Goal: Task Accomplishment & Management: Complete application form

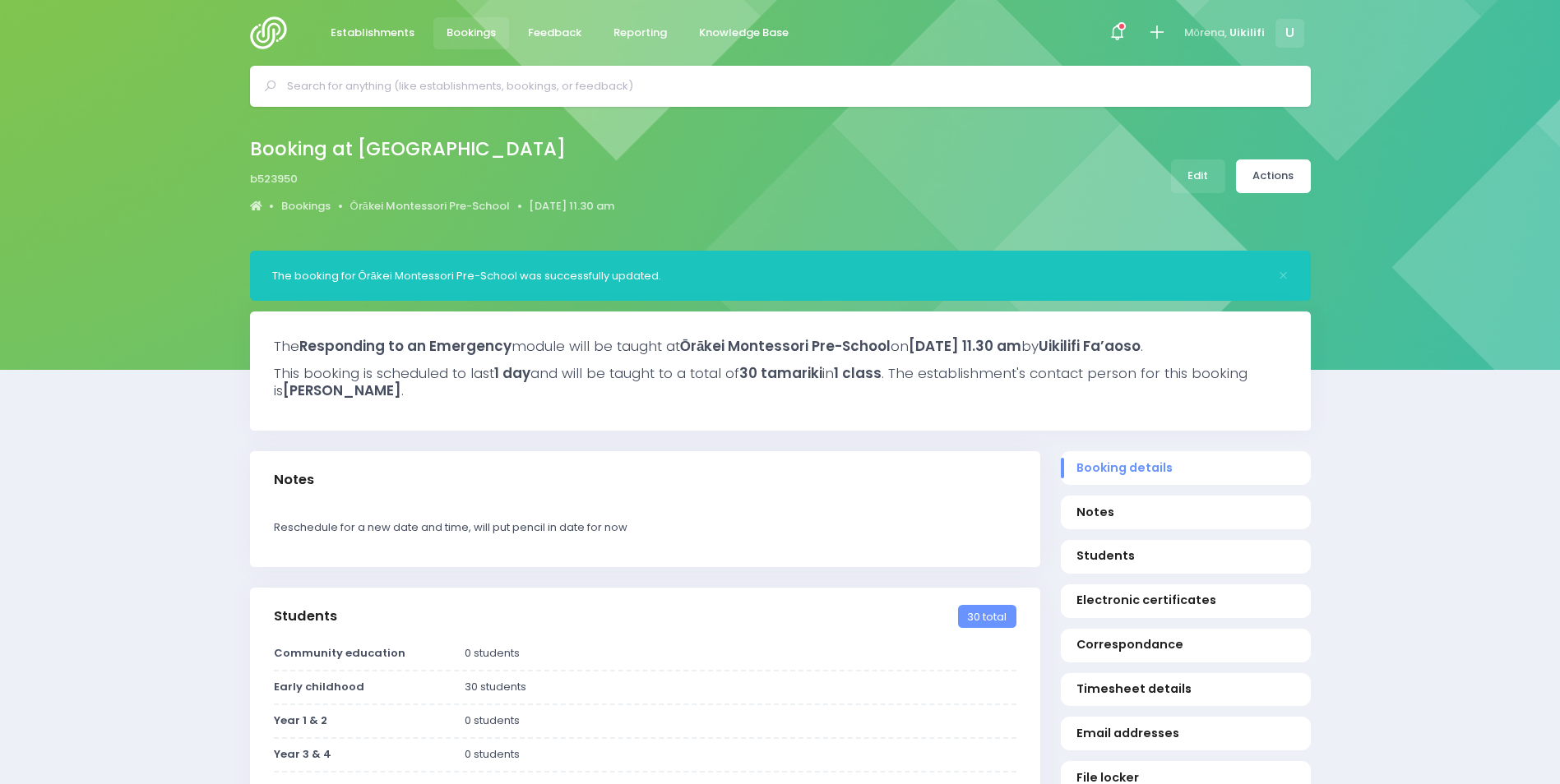
select select "5"
click at [262, 42] on img at bounding box center [274, 33] width 47 height 33
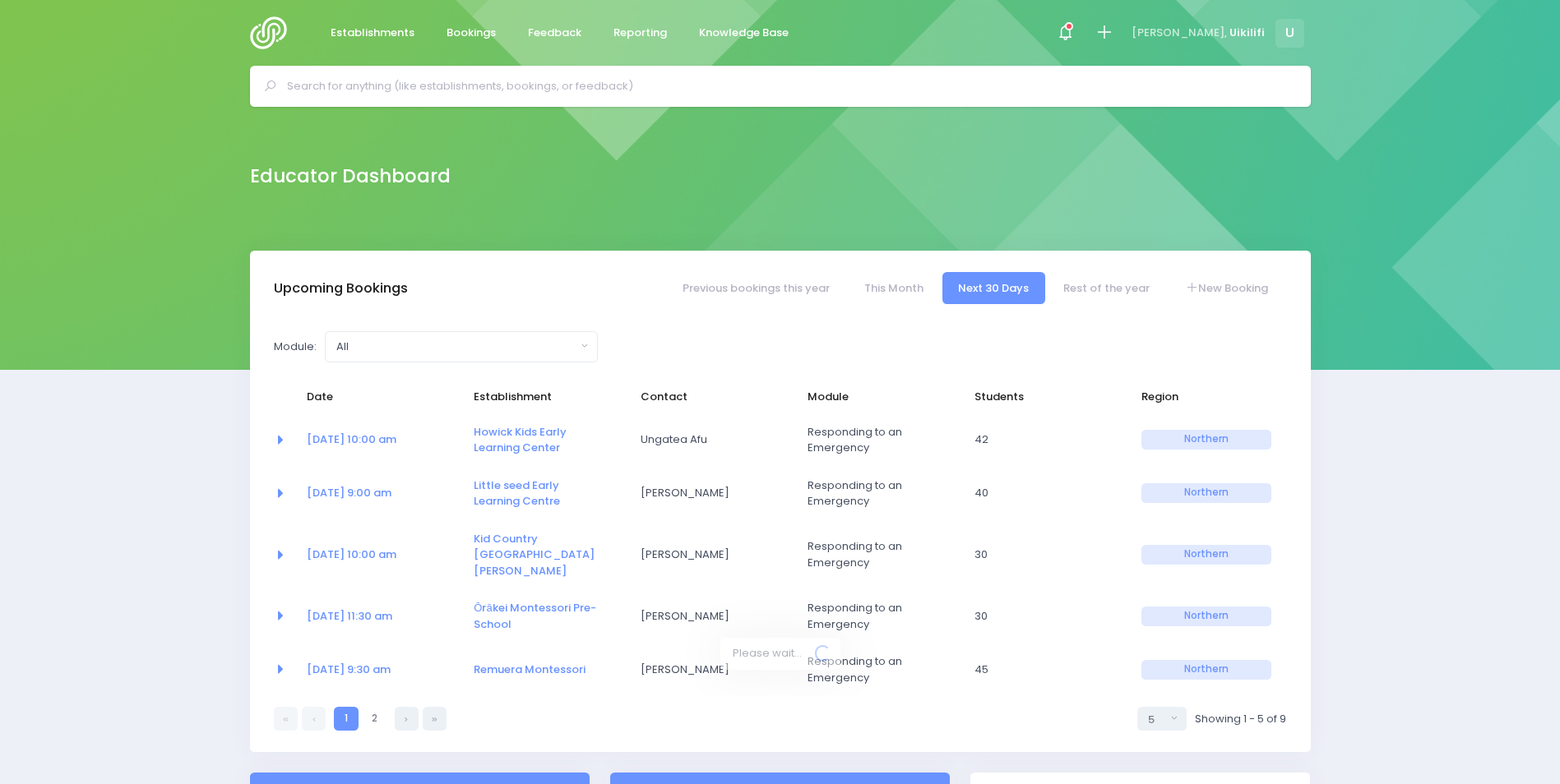
select select "5"
click at [349, 95] on input "text" at bounding box center [787, 85] width 1001 height 25
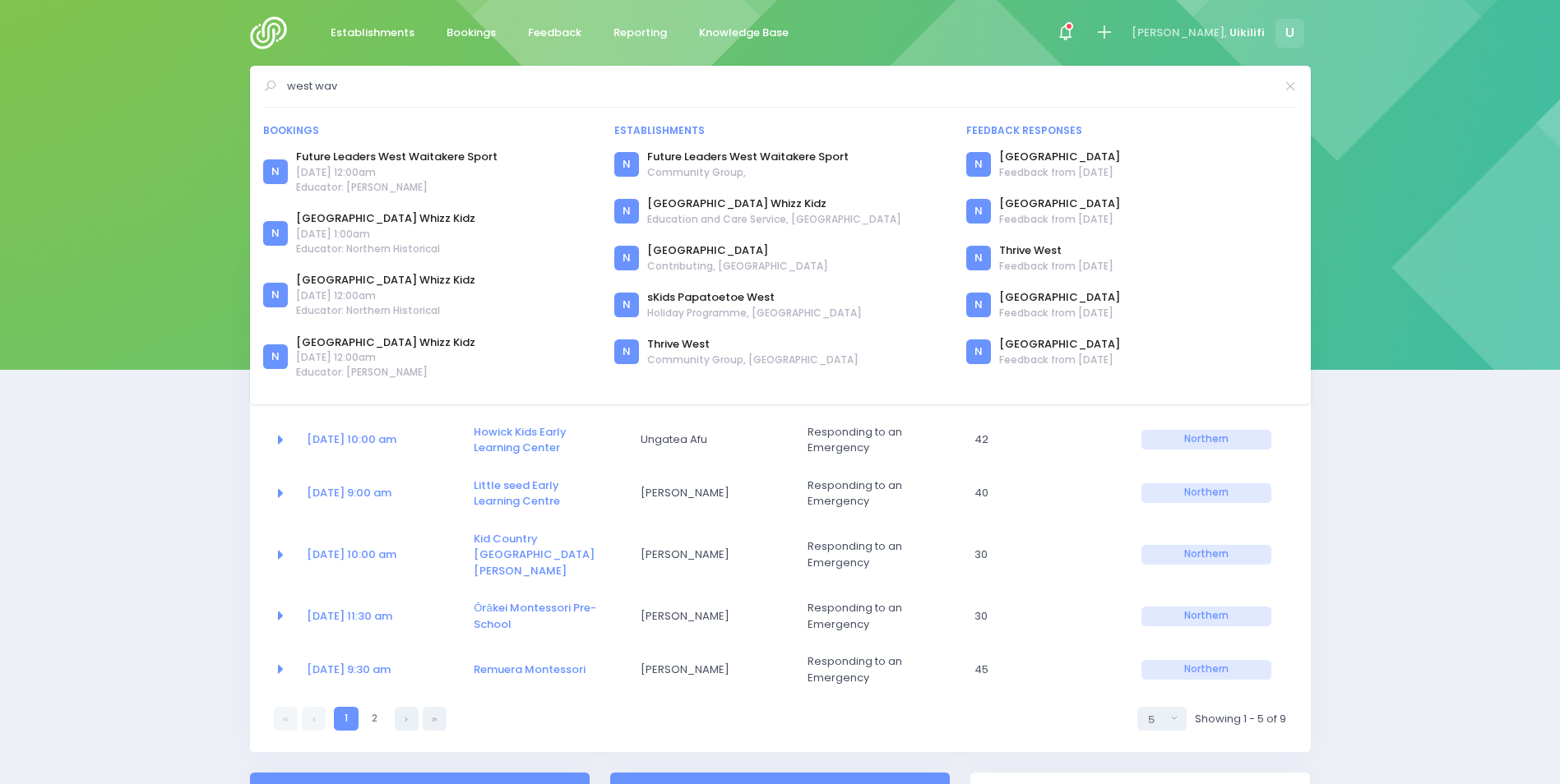
type input "west wave"
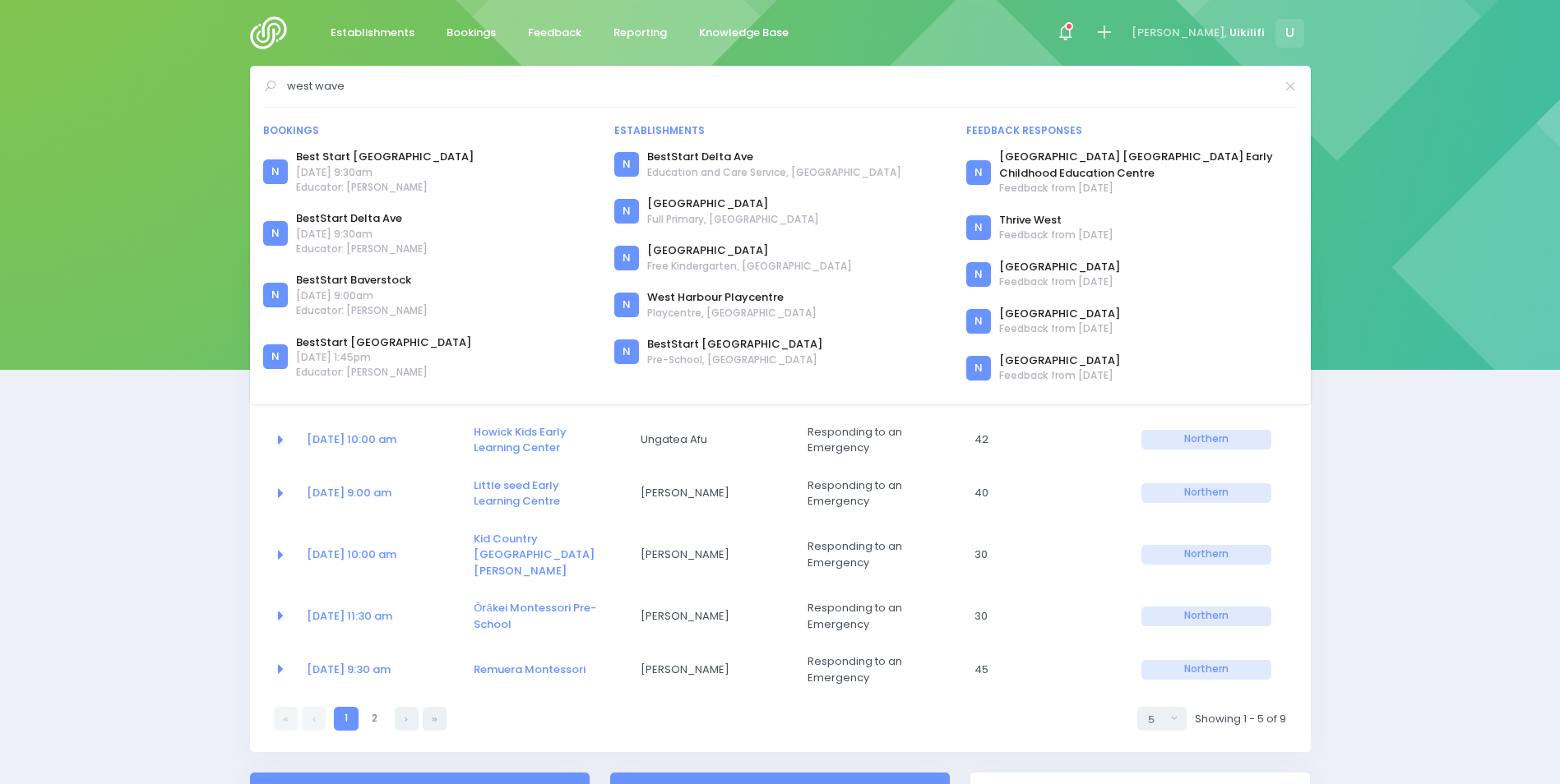
drag, startPoint x: 364, startPoint y: 91, endPoint x: 253, endPoint y: 117, distance: 114.0
click at [253, 117] on div "west wave Bookings N Best Start Ascot Avenue N N N N N N" at bounding box center [780, 235] width 1061 height 338
click at [321, 81] on input "text" at bounding box center [787, 85] width 1001 height 25
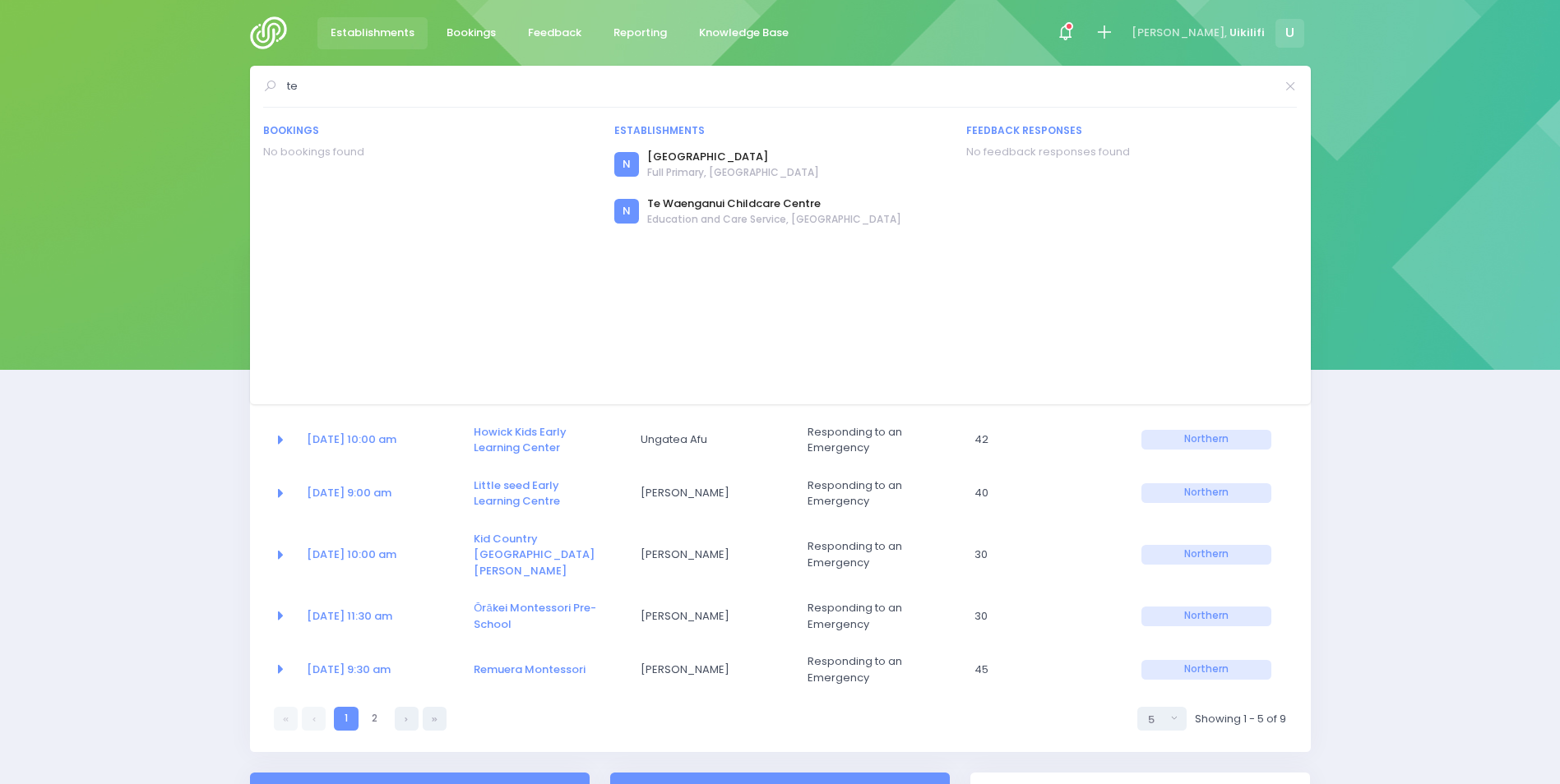
type input "t"
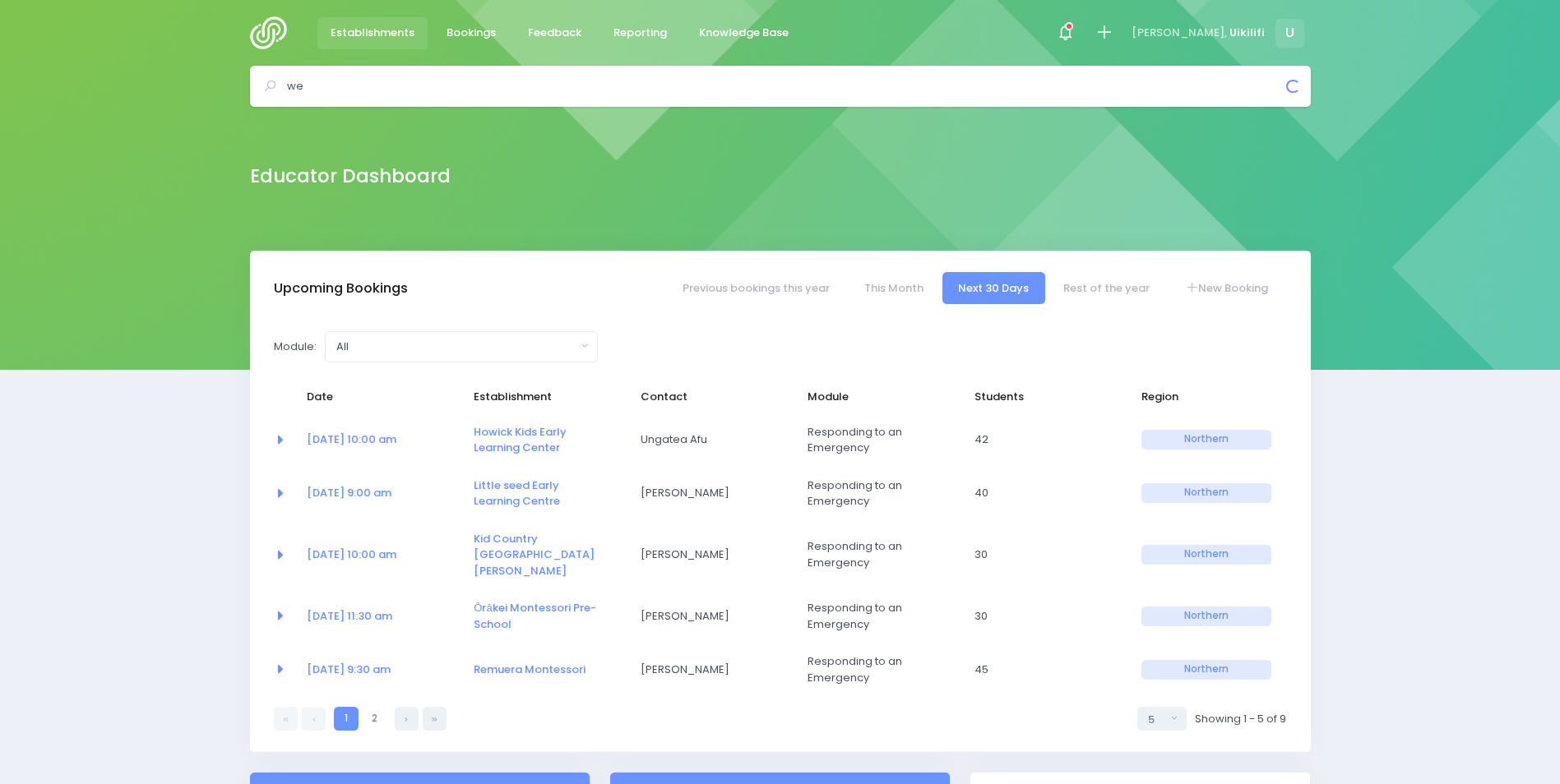
type input "w"
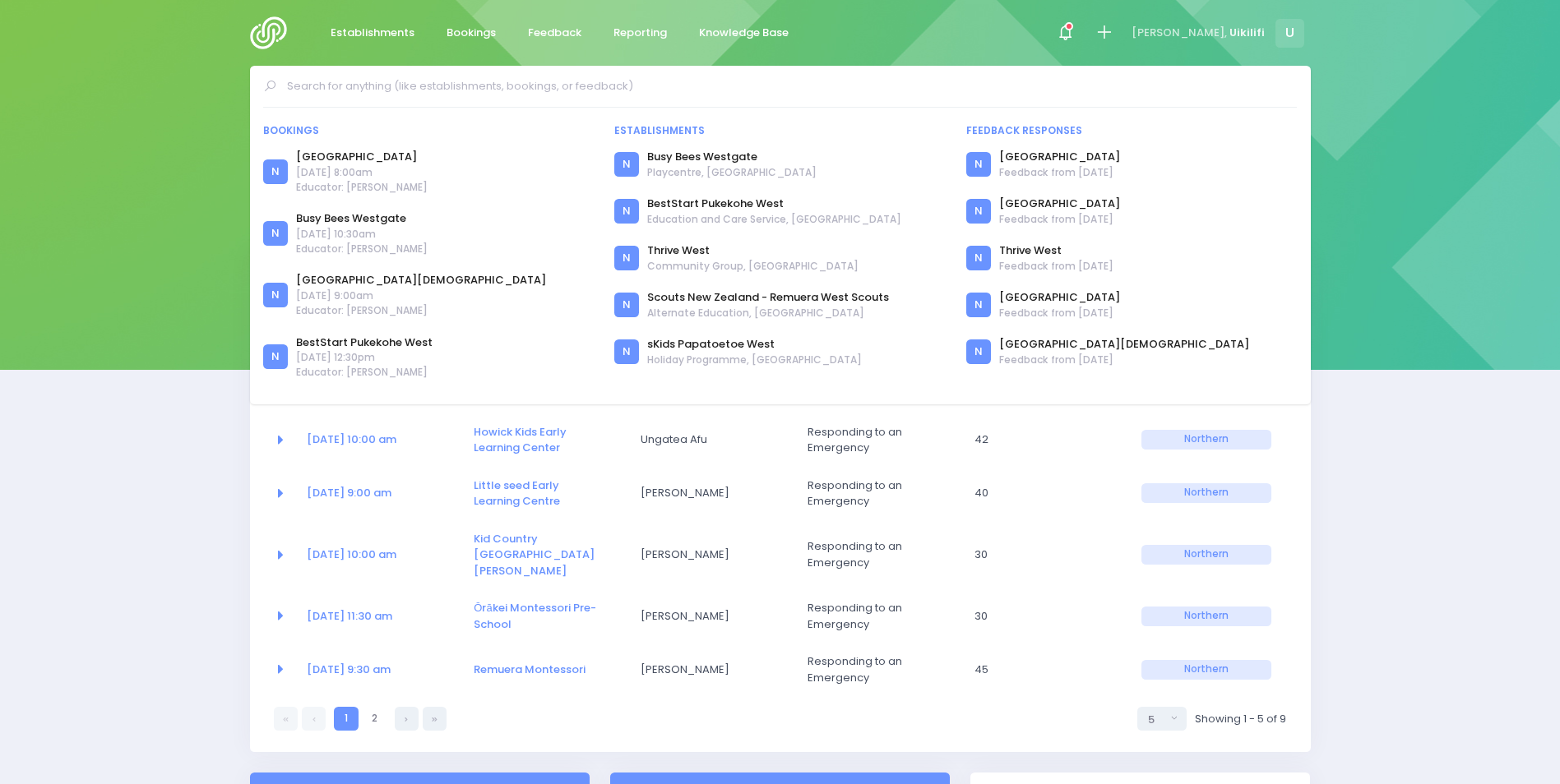
click at [503, 81] on input "text" at bounding box center [787, 85] width 1001 height 25
click at [1113, 35] on icon at bounding box center [1103, 32] width 19 height 19
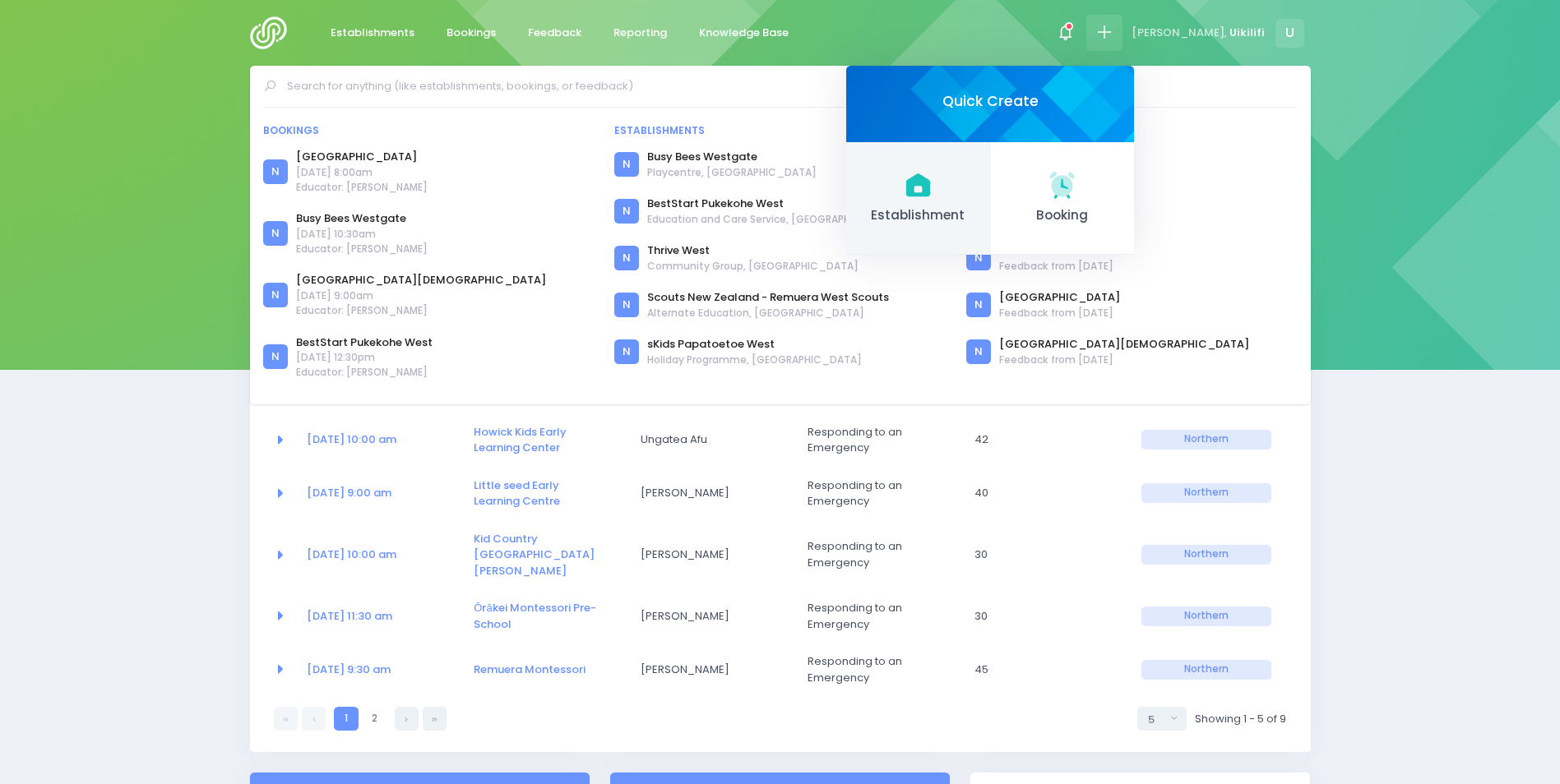
click at [930, 193] on icon at bounding box center [917, 185] width 24 height 23
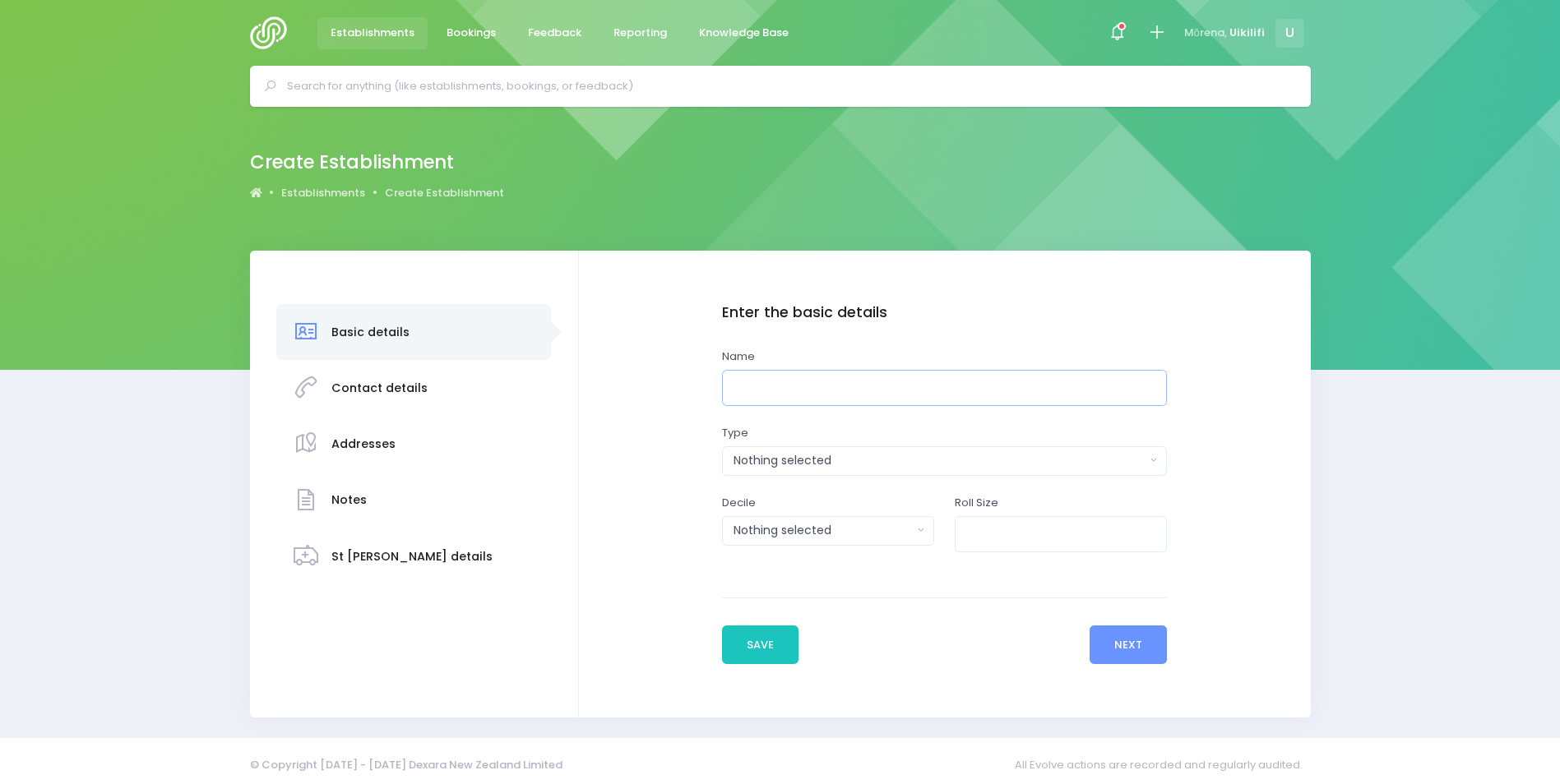
click at [784, 388] on input "text" at bounding box center [945, 388] width 446 height 37
click at [747, 391] on input "text" at bounding box center [945, 388] width 446 height 37
paste input "Te Hopua Kaukau me te Pokapu Hakinakina o [GEOGRAPHIC_DATA] | [GEOGRAPHIC_DATA]"
type input "Te Hopua Kaukau me te Pokapu Hakinakina o [GEOGRAPHIC_DATA] | [GEOGRAPHIC_DATA]"
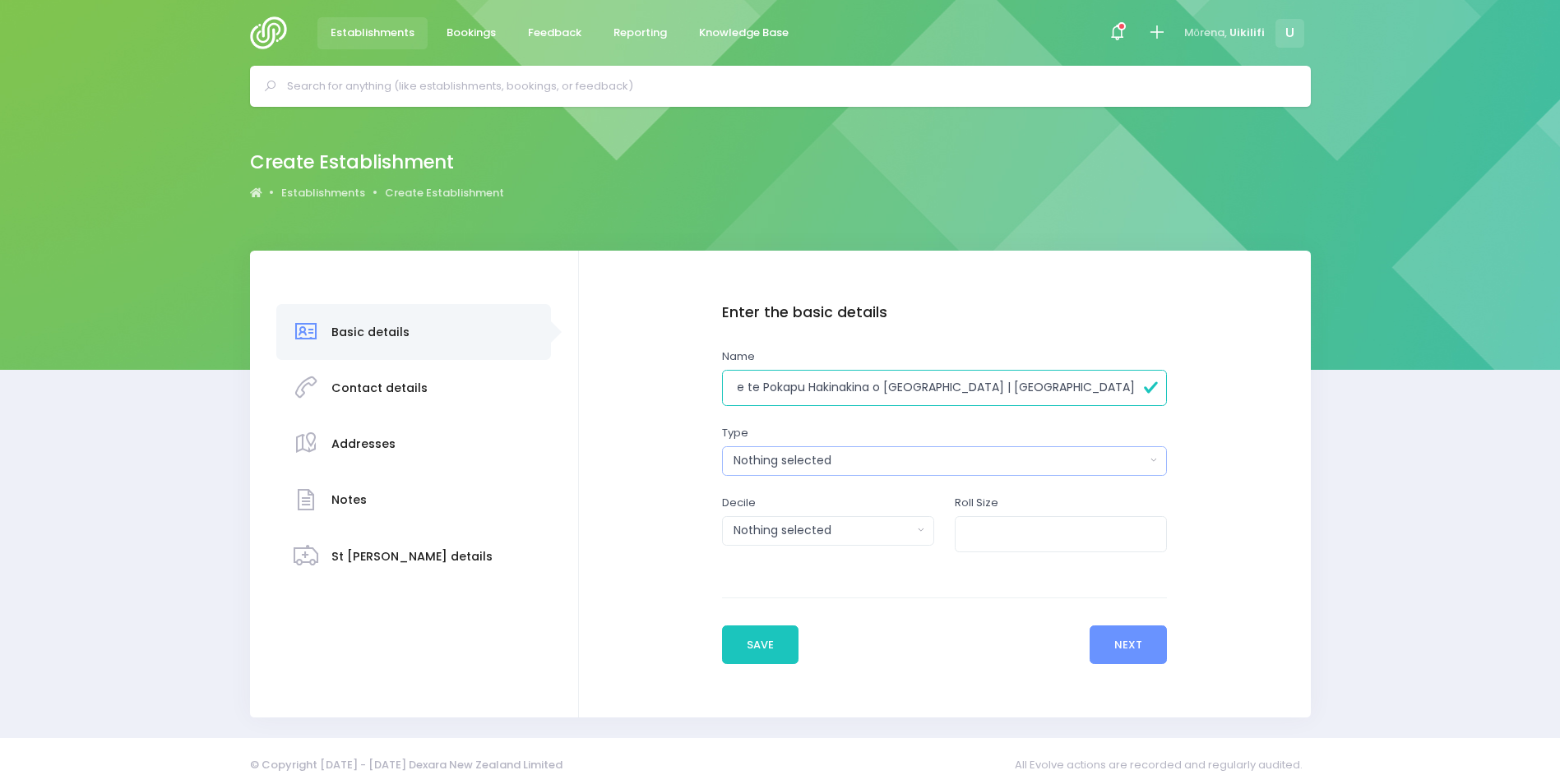
scroll to position [0, 0]
click at [848, 457] on div "Nothing selected" at bounding box center [939, 460] width 412 height 17
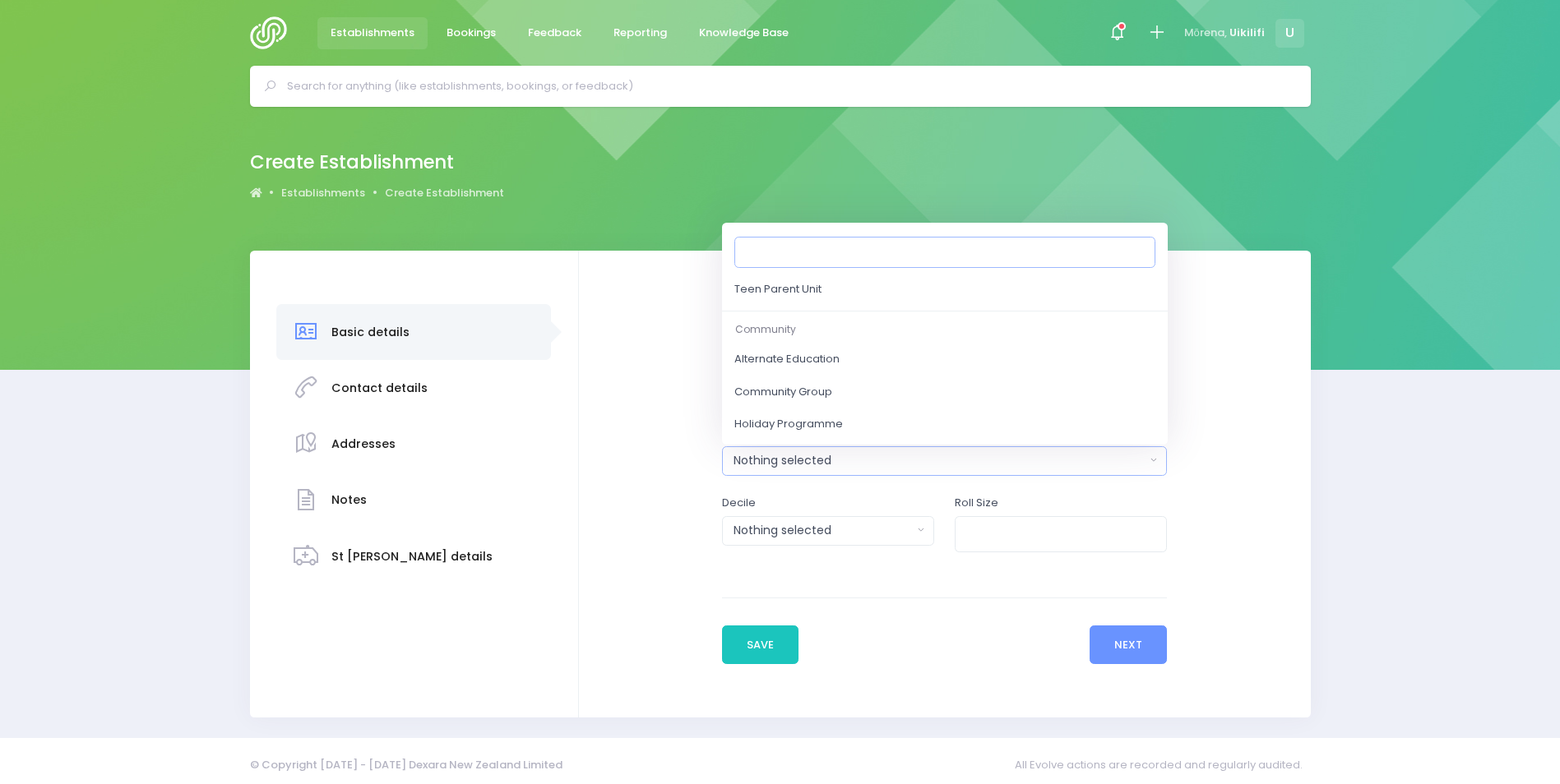
scroll to position [7, 0]
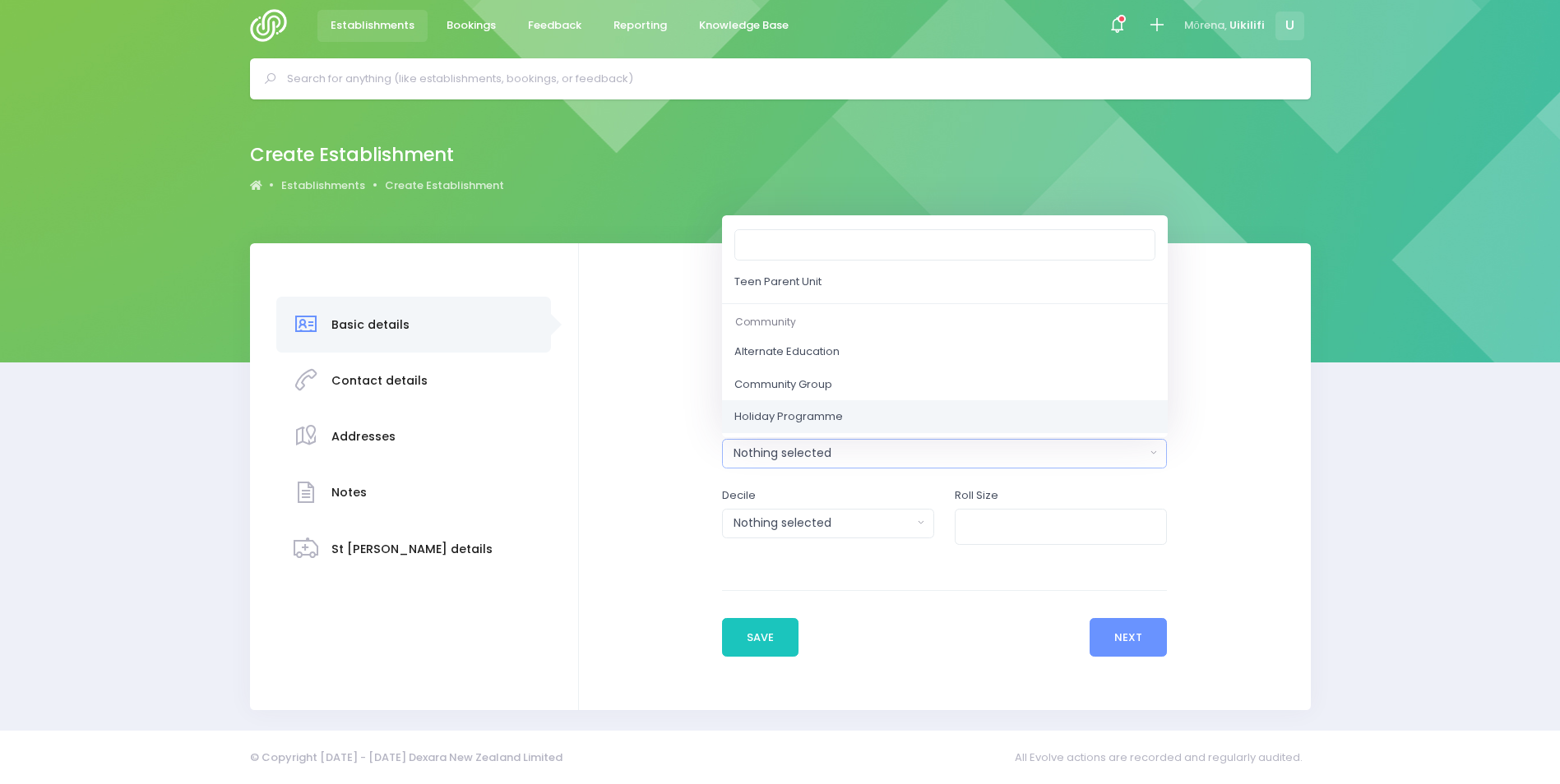
click at [852, 420] on link "Holiday Programme" at bounding box center [945, 417] width 446 height 33
select select "Holiday Programme"
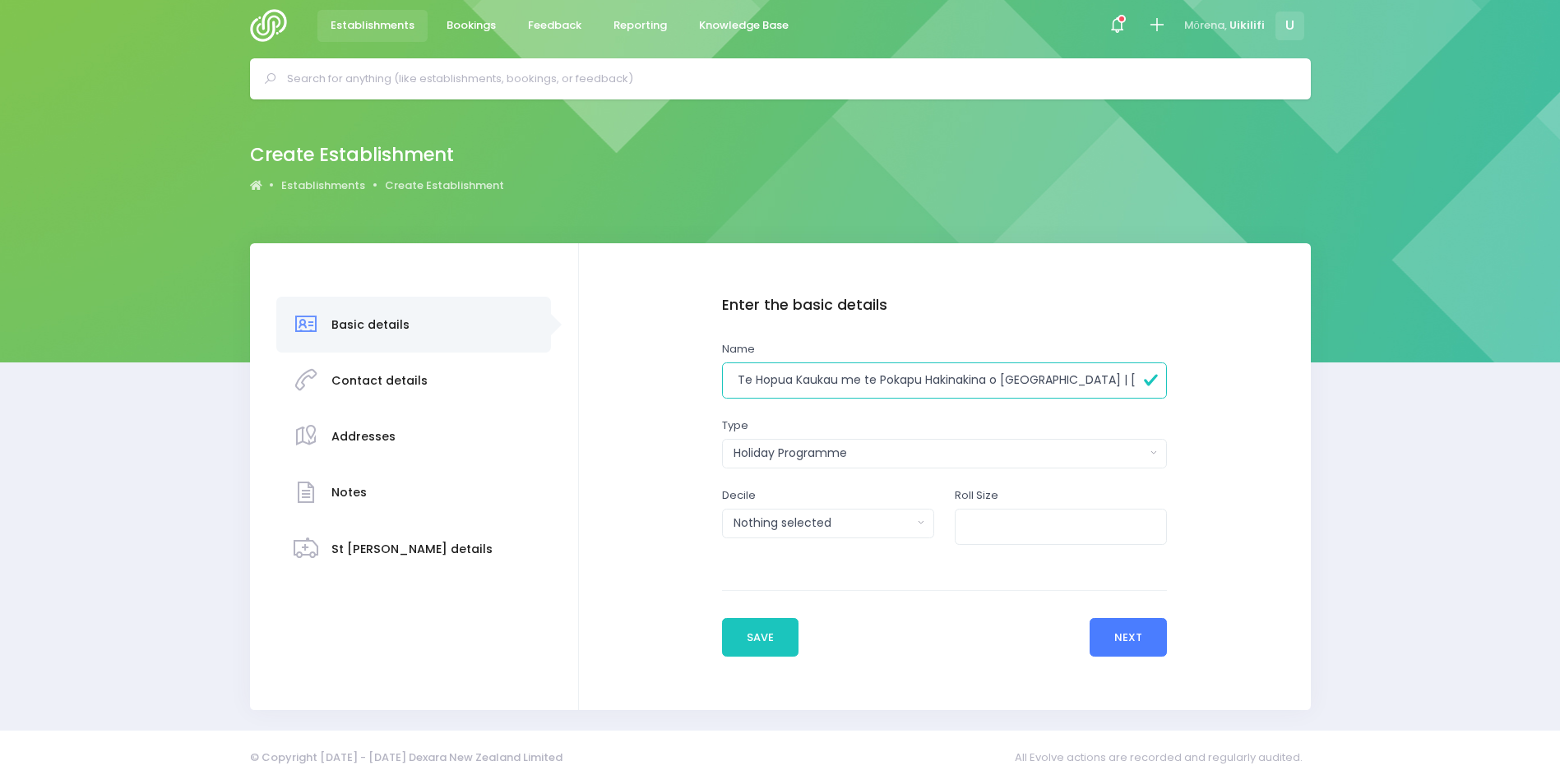
click at [1132, 647] on button "Next" at bounding box center [1129, 638] width 78 height 39
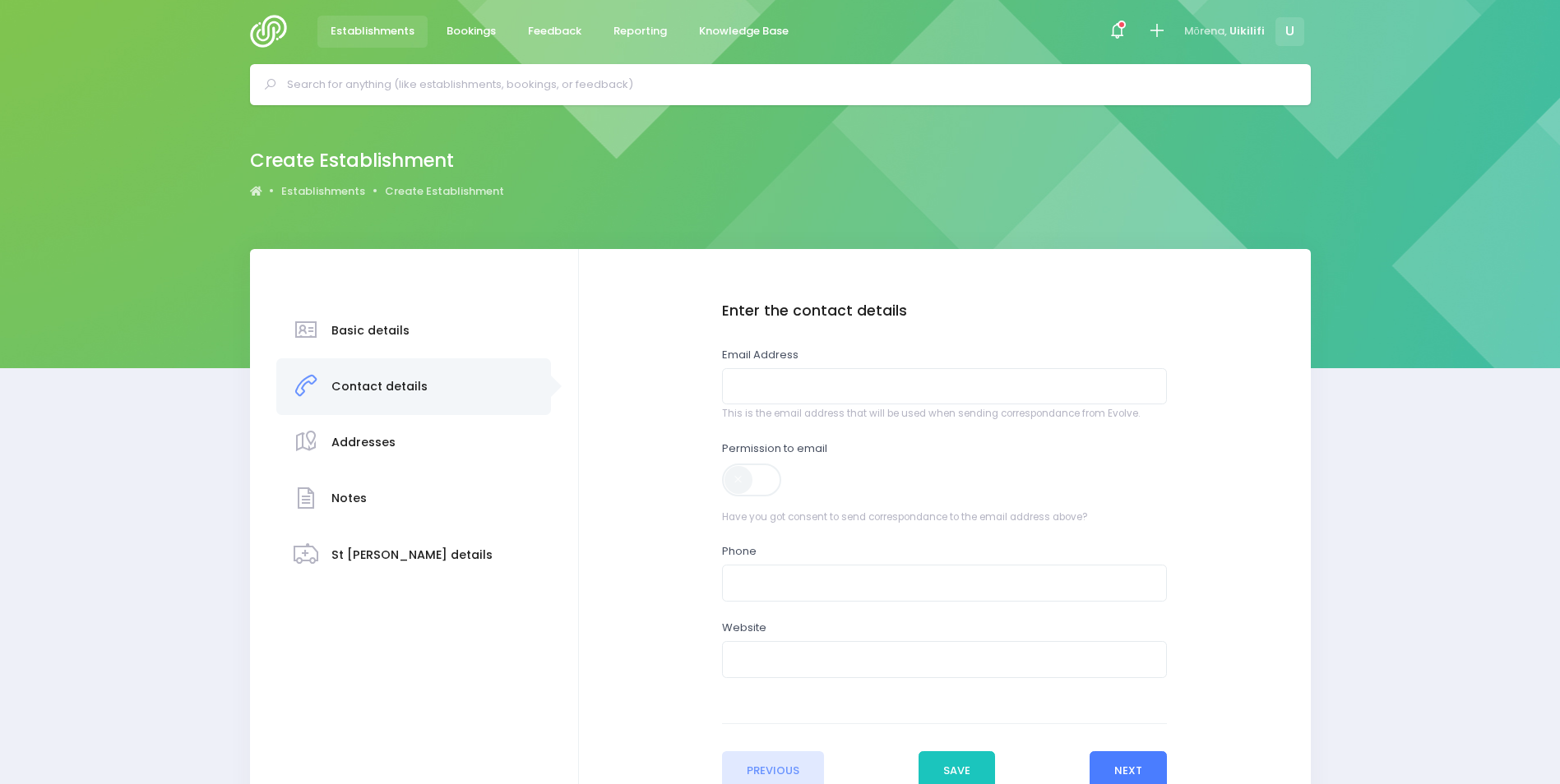
scroll to position [0, 0]
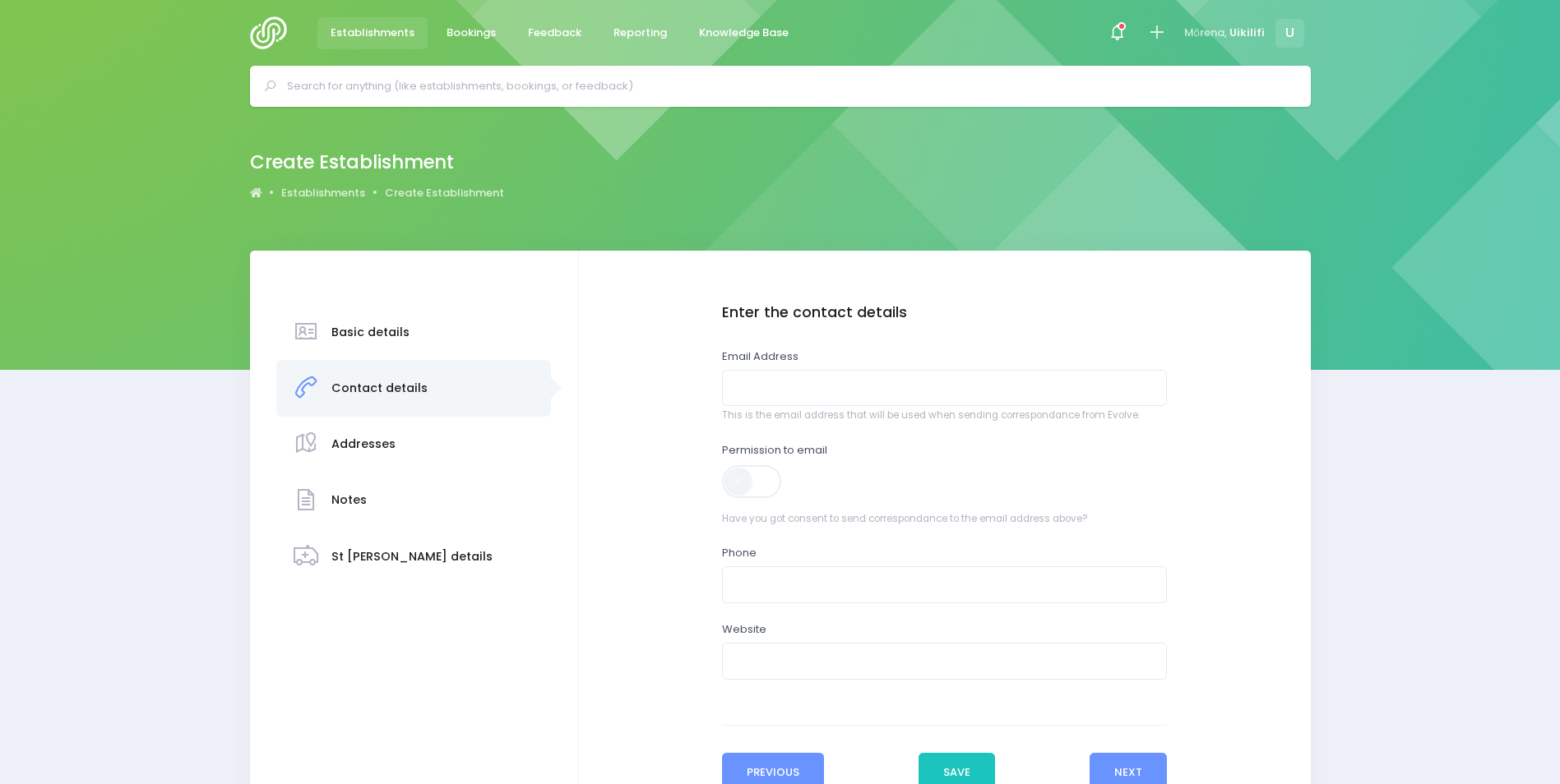
click at [809, 762] on button "Previous" at bounding box center [773, 772] width 103 height 39
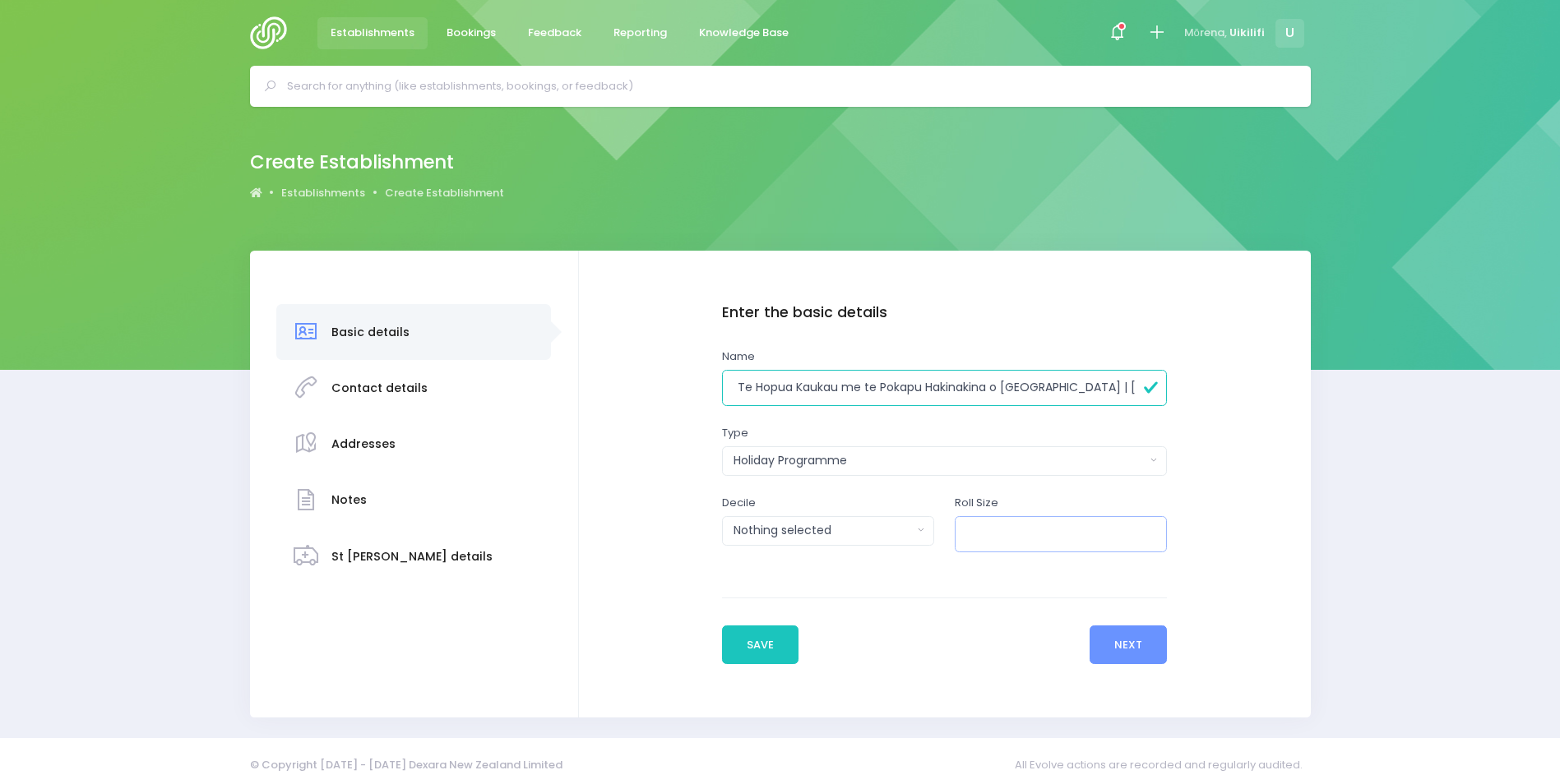
click at [1014, 538] on input "number" at bounding box center [1061, 535] width 212 height 37
type input "40"
click at [1544, 422] on div "Basic details Contact details Addresses" at bounding box center [780, 484] width 1560 height 467
click at [1146, 633] on button "Next" at bounding box center [1129, 645] width 78 height 39
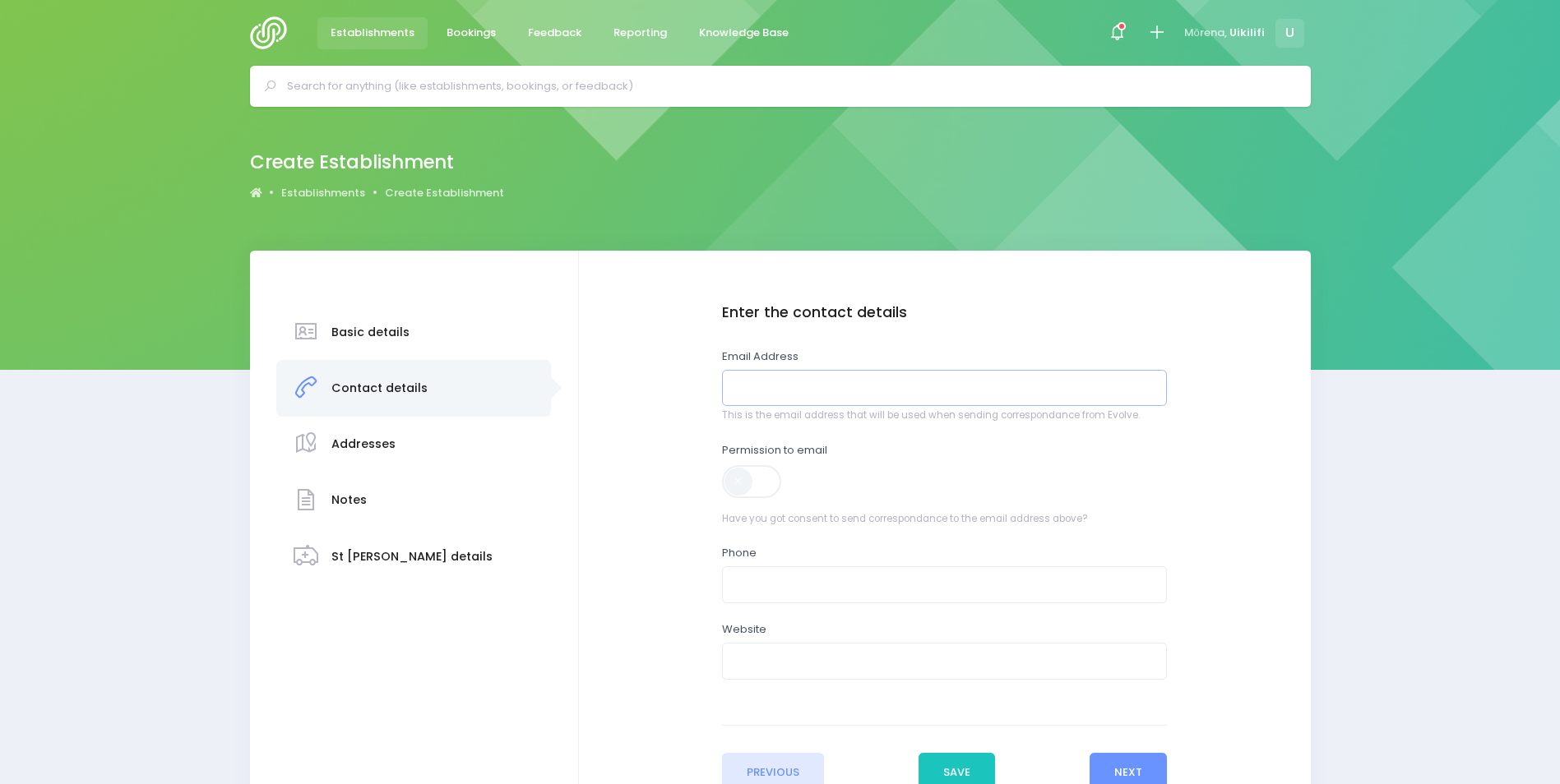
click at [844, 393] on input "email" at bounding box center [945, 388] width 446 height 37
click at [798, 373] on input "email" at bounding box center [945, 388] width 446 height 37
paste input "Sela.Sikalu@aucklandcouncil.govt.nz"
type input "Sela.Sikalu@aucklandcouncil.govt.nz"
click at [765, 484] on span at bounding box center [753, 482] width 62 height 33
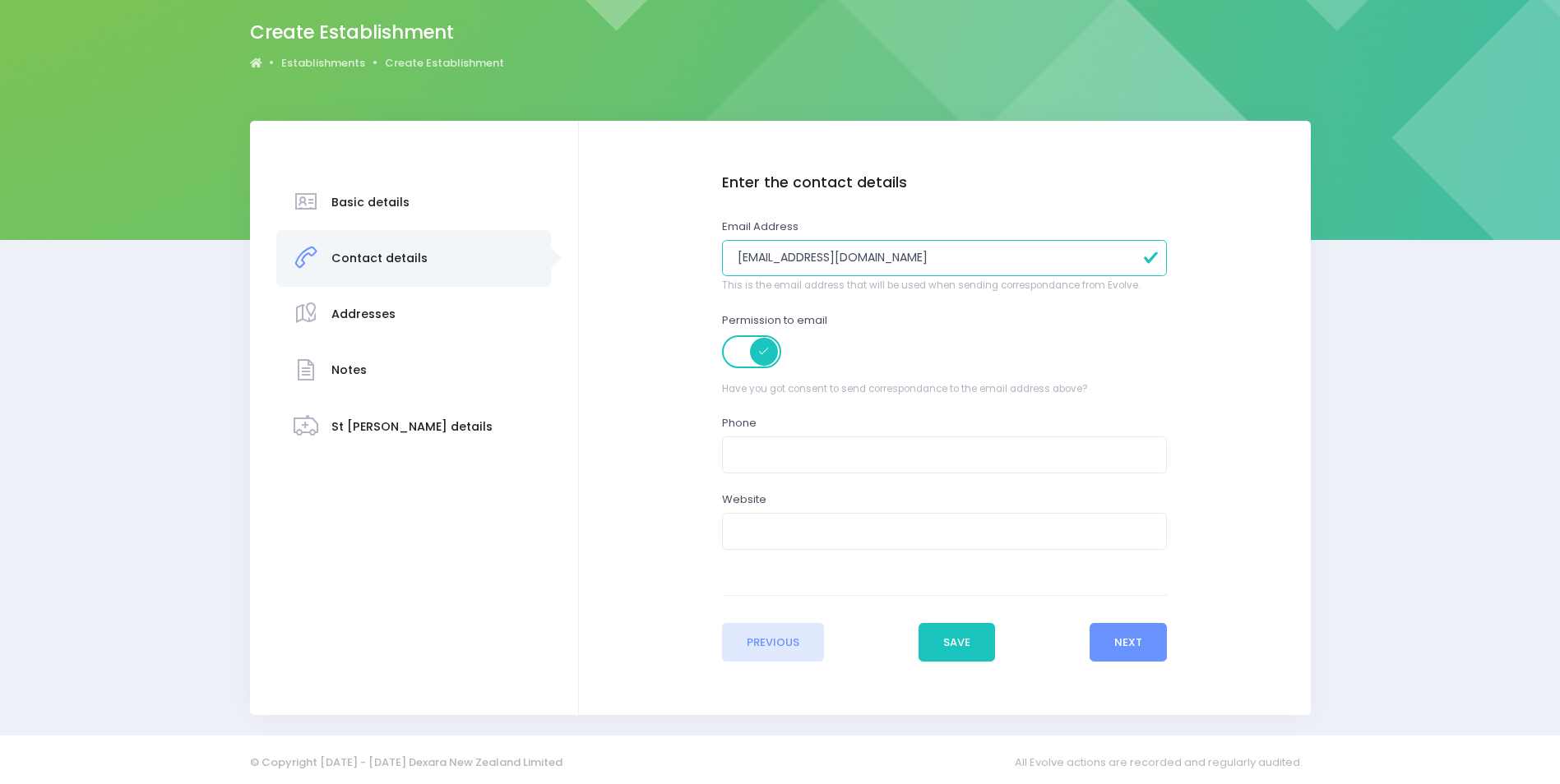
scroll to position [132, 0]
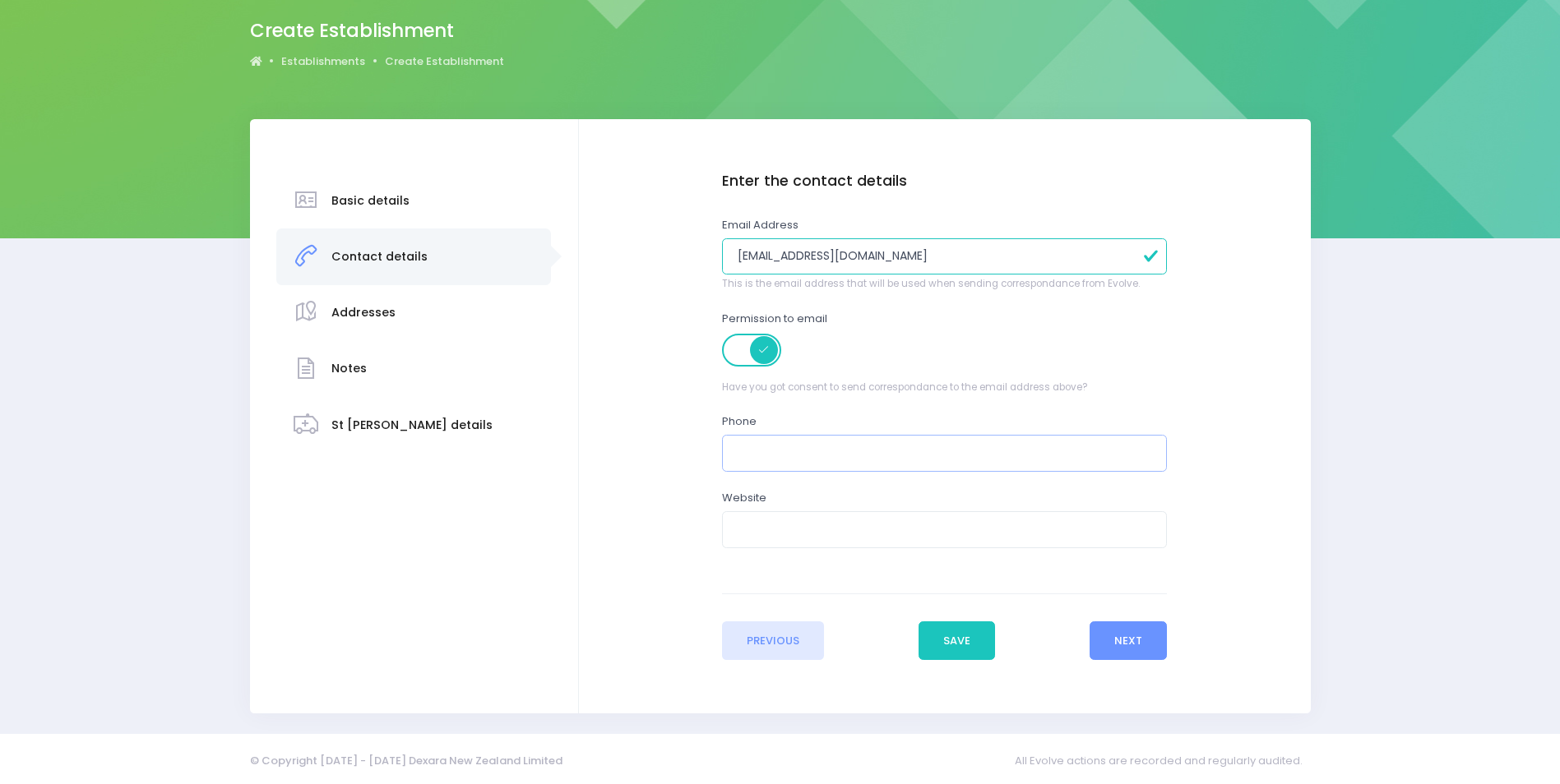
click at [781, 459] on input "text" at bounding box center [945, 453] width 446 height 37
click at [793, 453] on input "text" at bounding box center [945, 453] width 446 height 37
paste input "09 892 4922"
type input "09 892 4922"
click at [1154, 636] on button "Next" at bounding box center [1129, 640] width 78 height 39
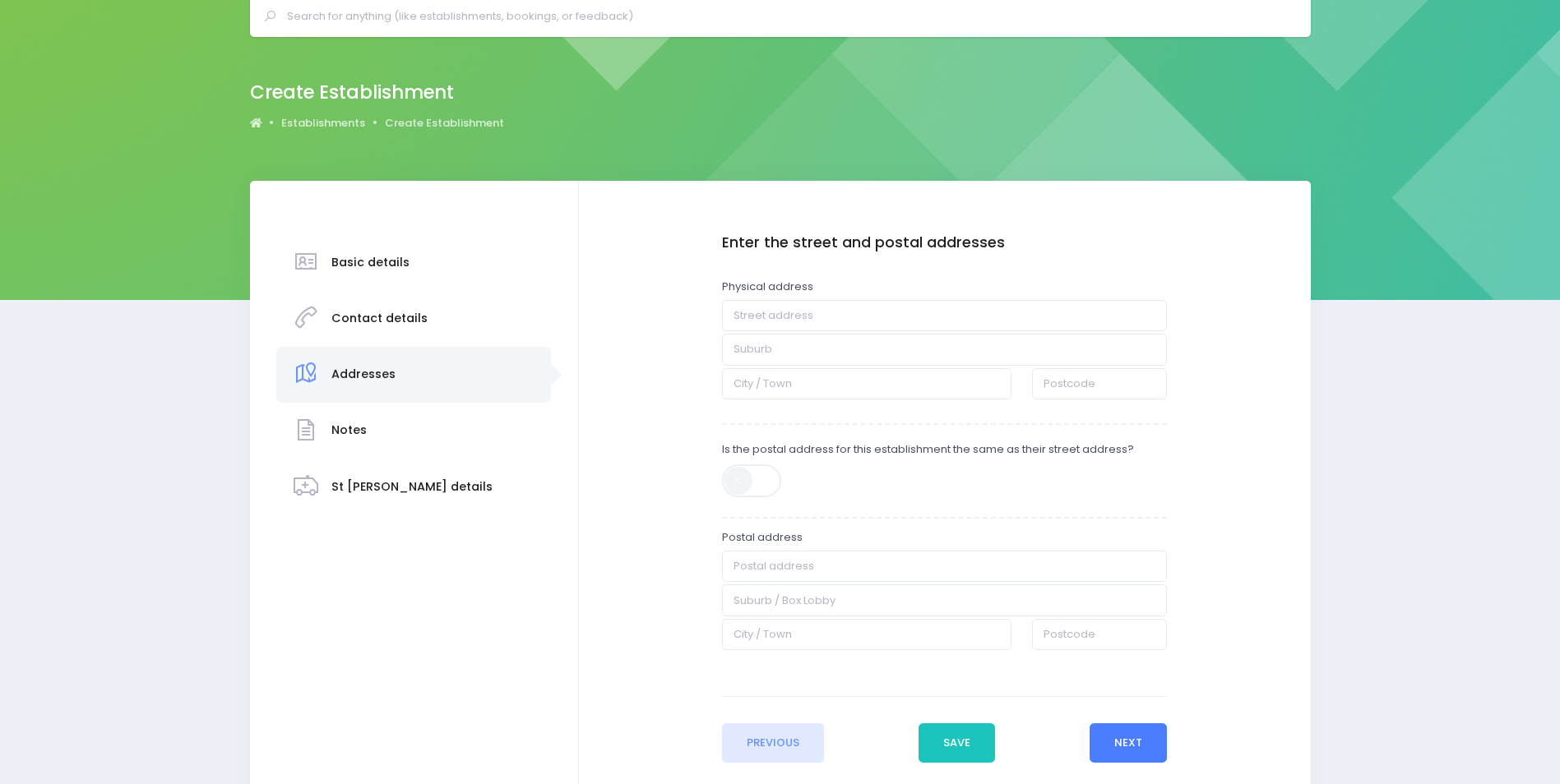
scroll to position [71, 0]
click at [815, 324] on input "text" at bounding box center [945, 315] width 446 height 31
paste input "20 Alderman Dr, Henderson, AKL, 0612"
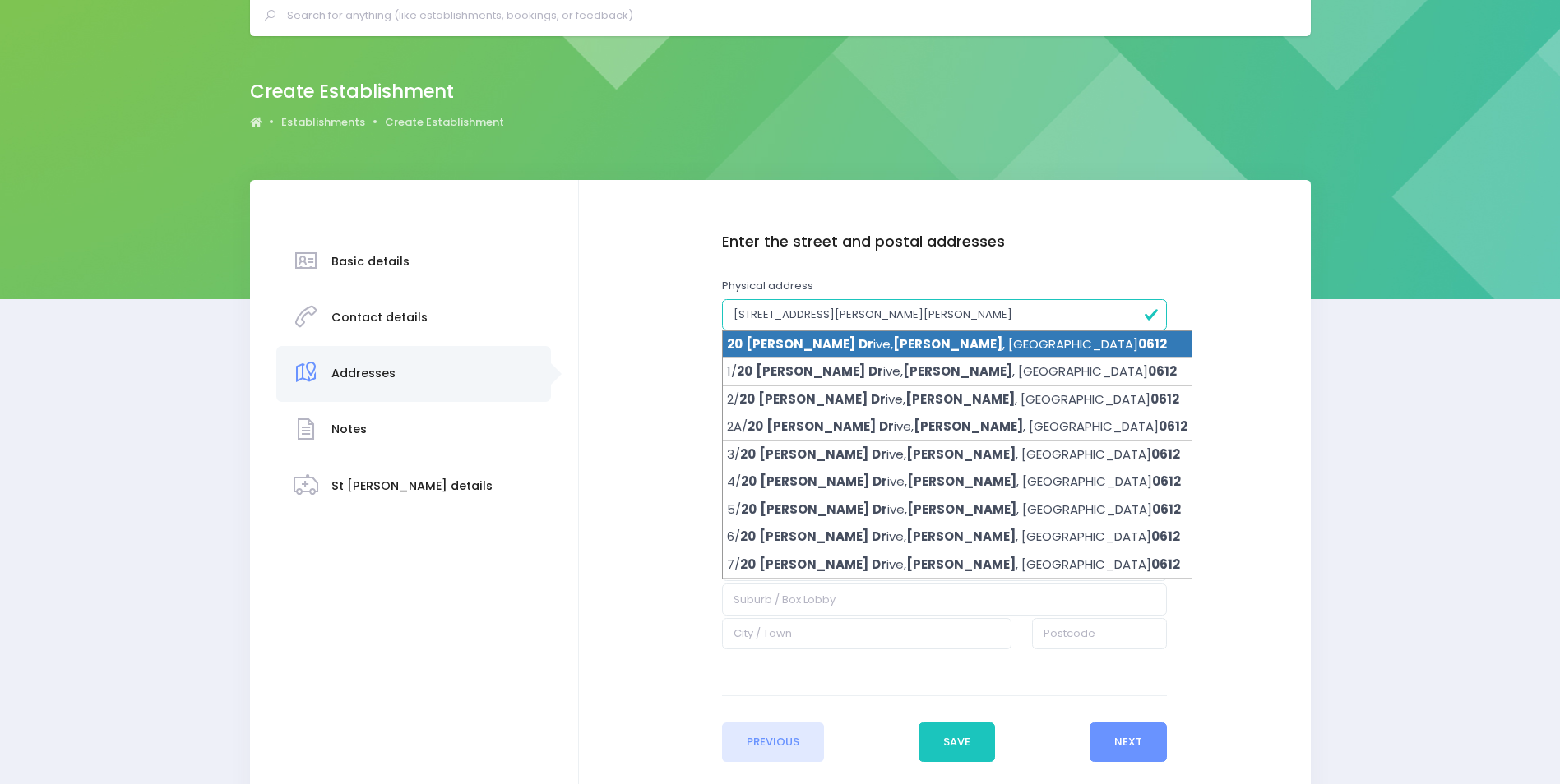
click at [859, 343] on span "Dr" at bounding box center [866, 344] width 15 height 17
type input "20 Alderman Drive"
type input "Henderson"
type input "Auckland"
type input "0612"
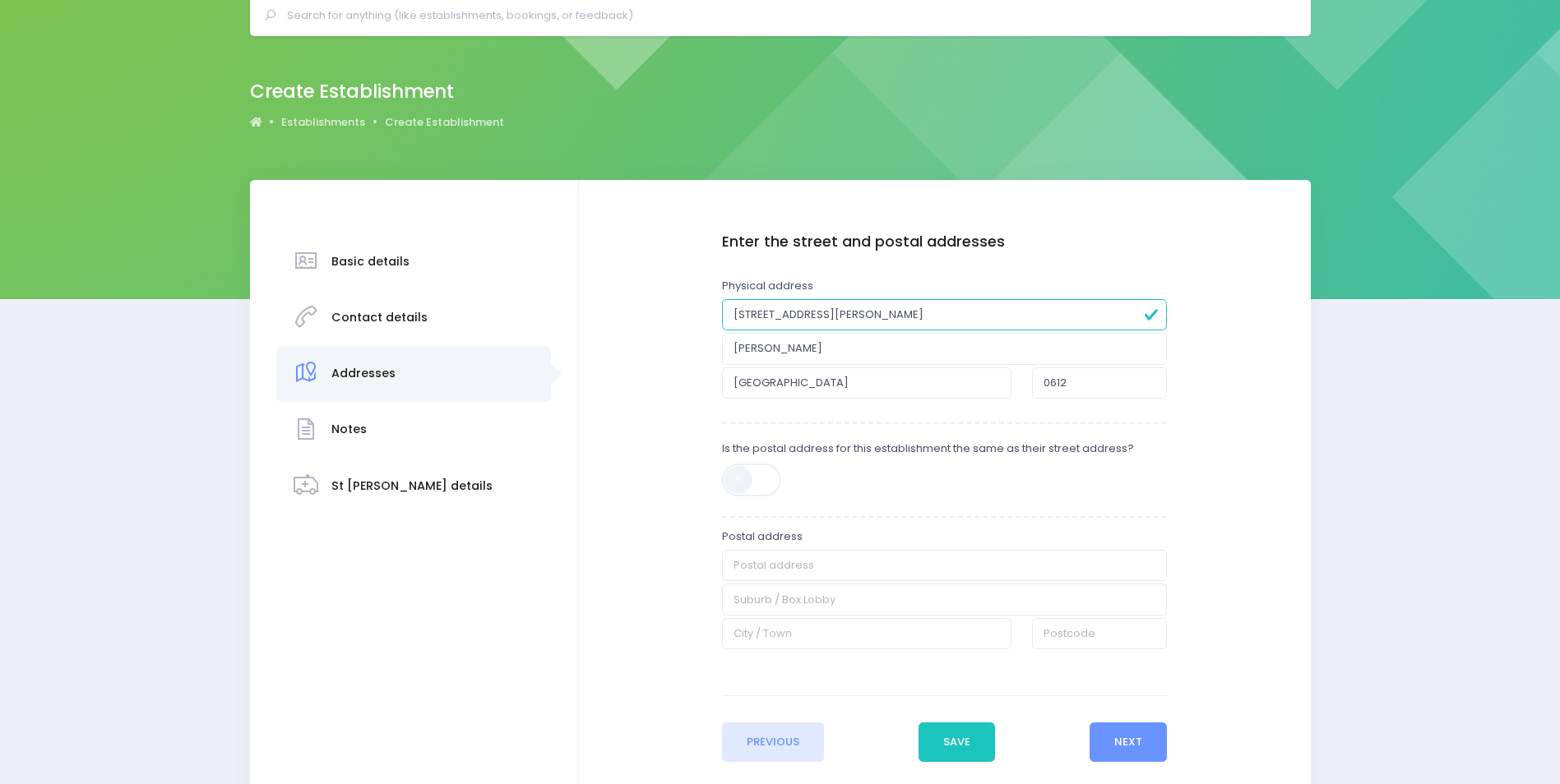
click at [753, 474] on span at bounding box center [753, 480] width 62 height 33
type input "20 Alderman Drive"
type input "Henderson"
type input "Auckland"
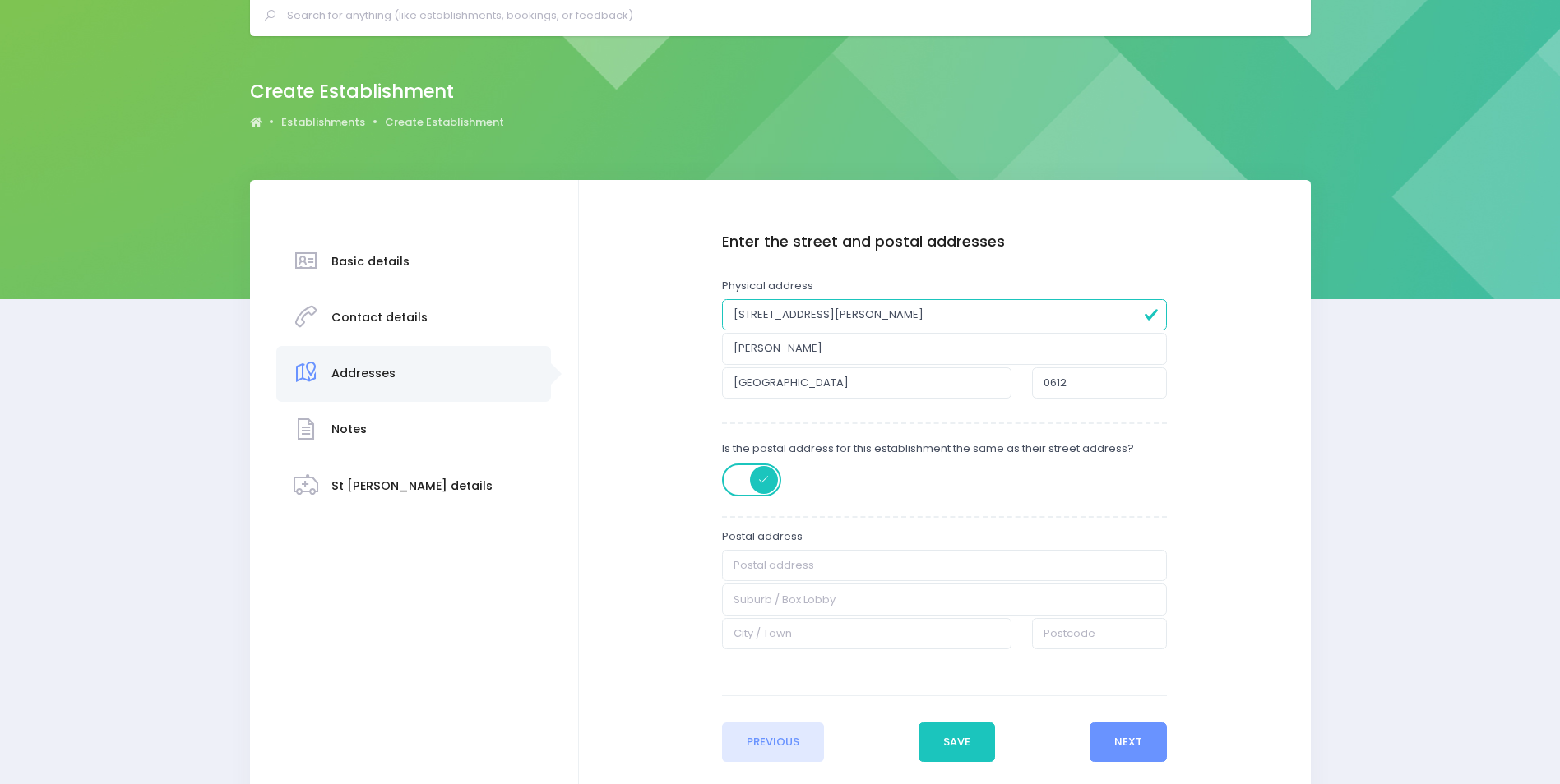
type input "0612"
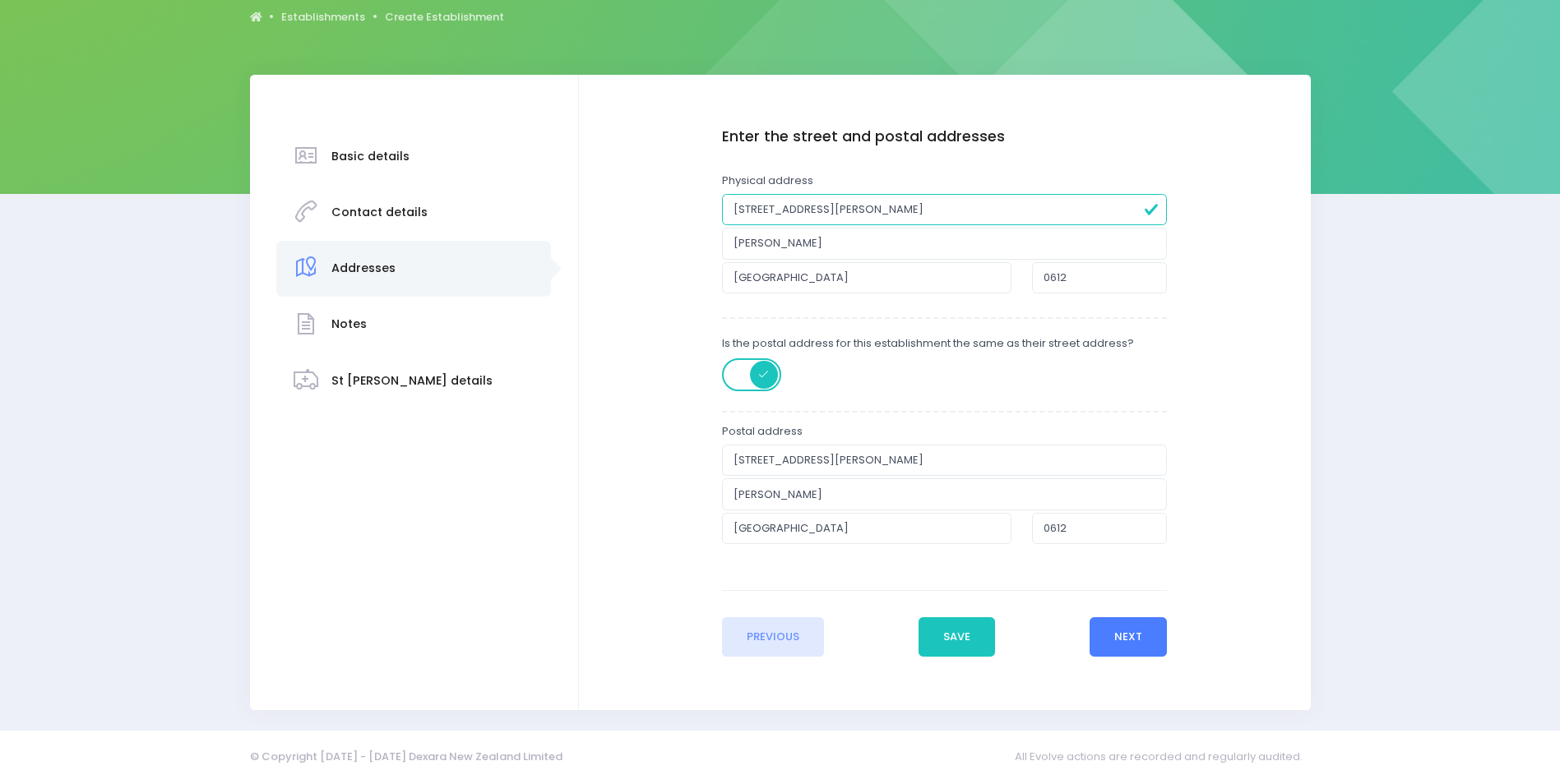
click at [1107, 638] on button "Next" at bounding box center [1129, 637] width 78 height 39
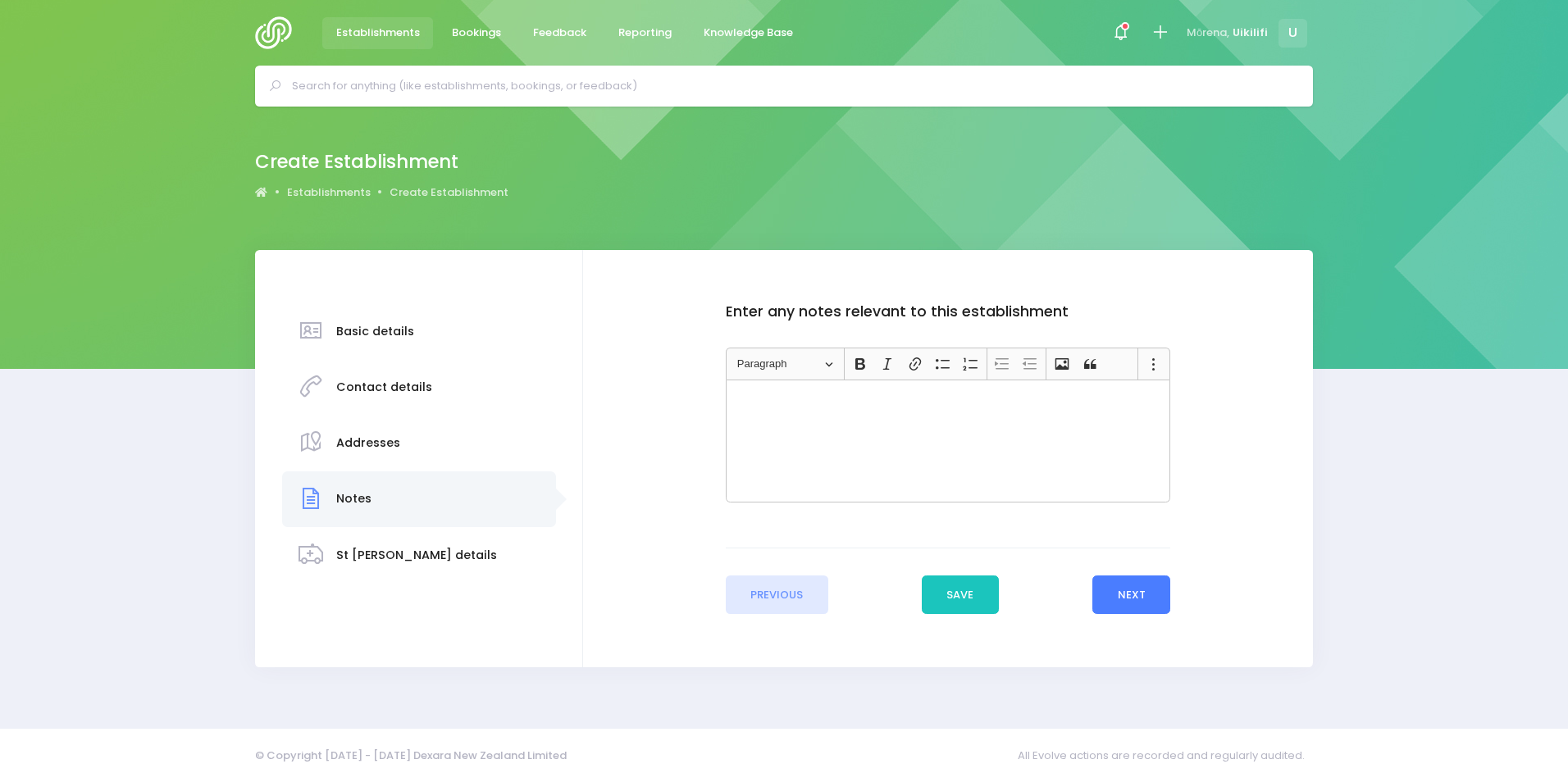
click at [1132, 601] on button "Next" at bounding box center [1132, 595] width 78 height 39
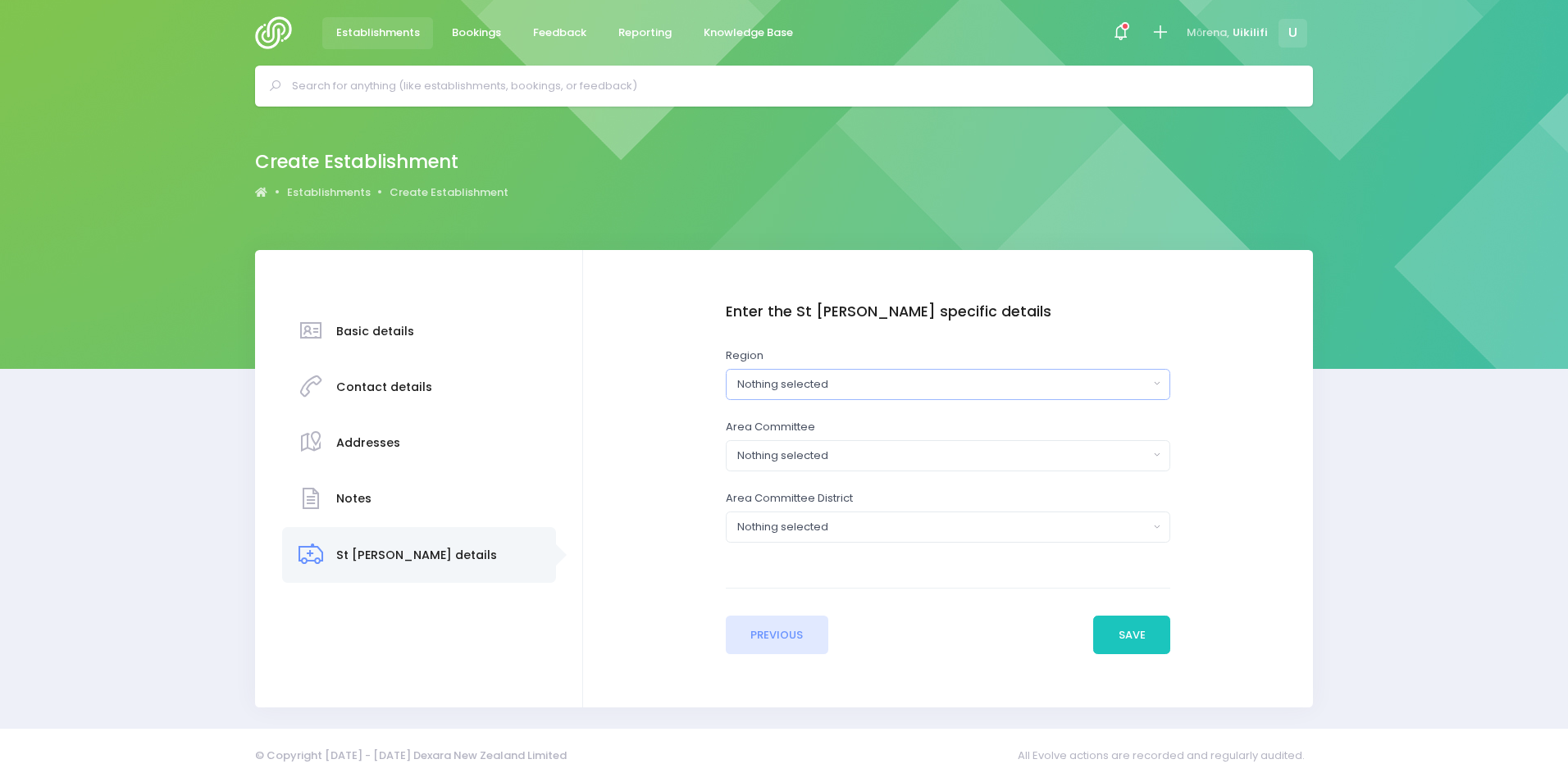
click at [975, 385] on div "Nothing selected" at bounding box center [943, 385] width 411 height 16
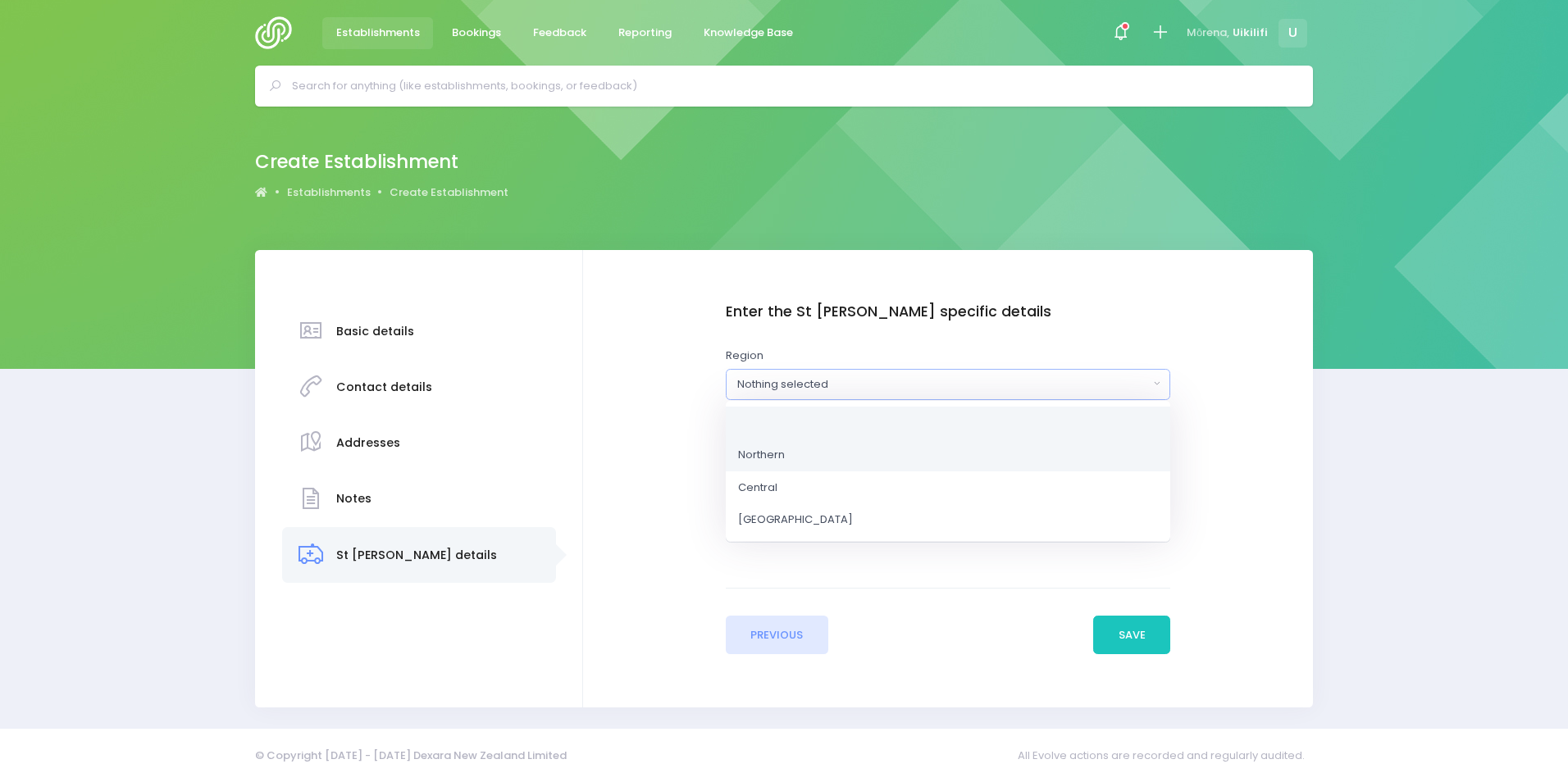
click at [956, 457] on link "Northern" at bounding box center [948, 455] width 445 height 33
select select "Northern"
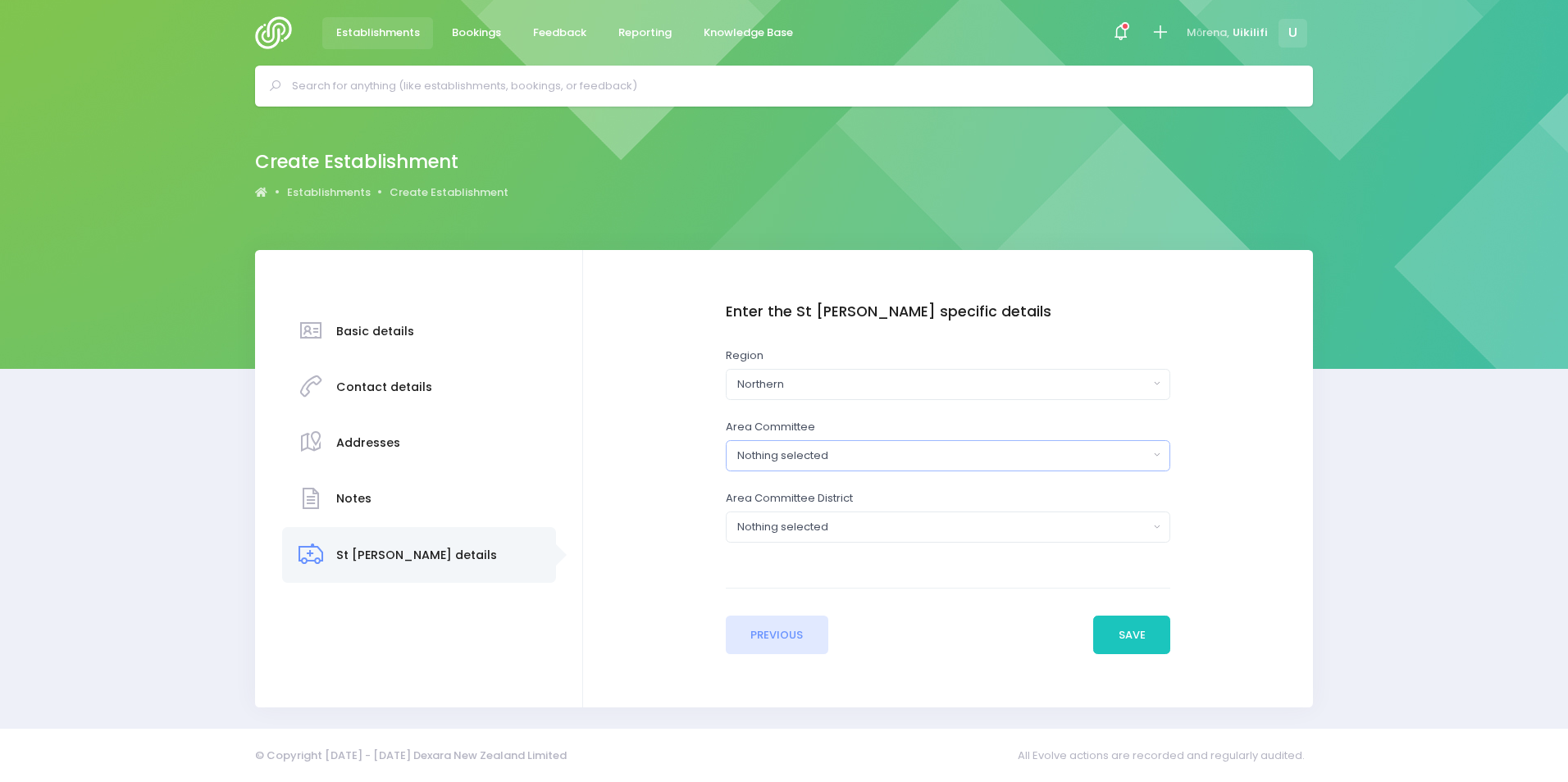
click at [956, 457] on div "Nothing selected" at bounding box center [943, 456] width 411 height 16
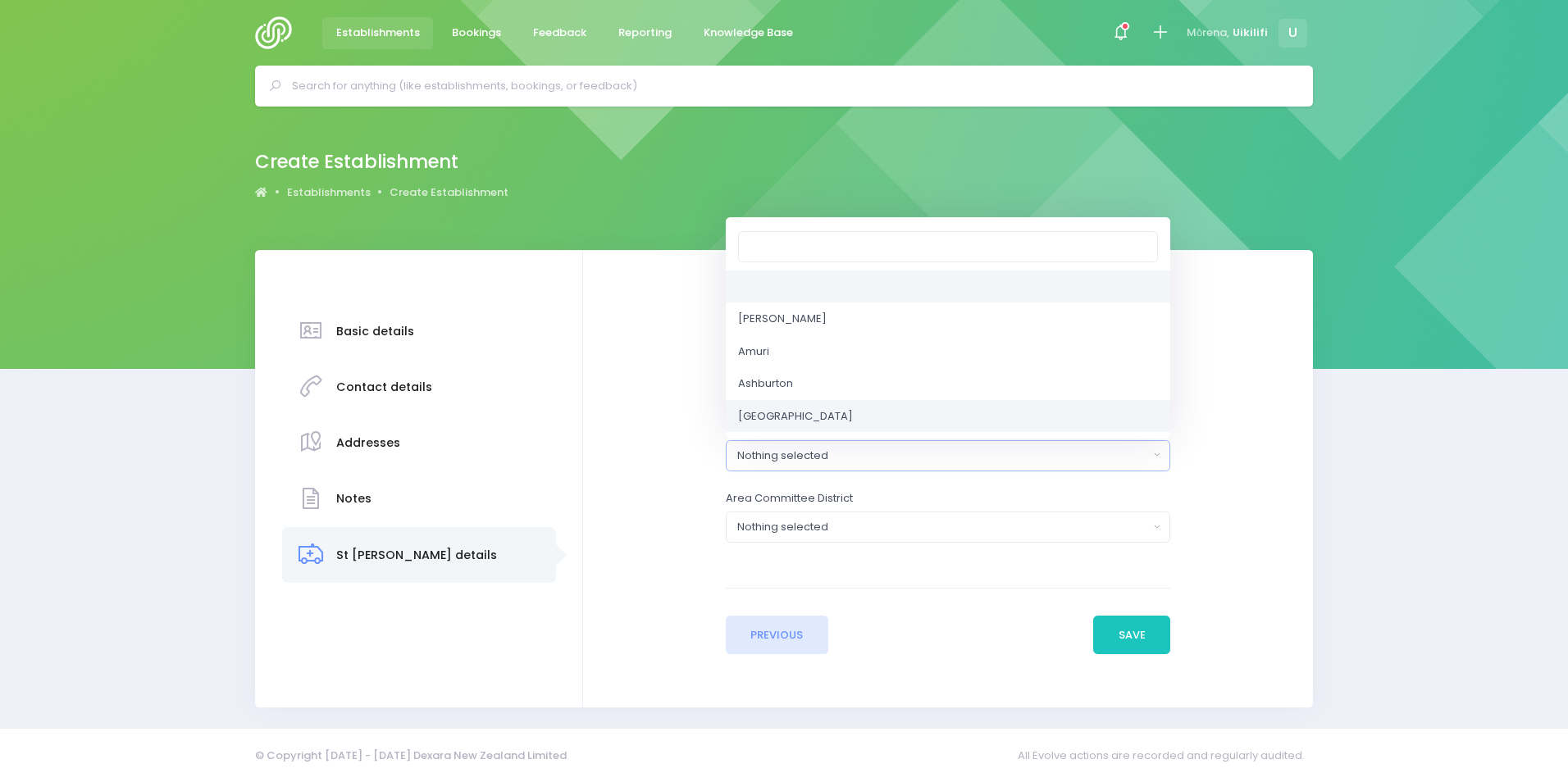
click at [953, 415] on link "Auckland Central" at bounding box center [948, 416] width 445 height 33
select select "Auckland Central"
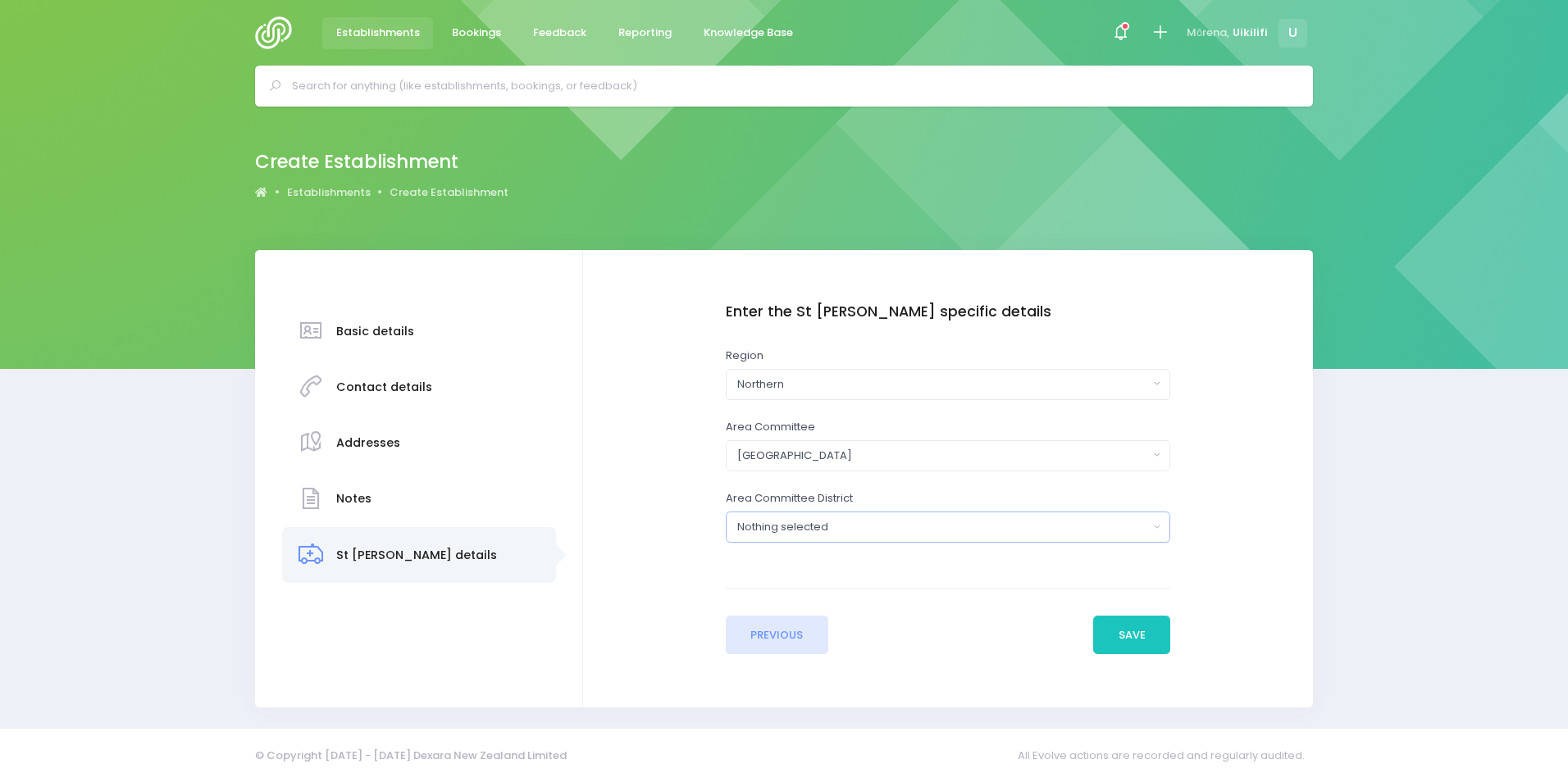
click at [948, 521] on div "Nothing selected" at bounding box center [943, 527] width 411 height 16
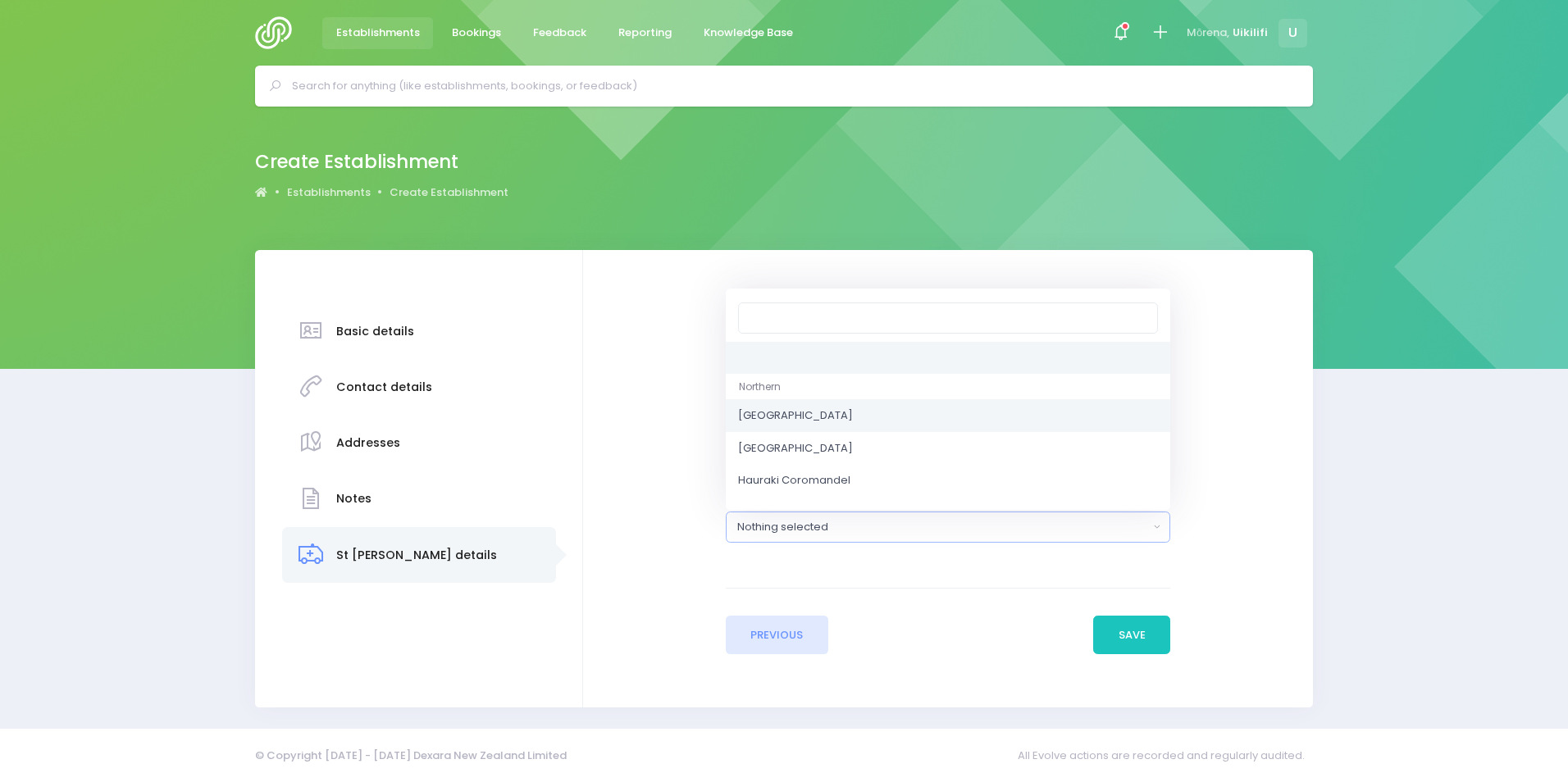
click at [941, 415] on link "Auckland Northwest" at bounding box center [948, 415] width 445 height 33
select select "[GEOGRAPHIC_DATA]"
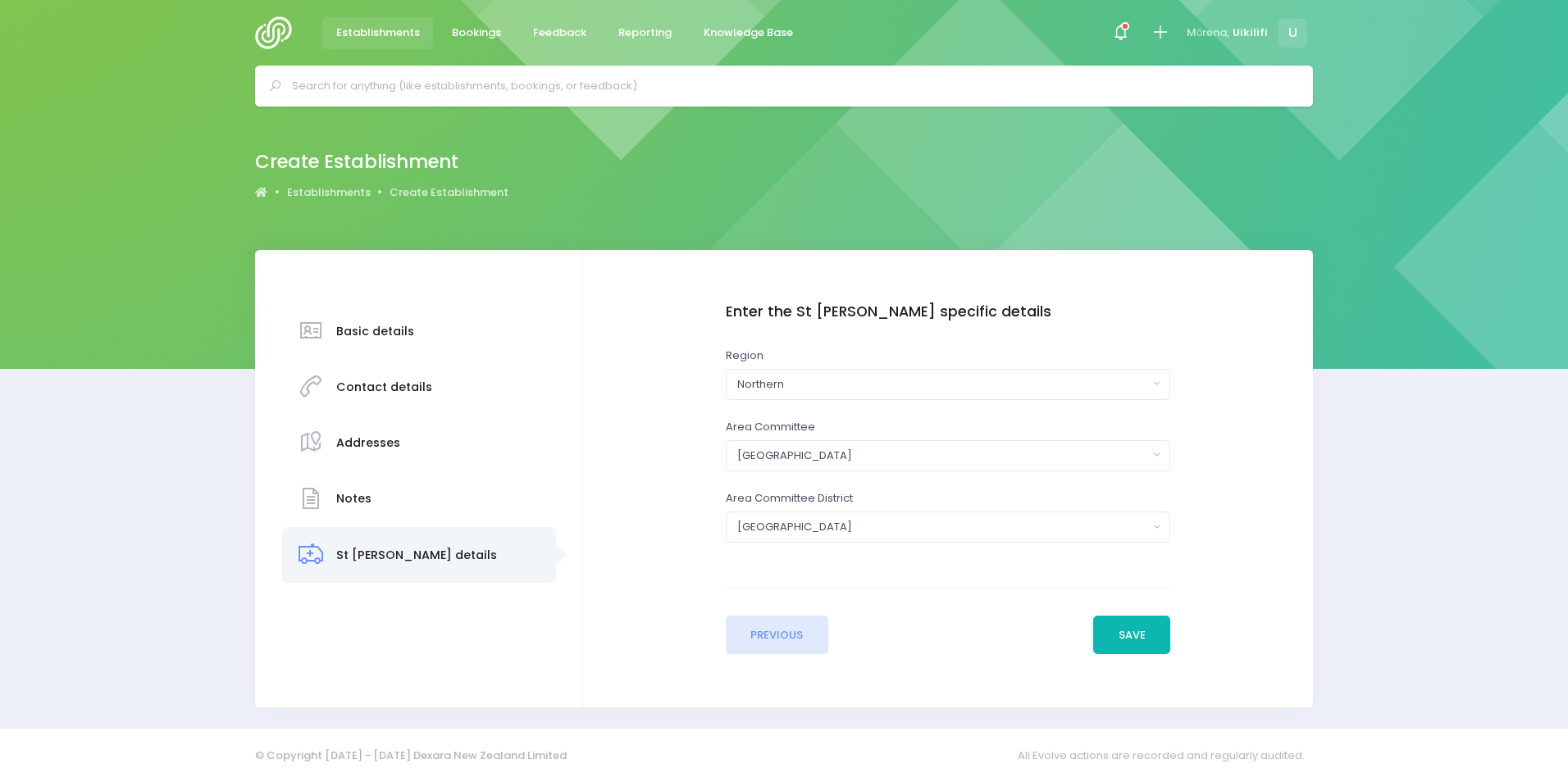
click at [1115, 631] on button "Save" at bounding box center [1132, 635] width 77 height 39
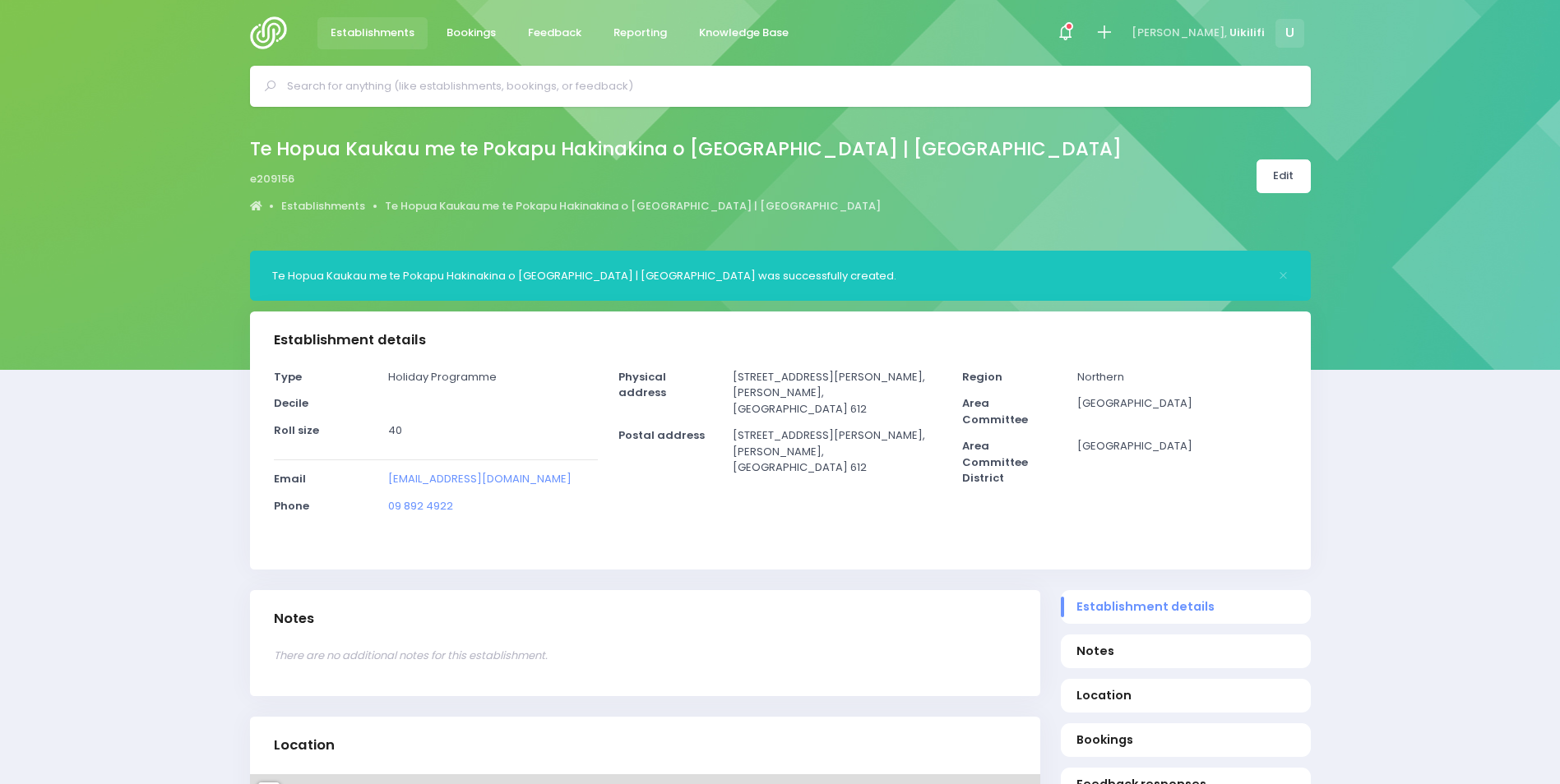
select select "5"
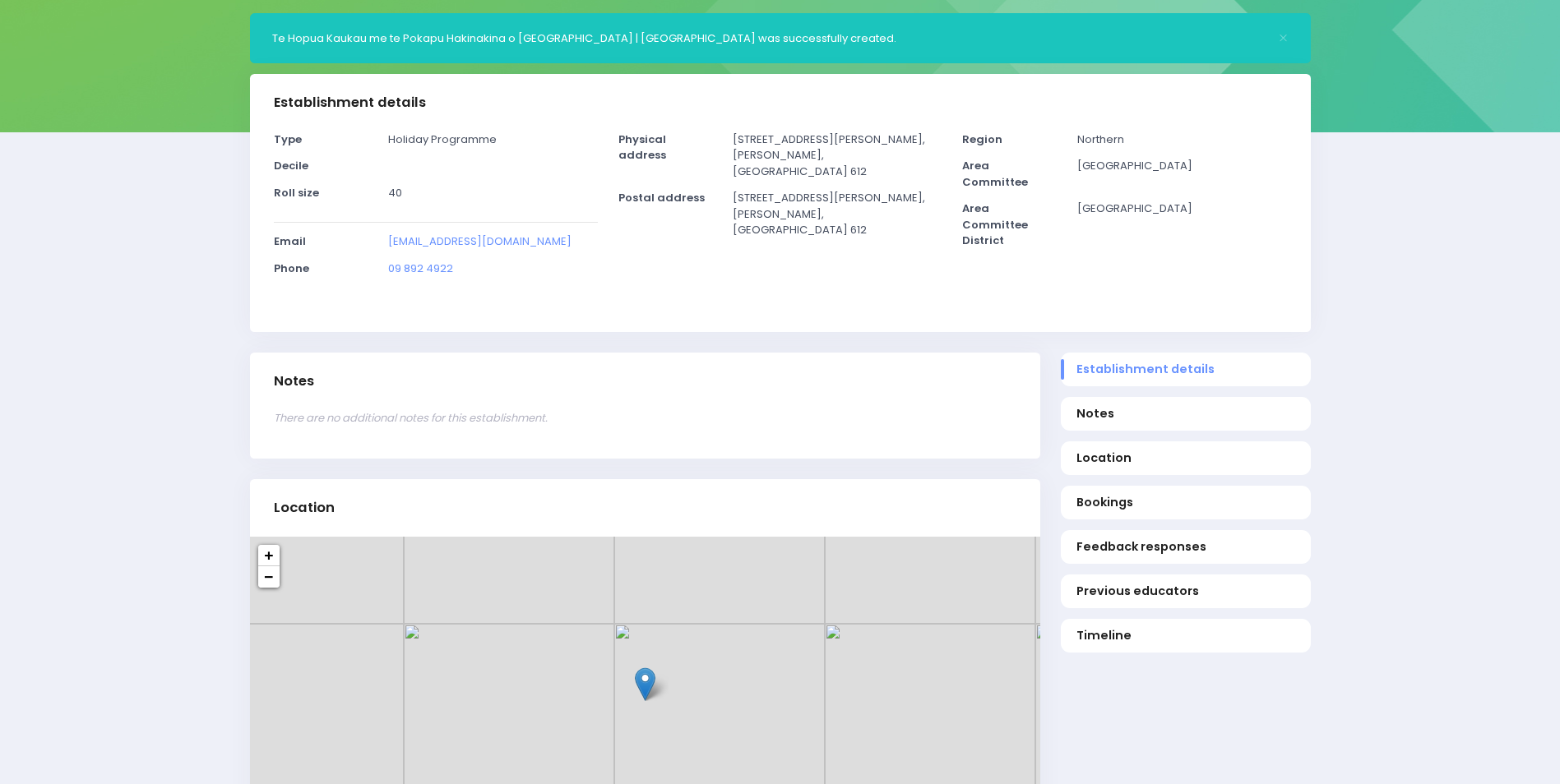
scroll to position [238, 0]
click at [1114, 504] on span "Bookings" at bounding box center [1185, 501] width 218 height 17
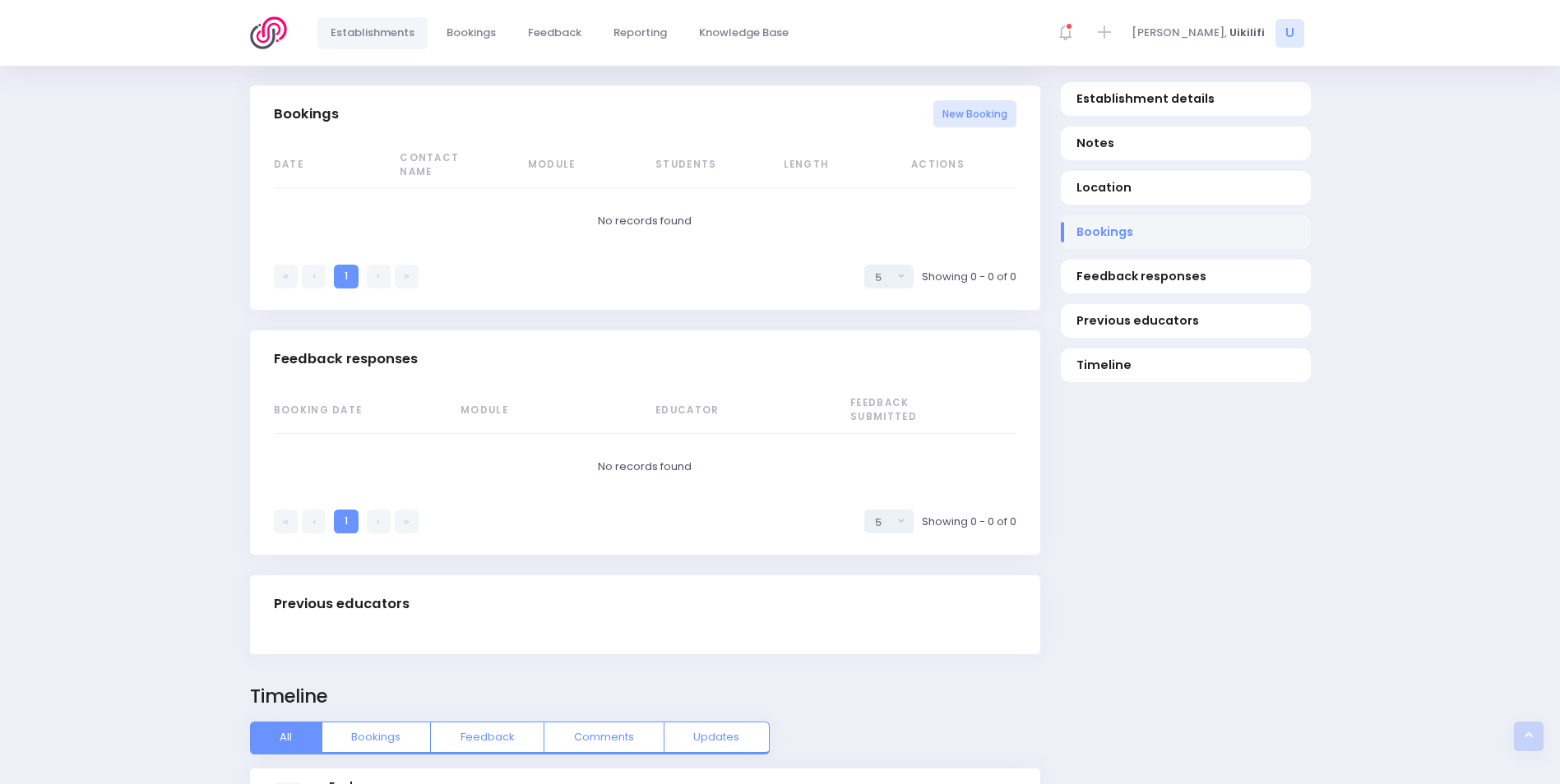
scroll to position [1041, 0]
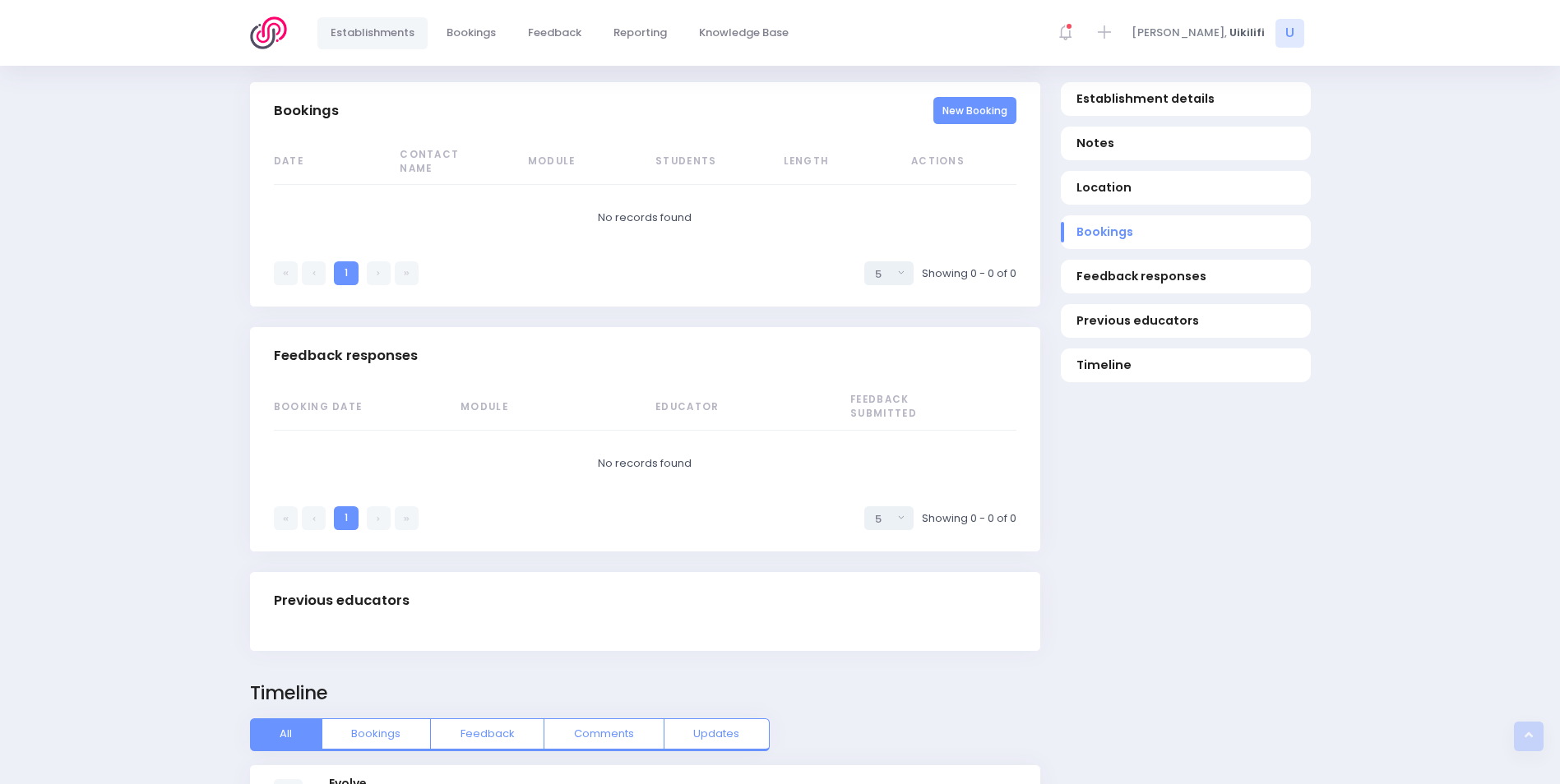
click at [961, 119] on link "New Booking" at bounding box center [974, 111] width 83 height 27
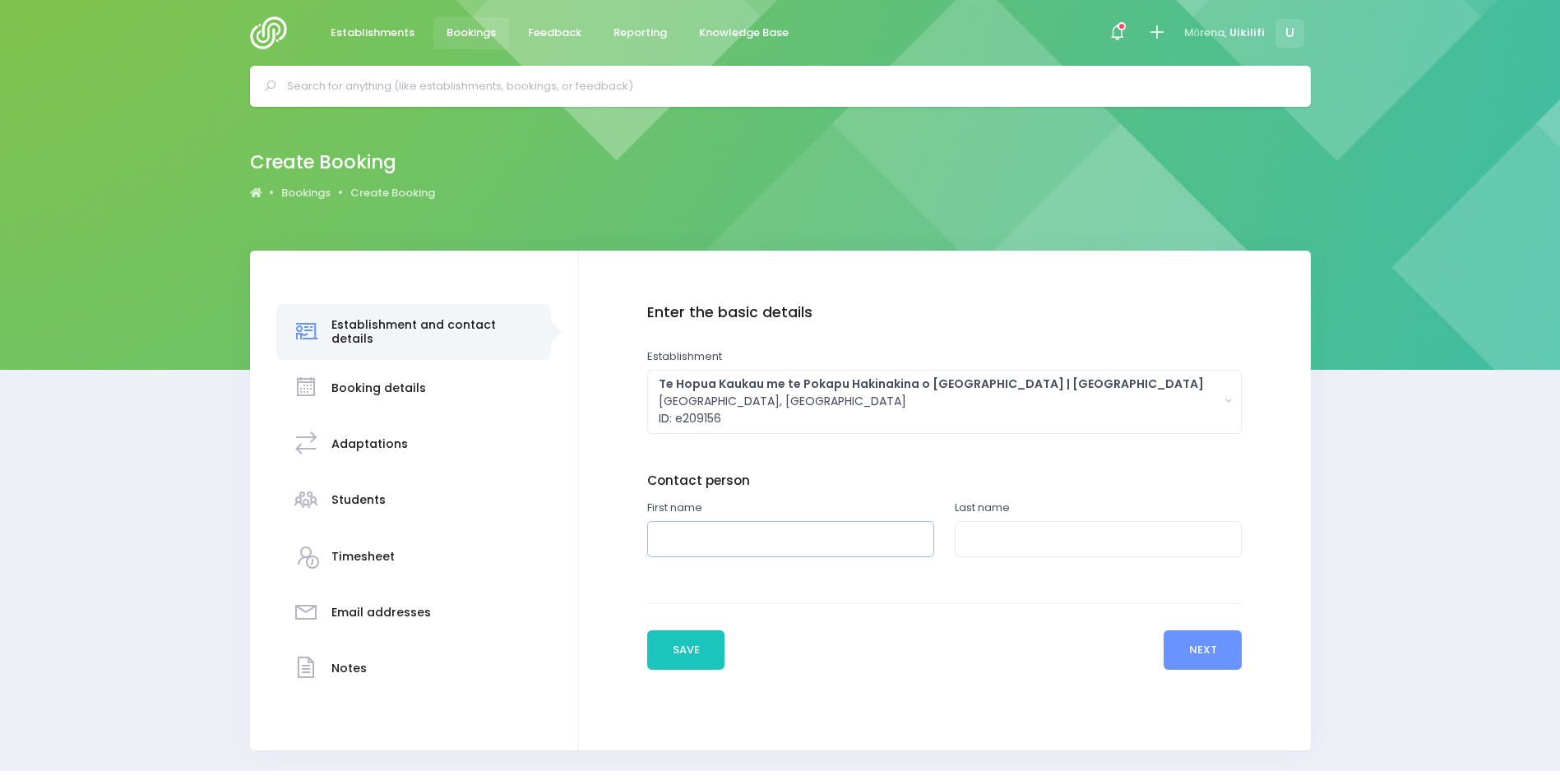
click at [827, 552] on input "text" at bounding box center [790, 539] width 287 height 37
type input "Sela"
type input "Sikalu"
click at [1212, 663] on button "Next" at bounding box center [1203, 649] width 78 height 39
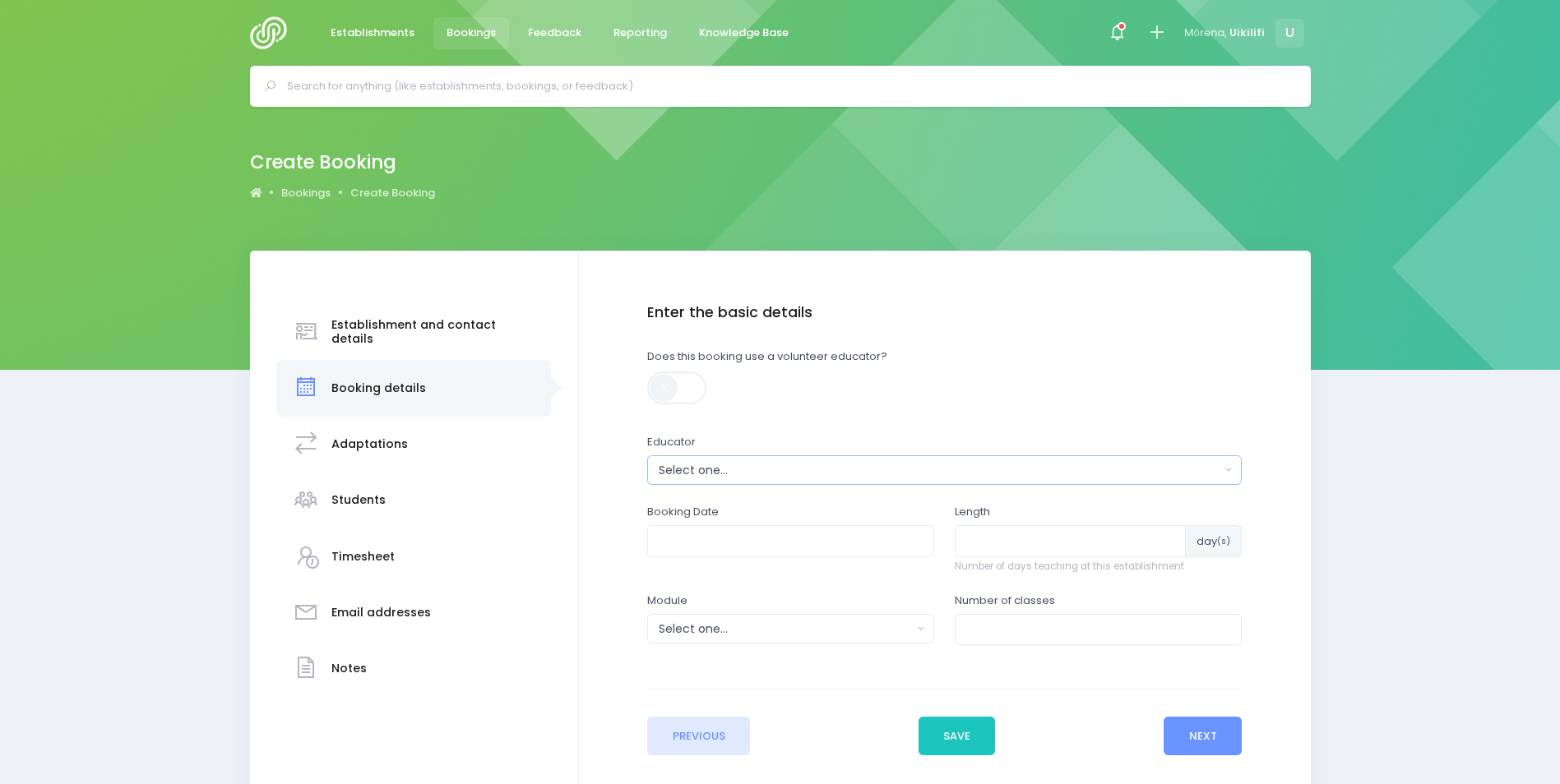
click at [918, 476] on div "Select one..." at bounding box center [939, 470] width 561 height 17
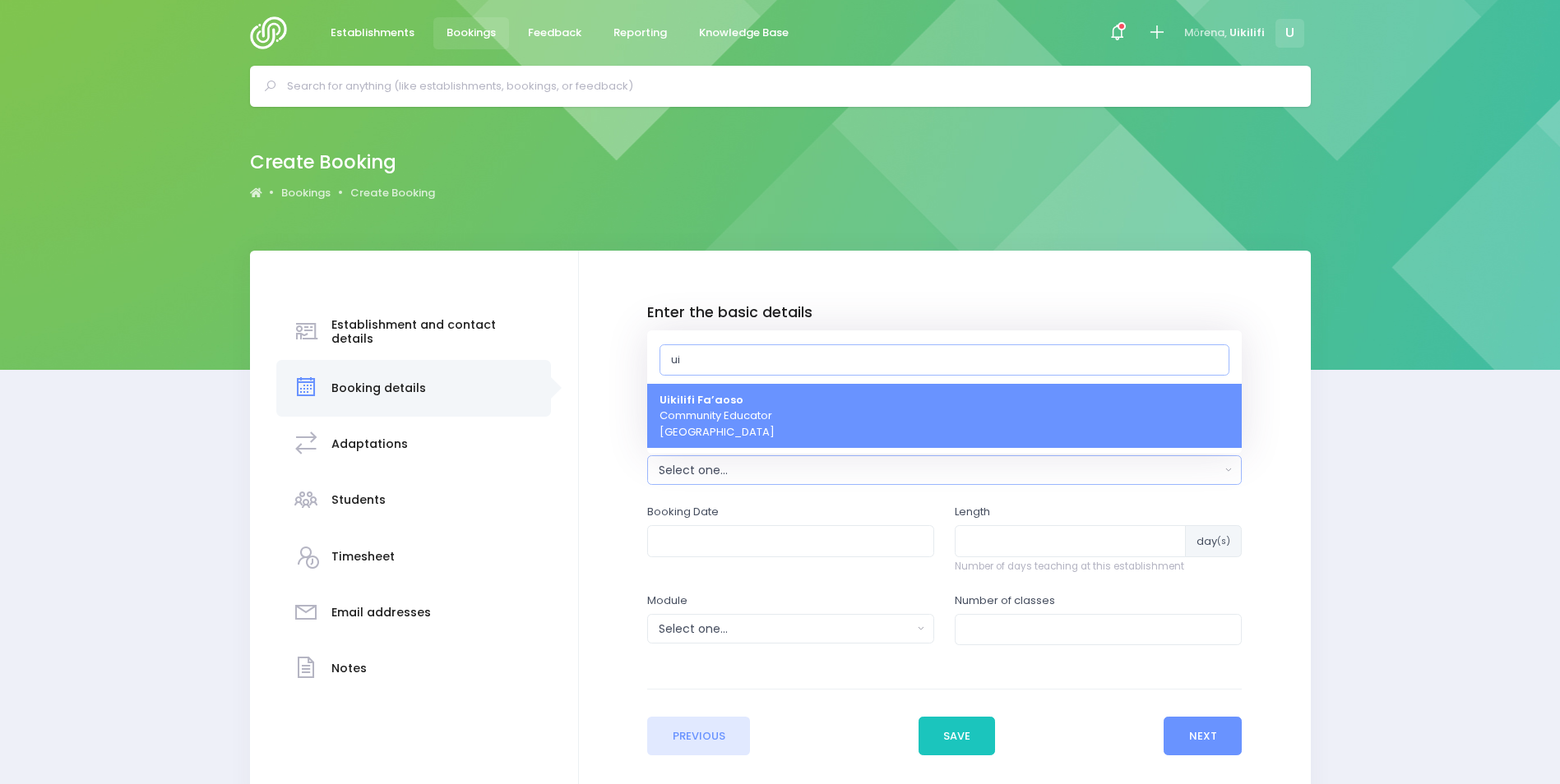
type input "ui"
click at [921, 424] on link "Uikilifi Fa’aoso Community Educator Northern Region" at bounding box center [944, 416] width 595 height 65
select select "321150"
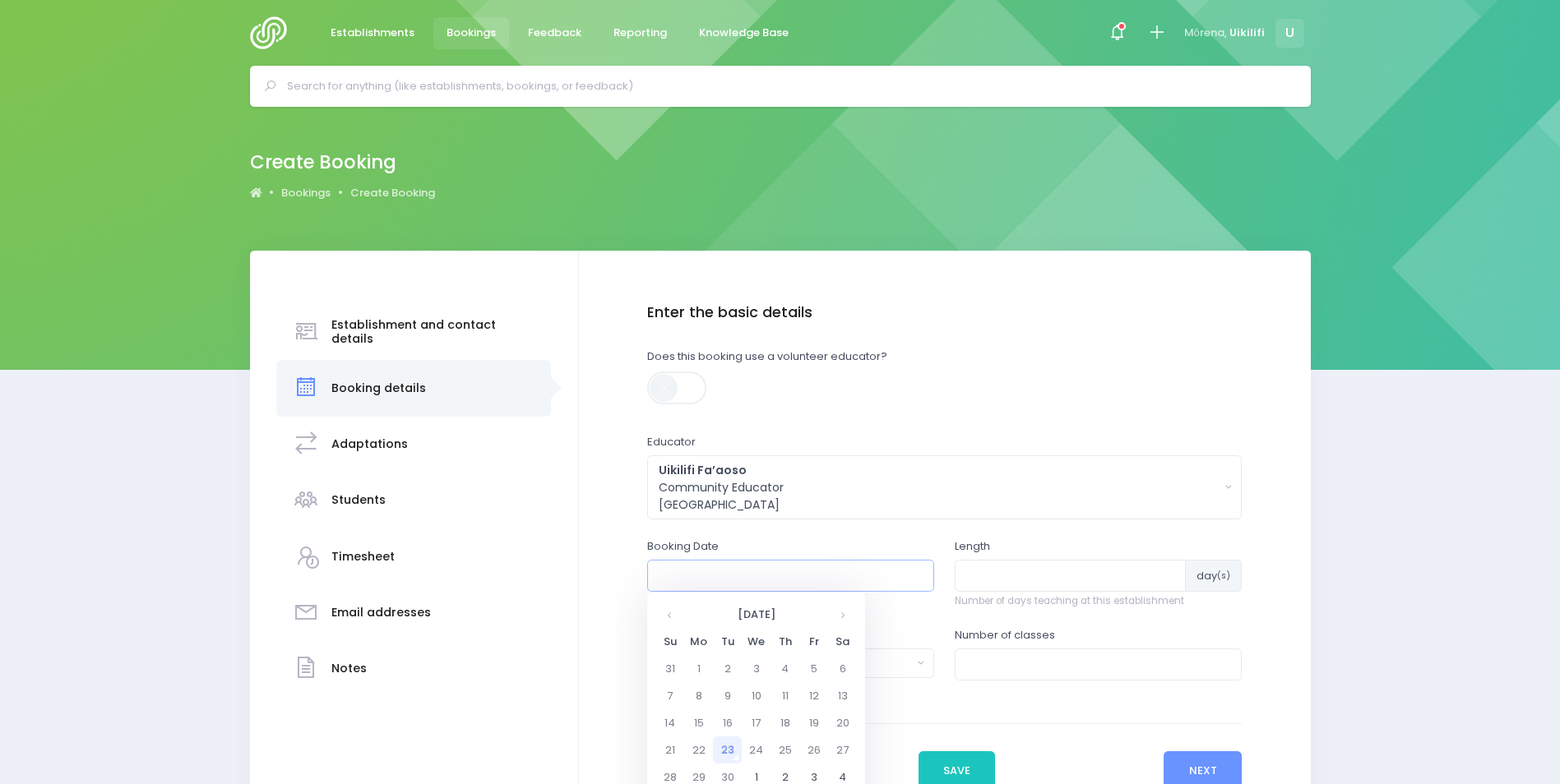
click at [846, 571] on input "text" at bounding box center [790, 576] width 287 height 31
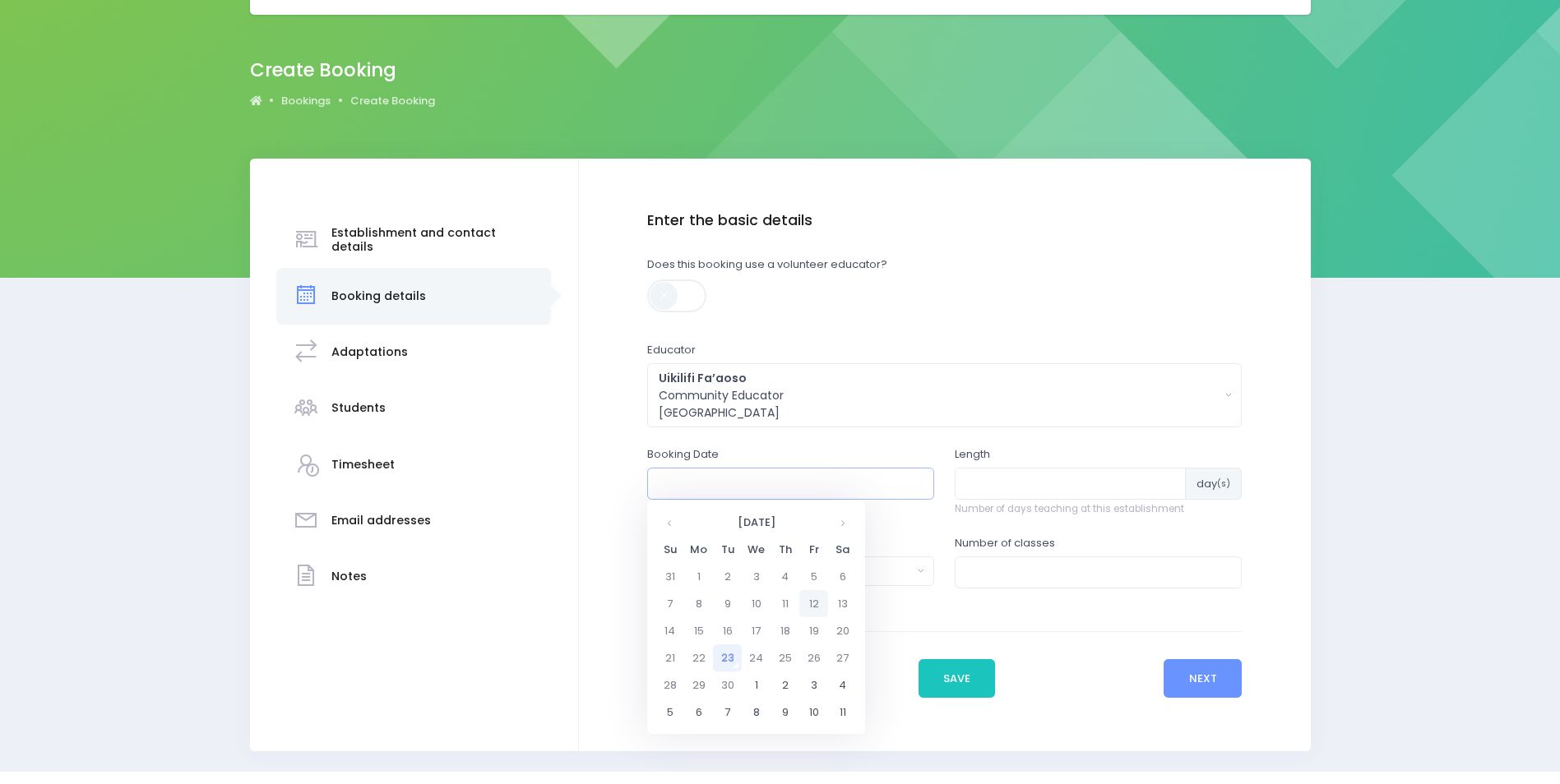
scroll to position [93, 0]
click at [782, 679] on td "2" at bounding box center [785, 685] width 29 height 27
click at [697, 647] on span "1" at bounding box center [706, 649] width 29 height 22
click at [687, 571] on span "1:00" at bounding box center [681, 574] width 46 height 22
type input "02/10/2025 01:00 PM"
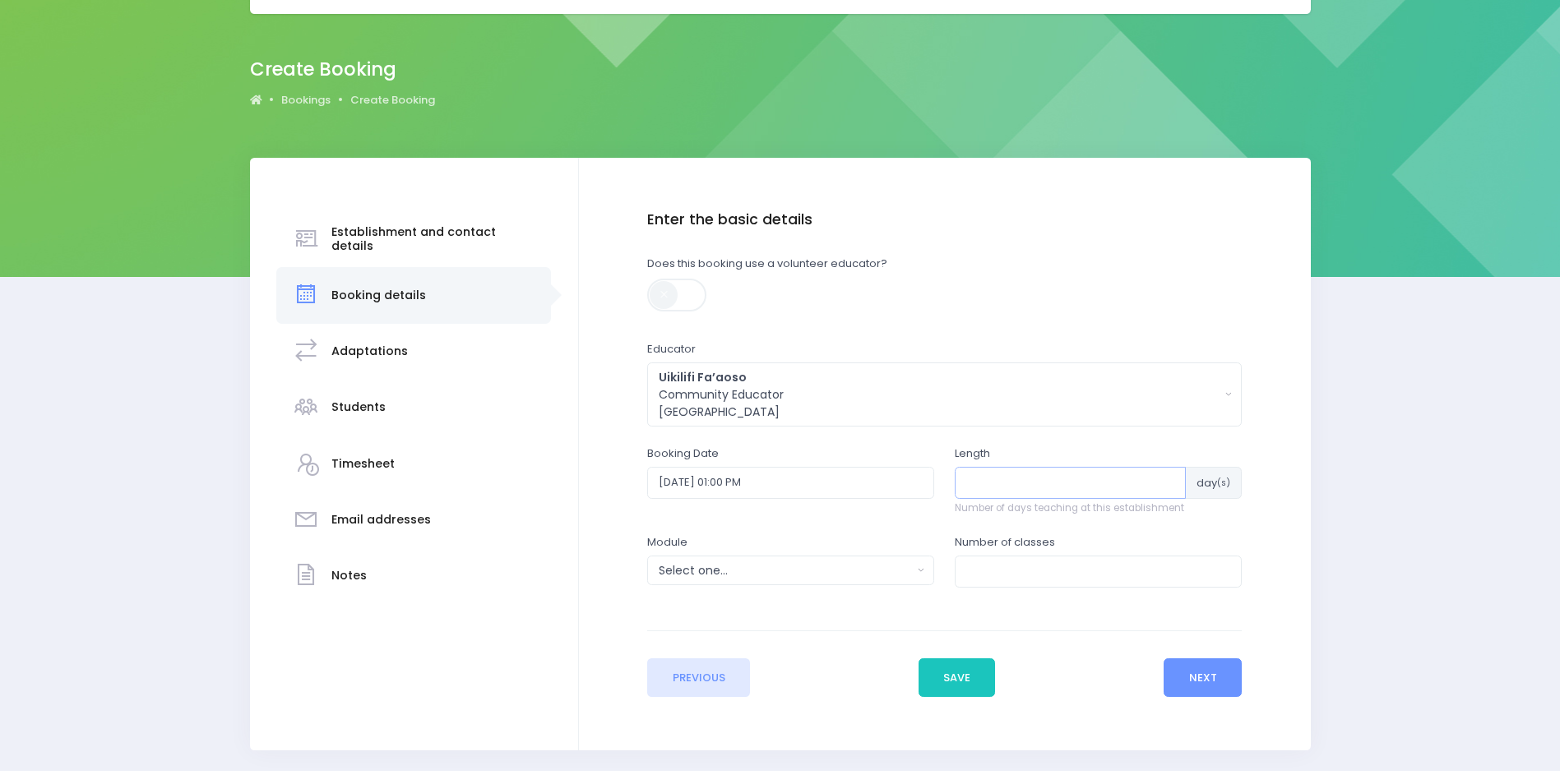
click at [1077, 473] on input "number" at bounding box center [1071, 482] width 231 height 31
type input "1"
click at [895, 571] on div "Select one..." at bounding box center [785, 570] width 253 height 17
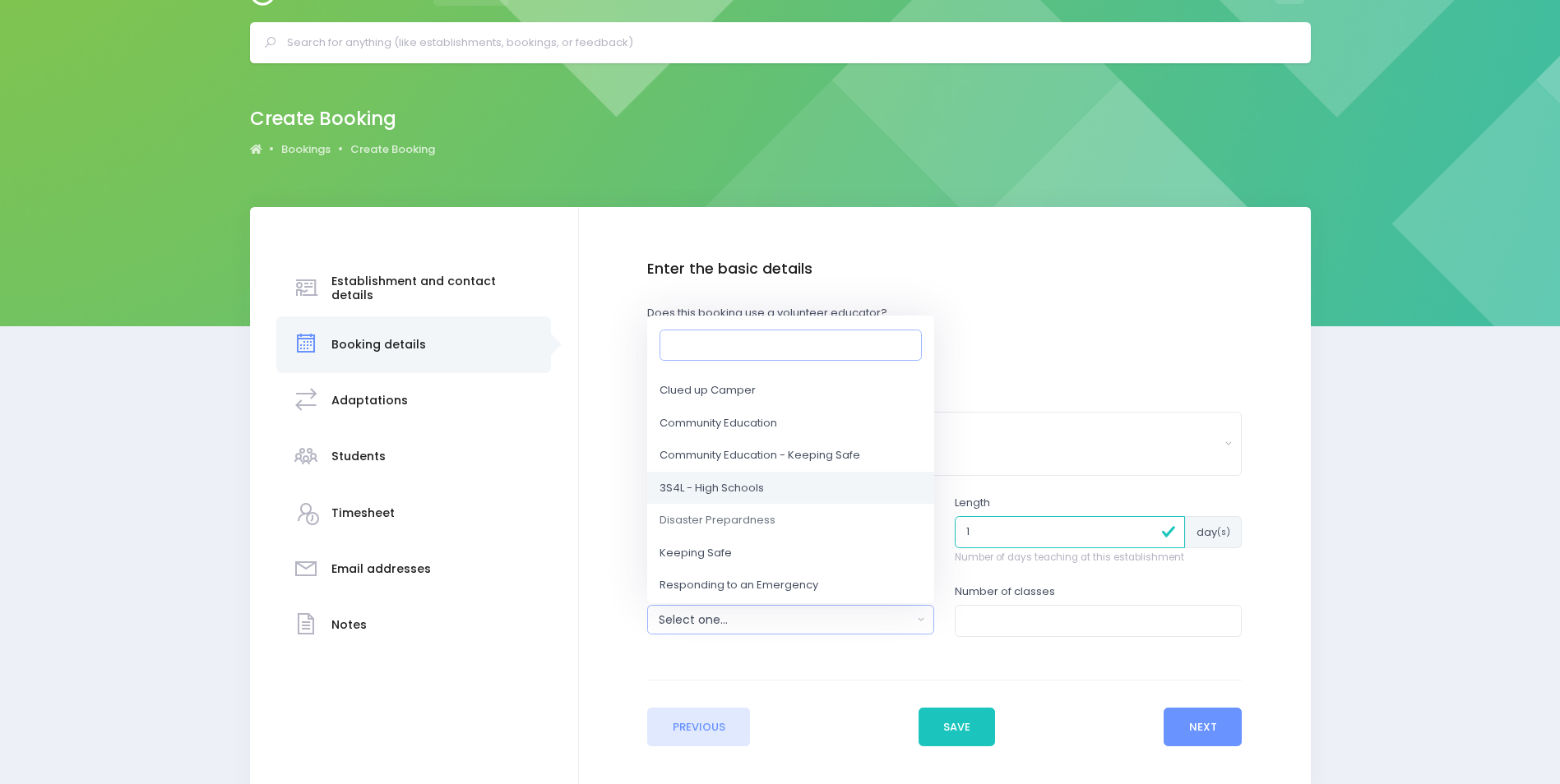
scroll to position [54, 0]
click at [735, 493] on span "3S4L - High Schools" at bounding box center [711, 487] width 105 height 16
select select "3S4L - High Schools"
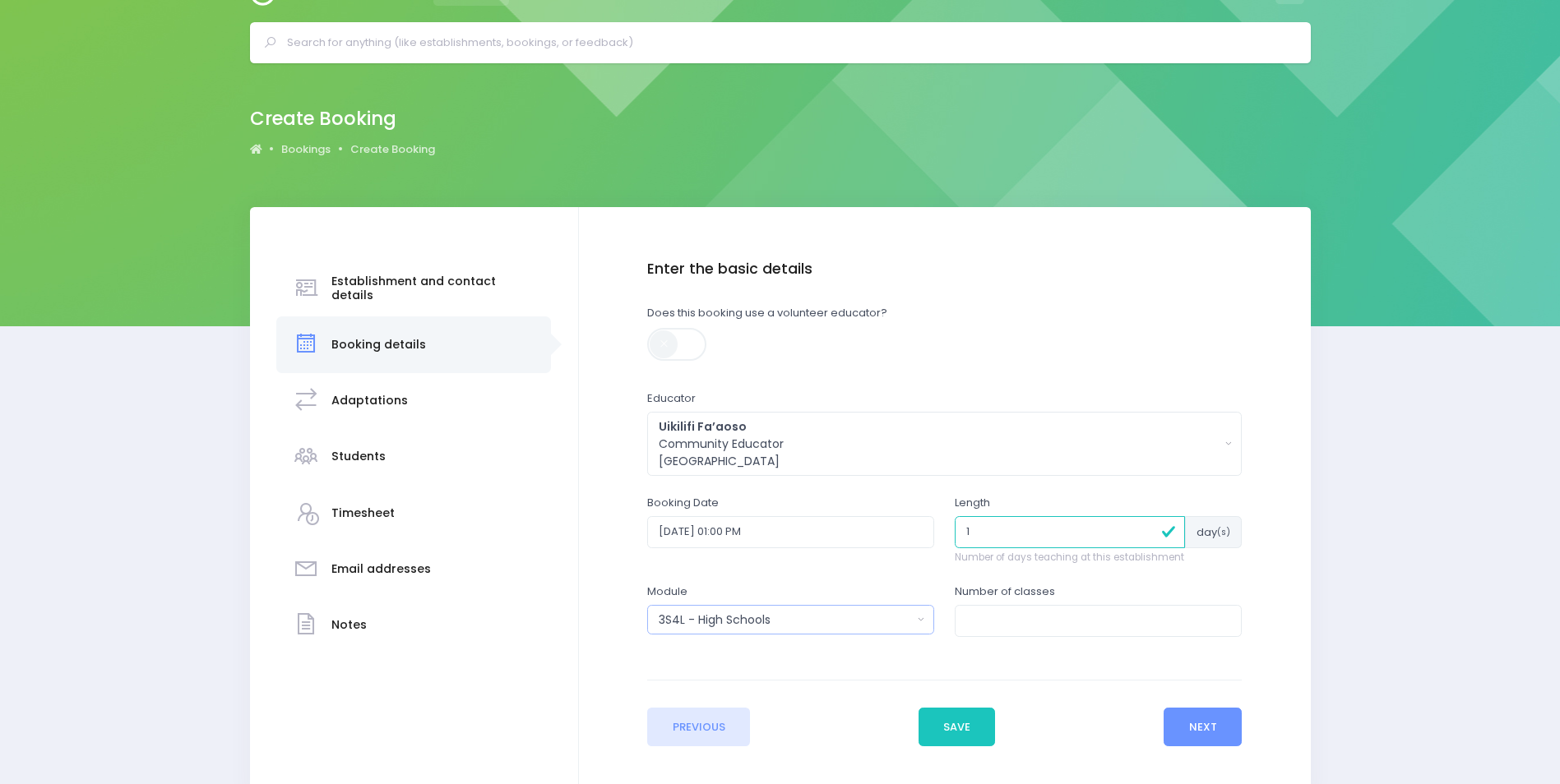
click at [845, 618] on div "3S4L - High Schools" at bounding box center [785, 620] width 253 height 17
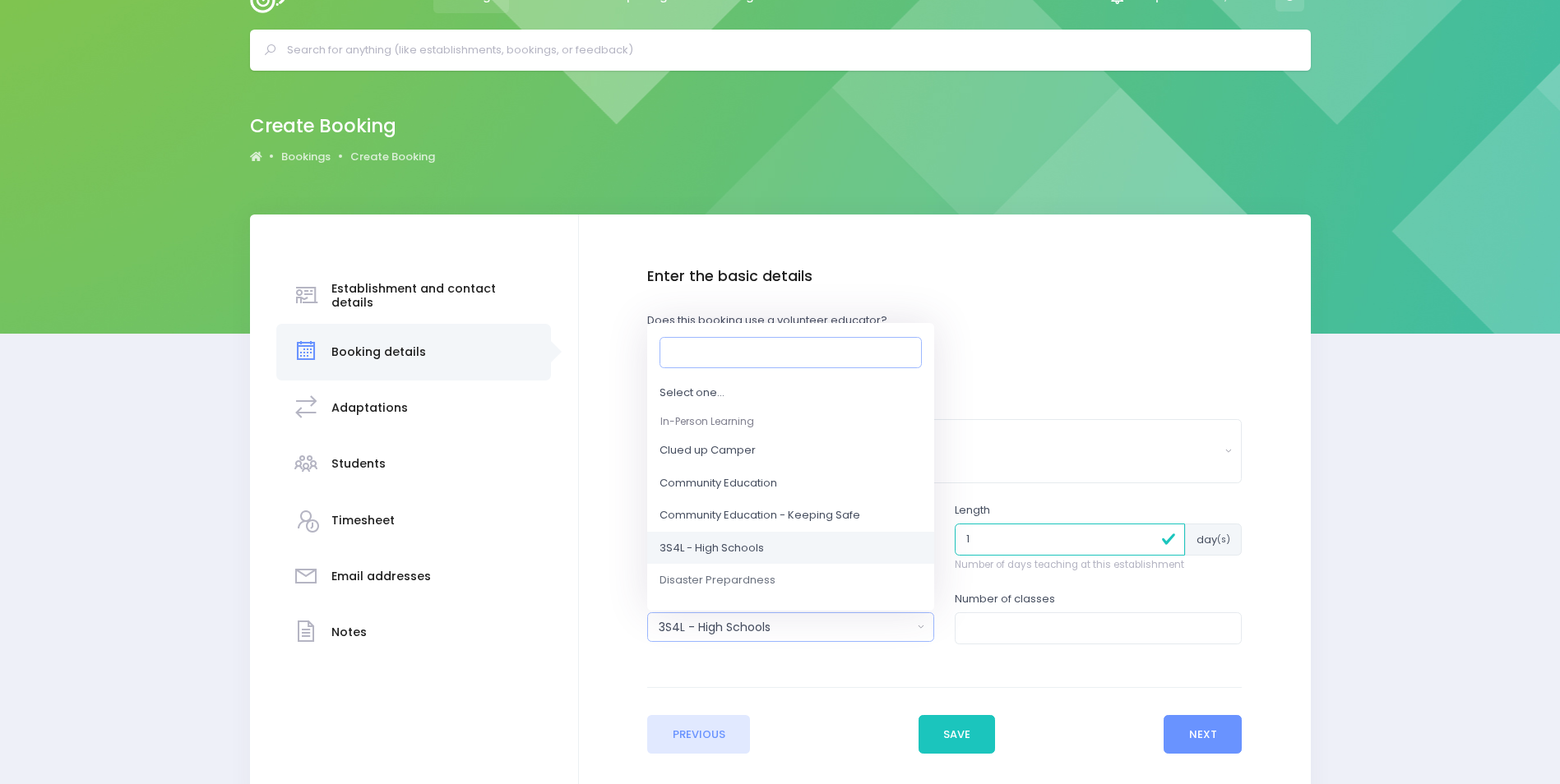
scroll to position [35, 0]
click at [1048, 407] on div "Educator Select one... Asha Bogdanowicz Fran Brown-Haysom Jess Bates Jo Harvey …" at bounding box center [944, 441] width 595 height 85
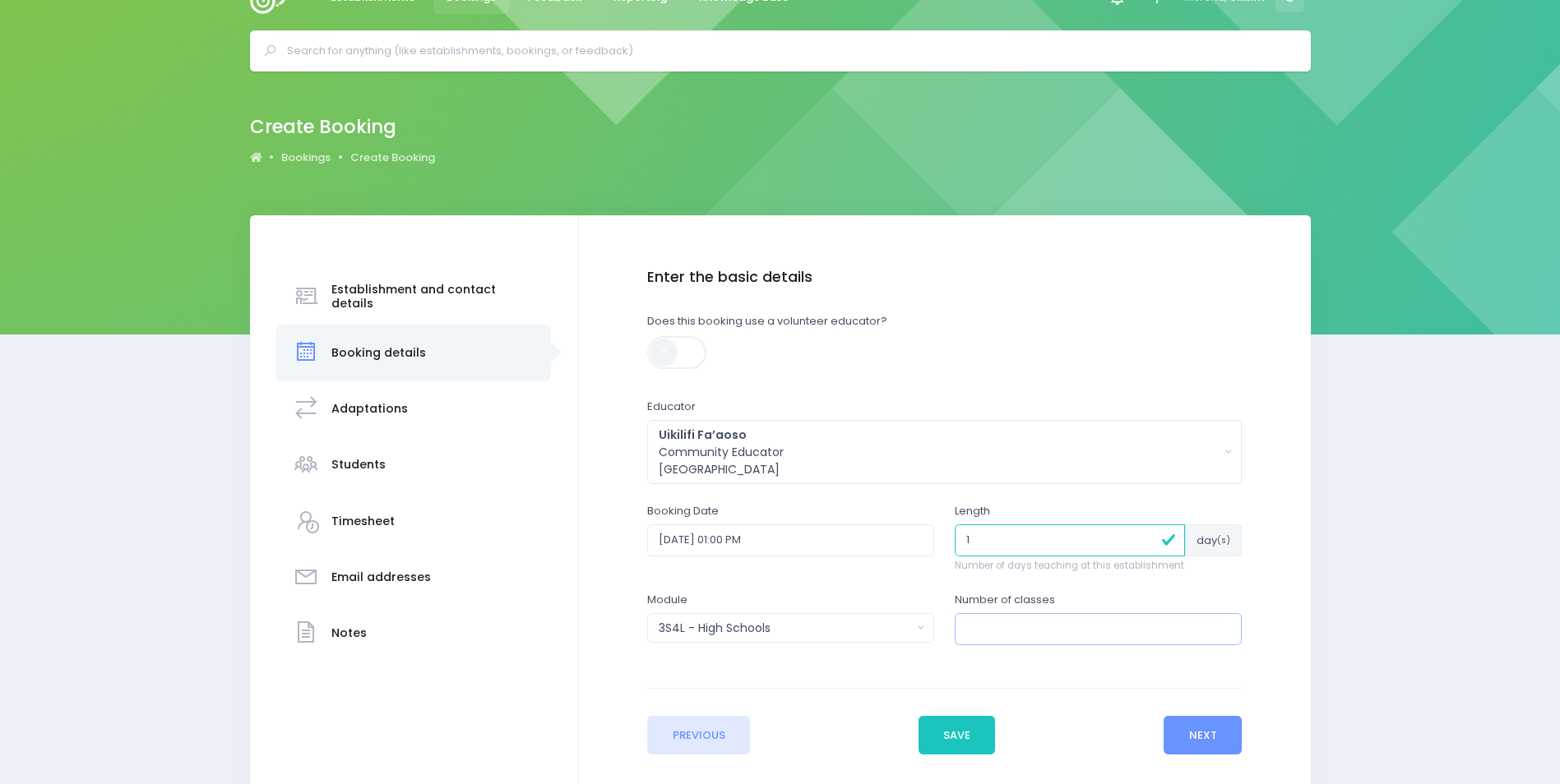
click at [1066, 627] on input "number" at bounding box center [1098, 628] width 287 height 31
type input "1"
click at [1195, 736] on button "Next" at bounding box center [1203, 735] width 78 height 39
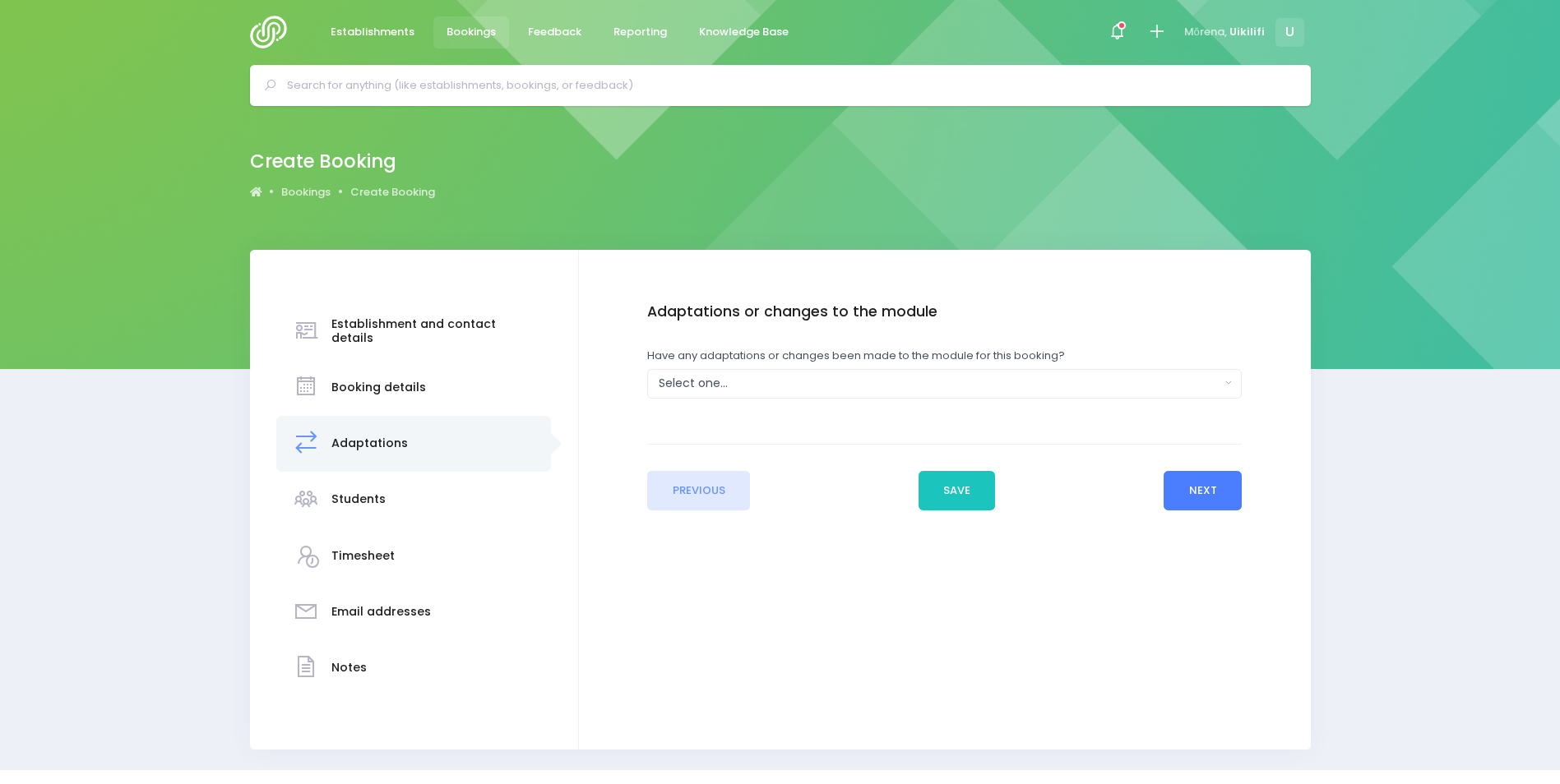
scroll to position [0, 0]
click at [1032, 389] on div "Select one..." at bounding box center [939, 384] width 561 height 17
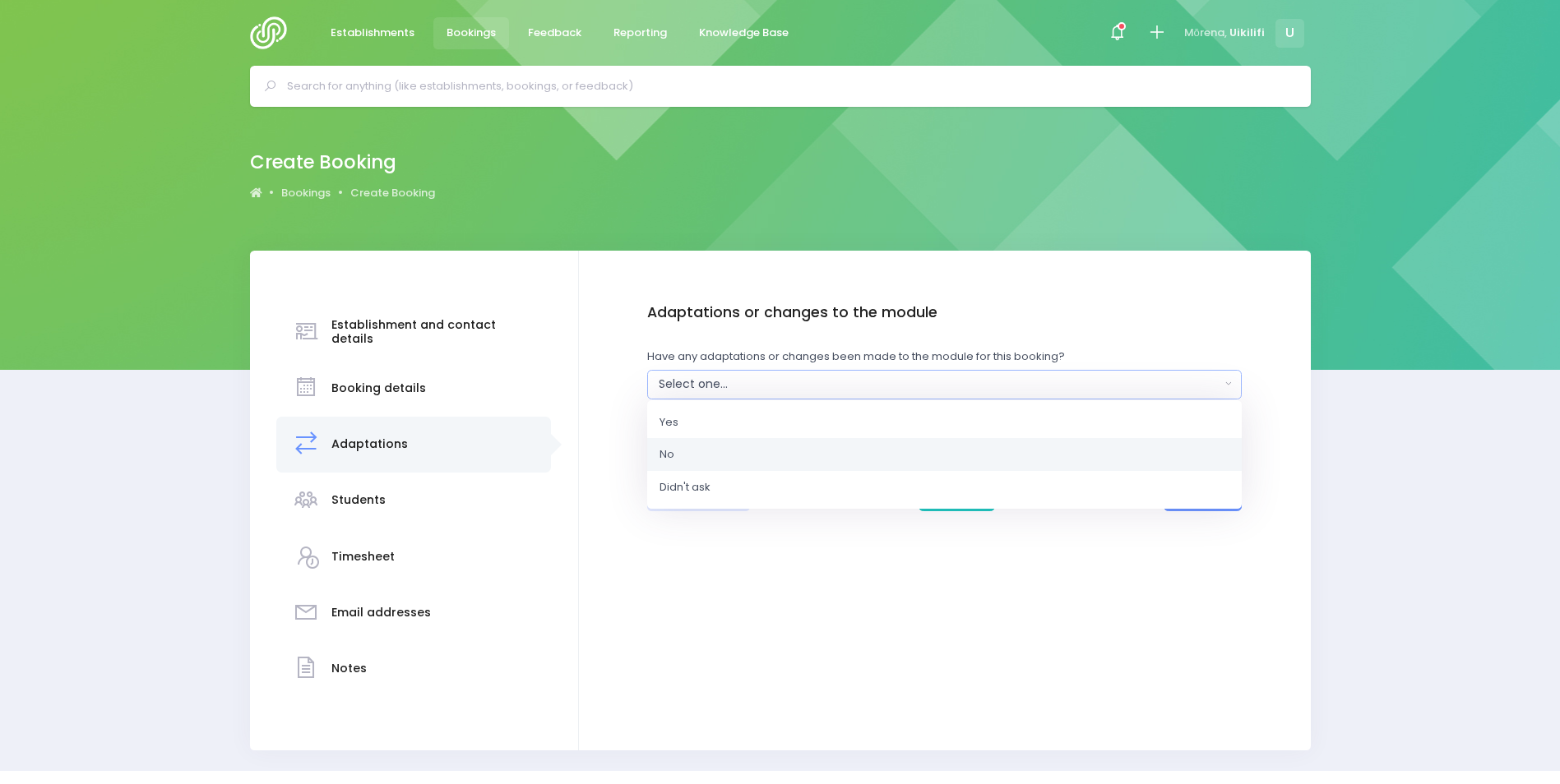
click at [1006, 446] on link "No" at bounding box center [944, 455] width 595 height 33
select select "No"
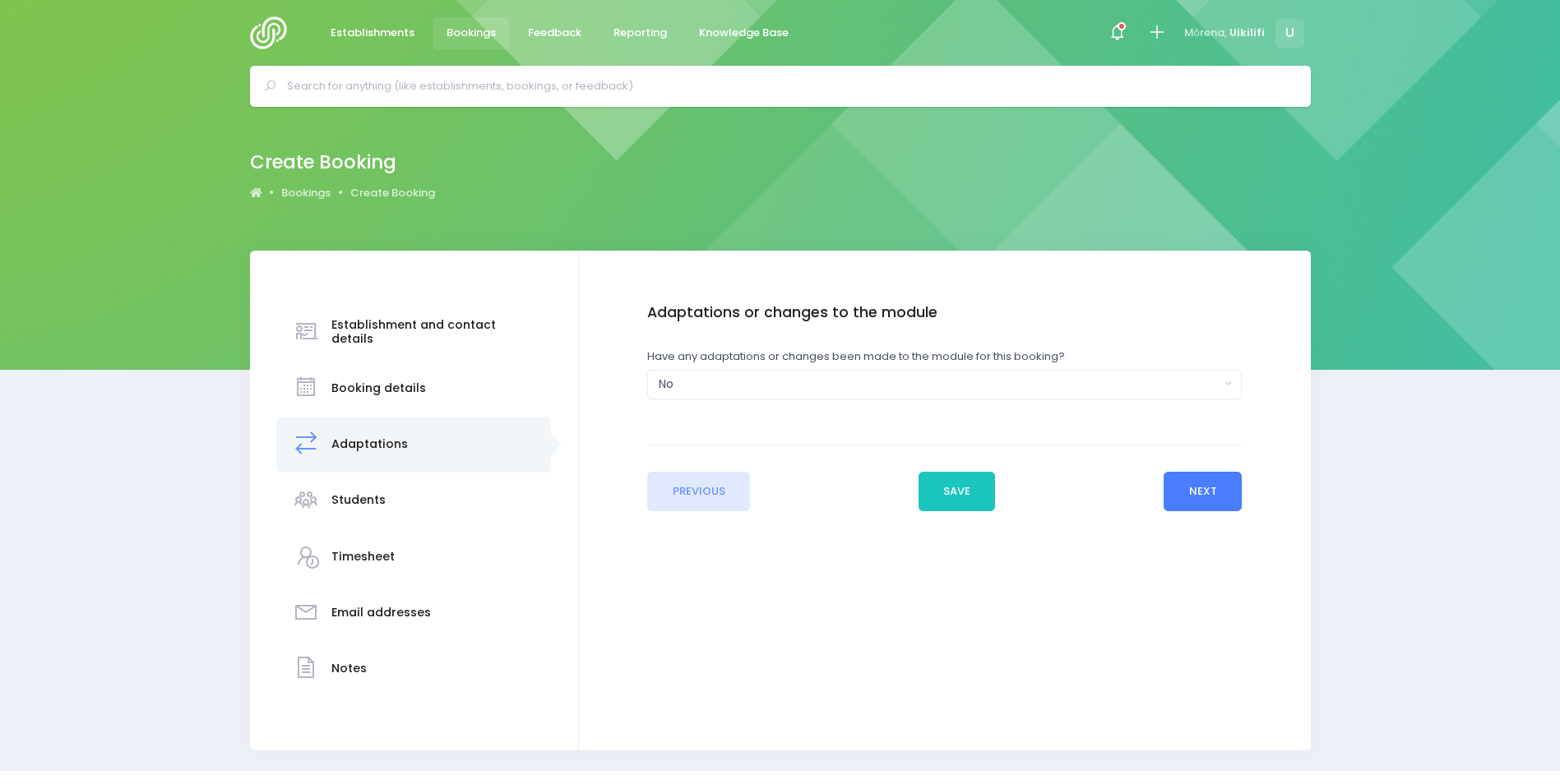
click at [1209, 498] on button "Next" at bounding box center [1203, 491] width 78 height 39
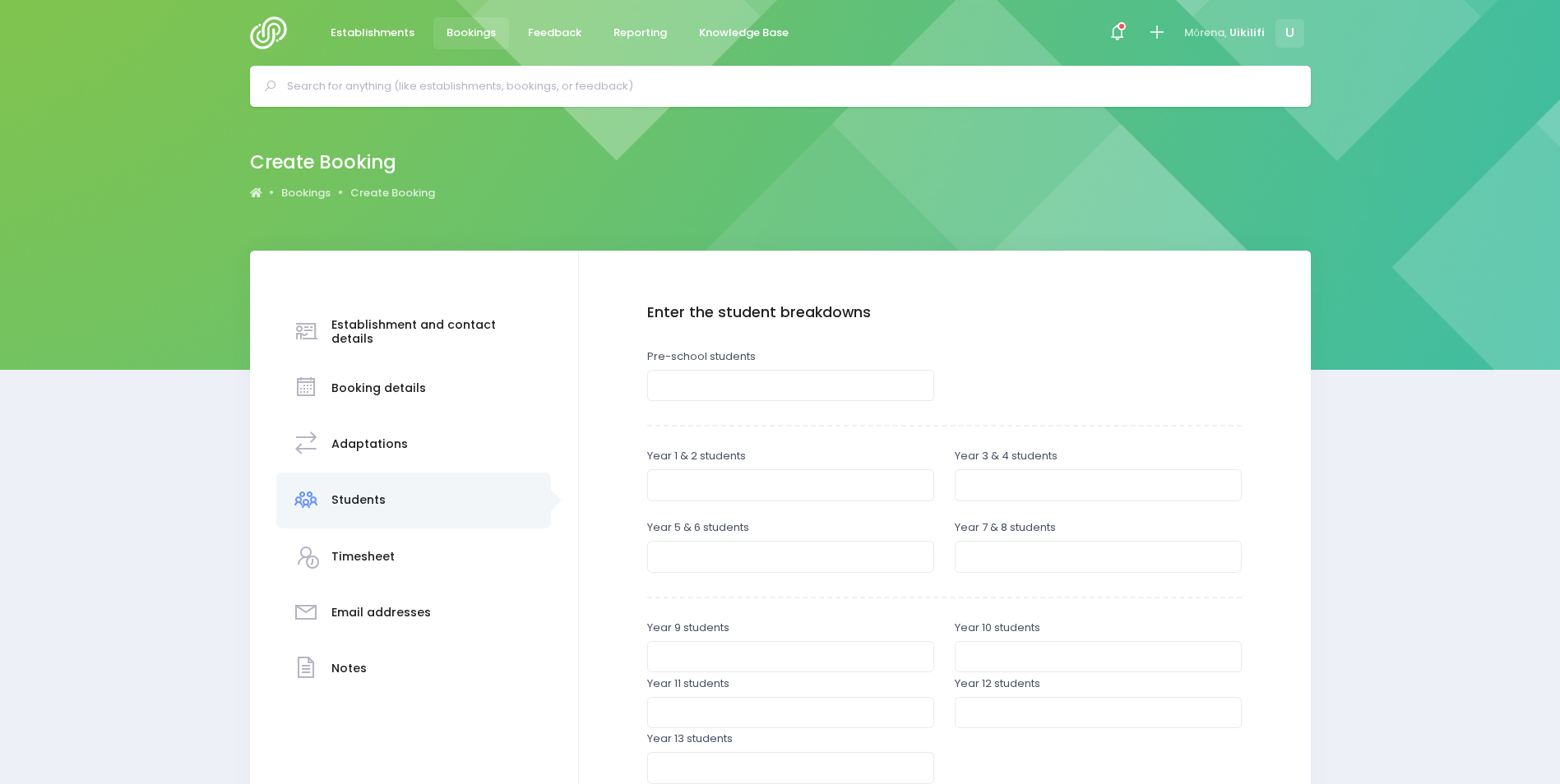
scroll to position [339, 0]
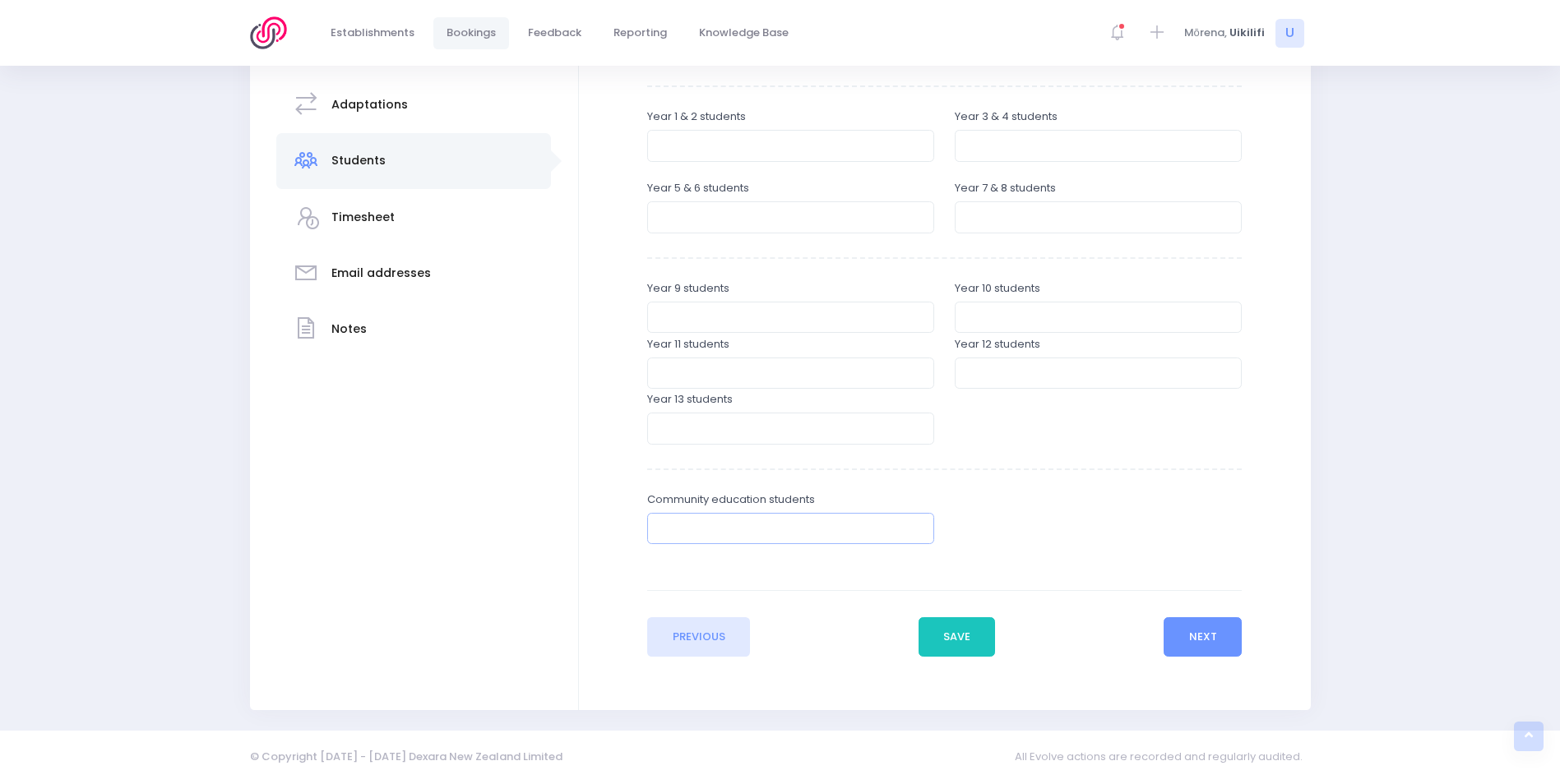
click at [829, 518] on input "number" at bounding box center [790, 528] width 287 height 31
type input "40"
click at [1176, 643] on button "Next" at bounding box center [1203, 637] width 78 height 39
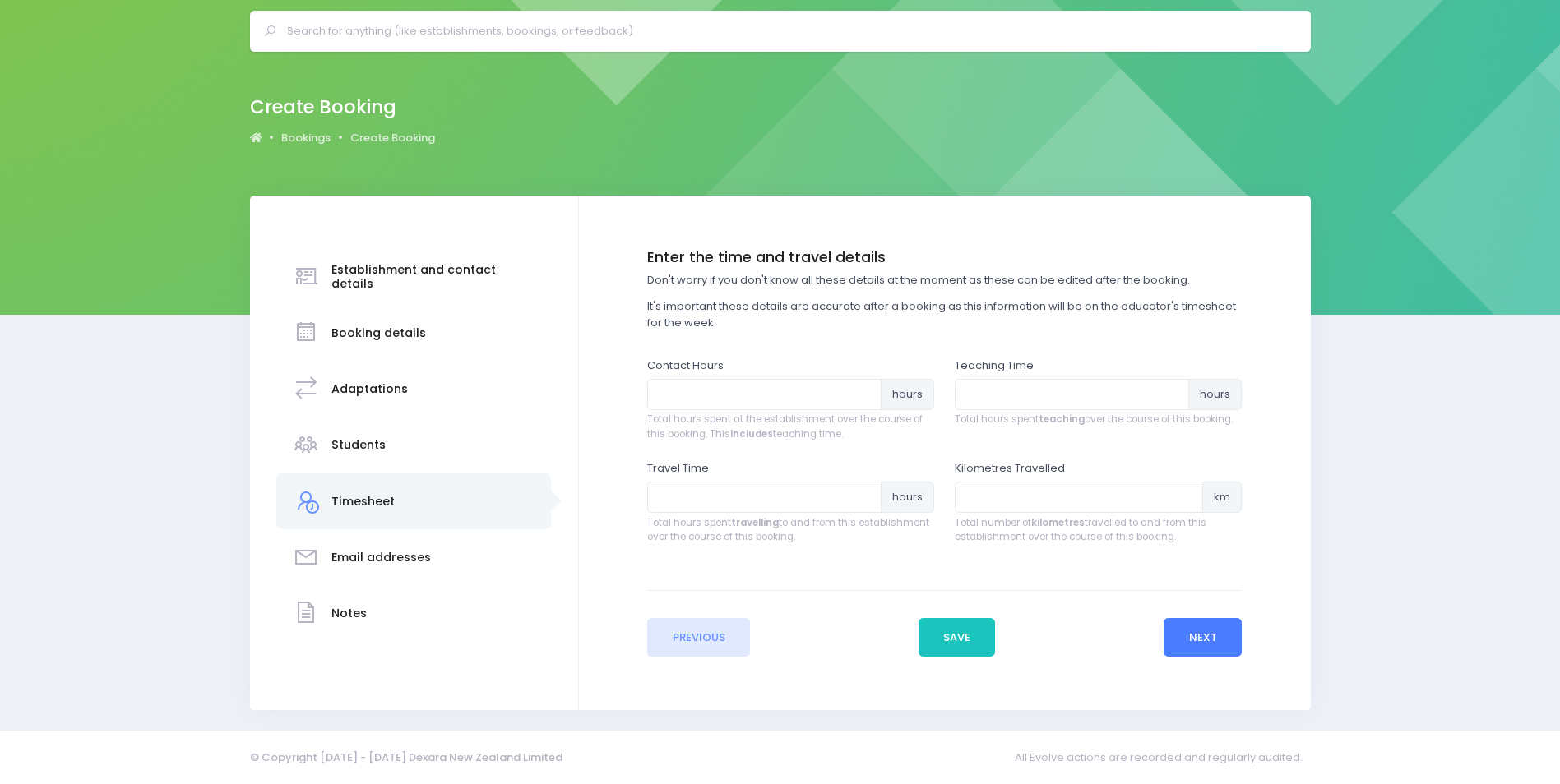
scroll to position [0, 0]
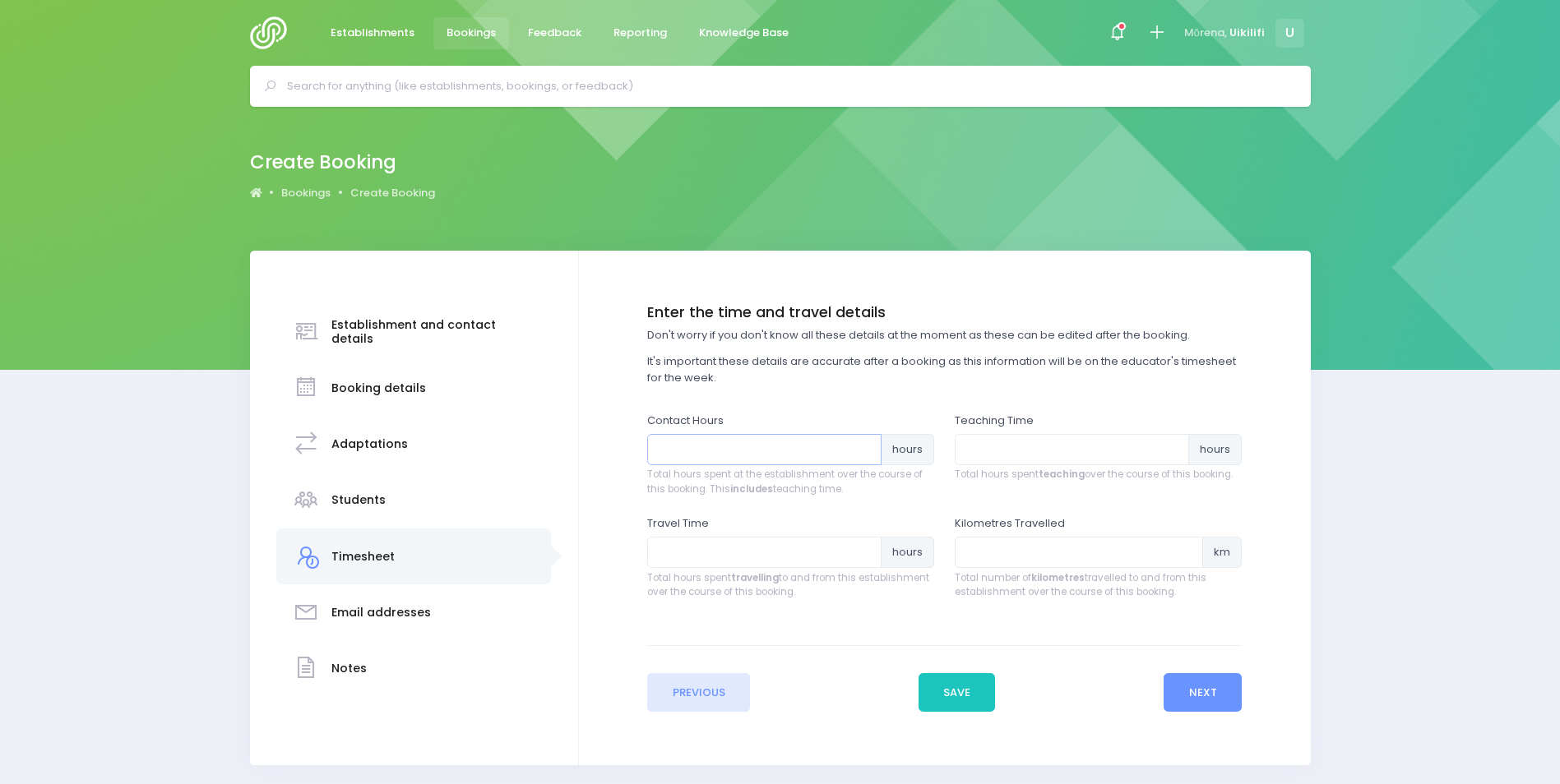
click at [836, 462] on input "number" at bounding box center [764, 449] width 235 height 31
type input "2"
click at [972, 442] on input "number" at bounding box center [1072, 449] width 235 height 31
type input "2"
click at [1211, 689] on button "Next" at bounding box center [1203, 692] width 78 height 39
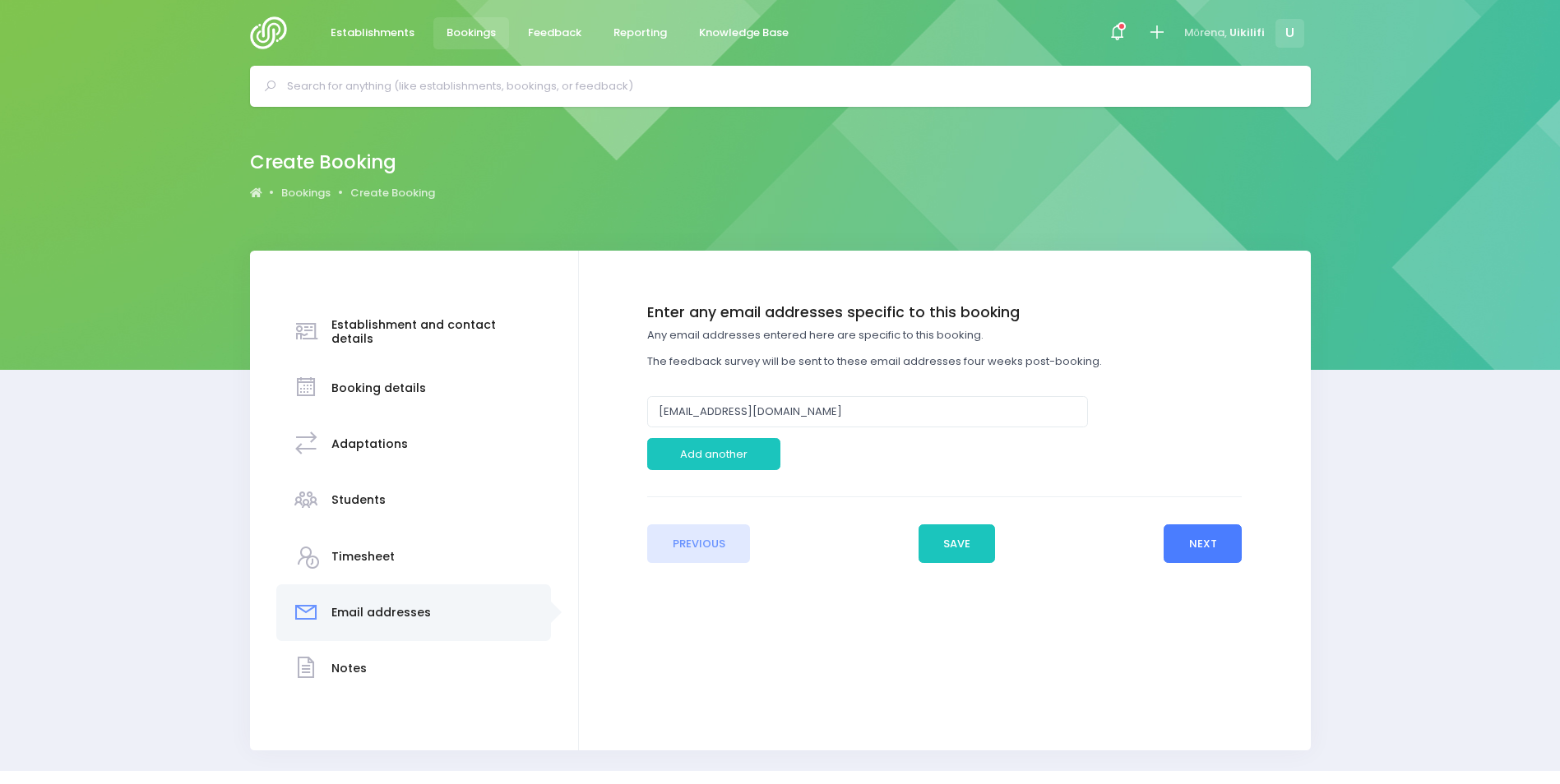
click at [1230, 540] on button "Next" at bounding box center [1203, 544] width 78 height 39
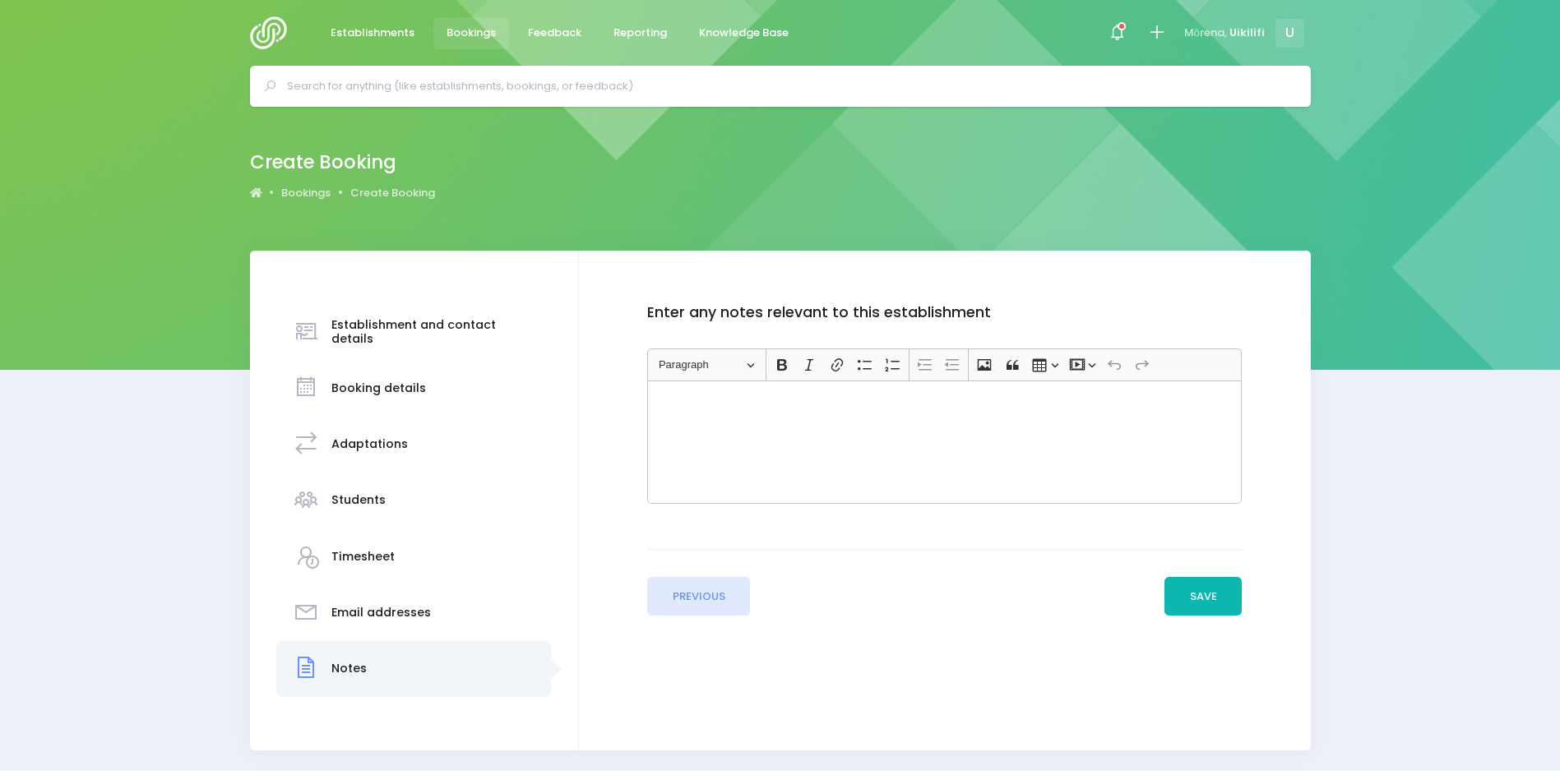
click at [1224, 604] on button "Save" at bounding box center [1203, 597] width 77 height 39
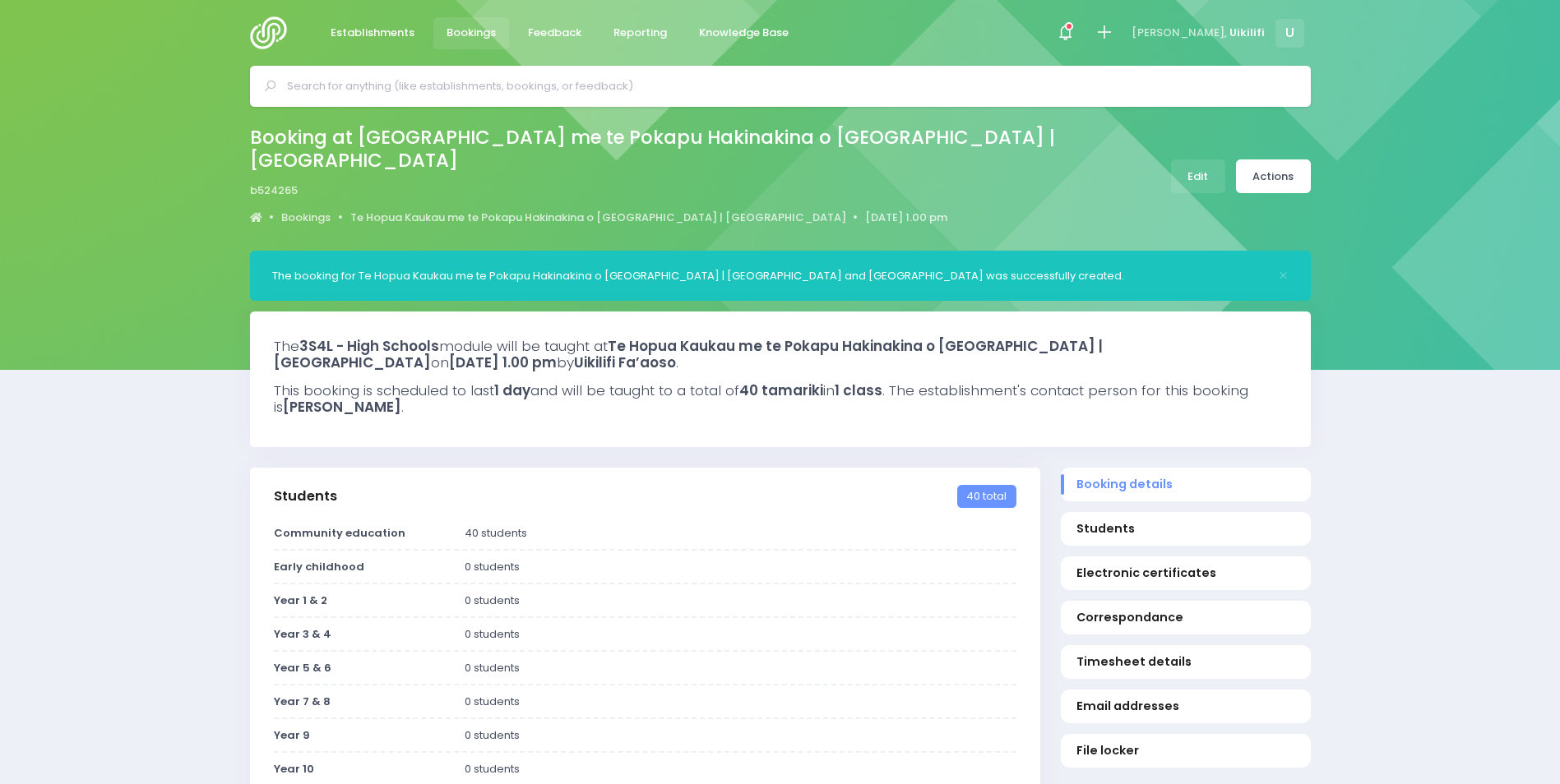
select select "5"
click at [1253, 181] on link "Actions" at bounding box center [1273, 176] width 75 height 34
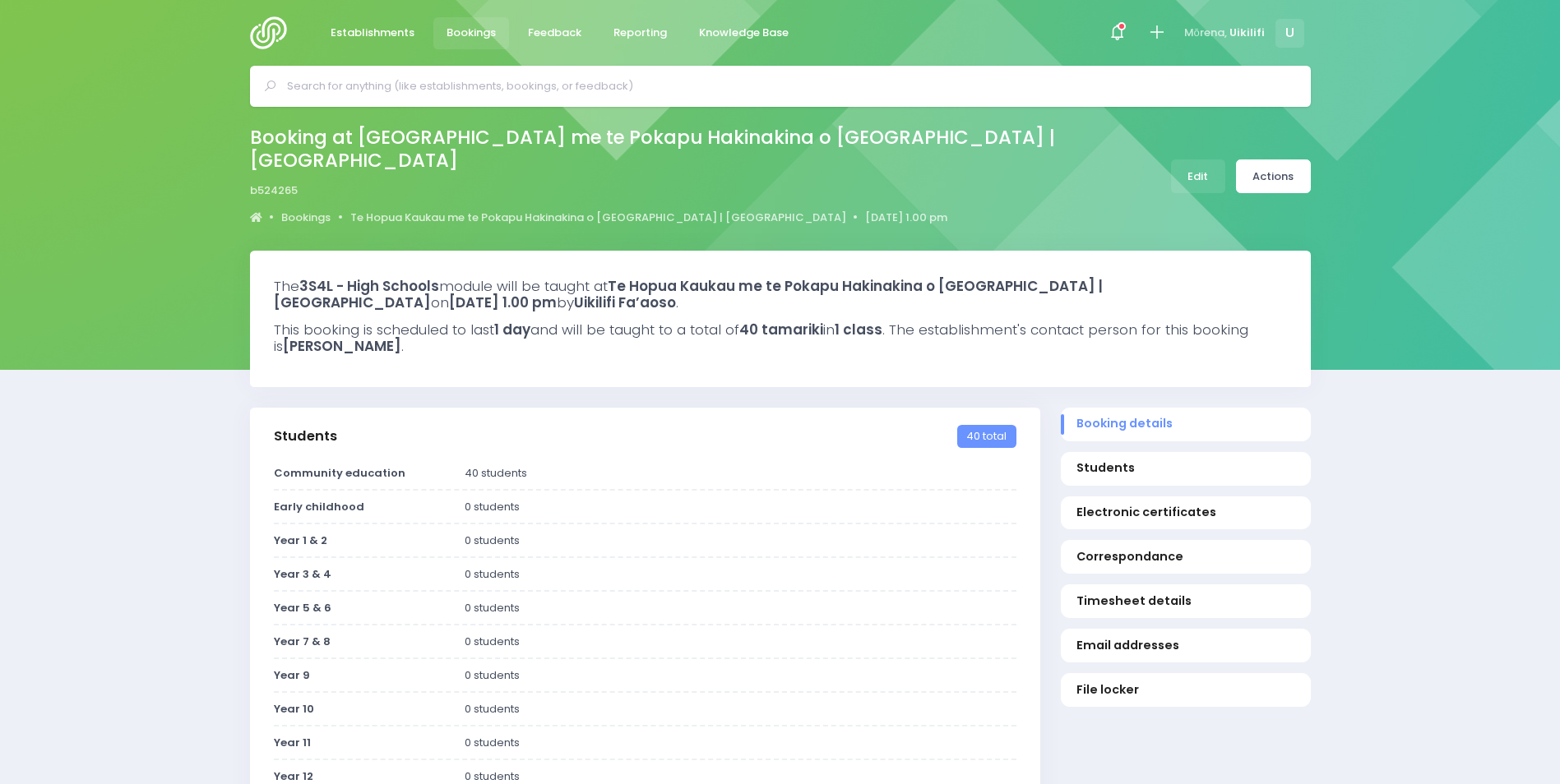
select select "5"
click at [1254, 184] on link "Actions" at bounding box center [1273, 176] width 75 height 34
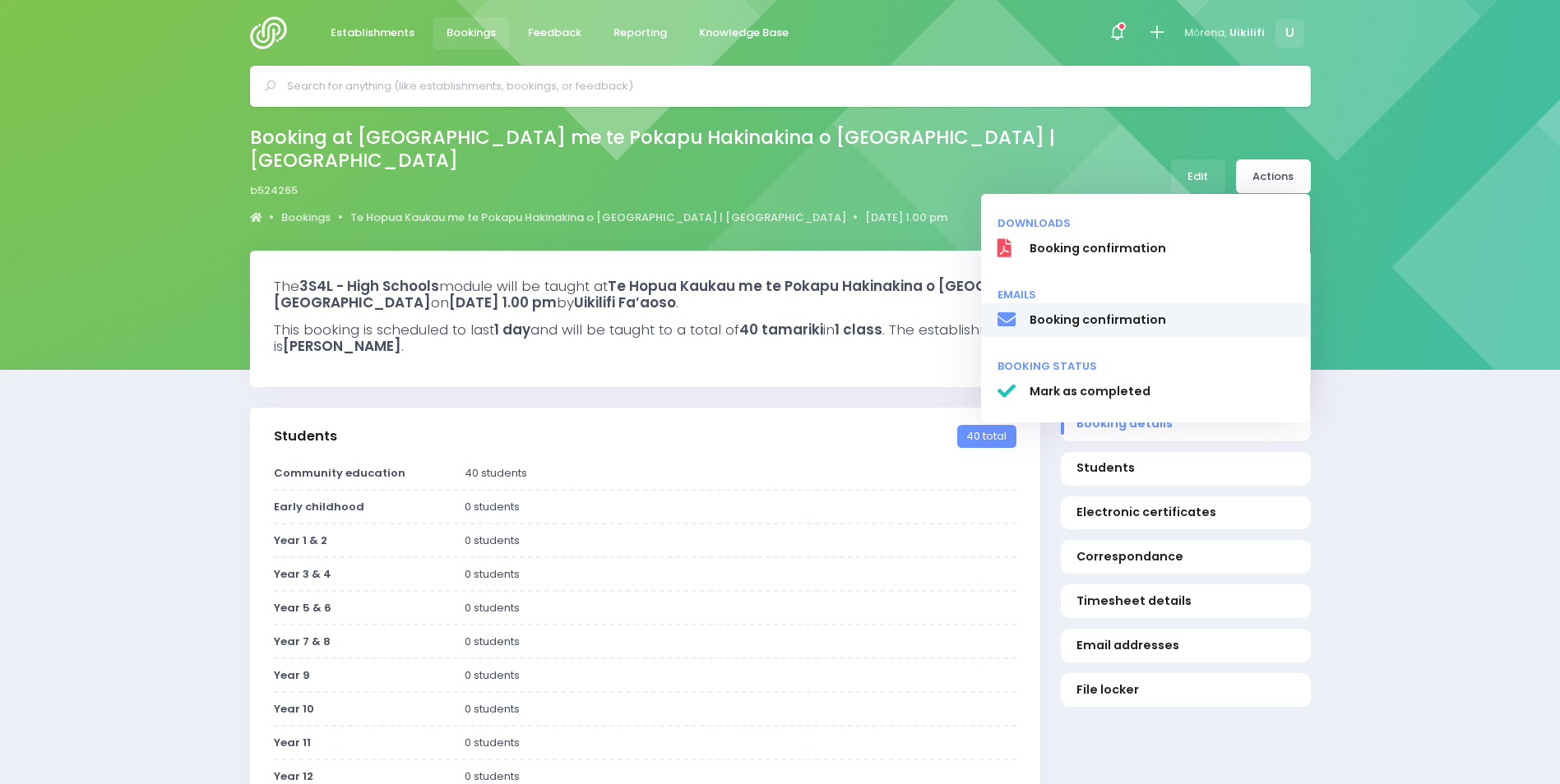
click at [1167, 313] on span "Booking confirmation" at bounding box center [1161, 320] width 265 height 17
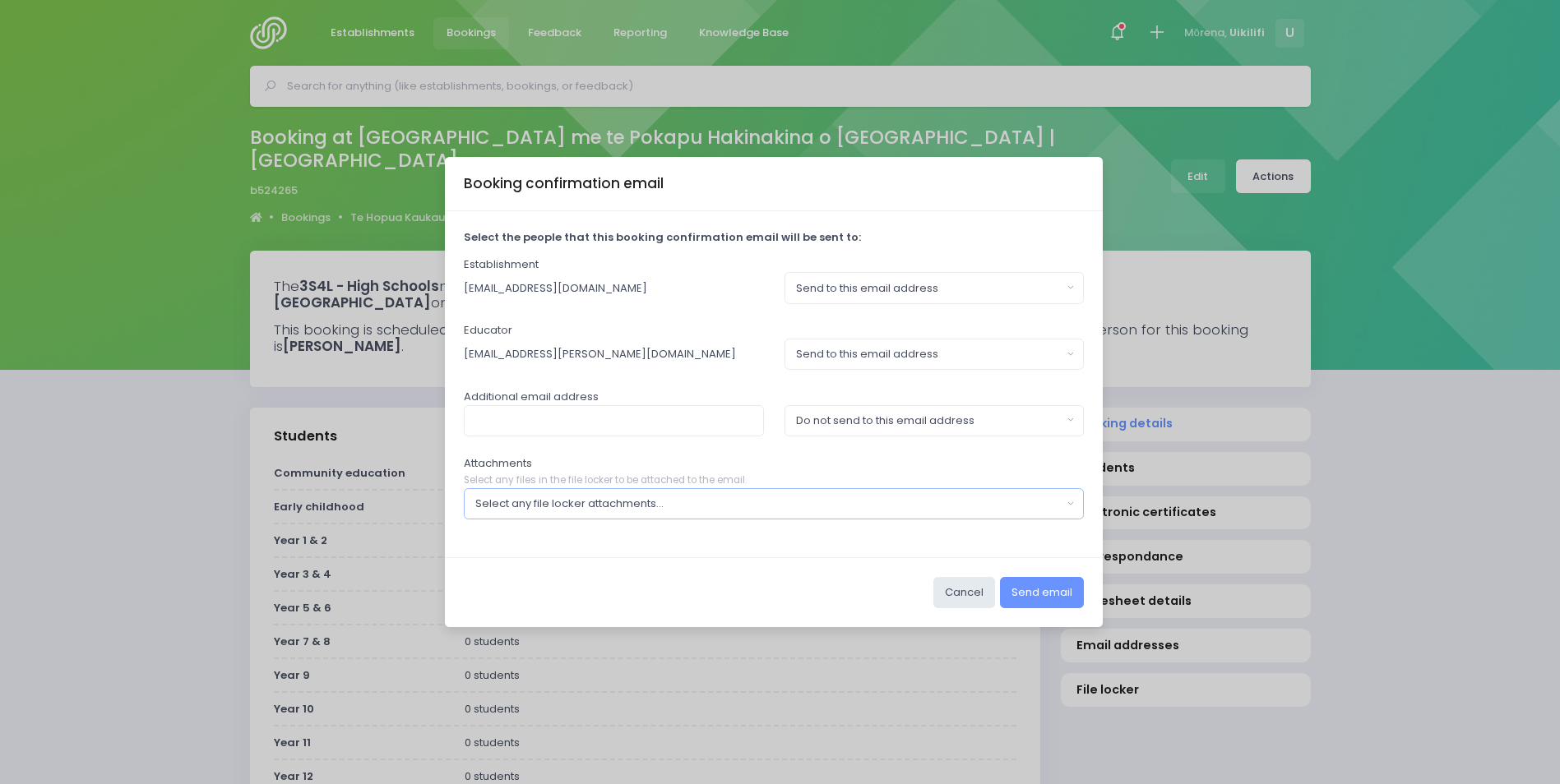
click at [906, 491] on button "Select any file locker attachments..." at bounding box center [774, 504] width 621 height 31
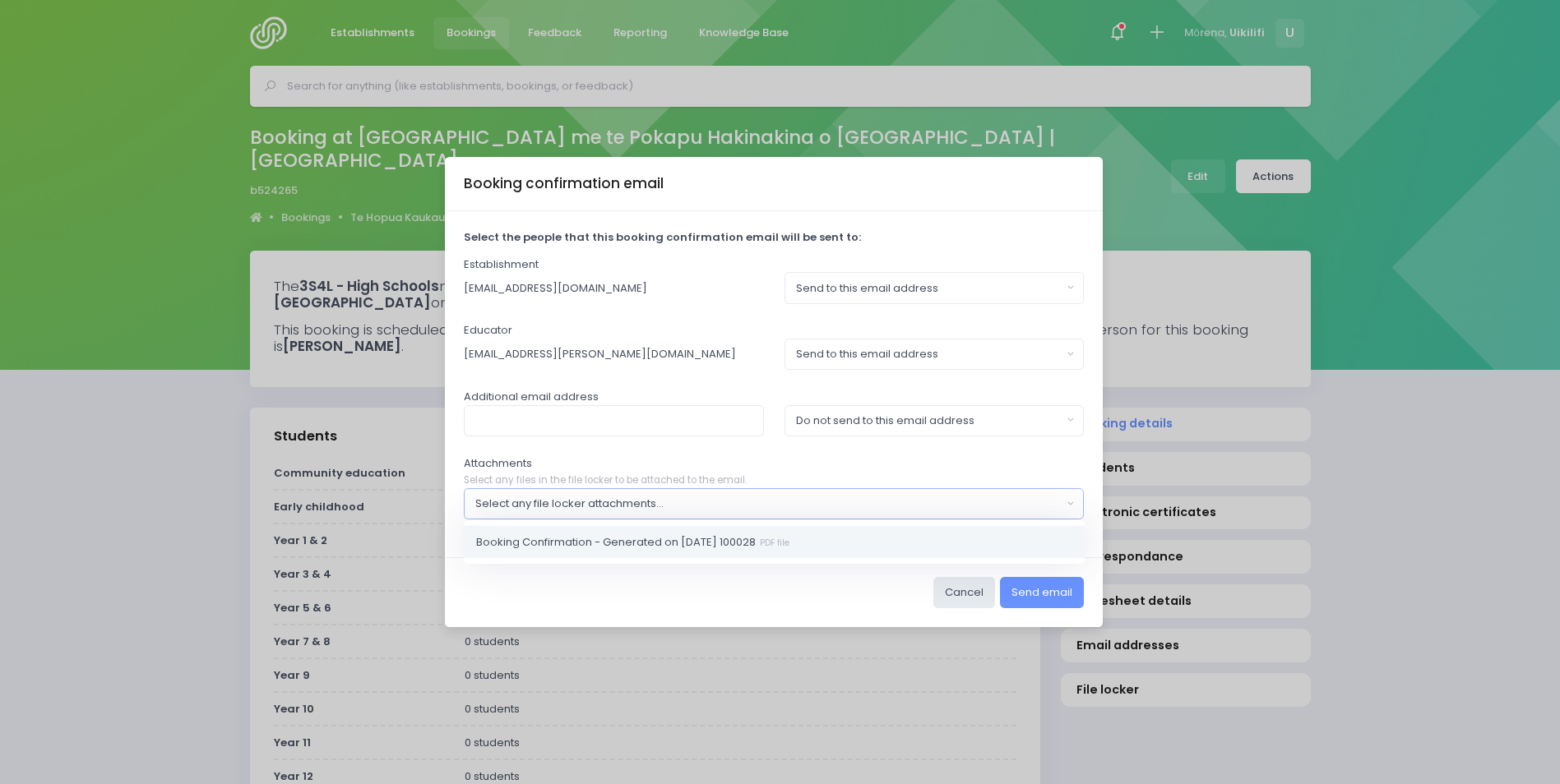
click at [871, 548] on link "Booking Confirmation - Generated on 2025-09-23 100028 PDF file" at bounding box center [774, 543] width 621 height 33
select select "11403"
click at [624, 408] on input "text" at bounding box center [614, 421] width 300 height 31
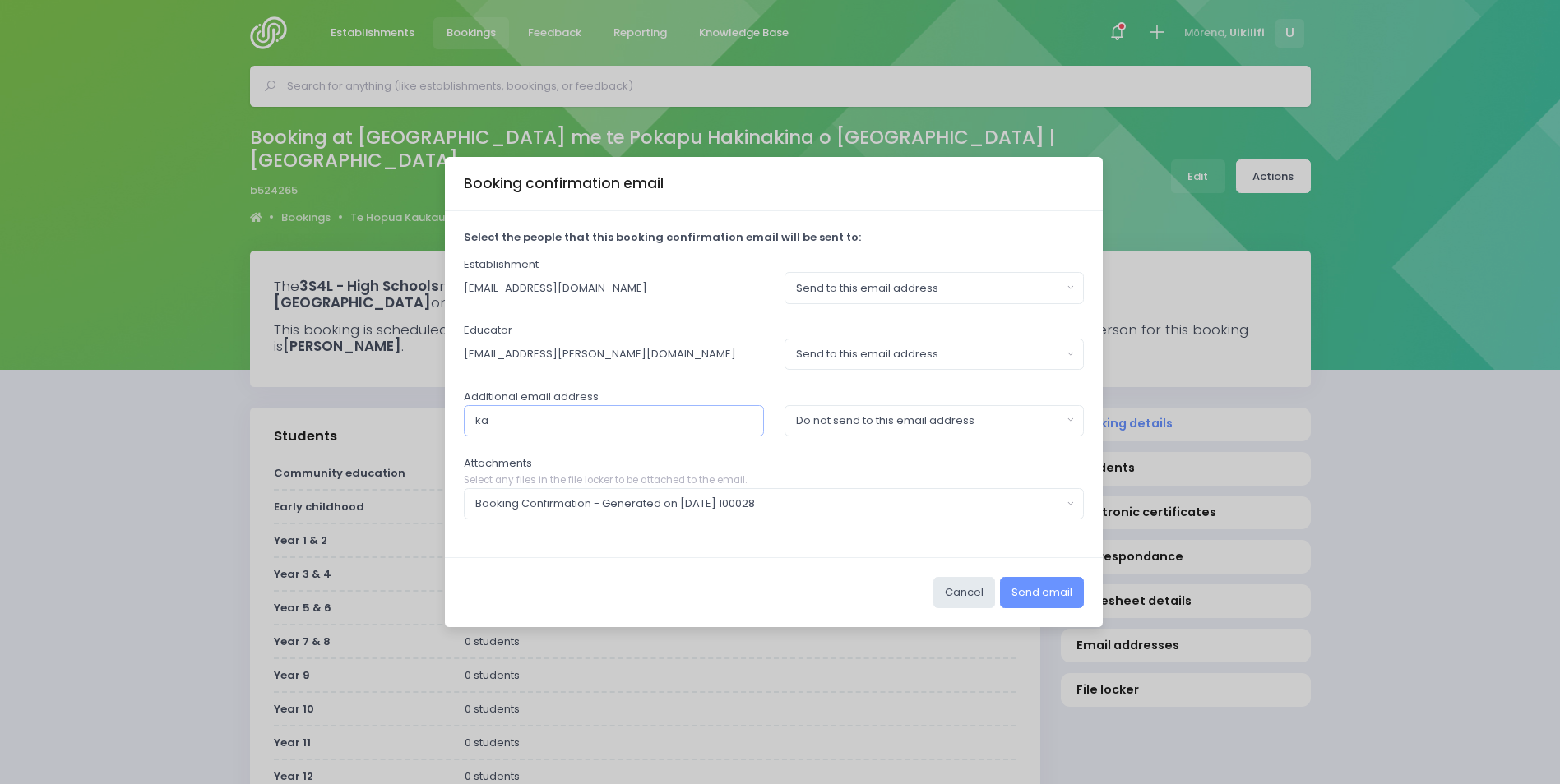
type input "karen.hoskin@stjohn.org,nz"
click at [958, 421] on div "Do not send to this email address" at bounding box center [929, 421] width 267 height 16
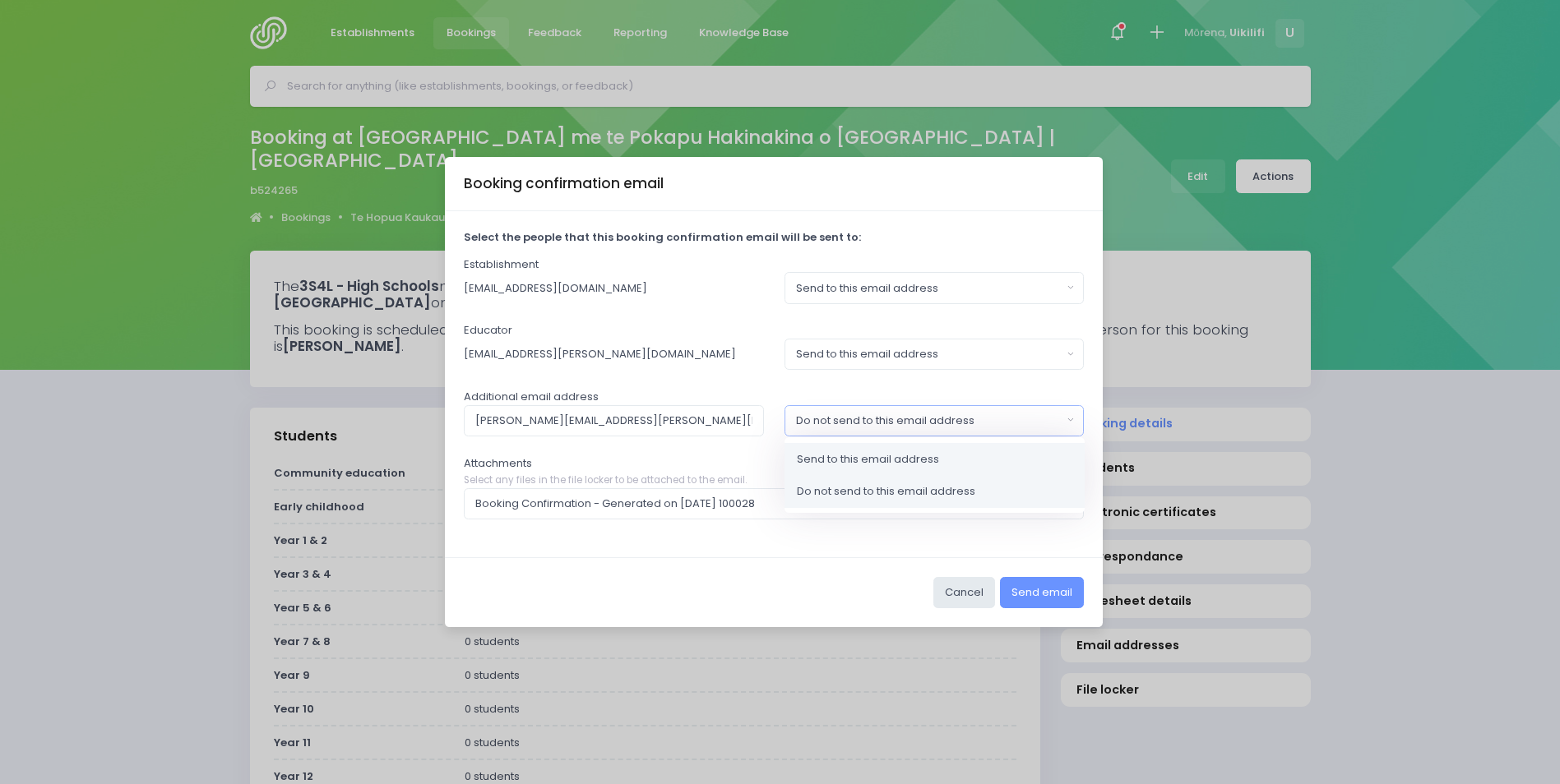
click at [944, 452] on link "Send to this email address" at bounding box center [934, 458] width 300 height 33
select select "send"
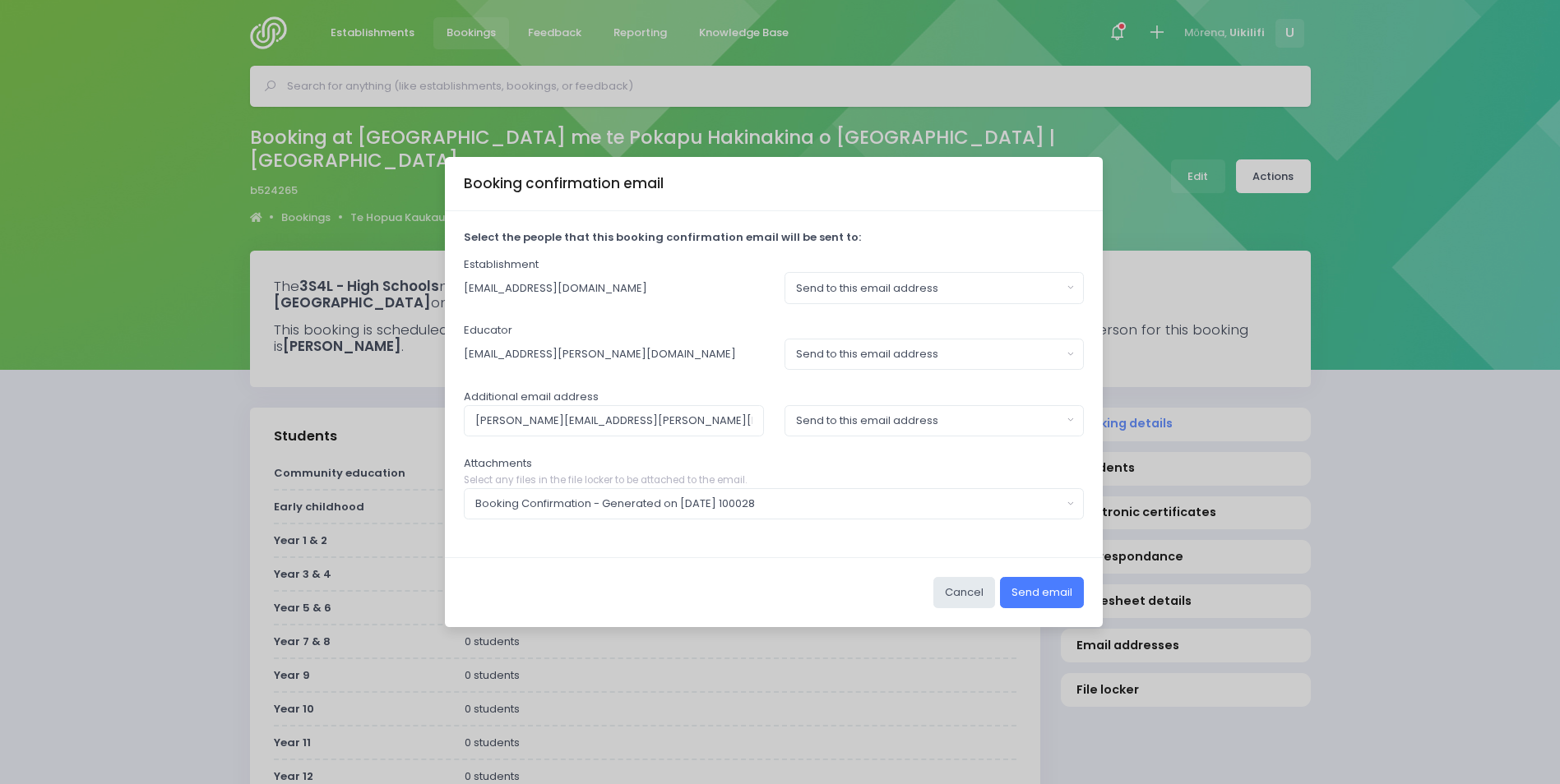
click at [1053, 588] on button "Send email" at bounding box center [1042, 593] width 84 height 31
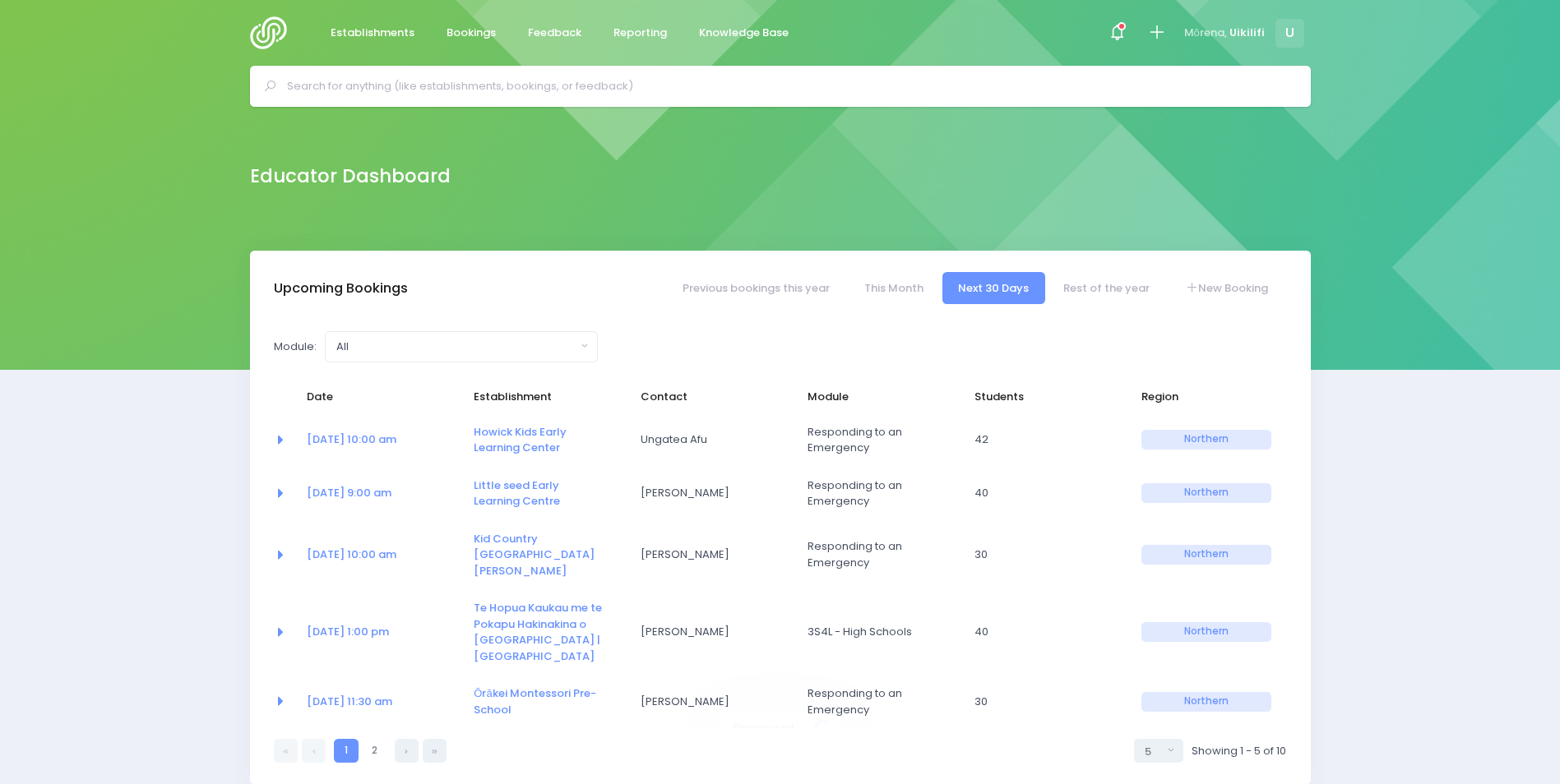
select select "5"
click at [398, 69] on div at bounding box center [780, 85] width 1061 height 41
click at [398, 86] on input "text" at bounding box center [787, 85] width 1001 height 25
click at [487, 103] on div at bounding box center [780, 85] width 1061 height 41
click at [489, 92] on input "text" at bounding box center [787, 85] width 1001 height 25
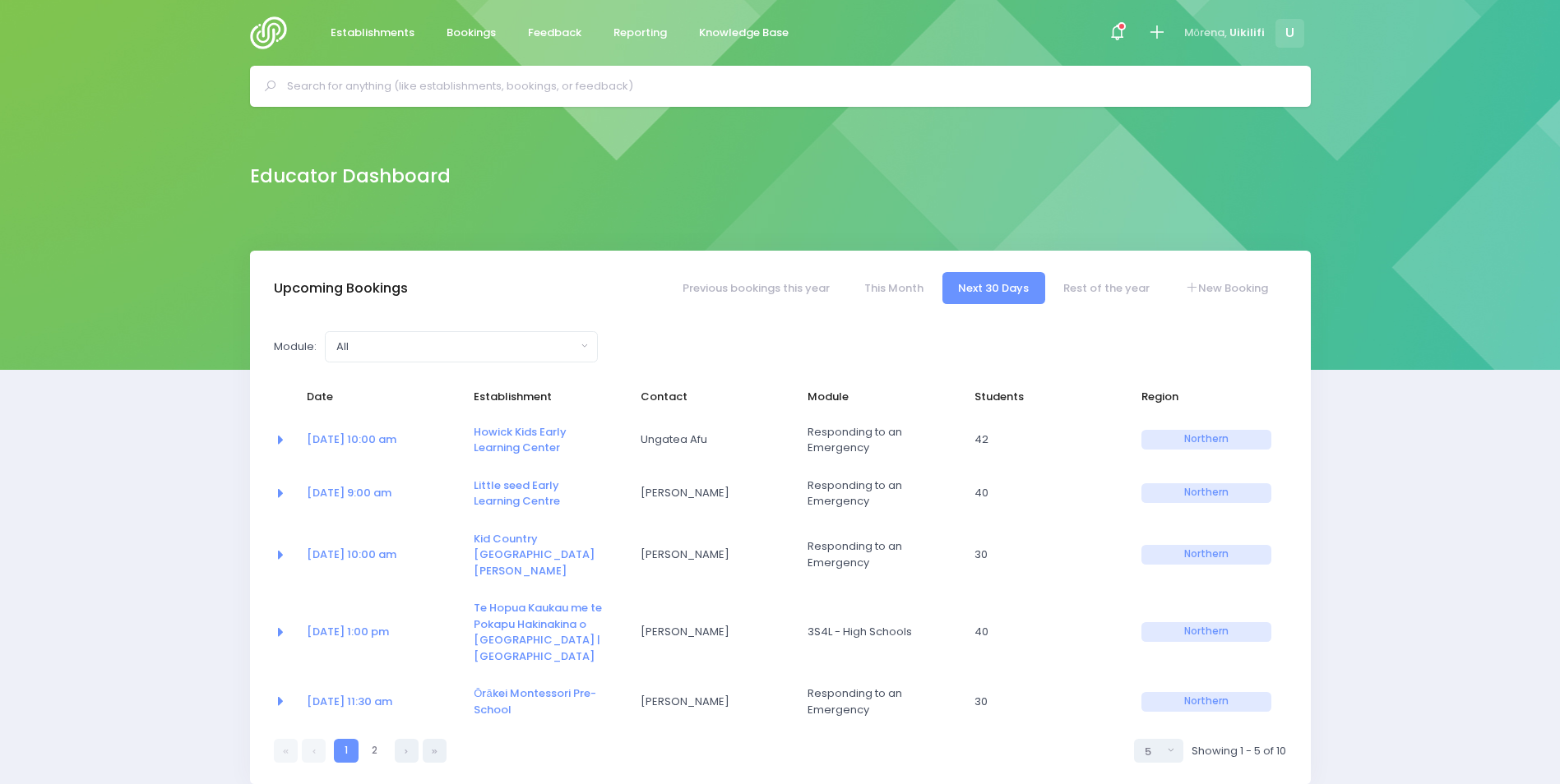
paste input "Whāre Koa Māngere Community Hous"
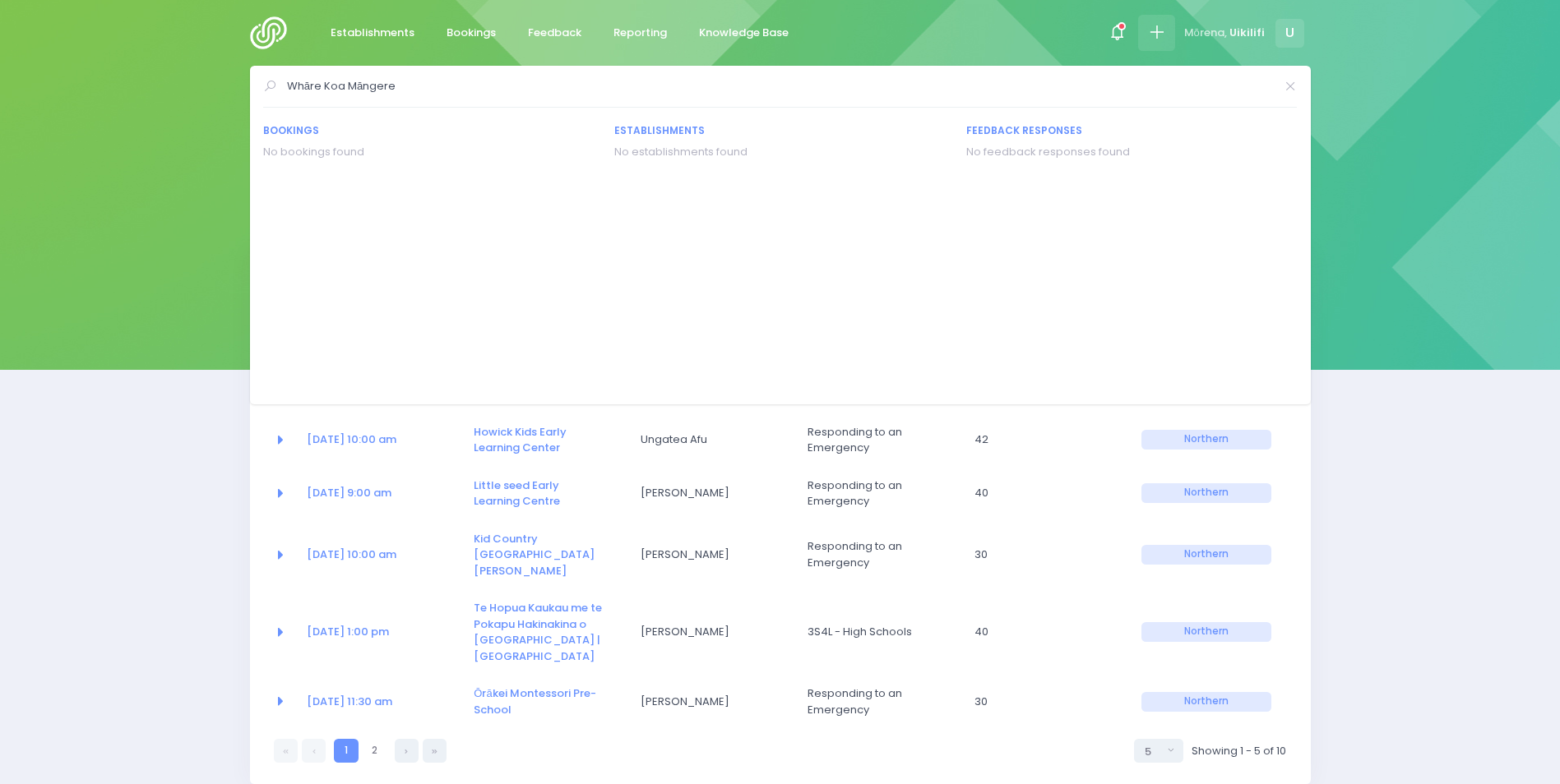
type input "Whāre Koa Māngere"
click at [1156, 35] on icon at bounding box center [1156, 32] width 19 height 19
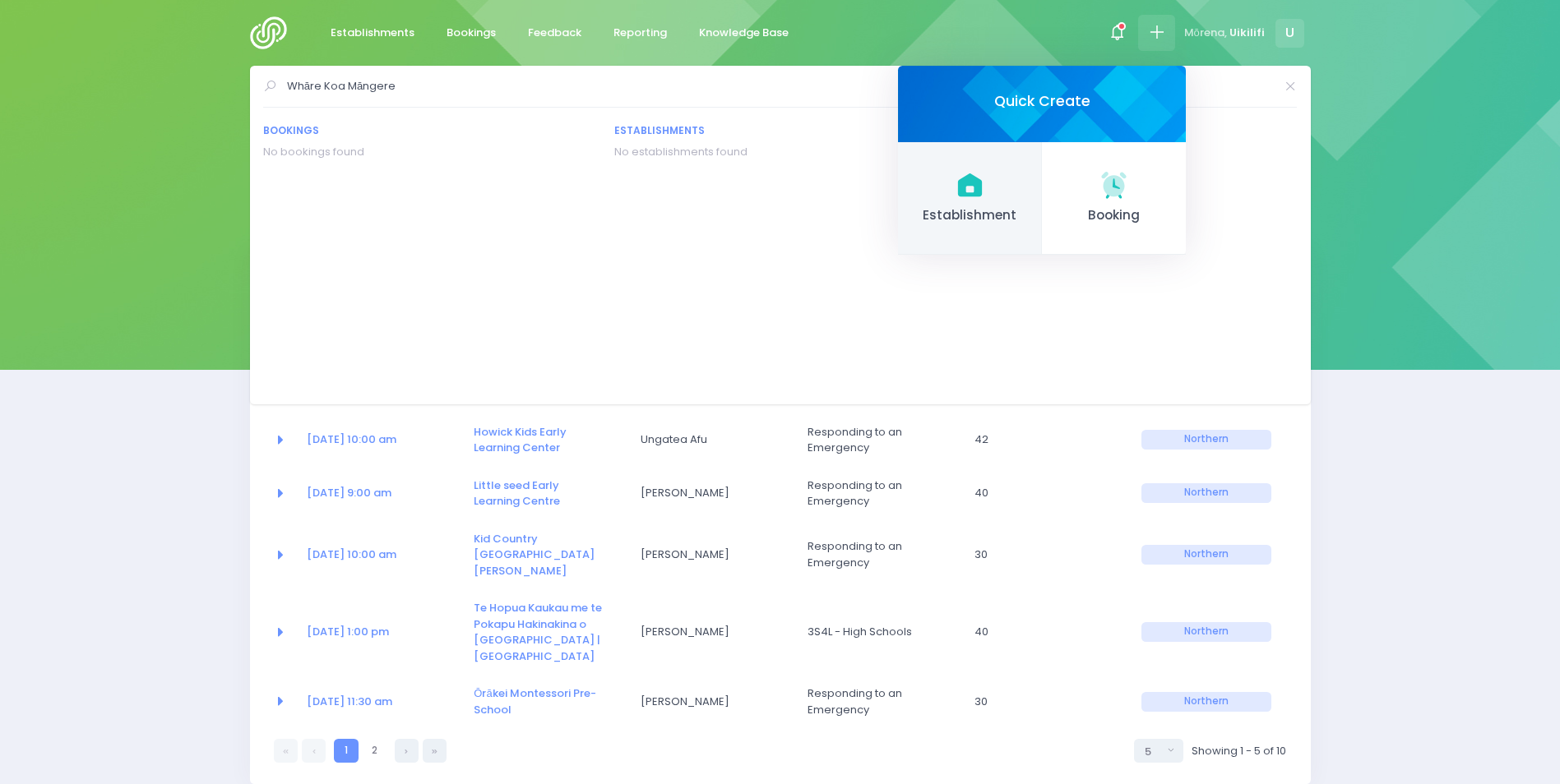
click at [946, 188] on link "Establishment" at bounding box center [970, 198] width 144 height 114
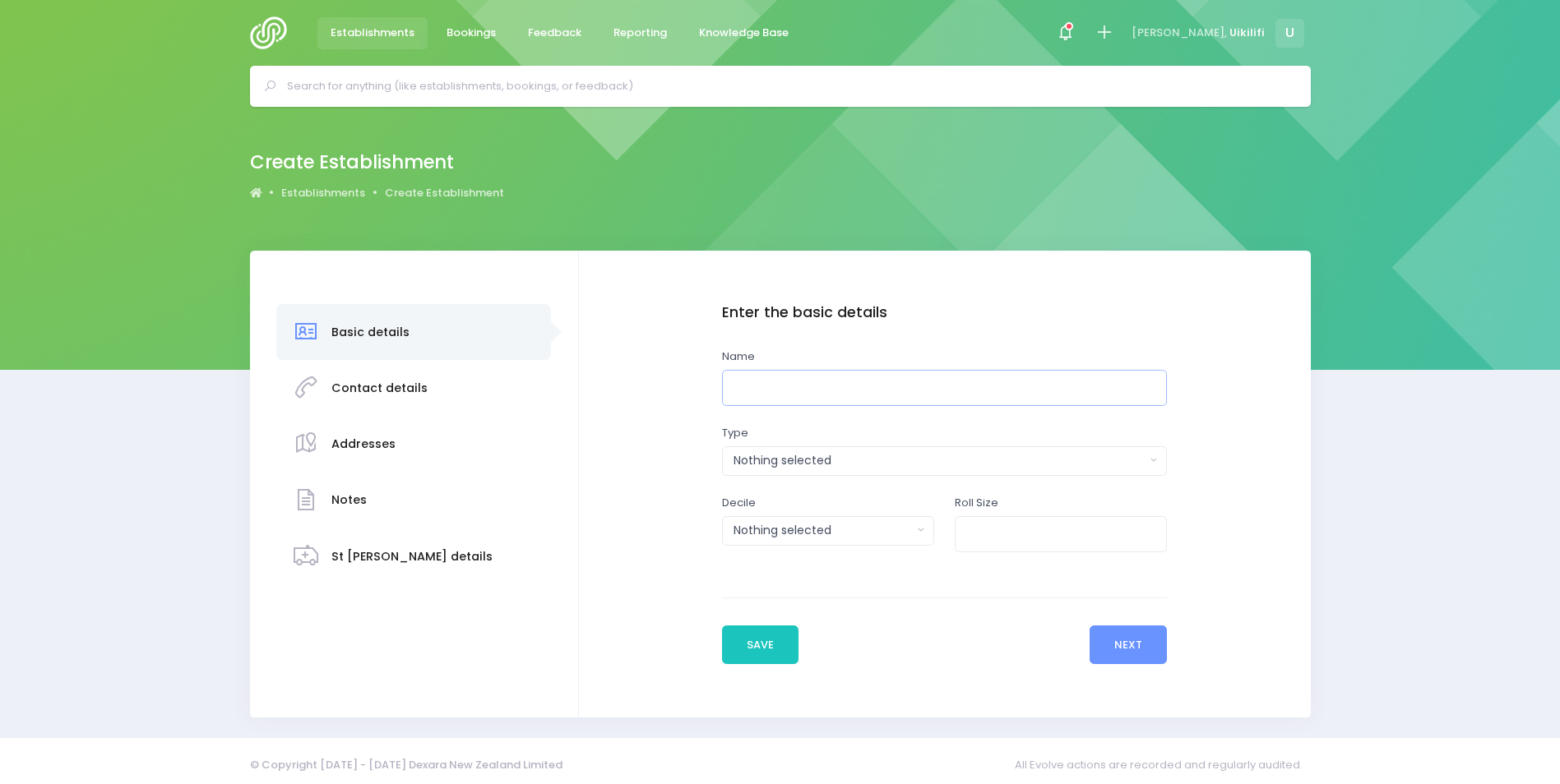
click at [780, 403] on input "text" at bounding box center [945, 388] width 446 height 37
paste input "Whāre Koa Māngere Community Hous"
type input "Whāre Koa [GEOGRAPHIC_DATA]"
click at [845, 456] on div "Nothing selected" at bounding box center [939, 460] width 412 height 17
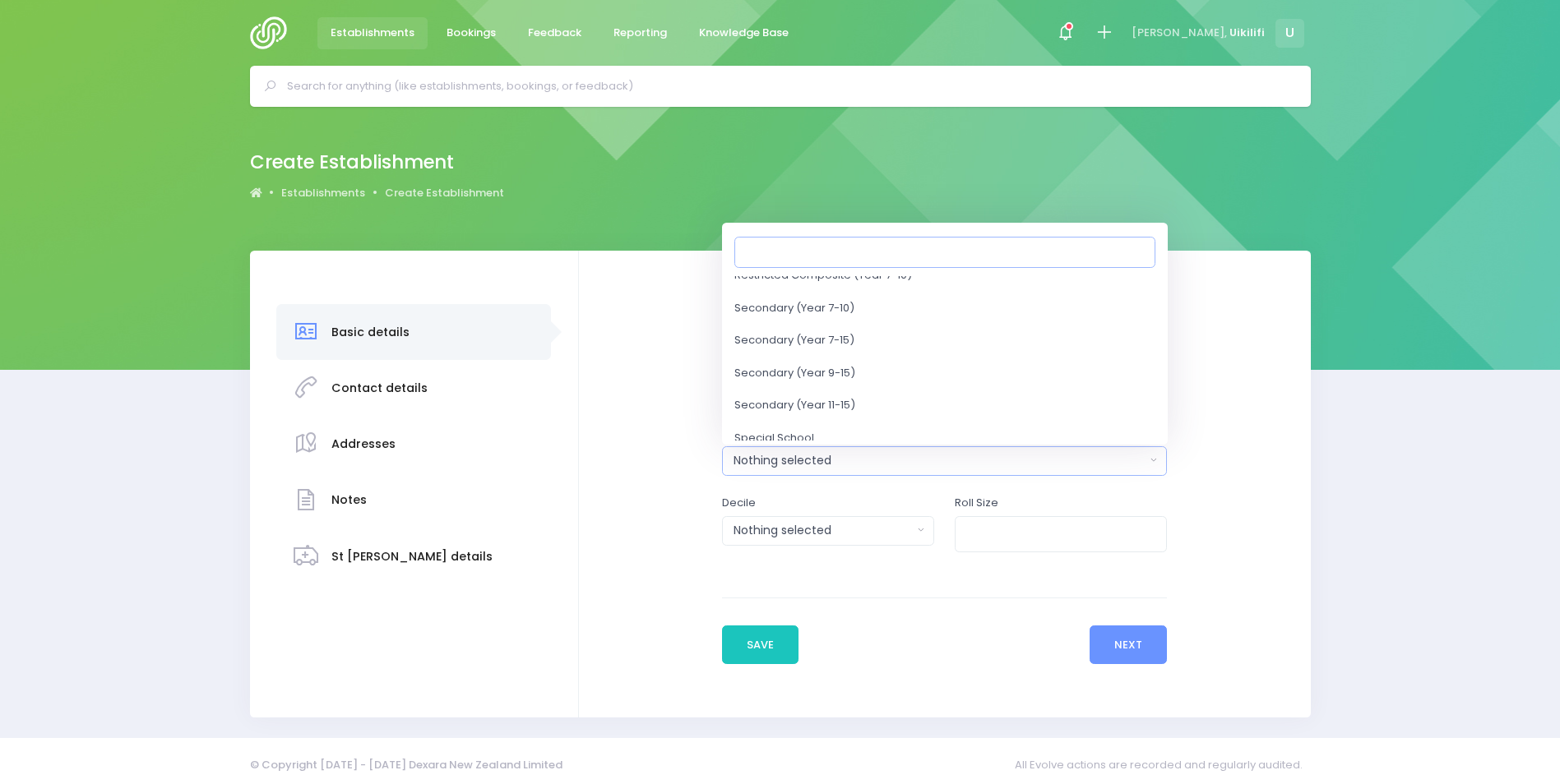
scroll to position [748, 0]
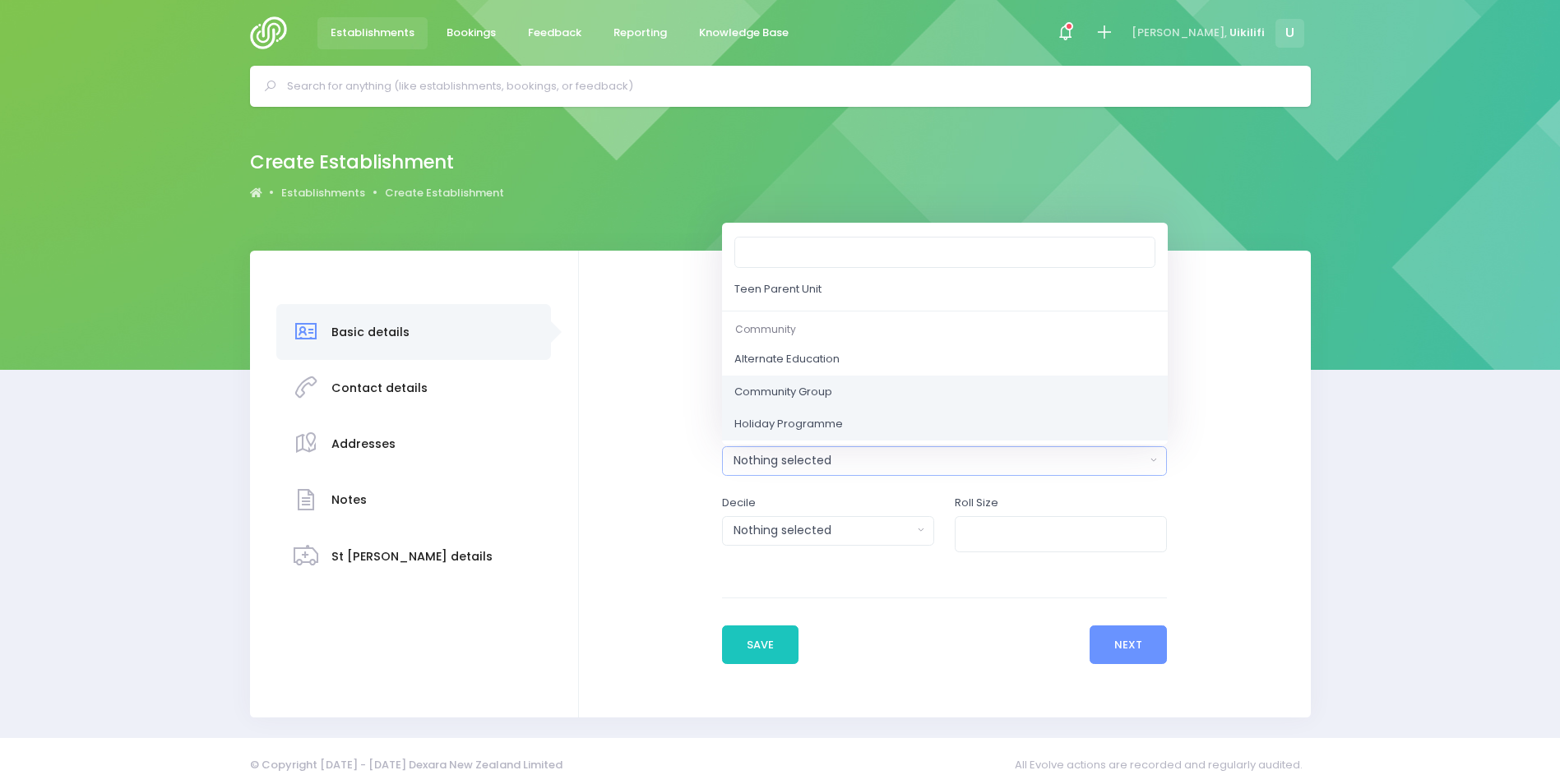
drag, startPoint x: 852, startPoint y: 393, endPoint x: 840, endPoint y: 420, distance: 29.5
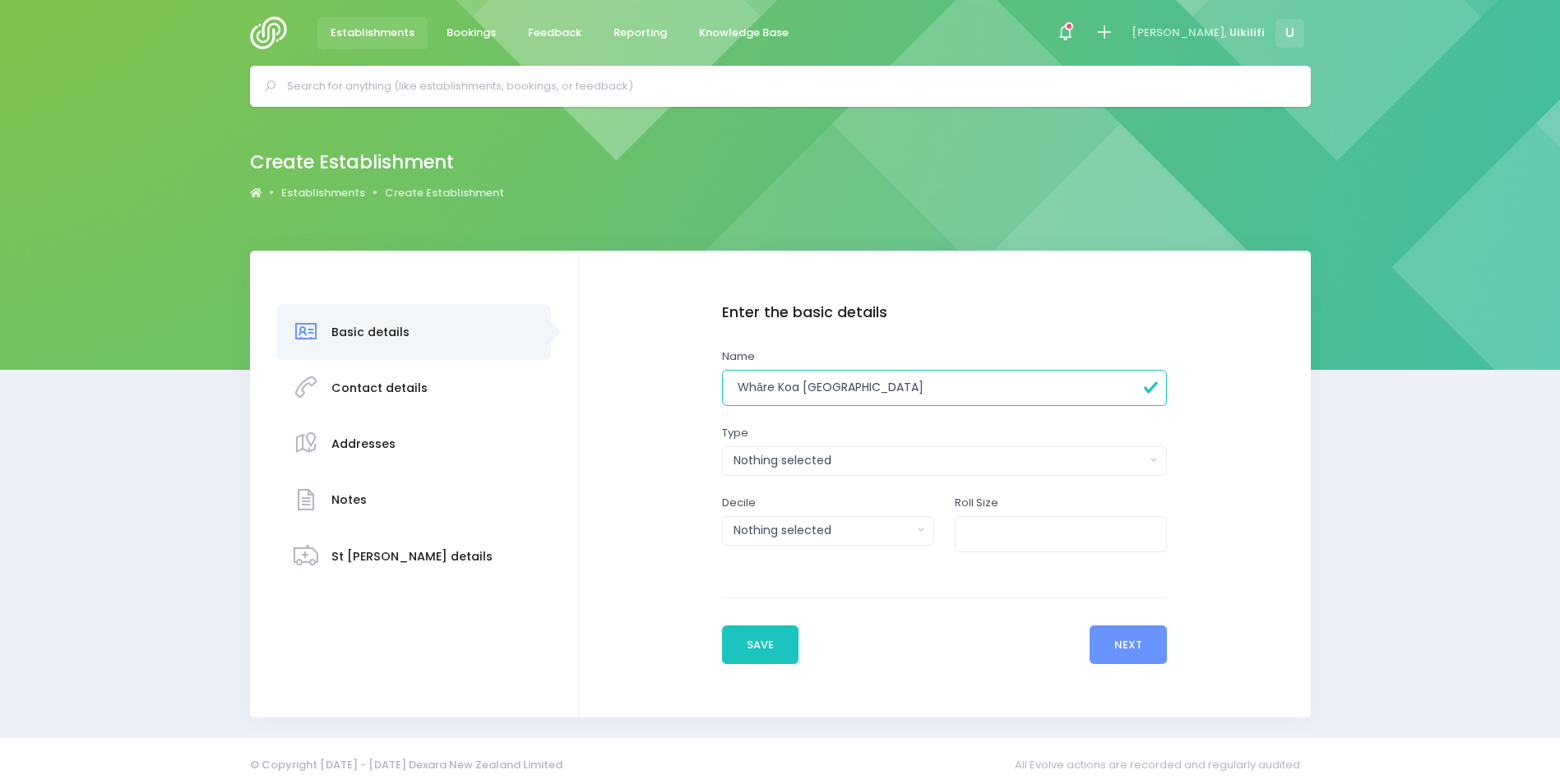
click at [840, 420] on div "Enter the basic details Name Whāre Koa Māngere Community House Type Casual-Educ…" at bounding box center [945, 444] width 446 height 280
click at [852, 465] on div "Nothing selected" at bounding box center [939, 460] width 412 height 17
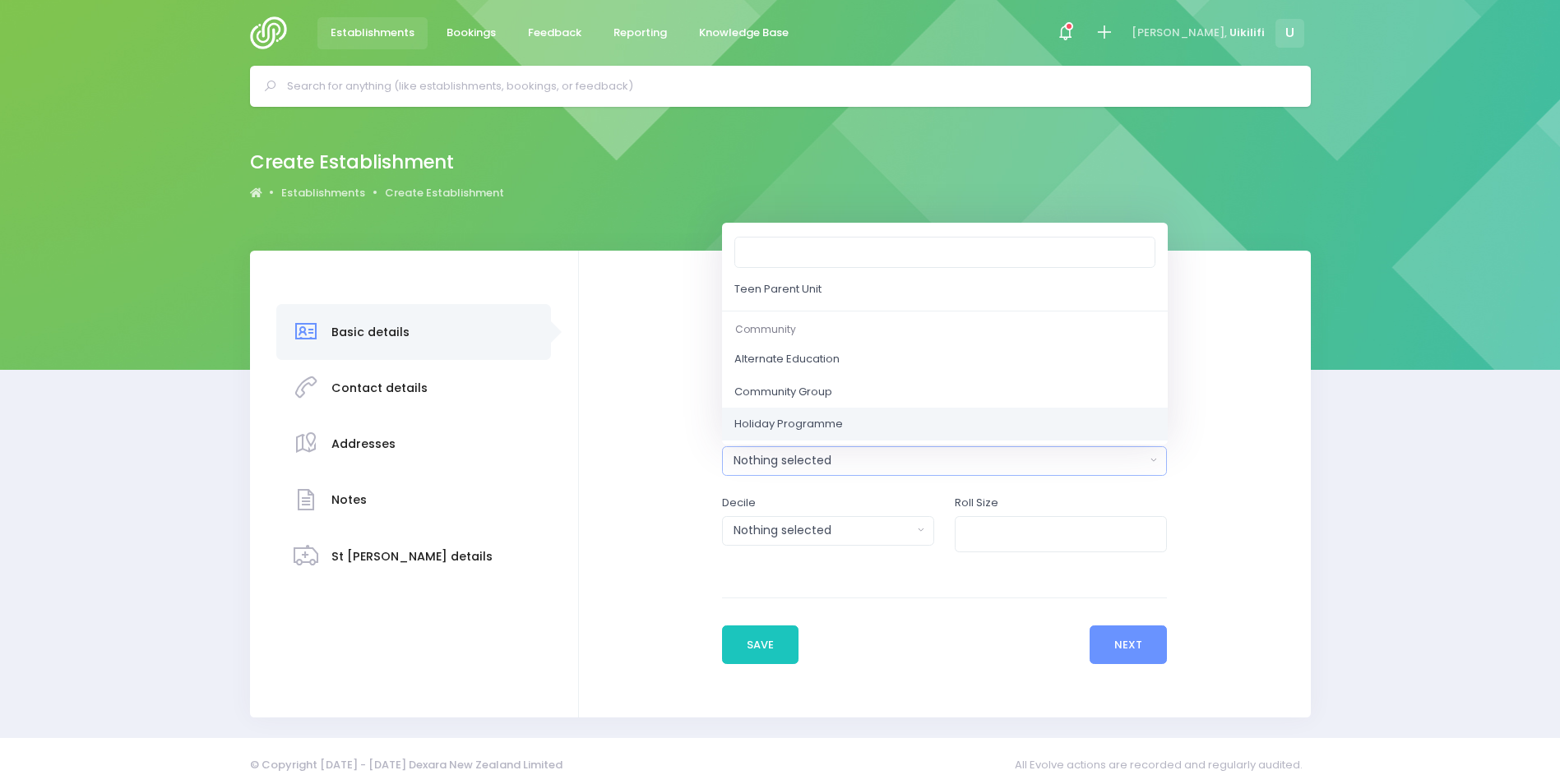
click at [790, 417] on span "Holiday Programme" at bounding box center [788, 424] width 108 height 16
select select "Holiday Programme"
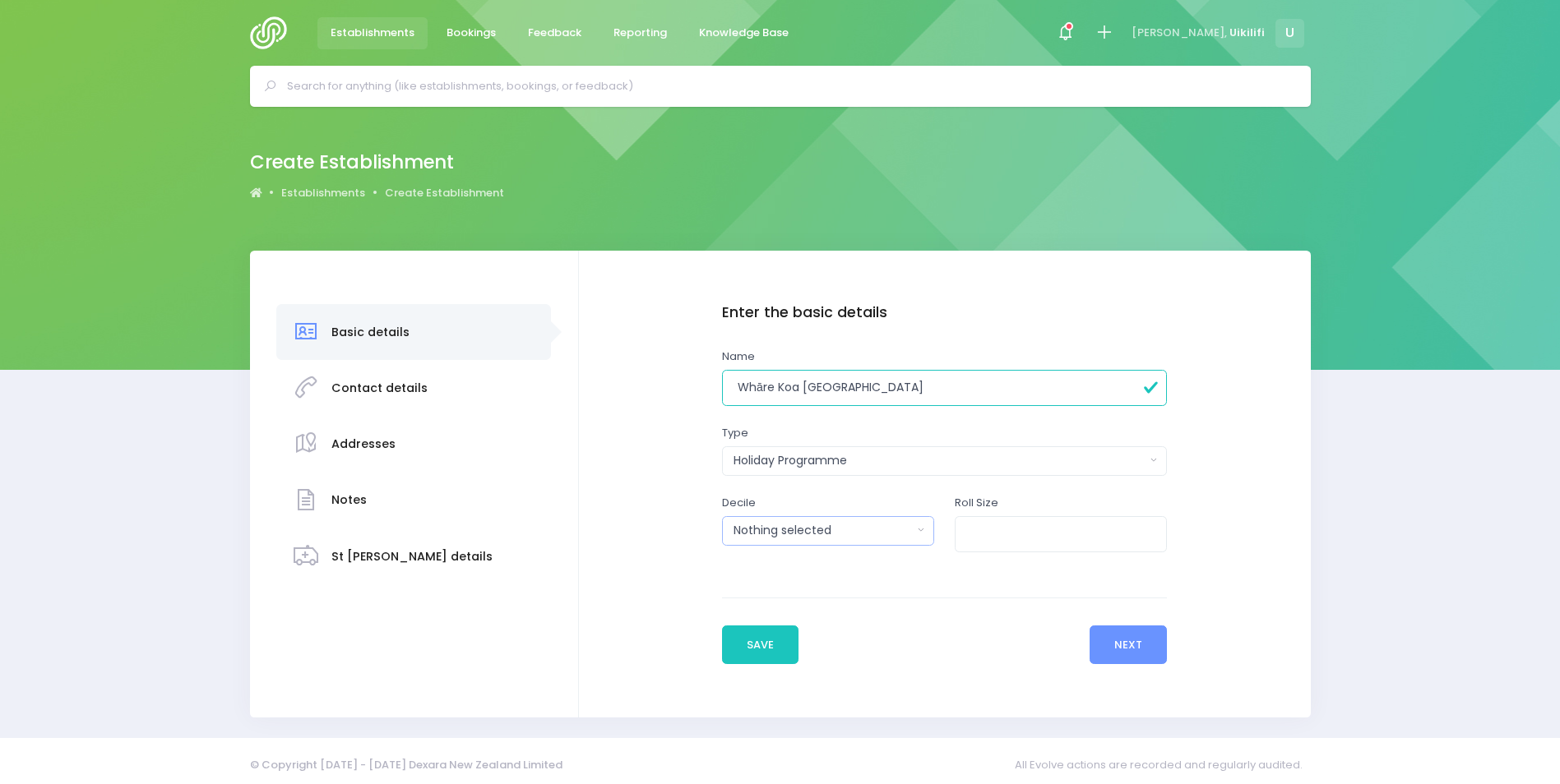
click at [913, 536] on button "Nothing selected" at bounding box center [828, 531] width 212 height 30
click at [914, 536] on button "Nothing selected" at bounding box center [828, 531] width 212 height 30
click at [1011, 545] on input "number" at bounding box center [1061, 535] width 212 height 37
type input "20"
click at [1135, 647] on button "Next" at bounding box center [1129, 645] width 78 height 39
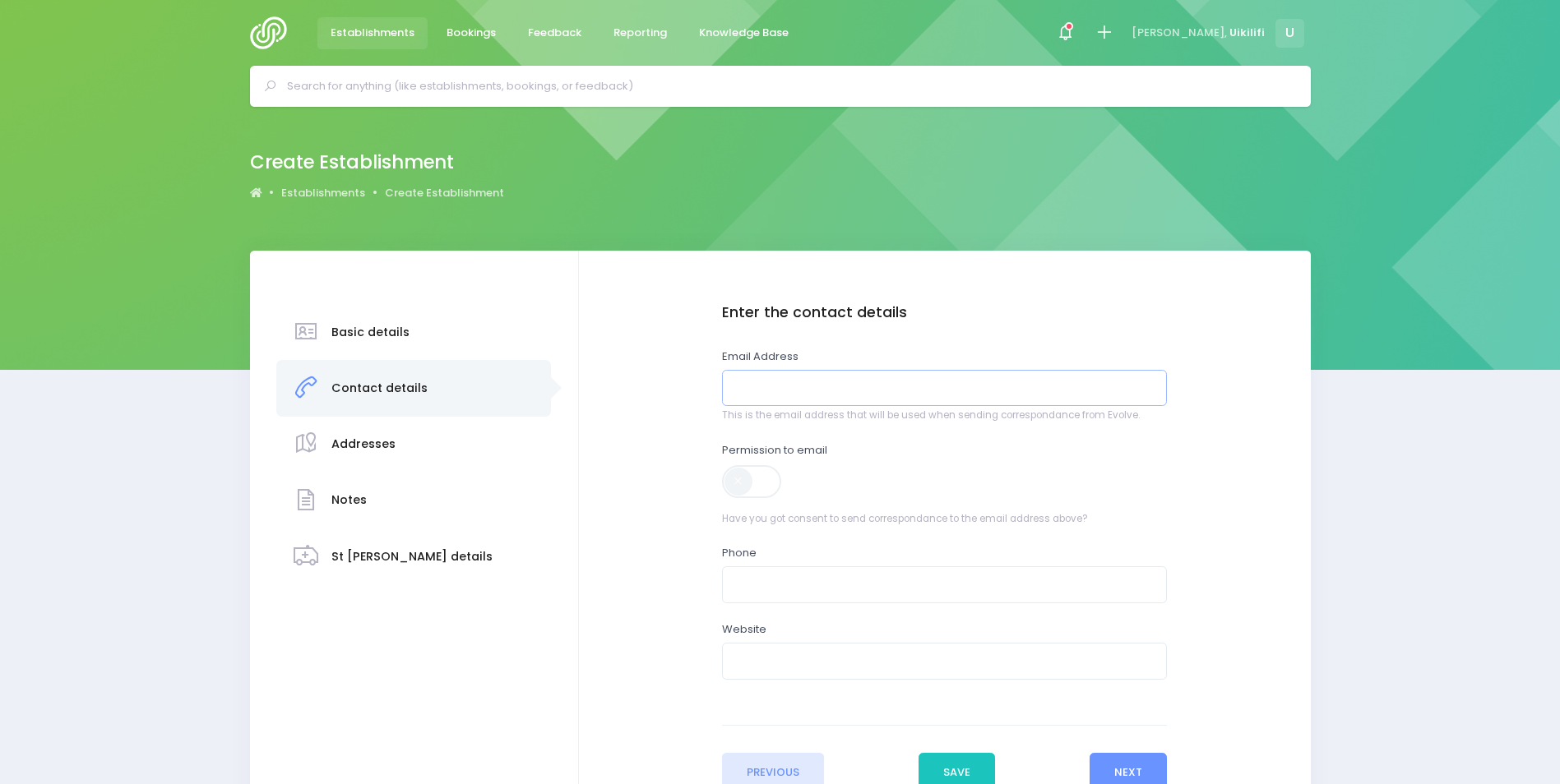
click at [991, 374] on input "email" at bounding box center [945, 388] width 446 height 37
click at [764, 382] on input "email" at bounding box center [945, 388] width 446 height 37
paste input ""Sepa Iosefo" <sepa.iosefo@aucklandcouncil.govt.nz>"
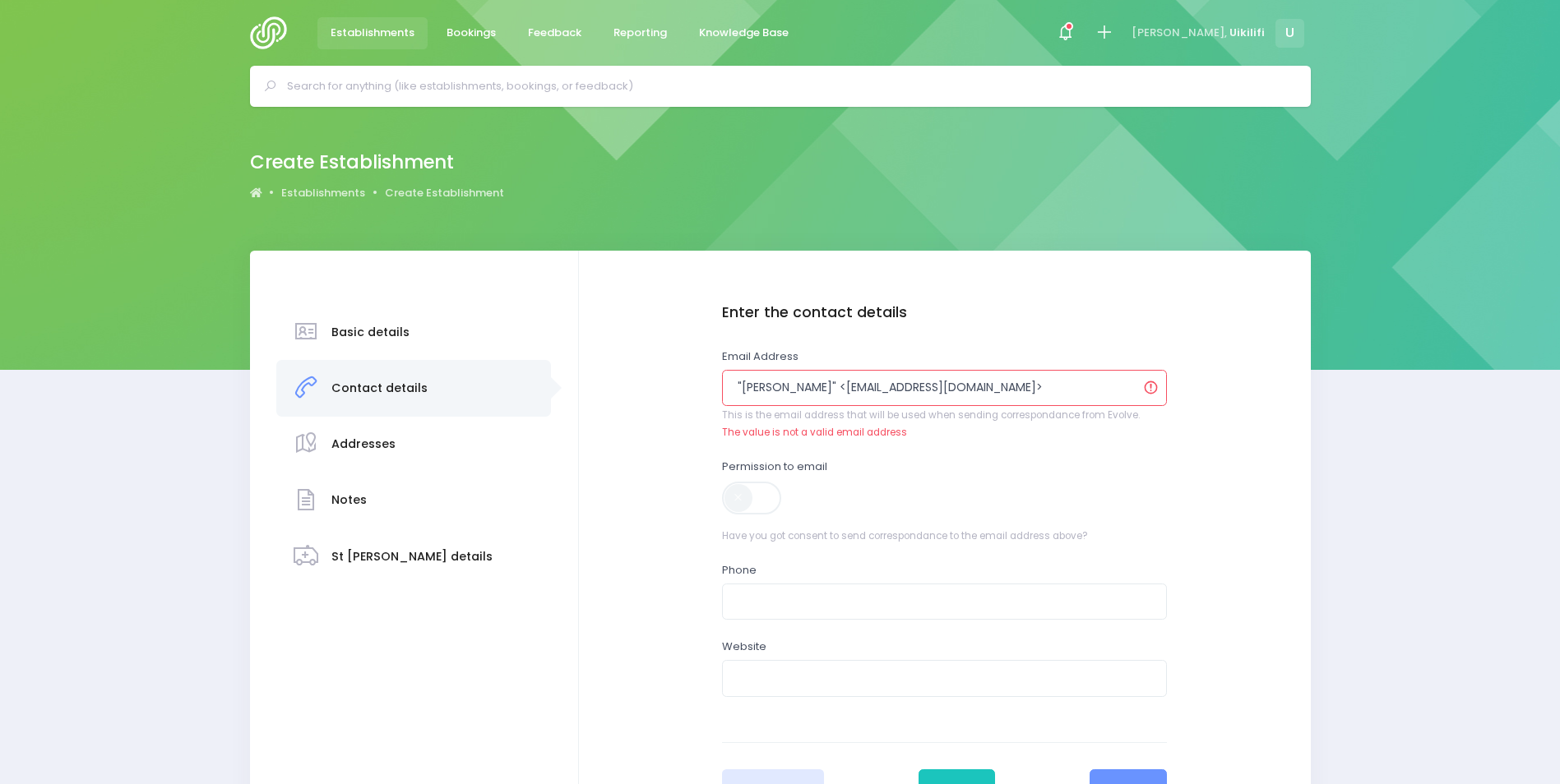
drag, startPoint x: 820, startPoint y: 384, endPoint x: 567, endPoint y: 395, distance: 253.2
click at [567, 395] on div "Basic details Contact details" at bounding box center [780, 557] width 1061 height 612
click at [984, 378] on input "sepa.iosefo@aucklandcouncil.govt.nz>" at bounding box center [945, 388] width 446 height 37
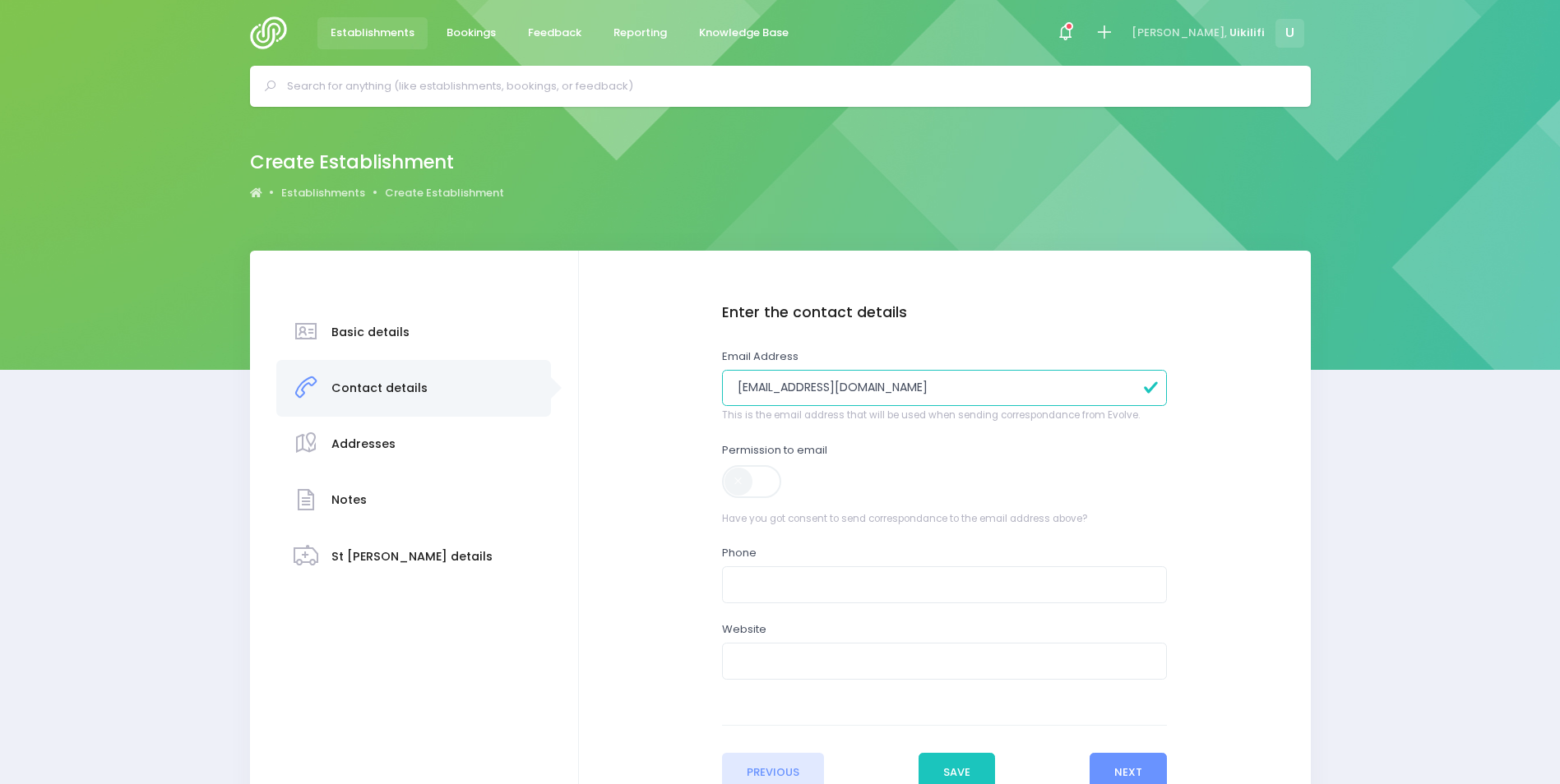
type input "[EMAIL_ADDRESS][DOMAIN_NAME]"
click at [771, 475] on span at bounding box center [753, 482] width 62 height 33
click at [821, 590] on input "text" at bounding box center [945, 585] width 446 height 37
type input "0272827377"
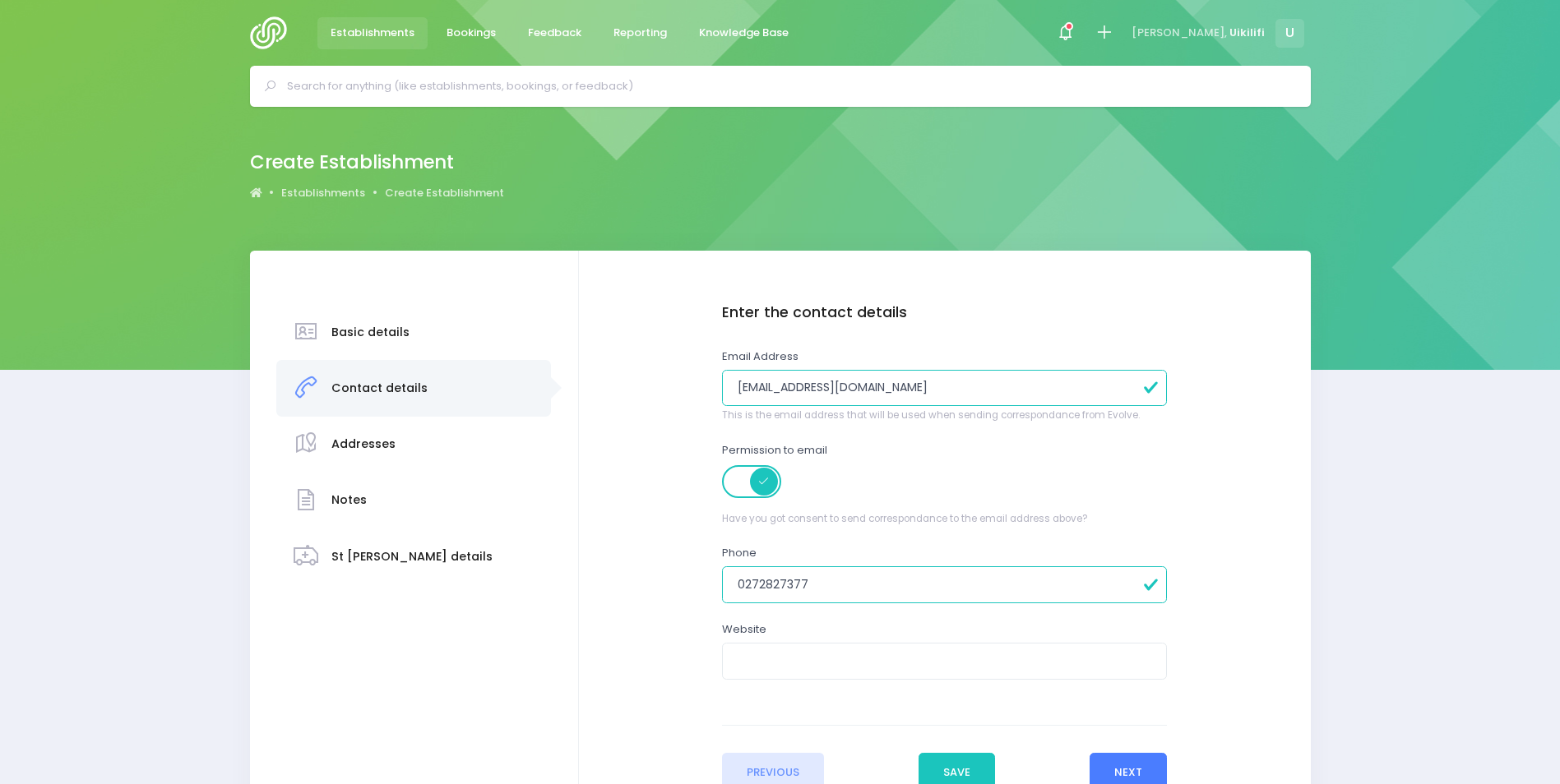
click at [1144, 775] on button "Next" at bounding box center [1129, 772] width 78 height 39
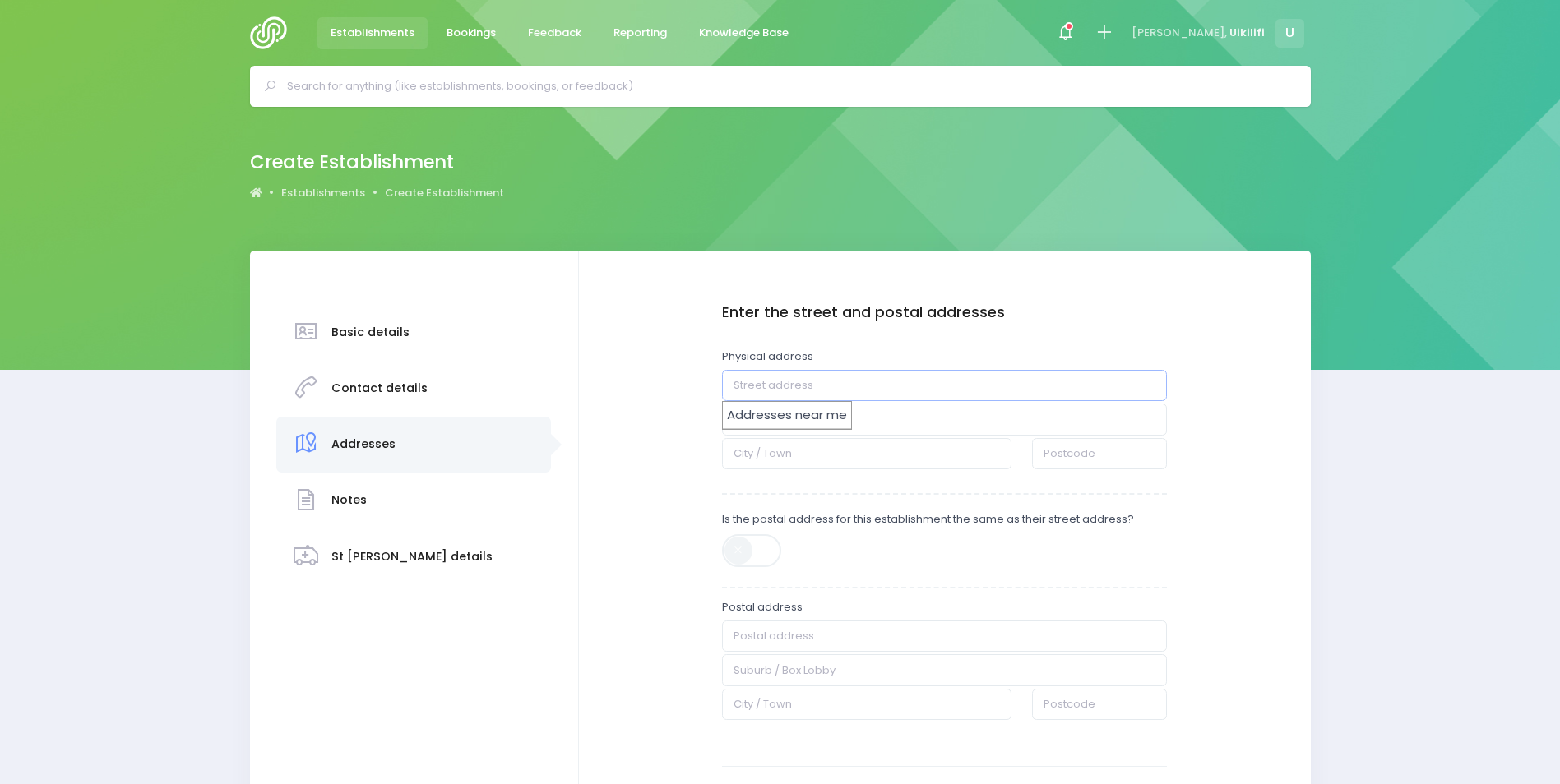
click at [991, 377] on input "text" at bounding box center [945, 386] width 446 height 31
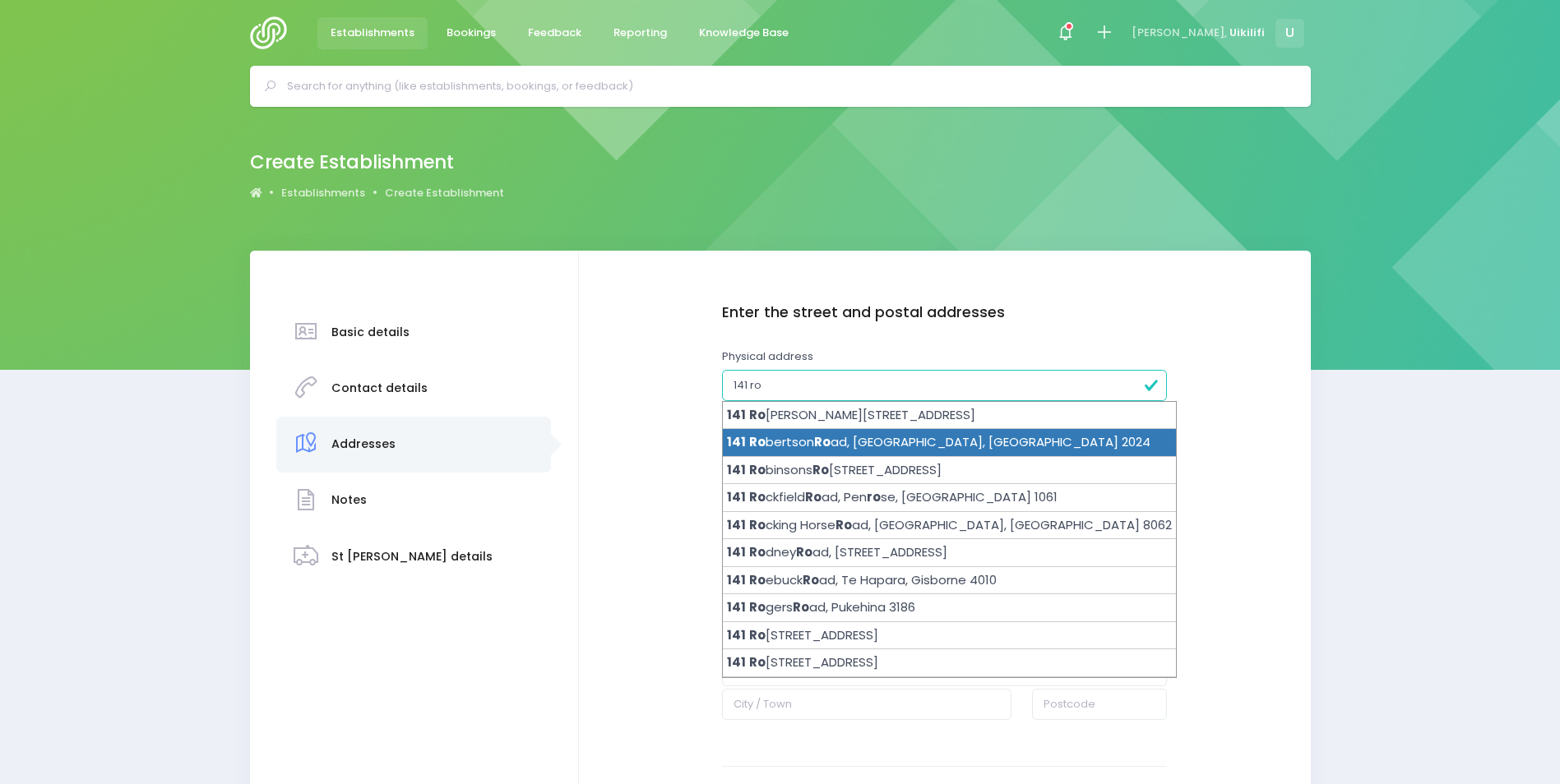
click at [993, 441] on li "141 Ro bertson Ro ad, Mangere East, Auckland 2024" at bounding box center [950, 443] width 453 height 28
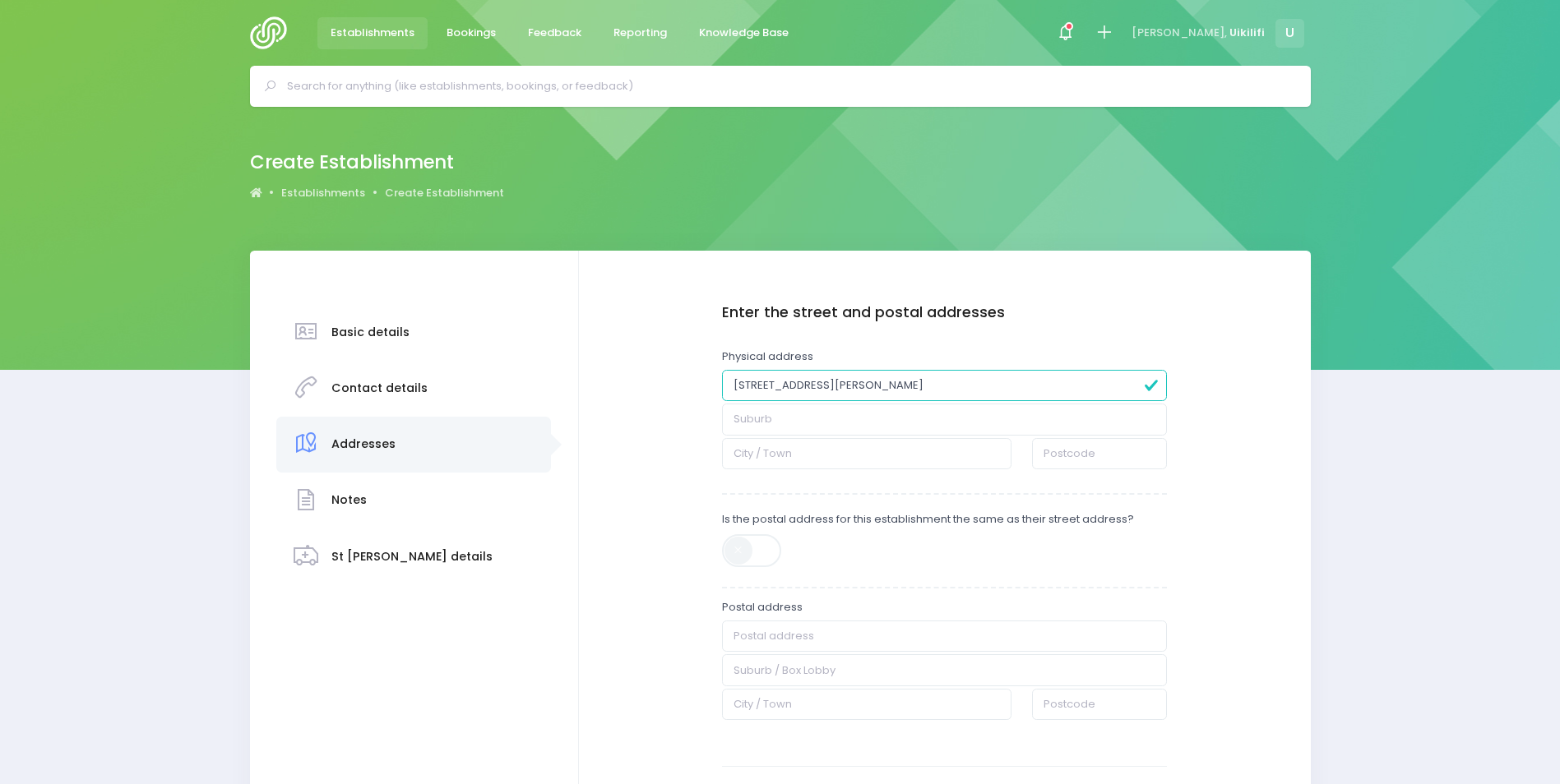
type input "141 Robertson Road"
type input "Mangere East"
type input "Auckland"
type input "2024"
click at [765, 553] on span at bounding box center [753, 551] width 62 height 33
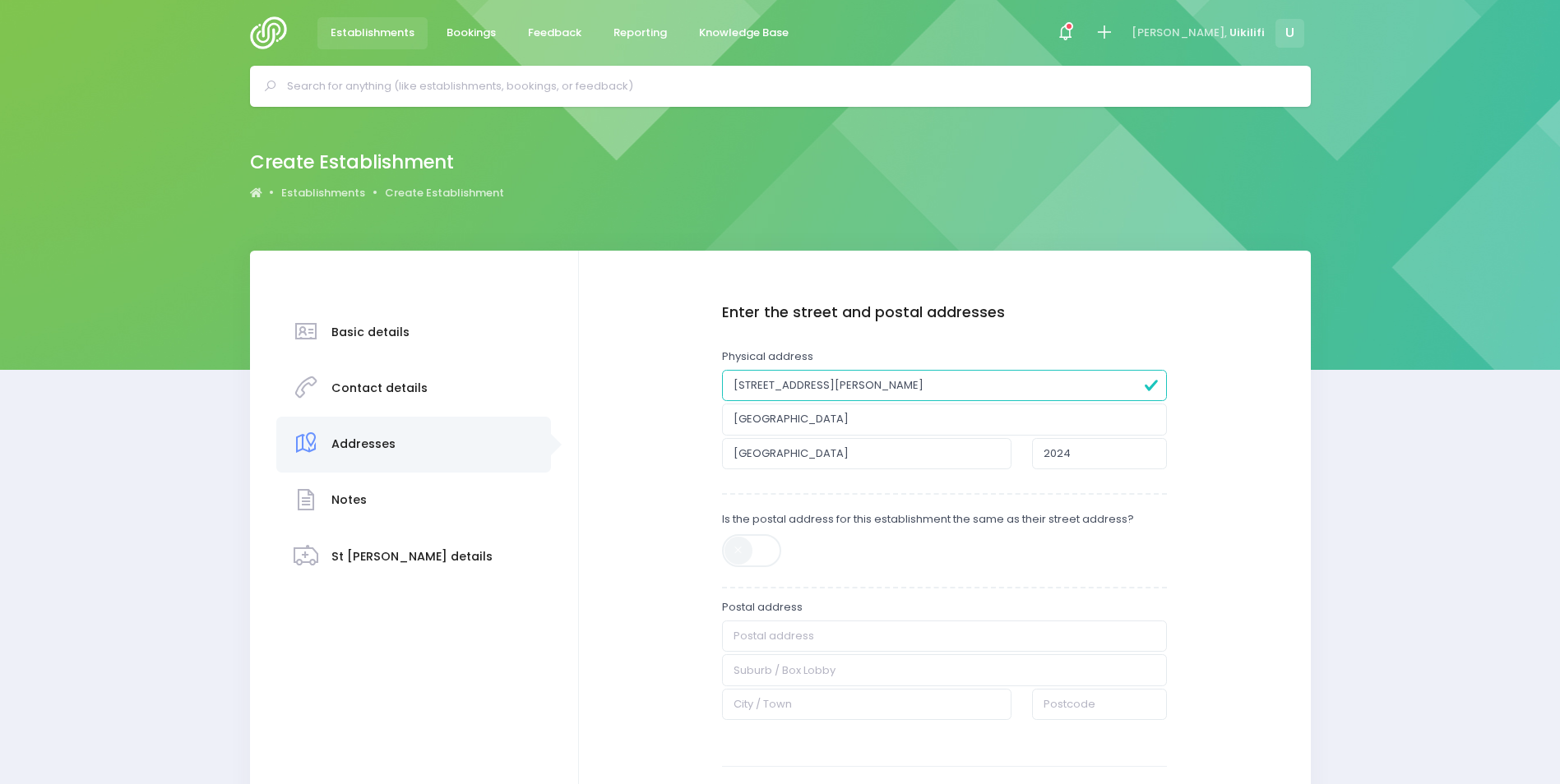
type input "141 Robertson Road"
type input "Mangere East"
type input "Auckland"
type input "2024"
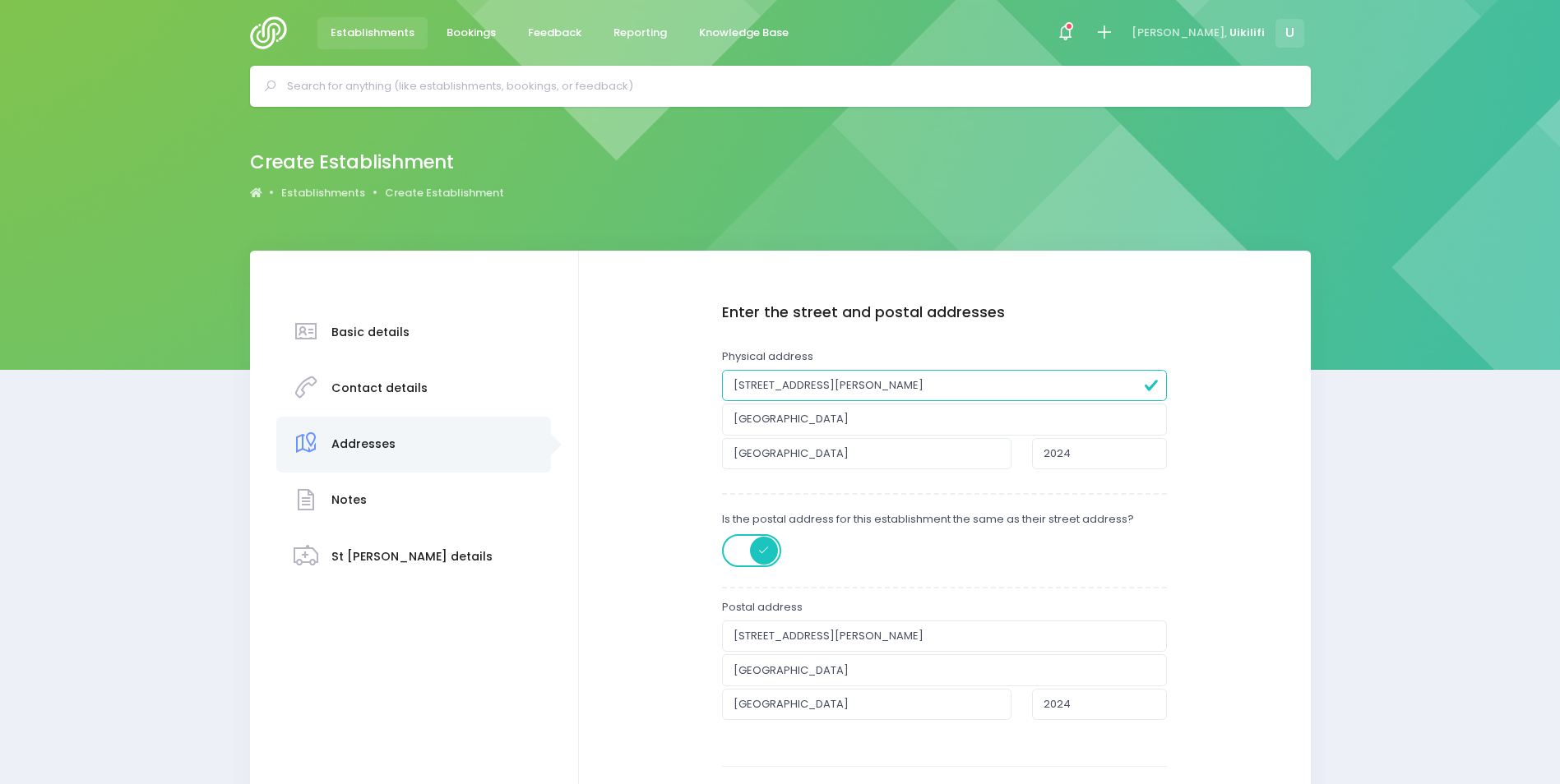
scroll to position [176, 0]
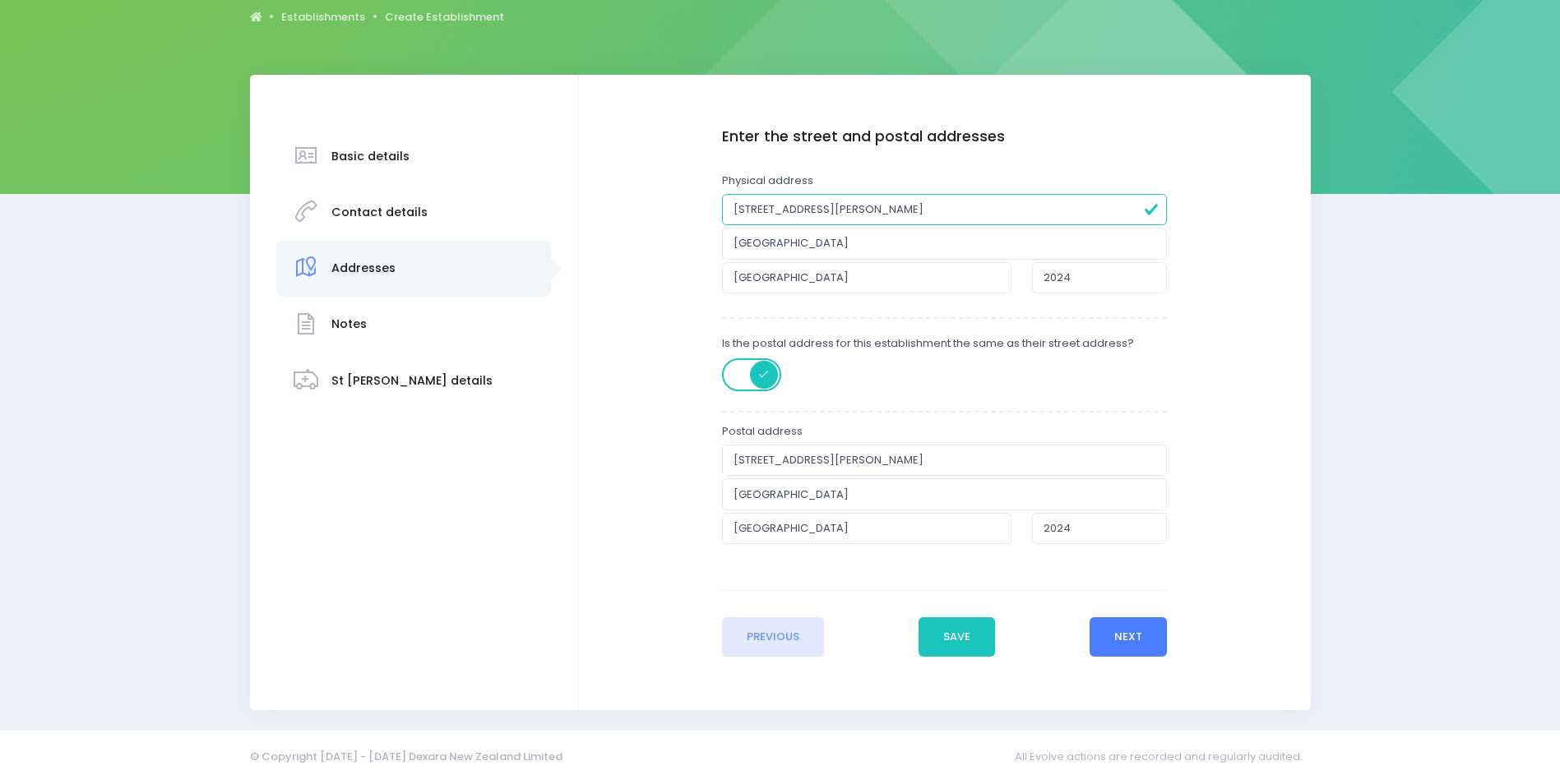
click at [1136, 641] on button "Next" at bounding box center [1129, 637] width 78 height 39
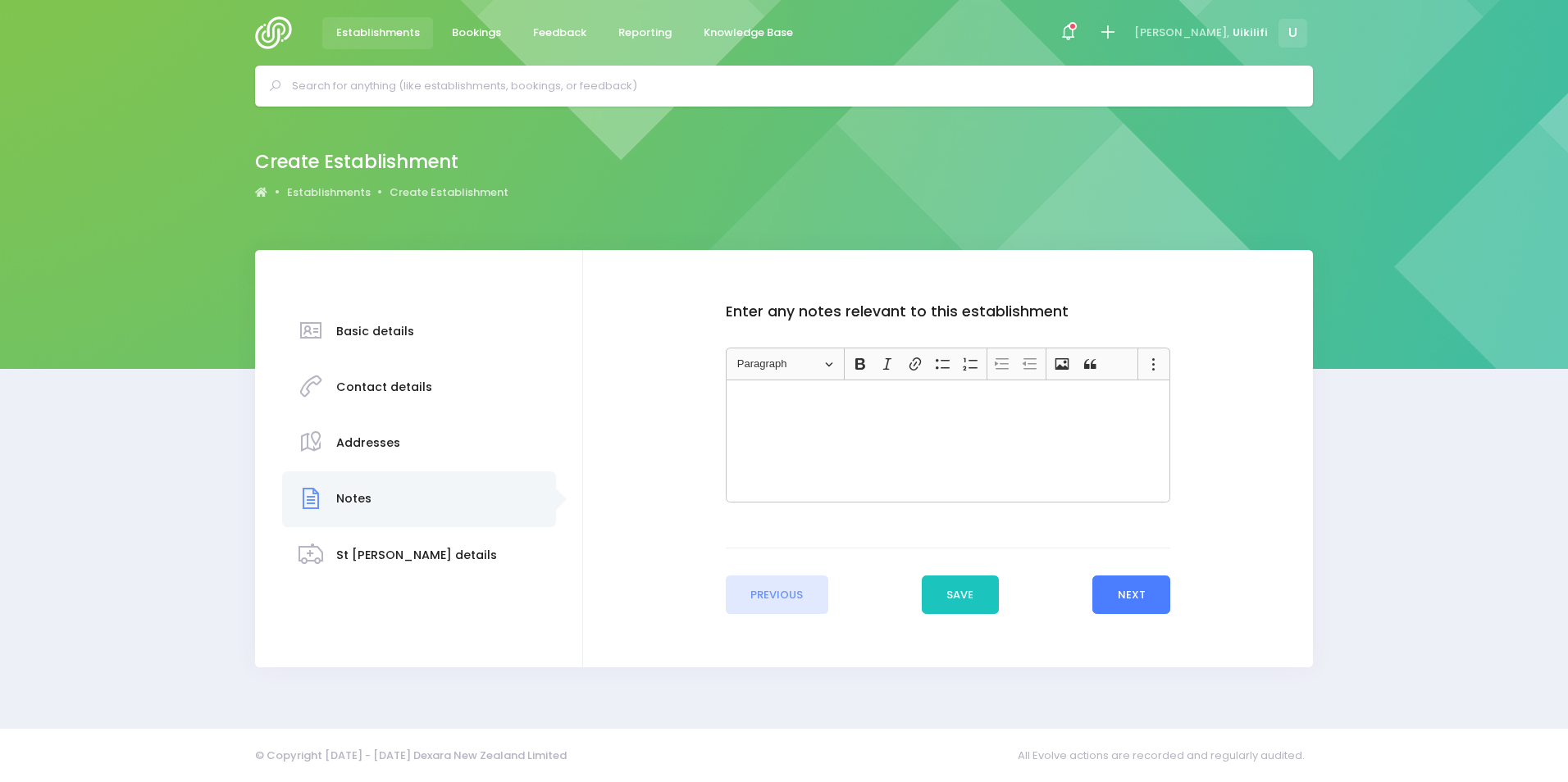
click at [1137, 602] on button "Next" at bounding box center [1132, 595] width 78 height 39
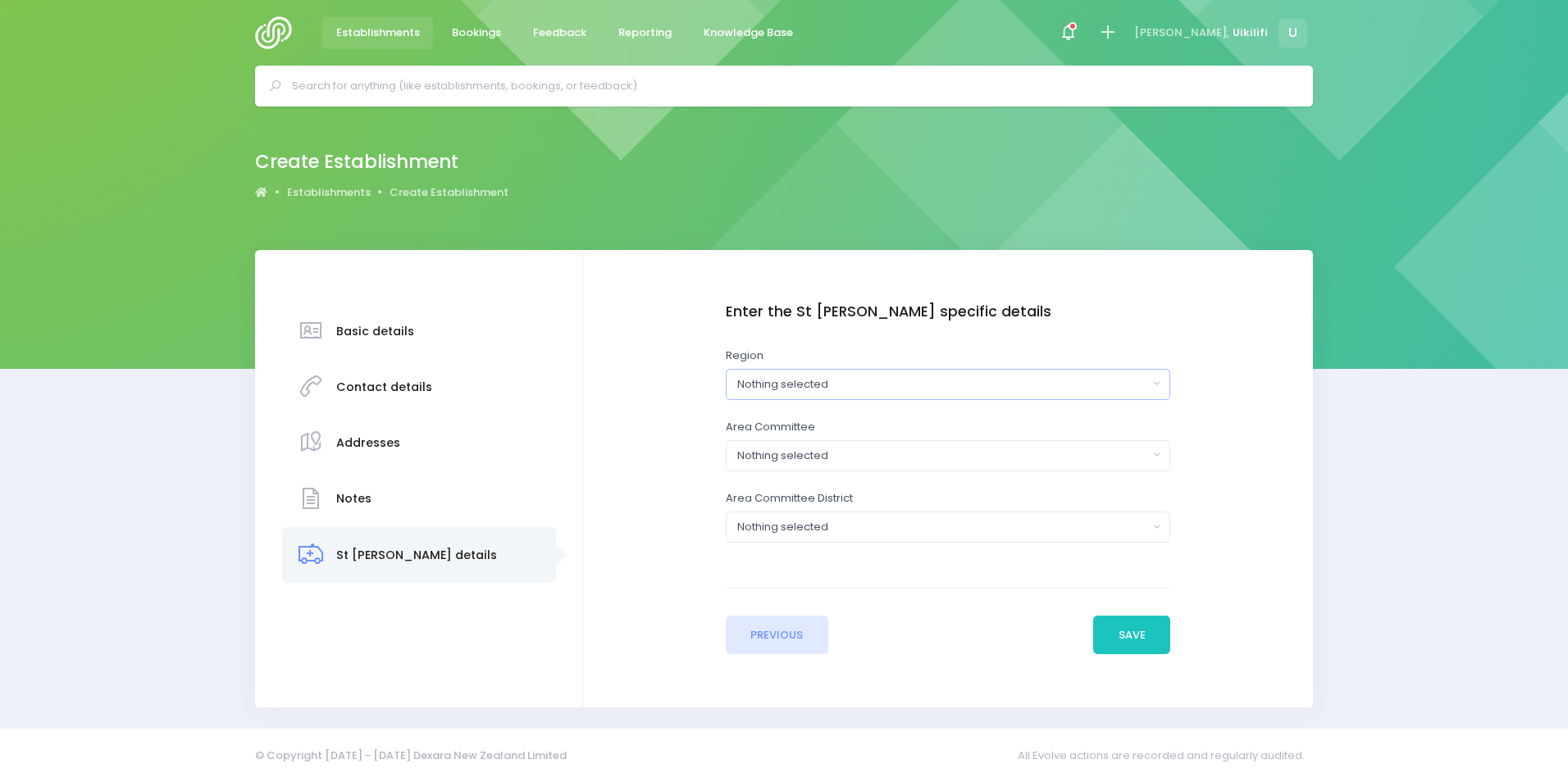
click at [1054, 386] on div "Nothing selected" at bounding box center [943, 385] width 411 height 16
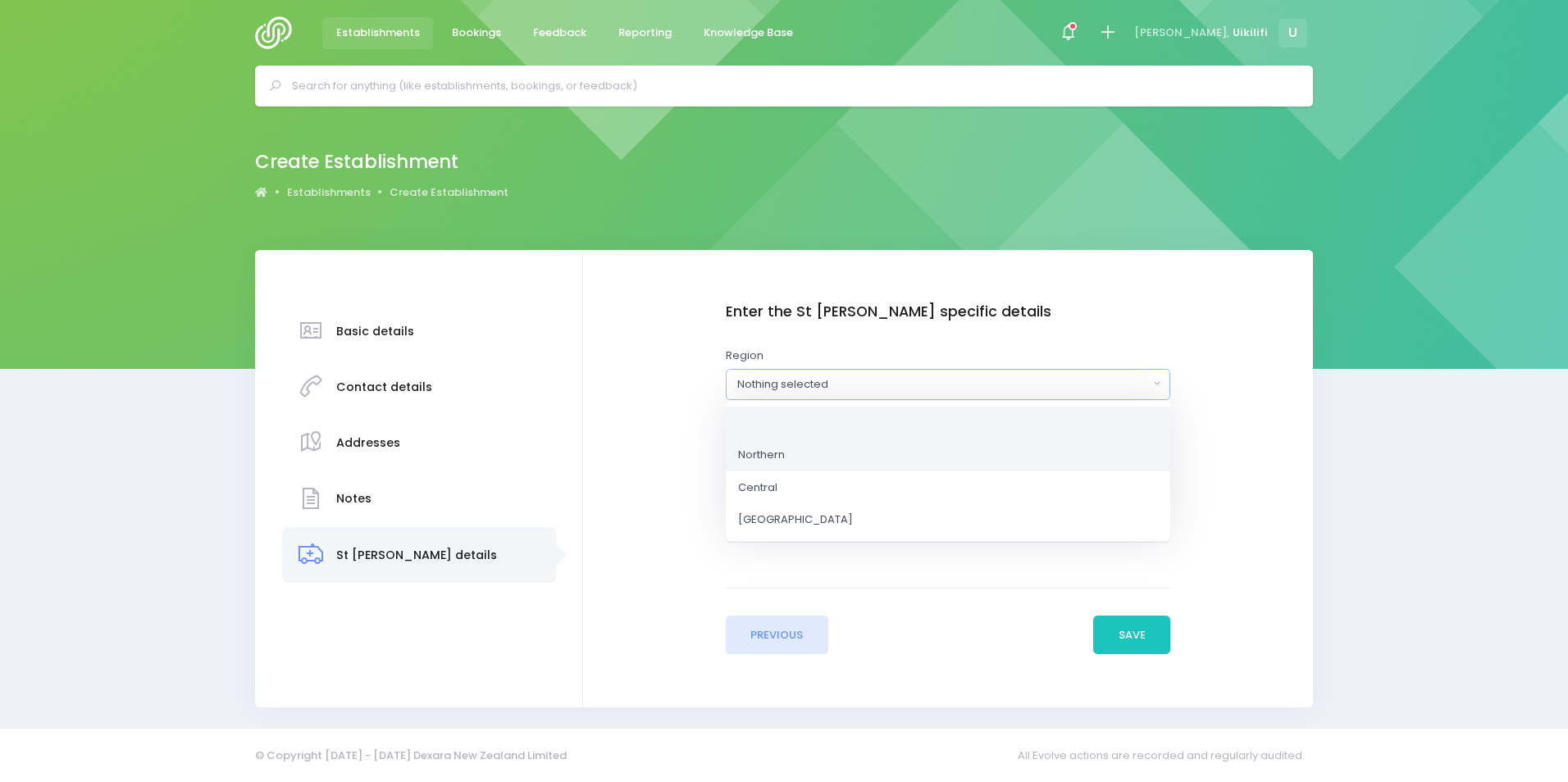
click at [995, 450] on link "Northern" at bounding box center [948, 455] width 445 height 33
select select "Northern"
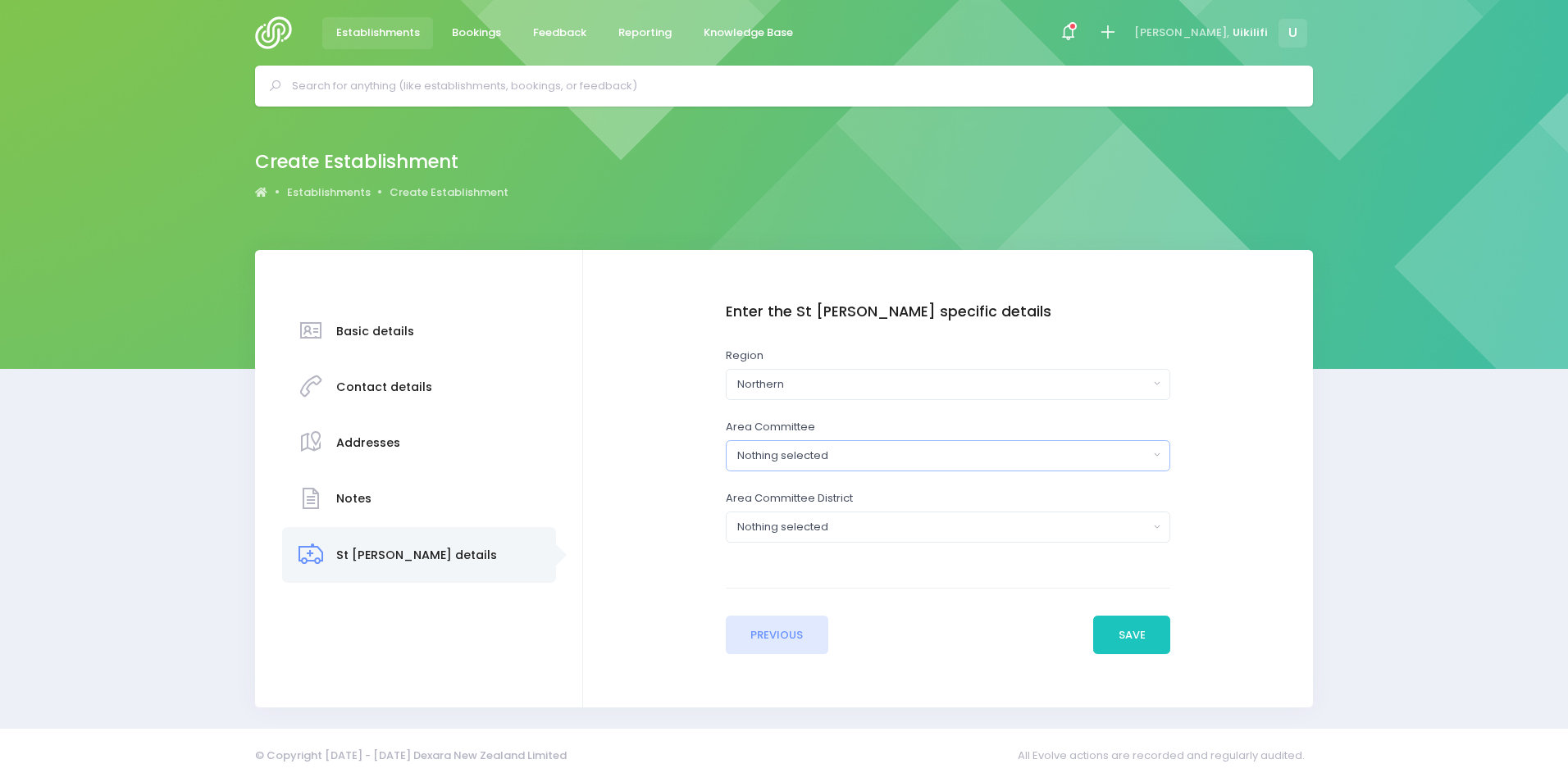
click at [982, 461] on div "Nothing selected" at bounding box center [943, 456] width 411 height 16
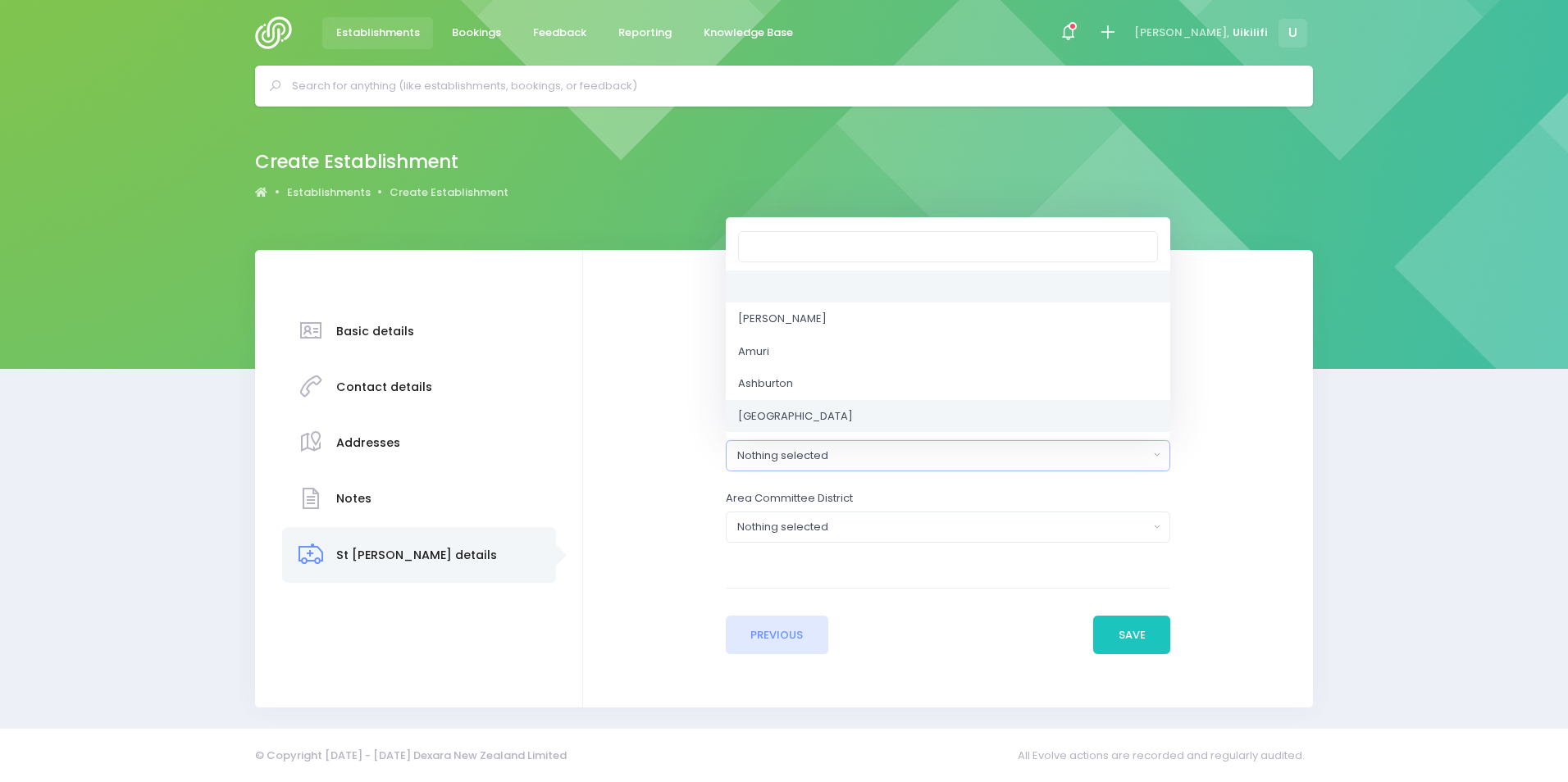
click at [864, 413] on link "Auckland Central" at bounding box center [948, 416] width 445 height 33
select select "Auckland Central"
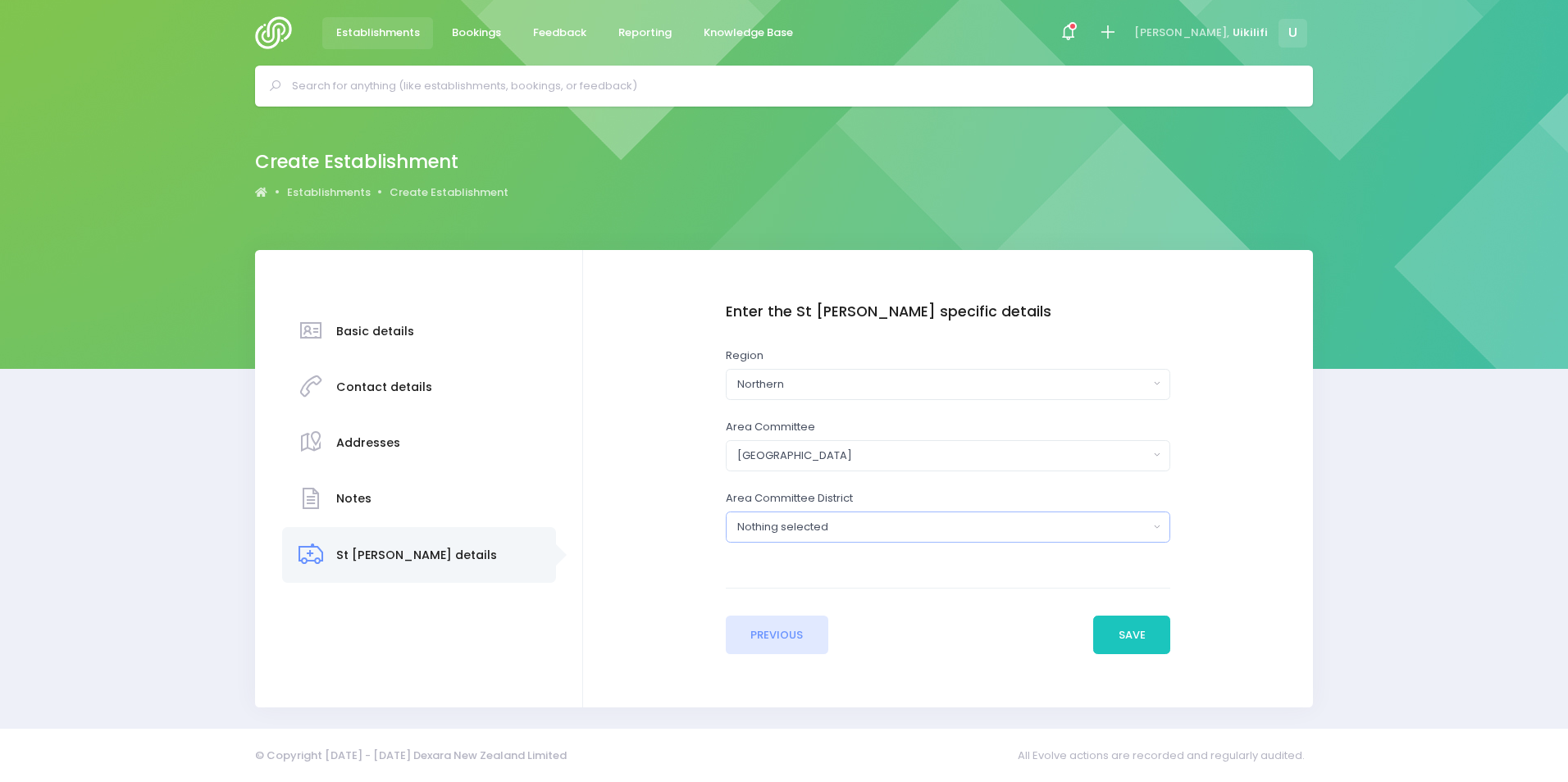
click at [871, 517] on button "Nothing selected" at bounding box center [948, 527] width 445 height 31
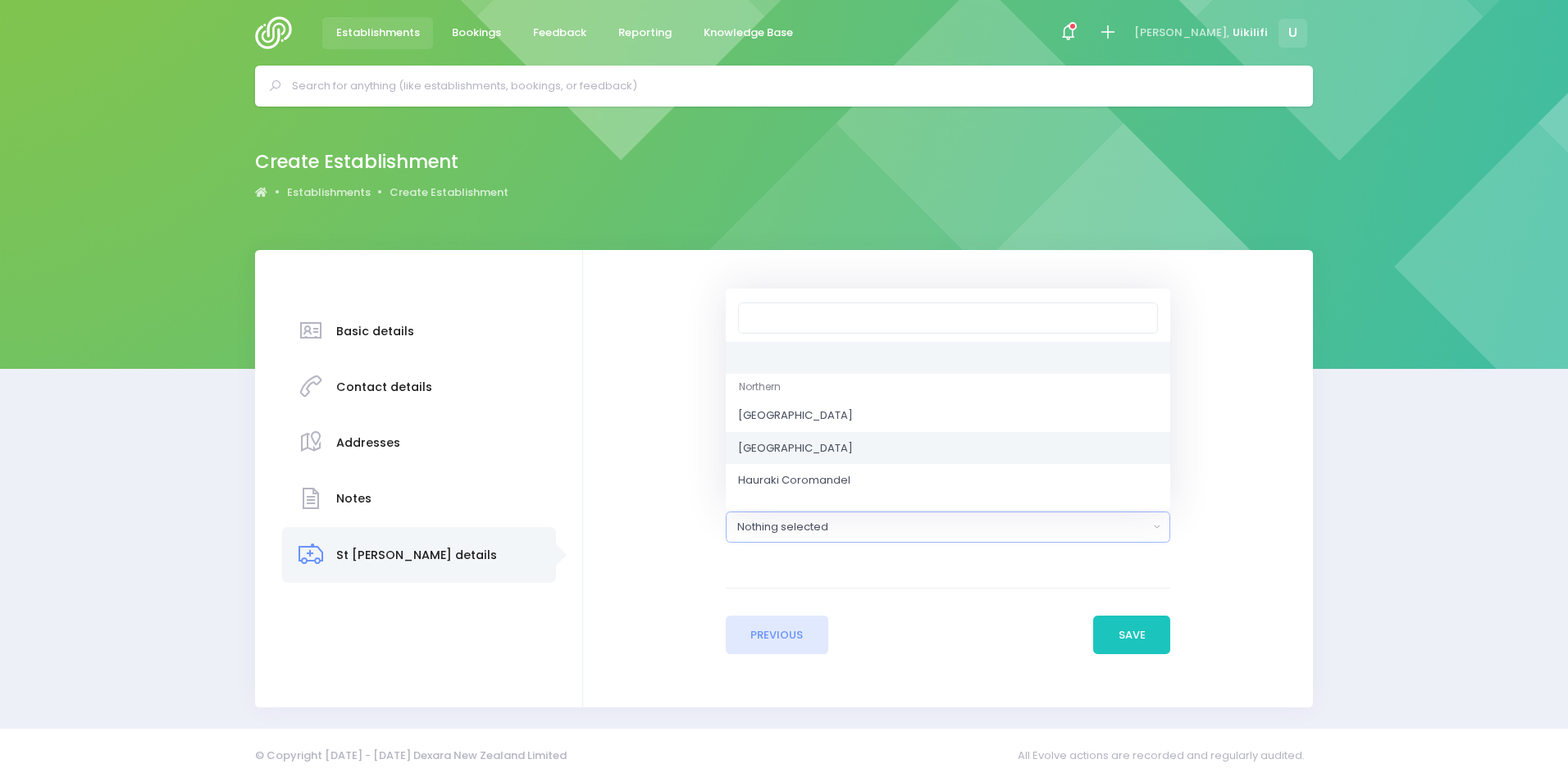
click at [869, 446] on link "Auckland Southeast" at bounding box center [948, 448] width 445 height 33
select select "Auckland Southeast"
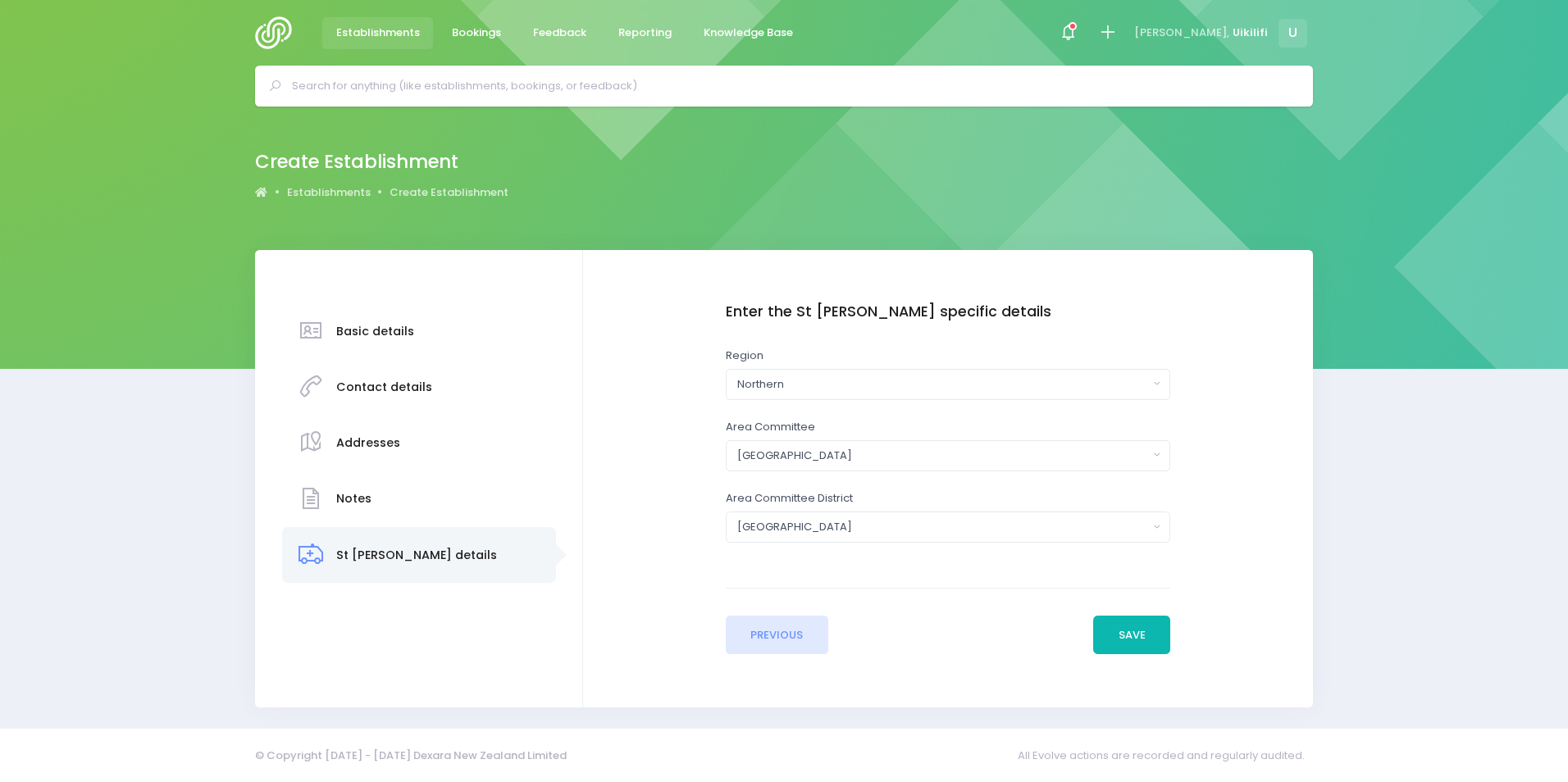
click at [1141, 621] on button "Save" at bounding box center [1132, 635] width 77 height 39
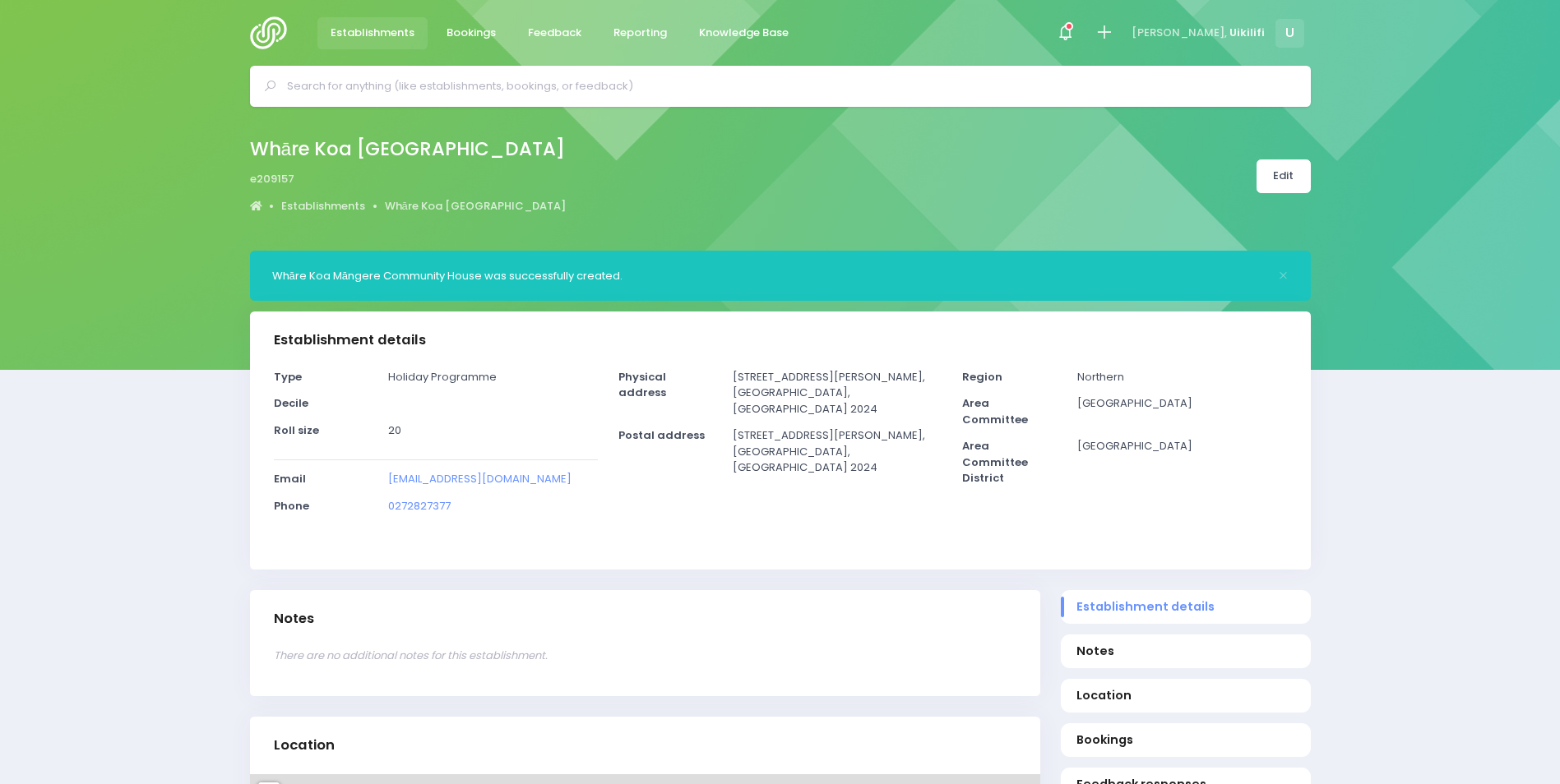
select select "5"
click at [1135, 745] on span "Bookings" at bounding box center [1185, 740] width 218 height 17
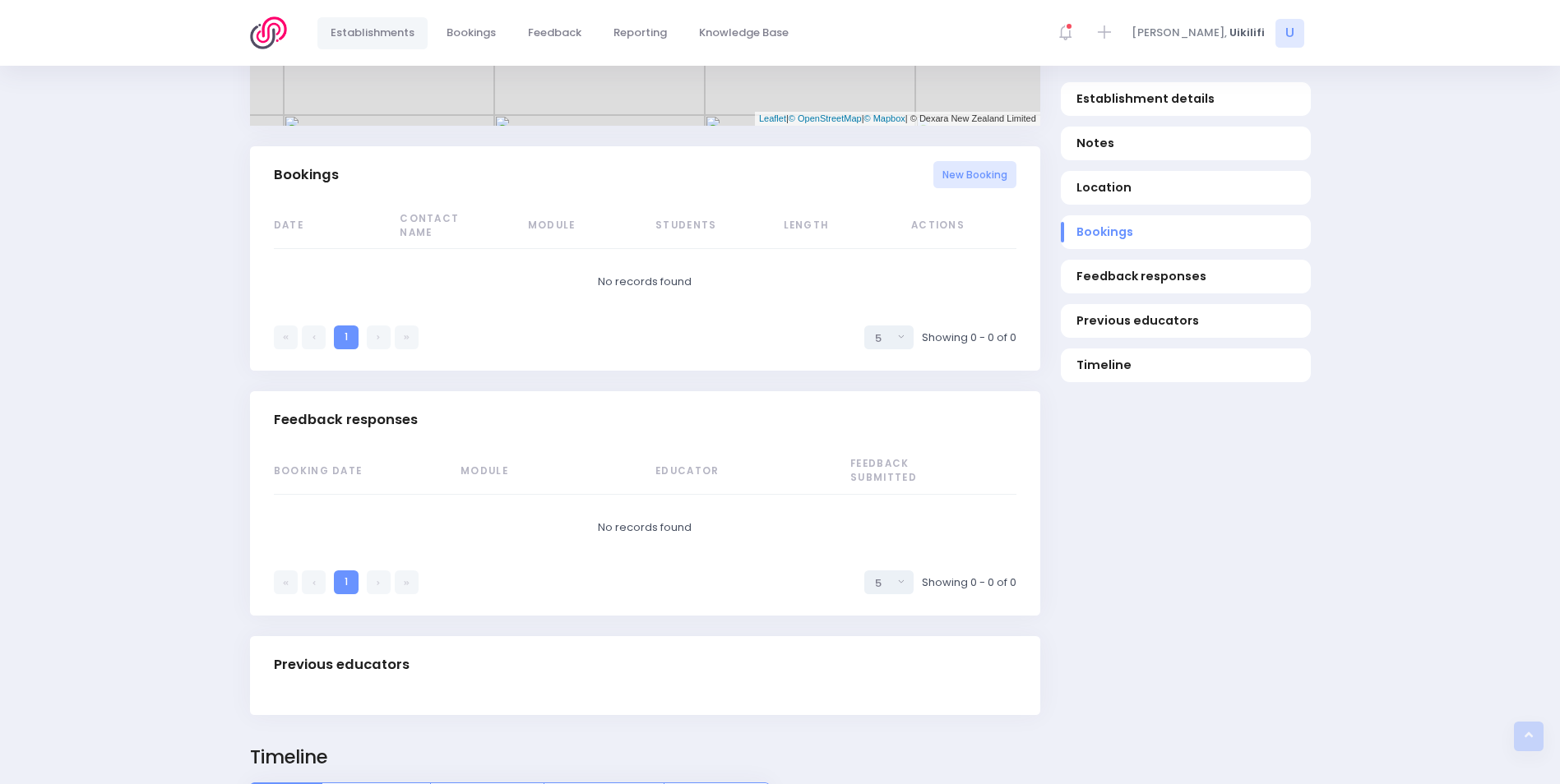
scroll to position [1041, 0]
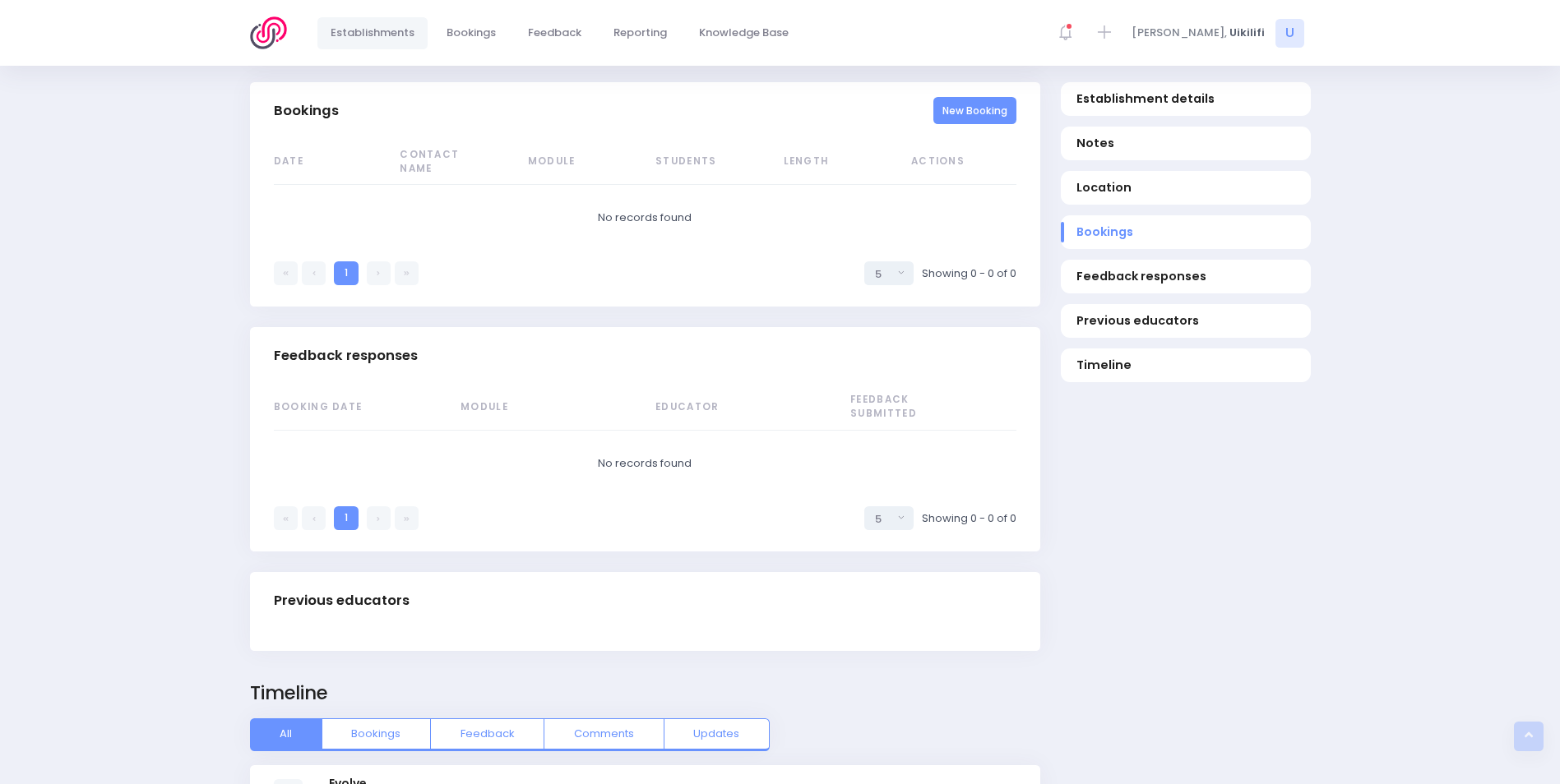
click at [977, 115] on link "New Booking" at bounding box center [974, 111] width 83 height 27
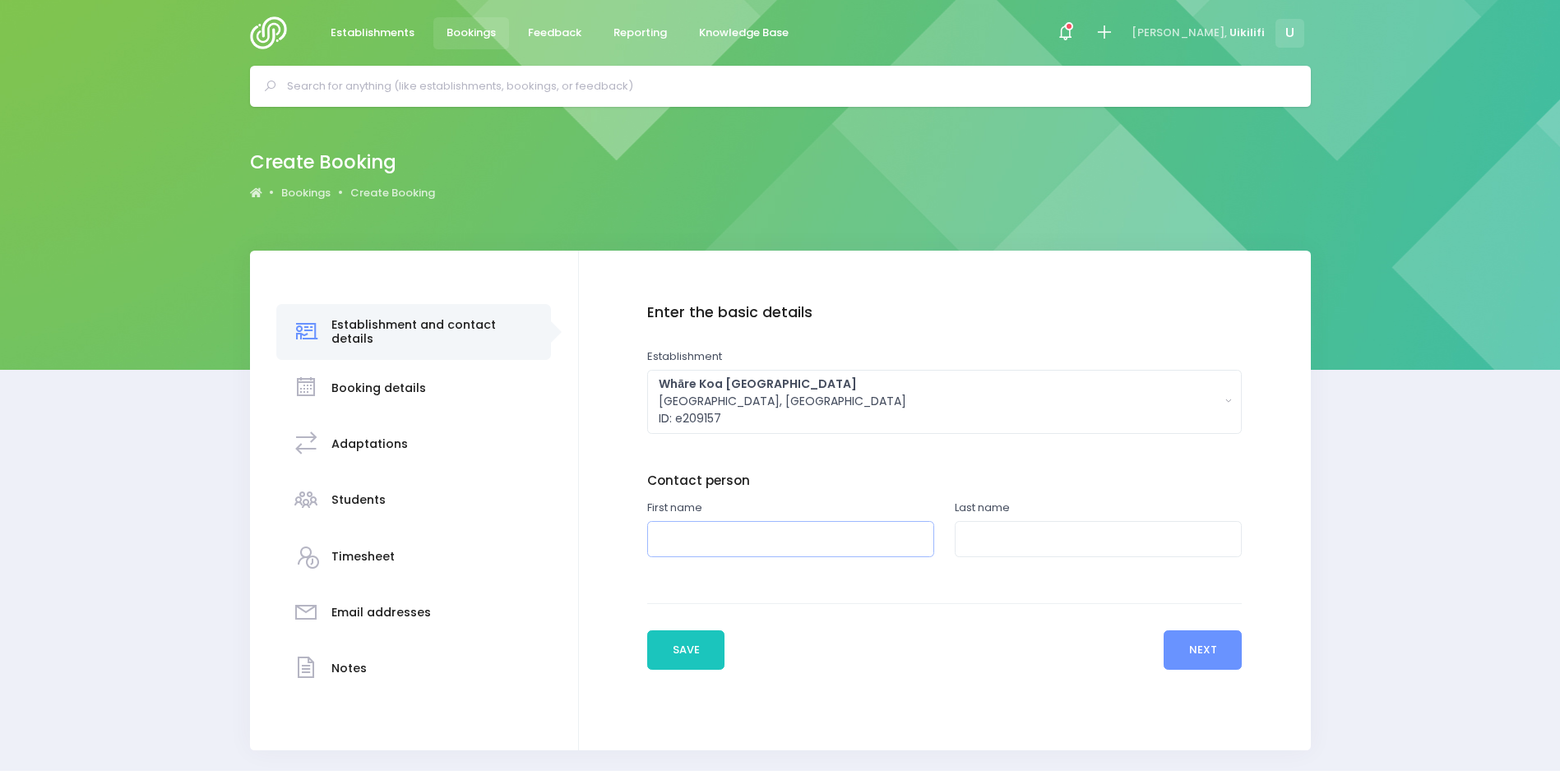
click at [823, 535] on input "text" at bounding box center [790, 539] width 287 height 37
type input "Sela"
type input "Sikalu"
drag, startPoint x: 788, startPoint y: 531, endPoint x: 612, endPoint y: 548, distance: 176.8
click at [612, 548] on div "Enter the basic details Establishment Select one... 'Api Fakakoloa 'Api Fakakol…" at bounding box center [944, 487] width 699 height 366
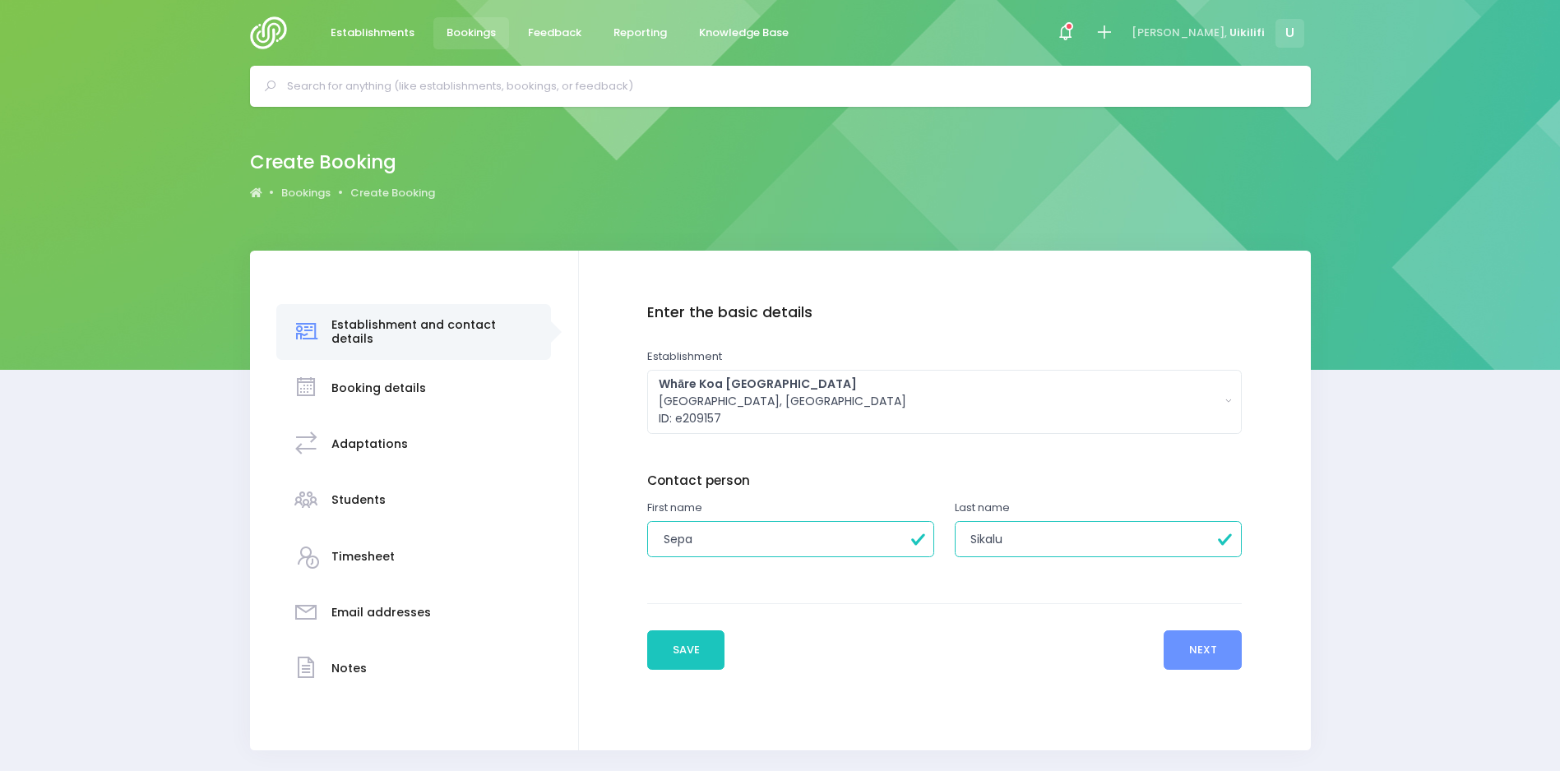
type input "Sepa"
type input "Iosefo"
click at [1199, 657] on button "Next" at bounding box center [1203, 649] width 78 height 39
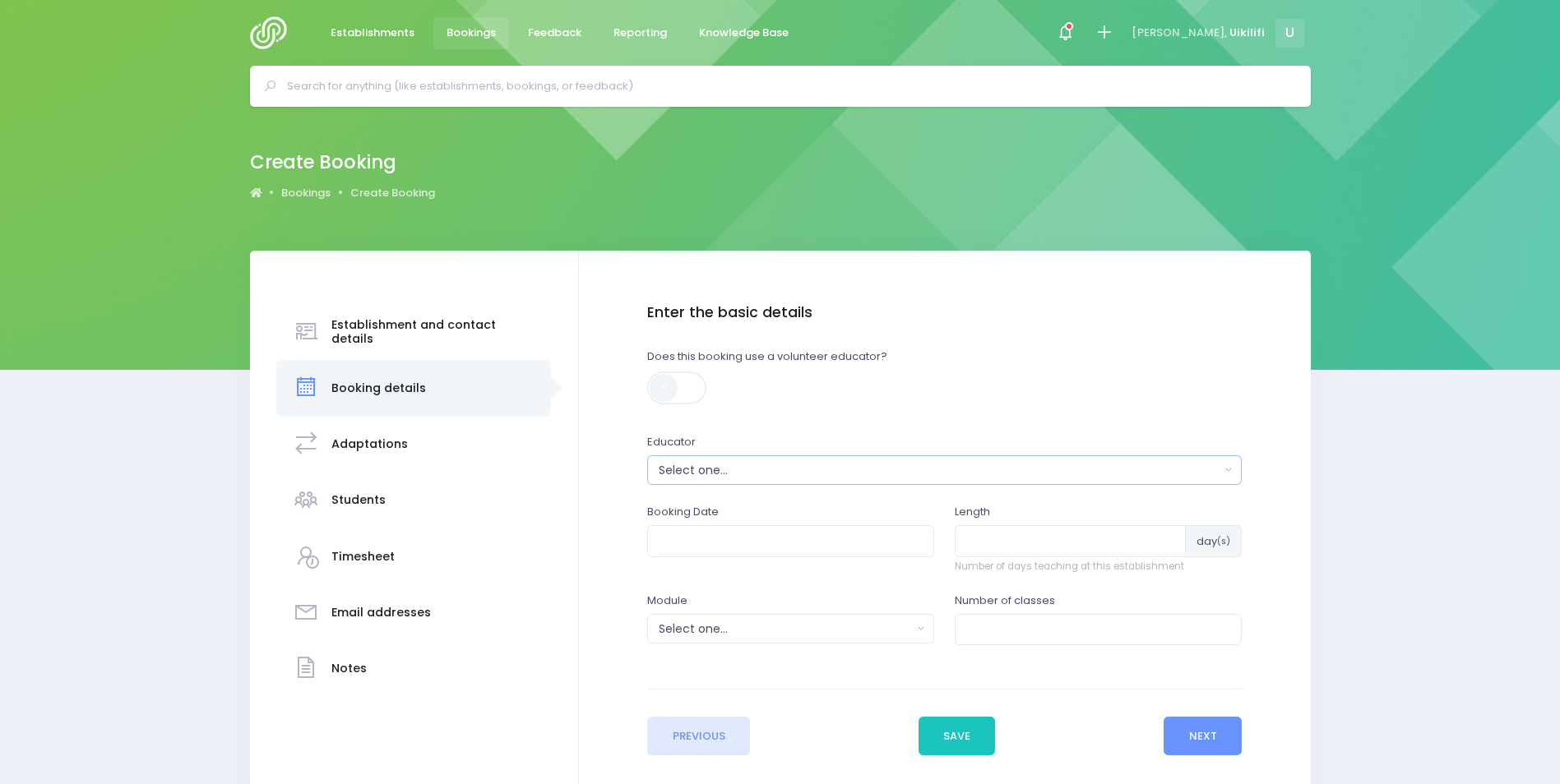
click at [786, 464] on div "Select one..." at bounding box center [939, 470] width 561 height 17
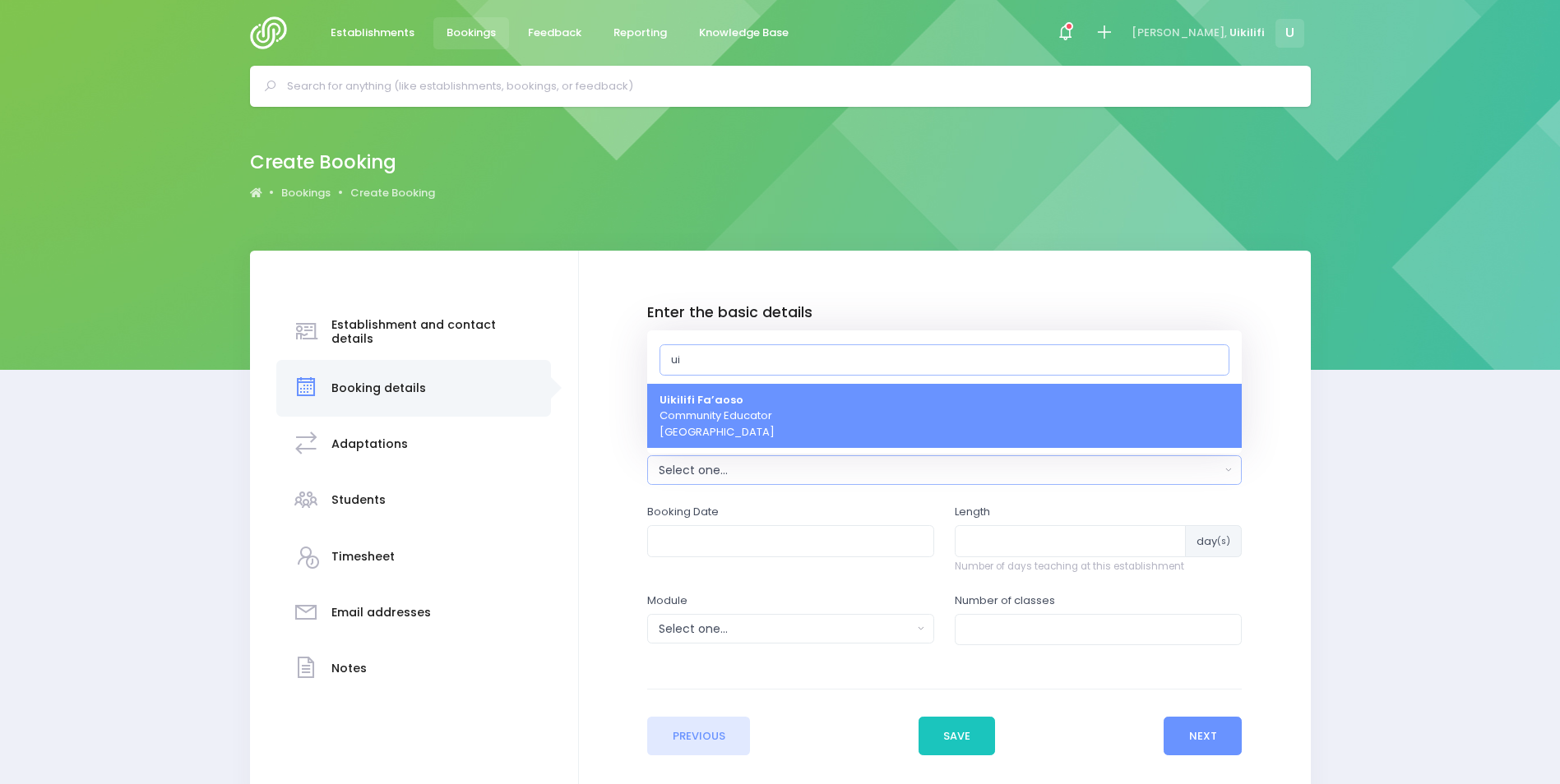
type input "ui"
click at [824, 424] on link "Uikilifi Fa’aoso Community Educator Northern Region" at bounding box center [944, 416] width 595 height 65
select select "321150"
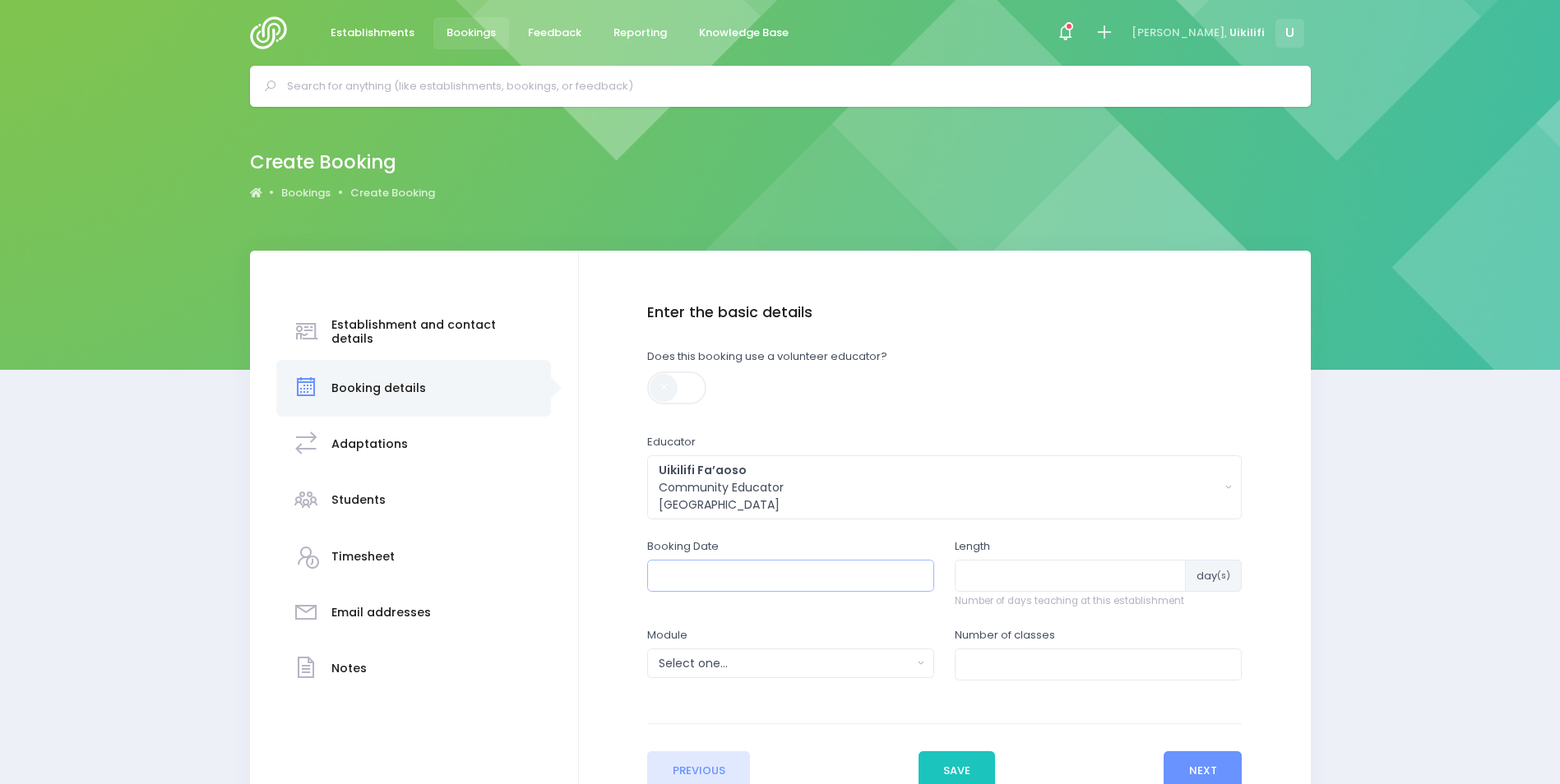
click at [800, 574] on input "text" at bounding box center [790, 576] width 287 height 31
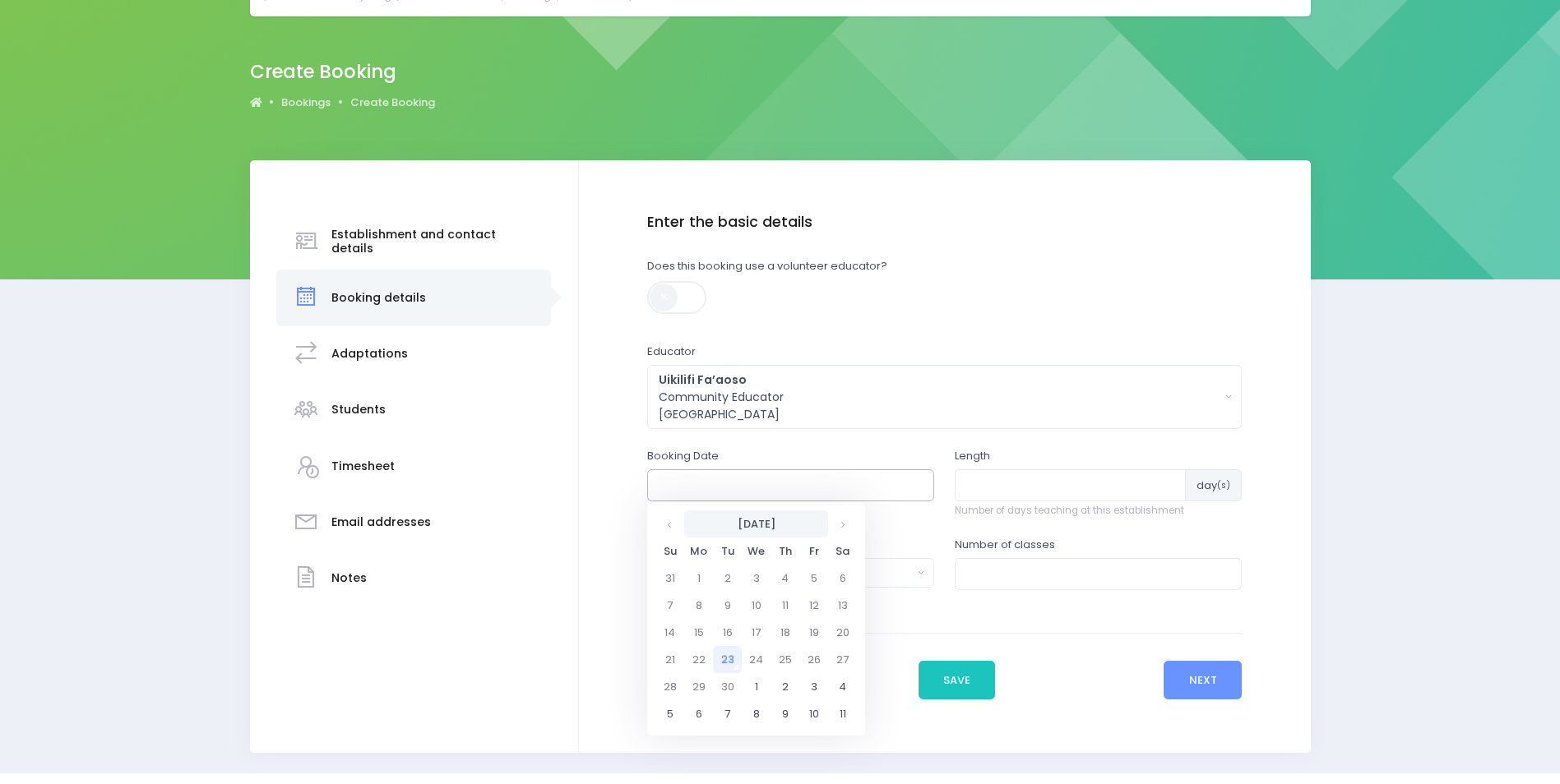
scroll to position [92, 0]
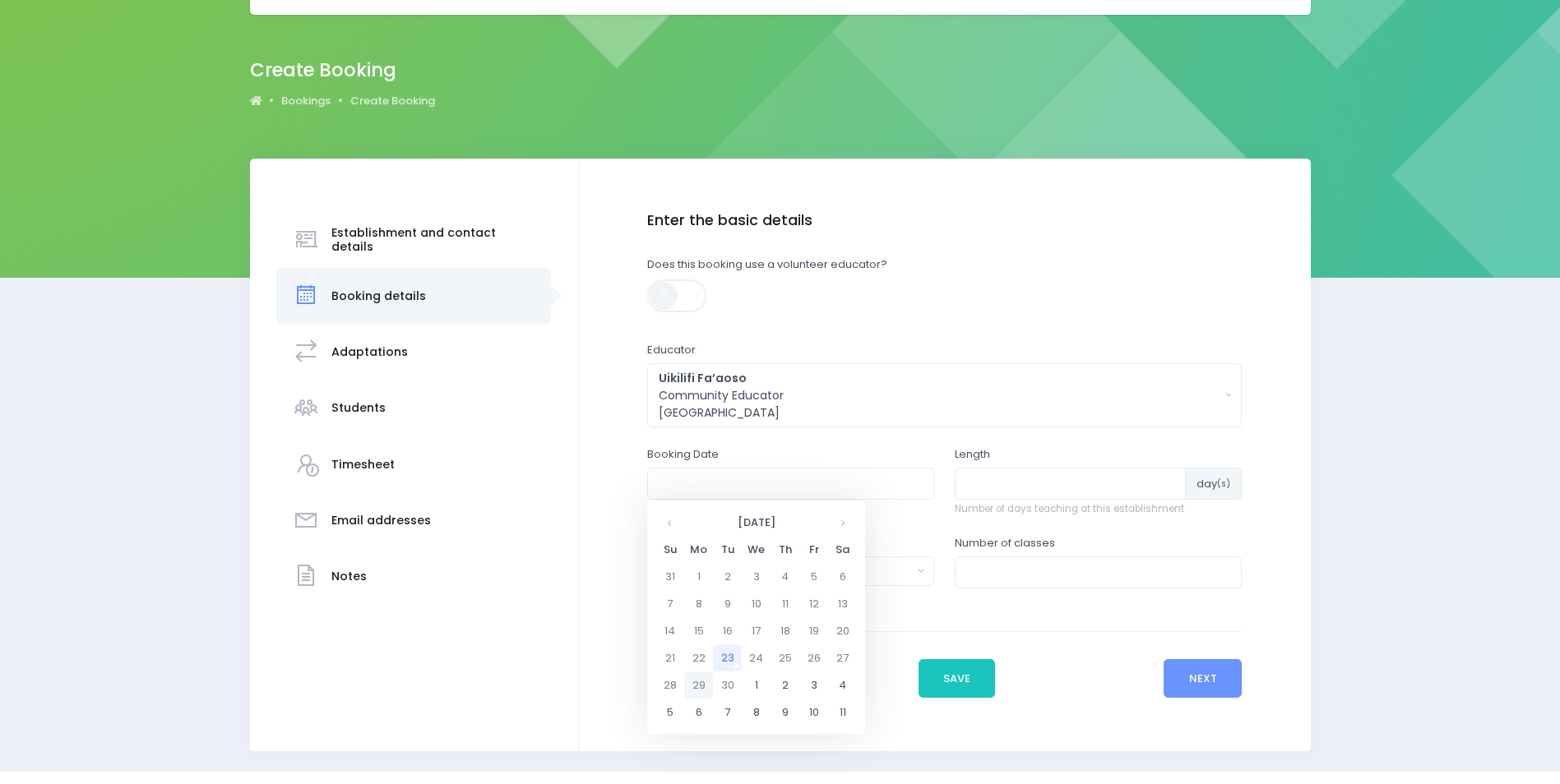
click at [695, 687] on td "29" at bounding box center [699, 686] width 29 height 27
click at [699, 645] on span "1" at bounding box center [706, 649] width 29 height 22
click at [675, 572] on span "1:00" at bounding box center [681, 575] width 46 height 22
type input "29/09/2025 01:00 PM"
click at [1018, 481] on input "number" at bounding box center [1071, 483] width 231 height 31
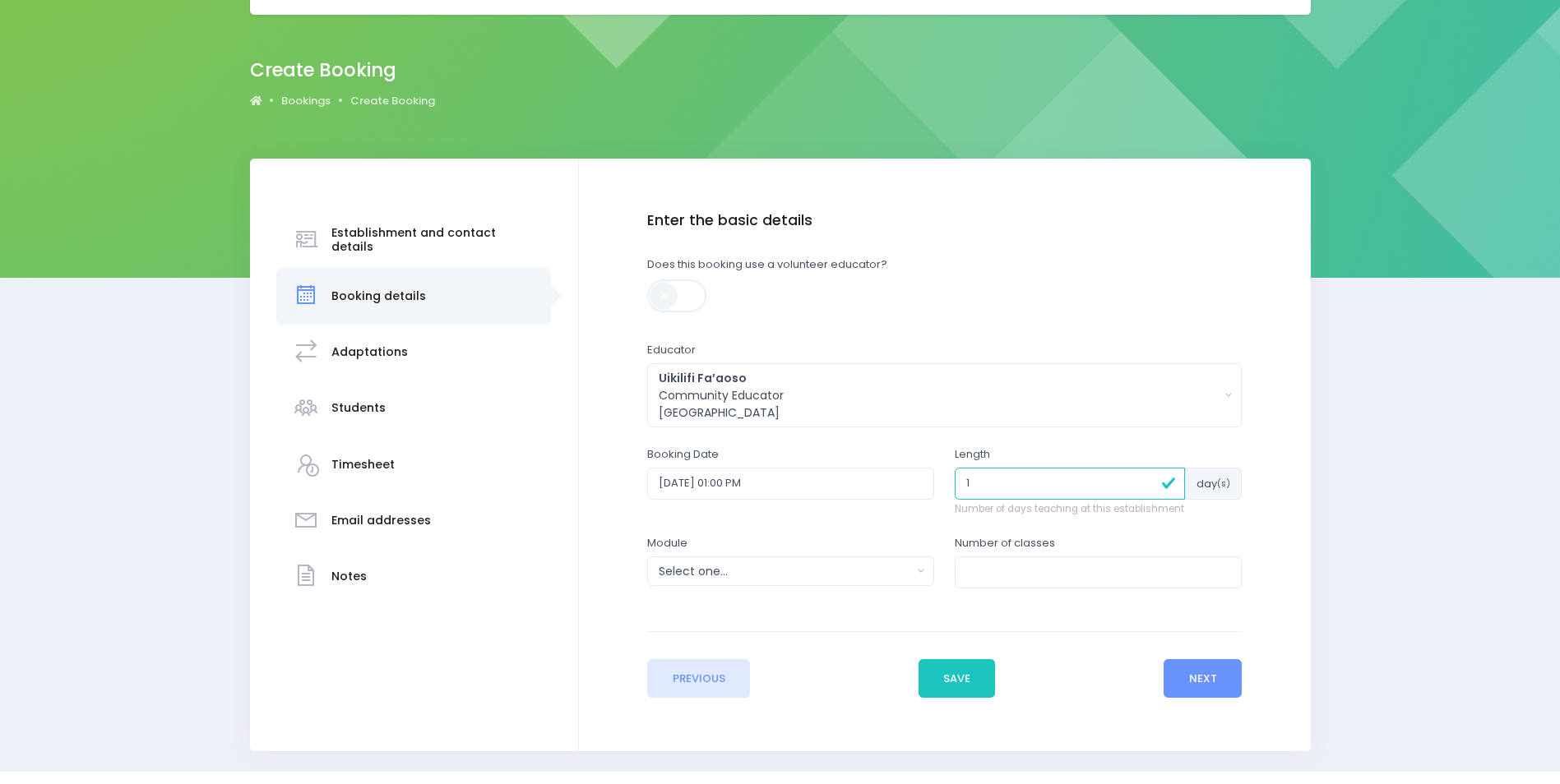
type input "1"
click at [911, 568] on div "Select one..." at bounding box center [785, 571] width 253 height 17
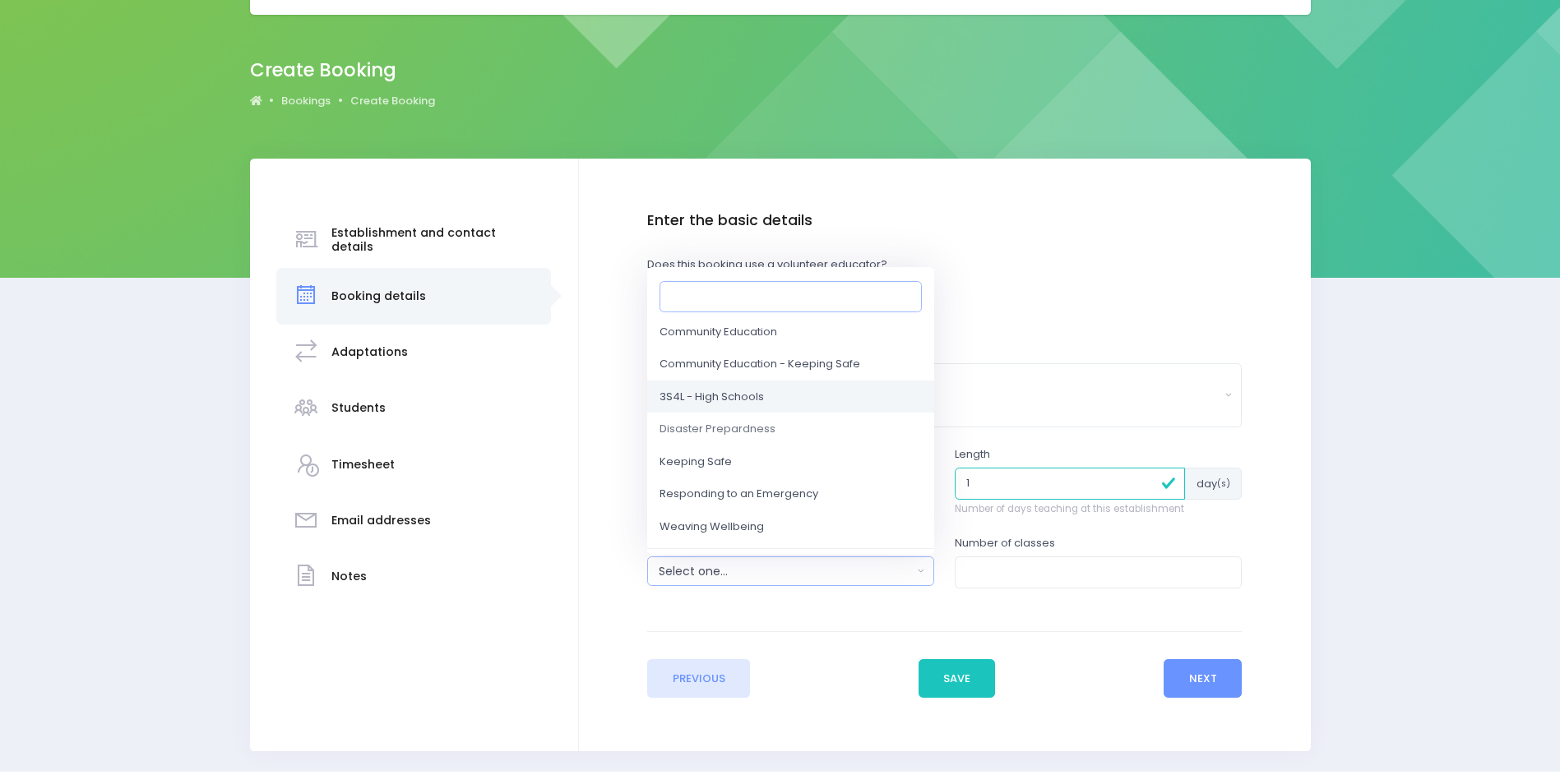
scroll to position [96, 0]
click at [811, 399] on link "3S4L - High Schools" at bounding box center [790, 397] width 287 height 33
select select "3S4L - High Schools"
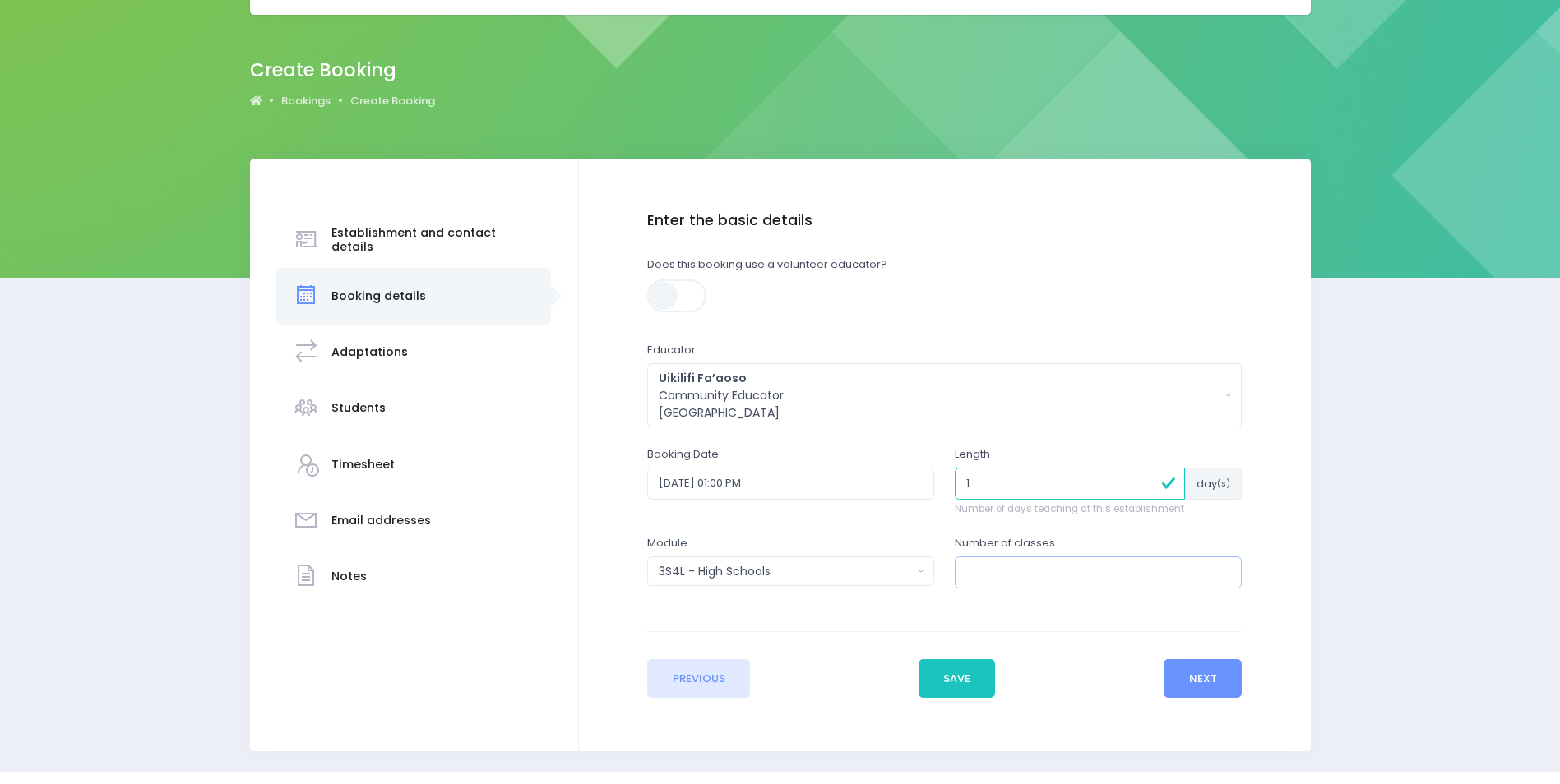
click at [1110, 578] on input "number" at bounding box center [1098, 572] width 287 height 31
type input "1"
click at [1215, 682] on button "Next" at bounding box center [1203, 678] width 78 height 39
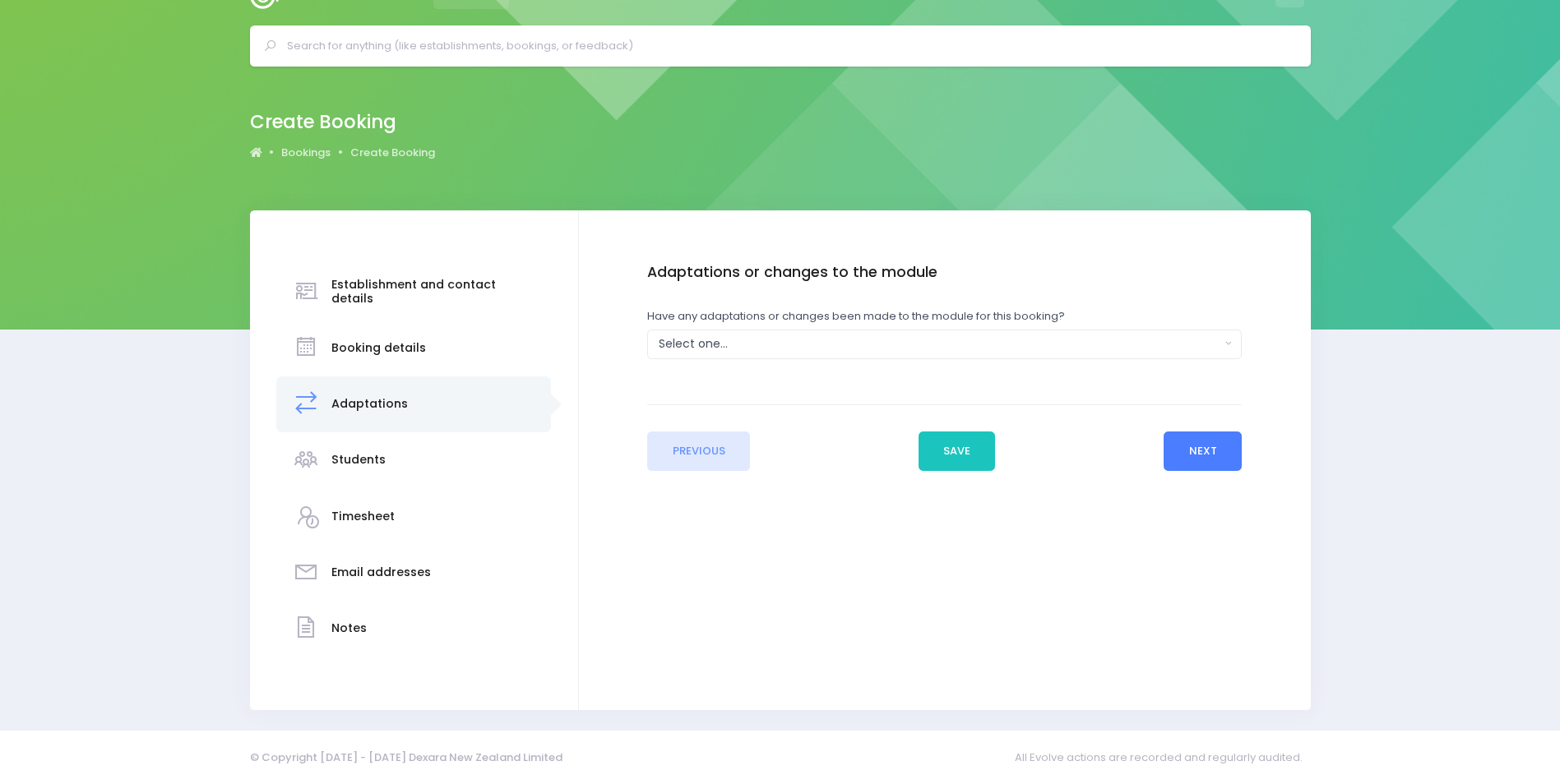
scroll to position [0, 0]
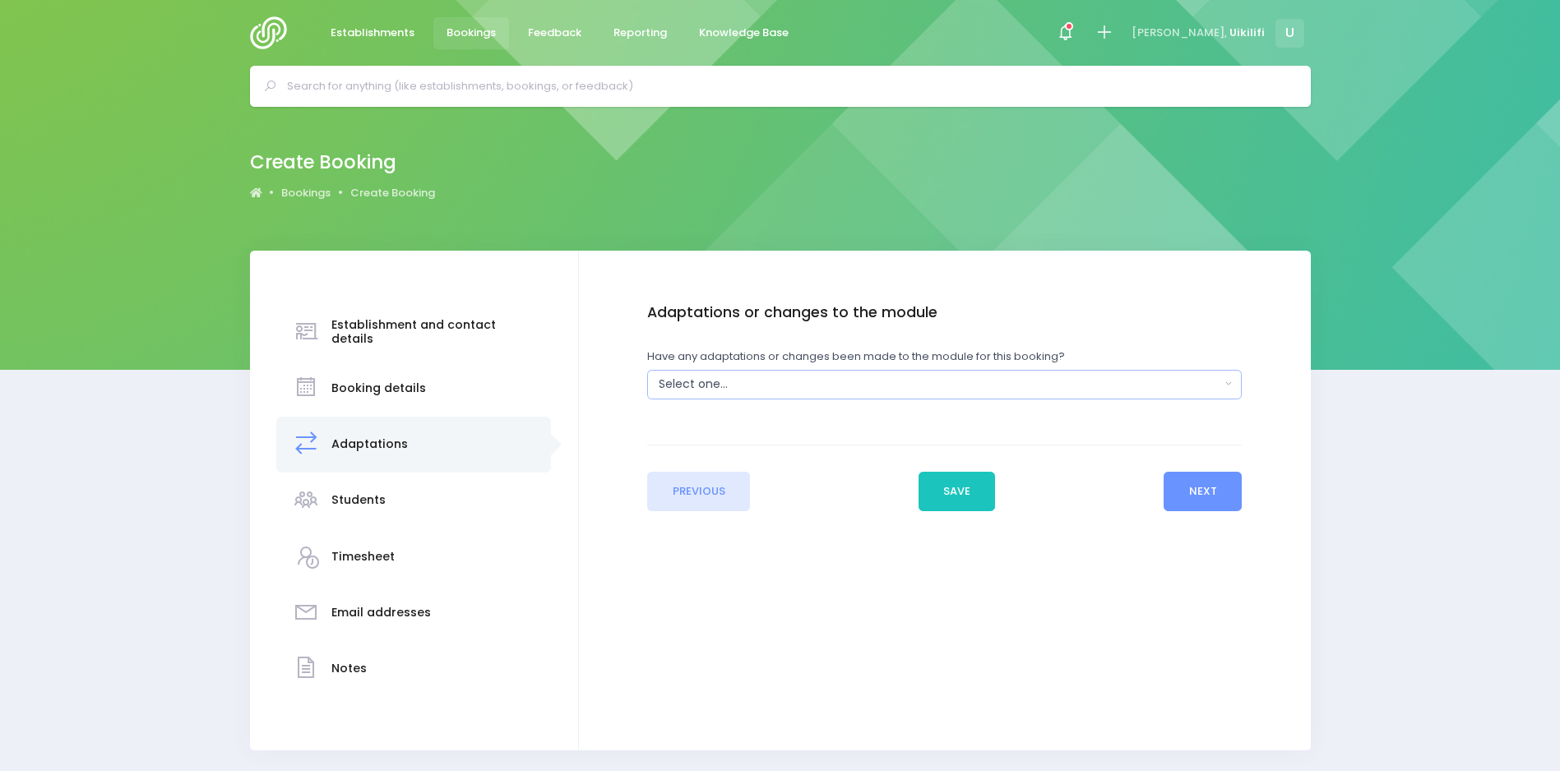
click at [906, 397] on button "Select one..." at bounding box center [944, 385] width 595 height 30
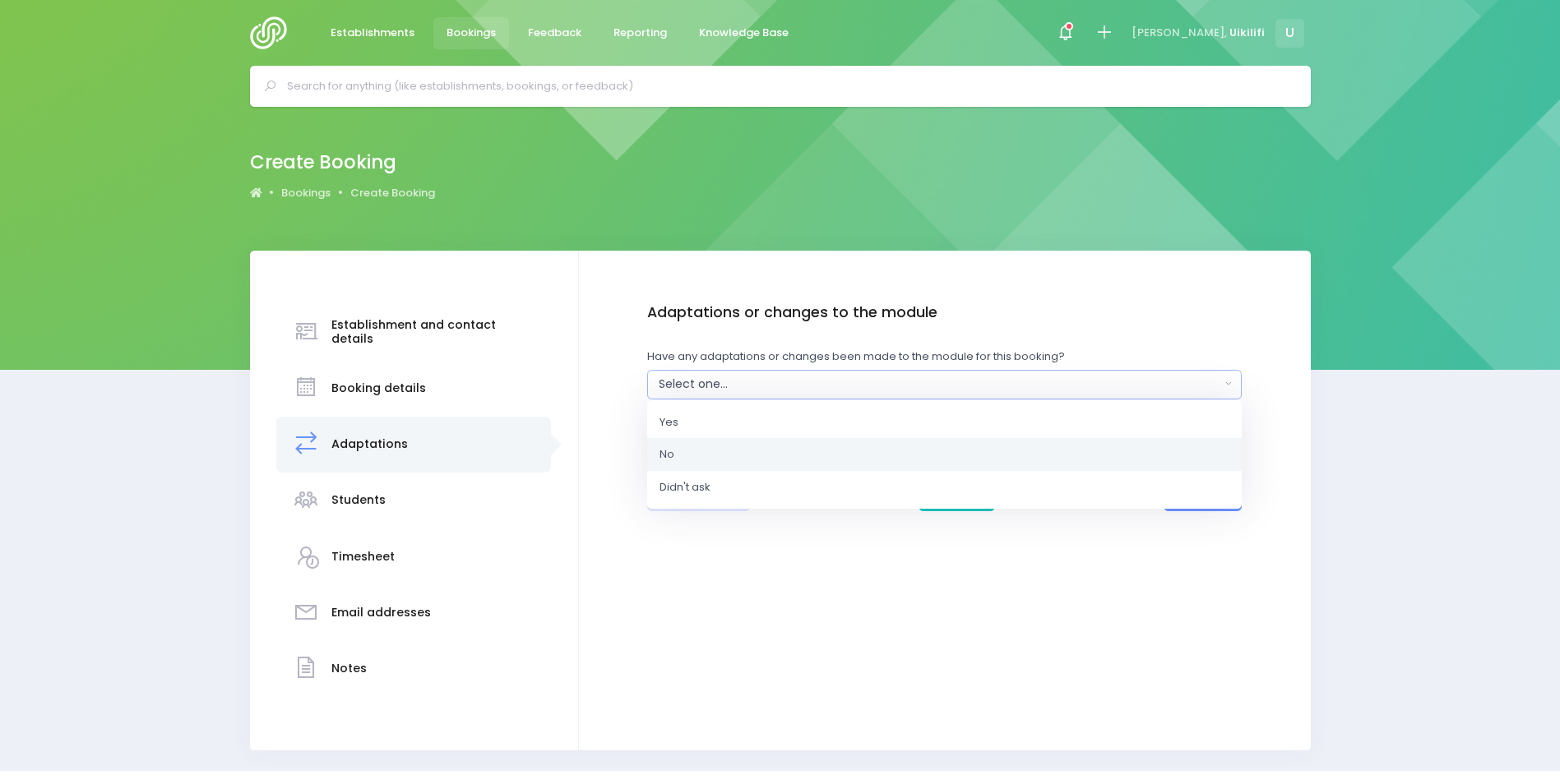
click at [890, 443] on link "No" at bounding box center [944, 455] width 595 height 33
select select "No"
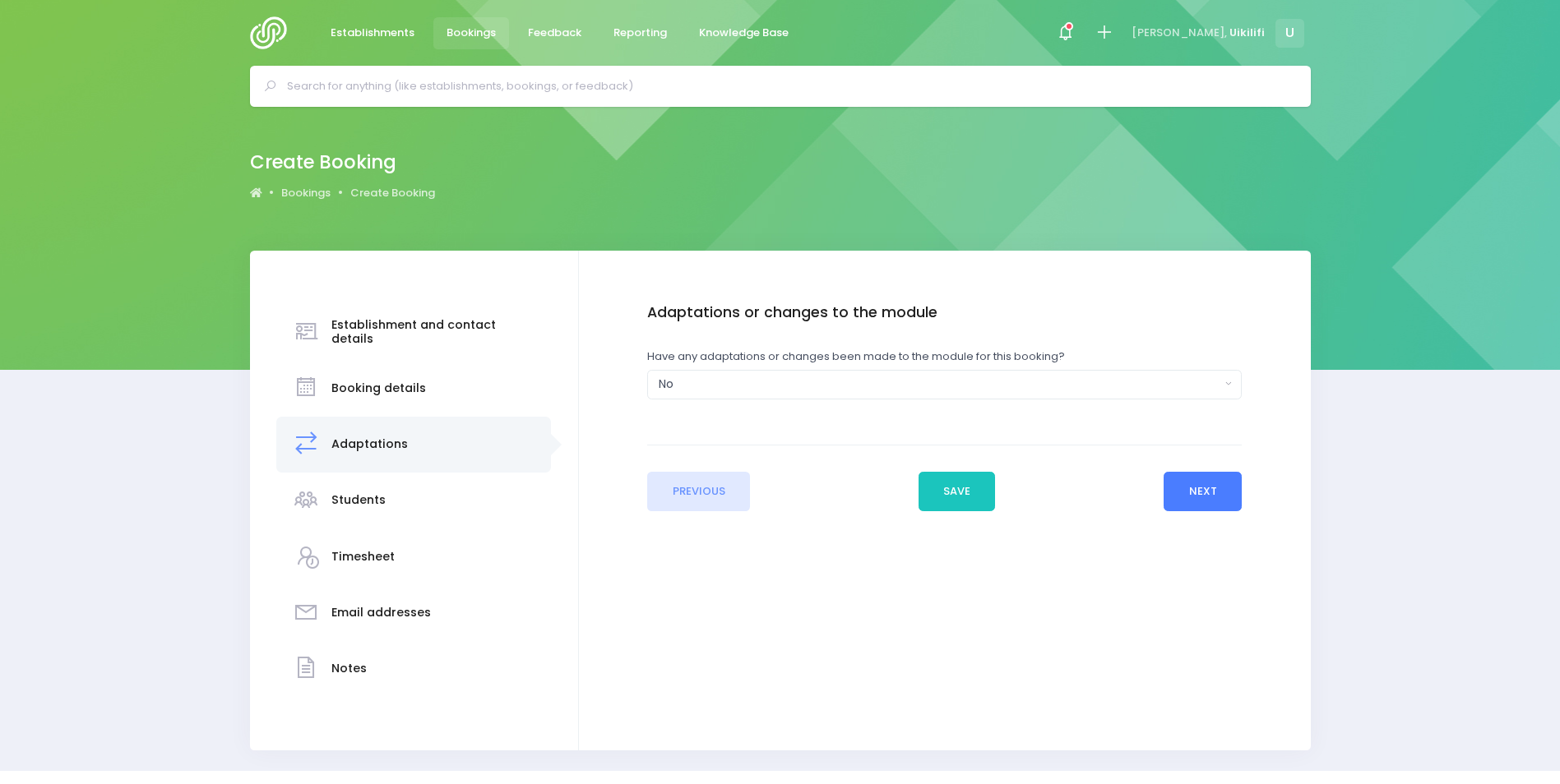
click at [1212, 500] on button "Next" at bounding box center [1203, 491] width 78 height 39
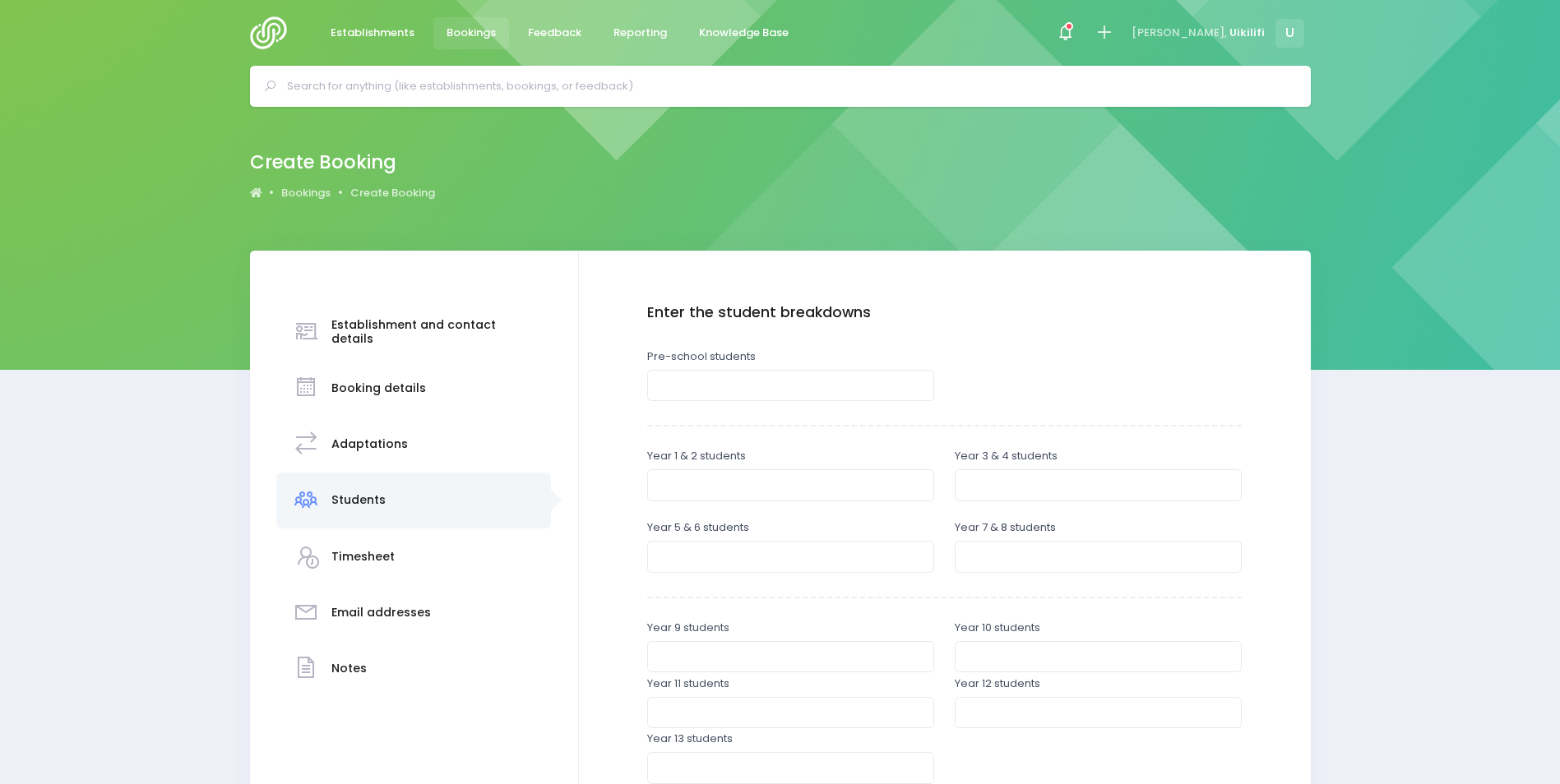
scroll to position [339, 0]
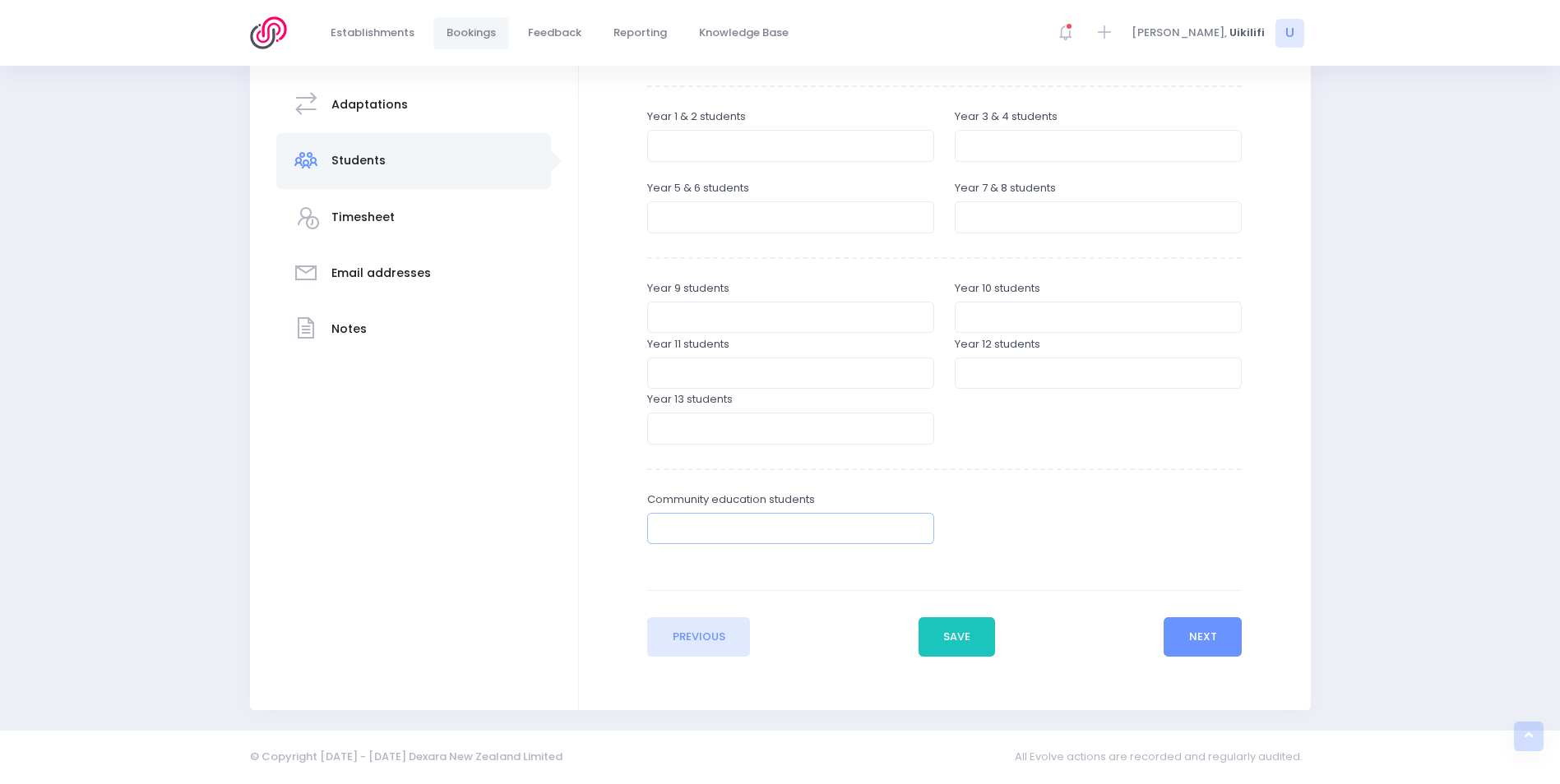
click at [846, 527] on input "number" at bounding box center [790, 528] width 287 height 31
type input "20"
click at [1193, 625] on button "Next" at bounding box center [1203, 637] width 78 height 39
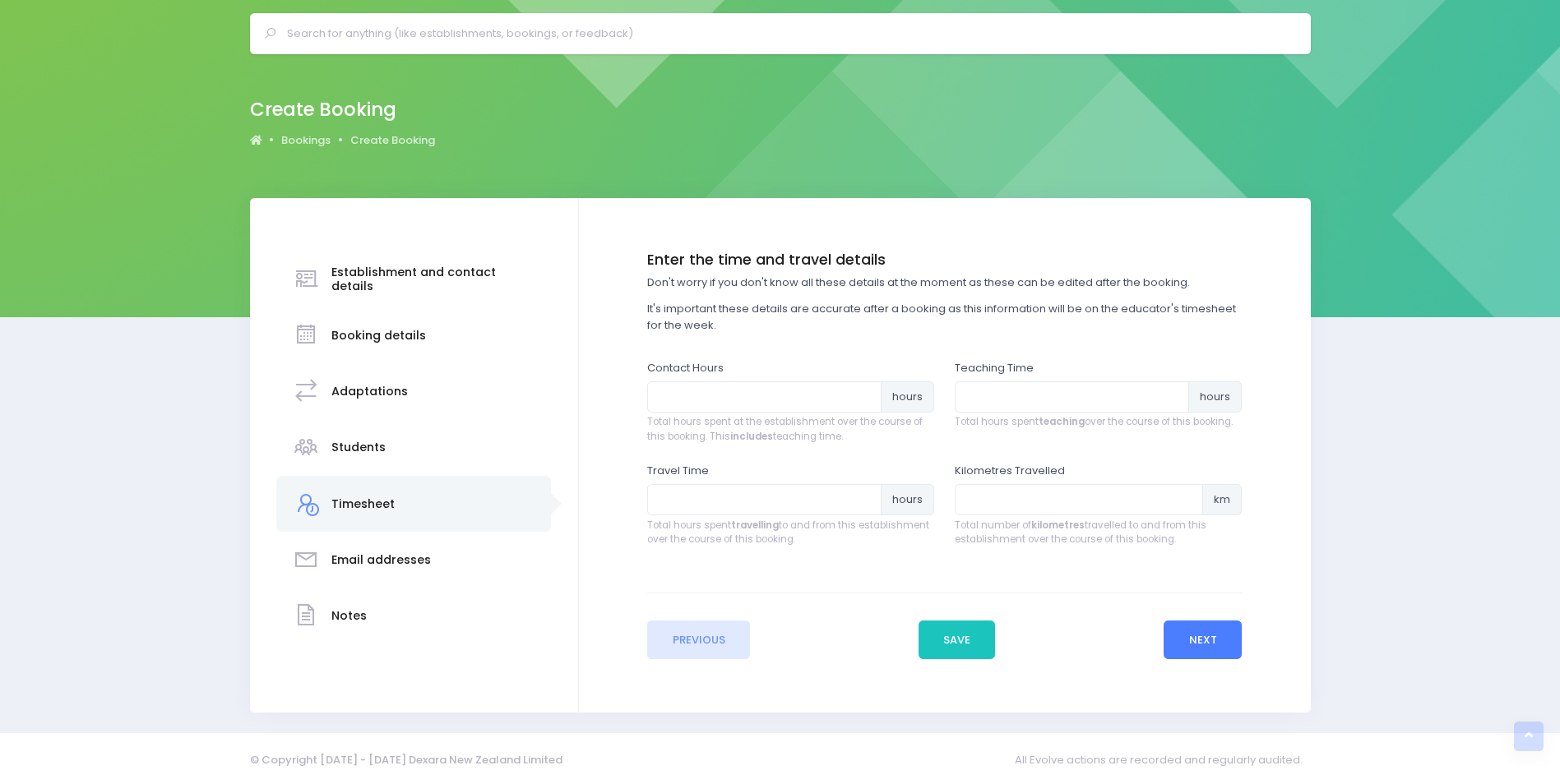
click at [1193, 625] on button "Next" at bounding box center [1203, 640] width 78 height 39
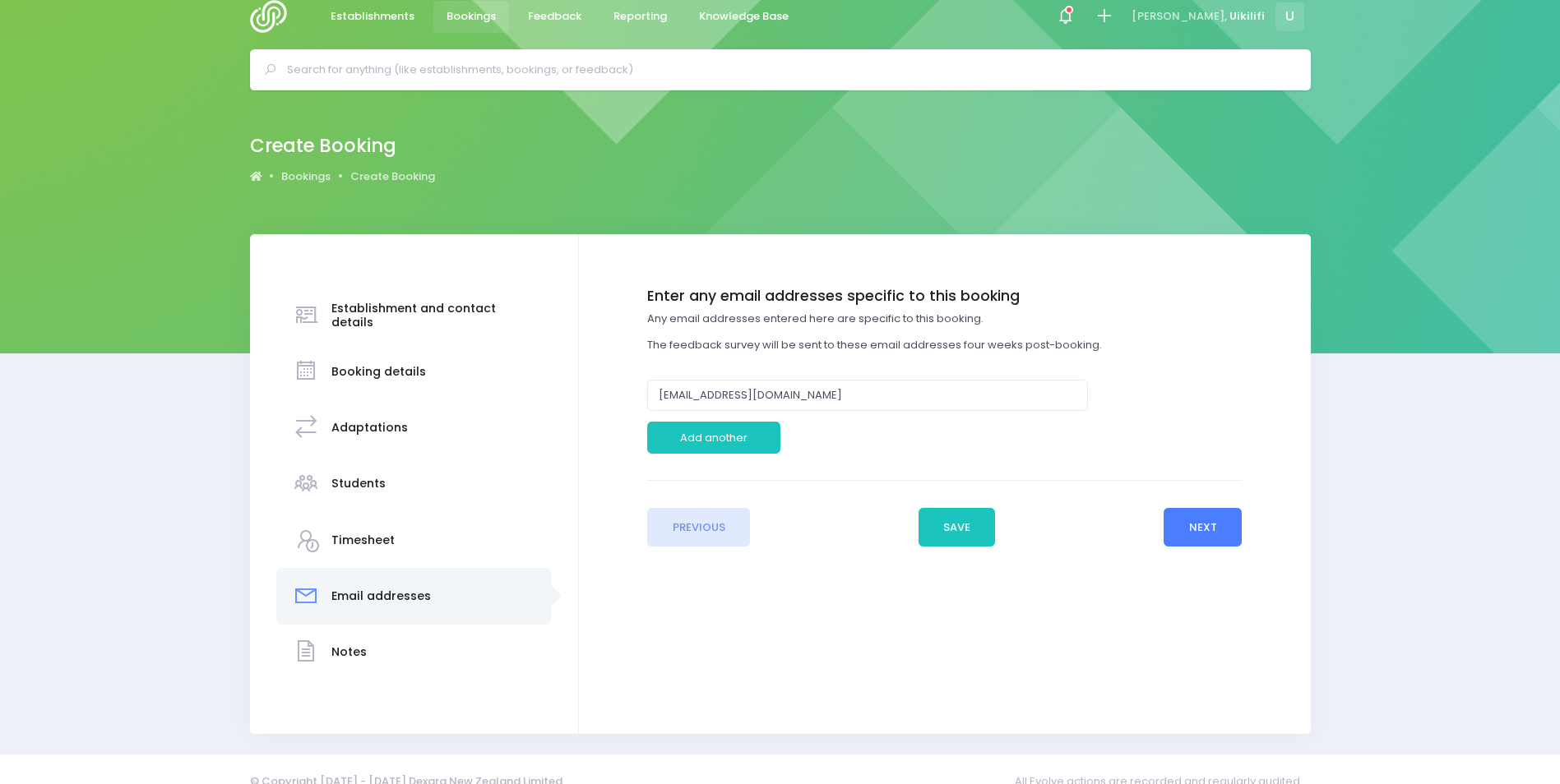
scroll to position [0, 0]
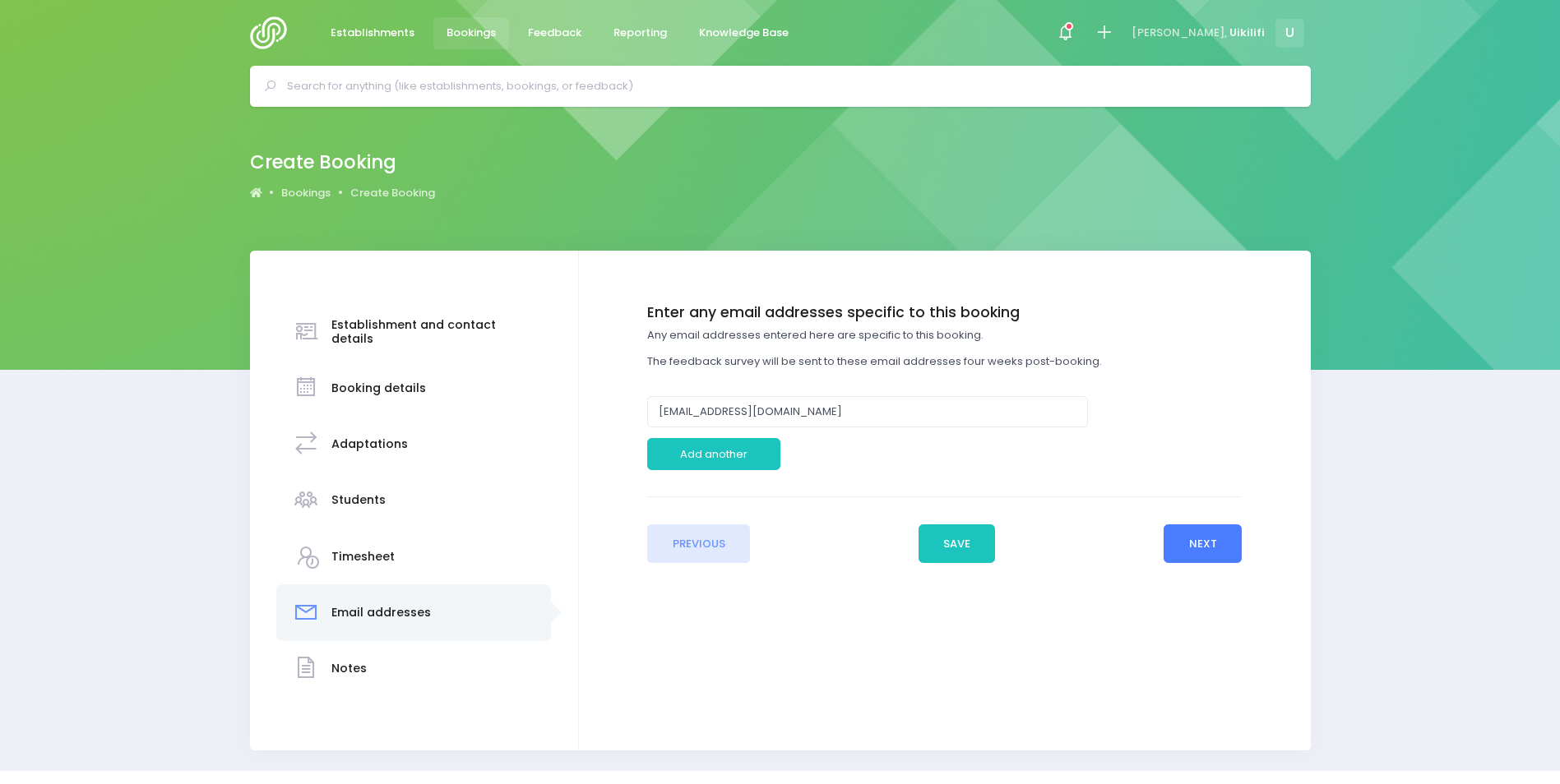
click at [1212, 549] on button "Next" at bounding box center [1203, 544] width 78 height 39
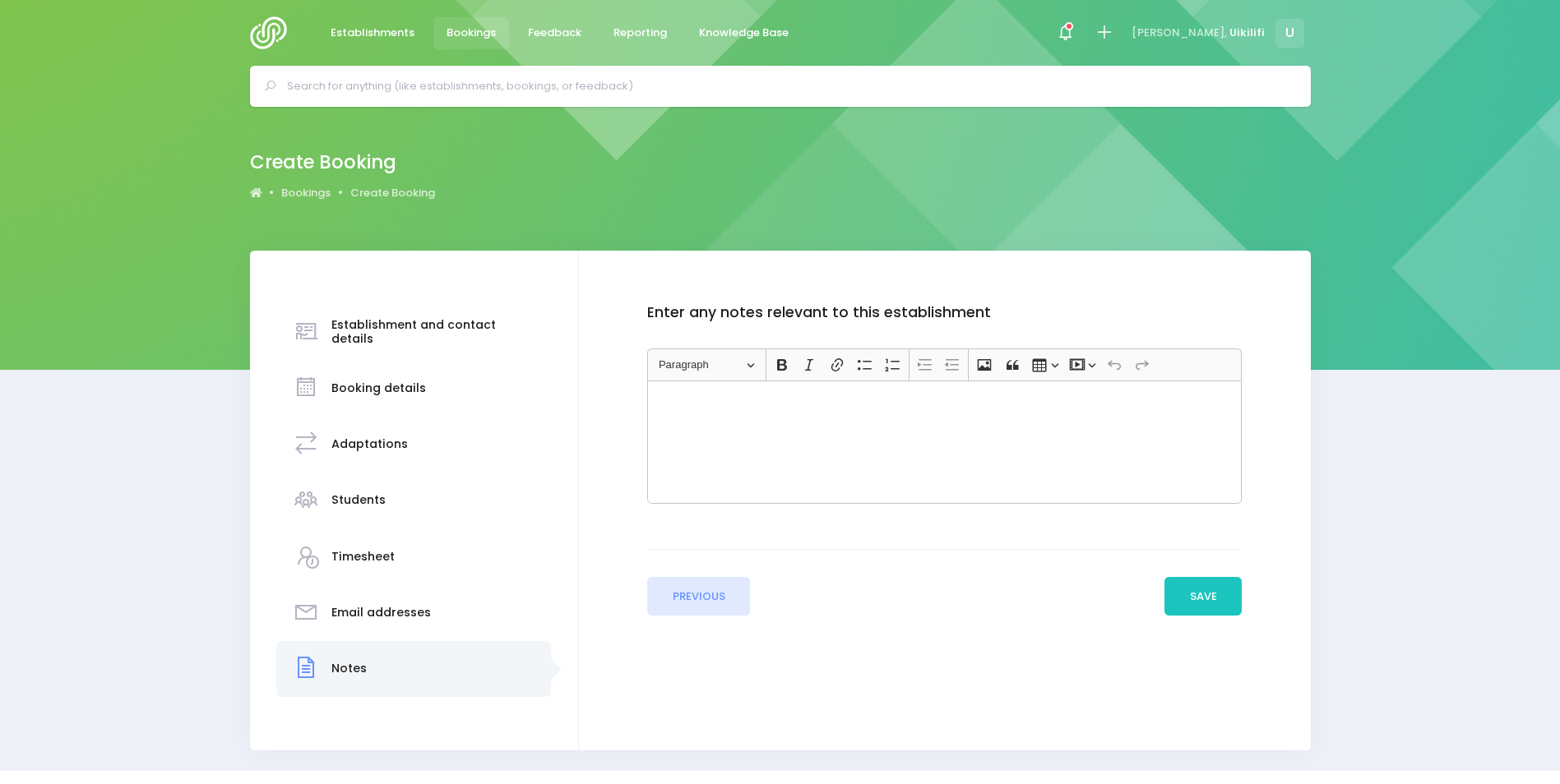
click at [1212, 549] on div "Previous Save Next" at bounding box center [944, 582] width 595 height 66
drag, startPoint x: 1212, startPoint y: 549, endPoint x: 1209, endPoint y: 598, distance: 49.1
click at [1209, 598] on button "Save" at bounding box center [1203, 597] width 77 height 39
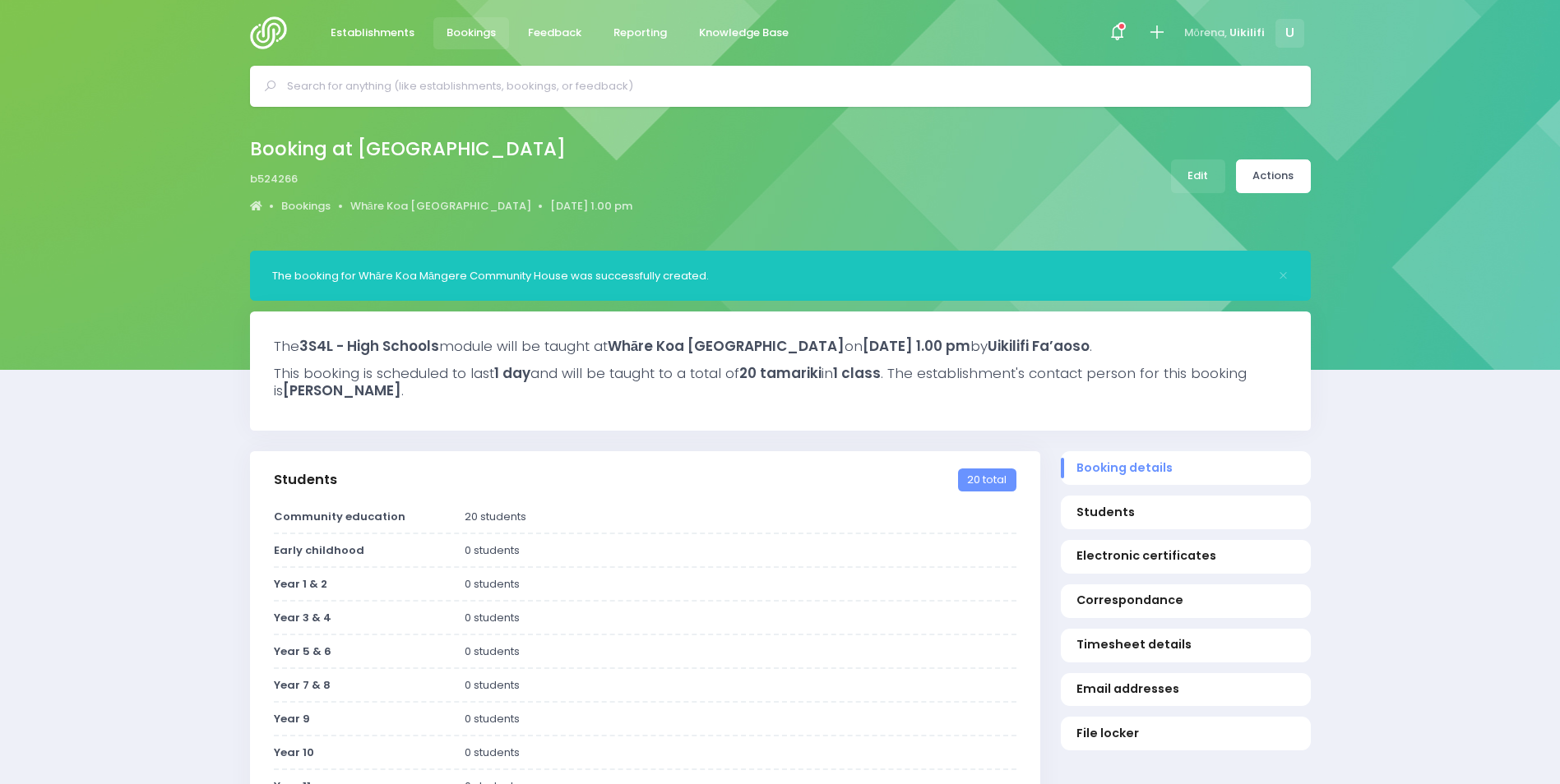
select select "5"
click at [1281, 181] on link "Actions" at bounding box center [1273, 176] width 75 height 34
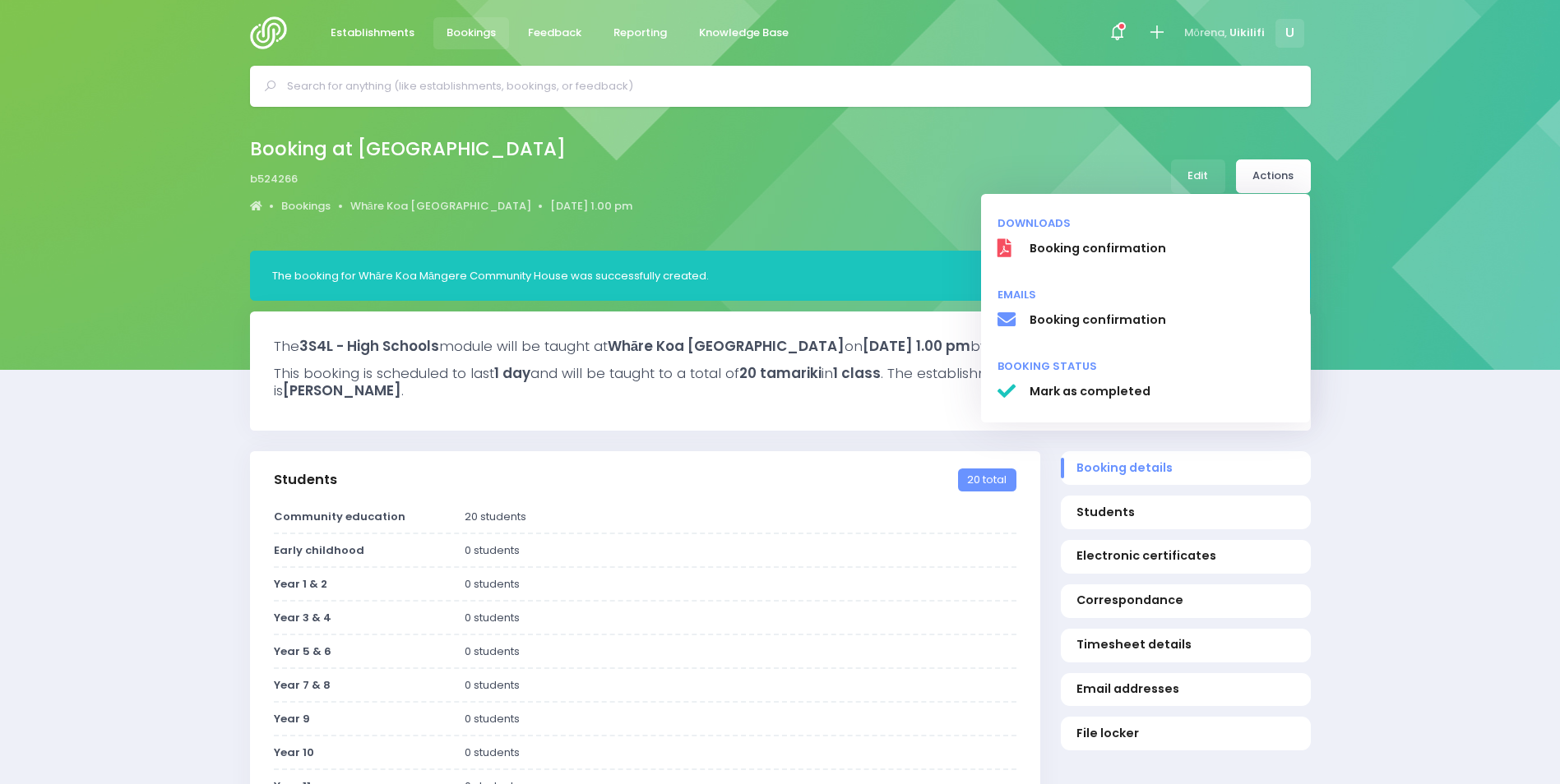
click at [1203, 215] on li "Downloads" at bounding box center [1145, 220] width 329 height 24
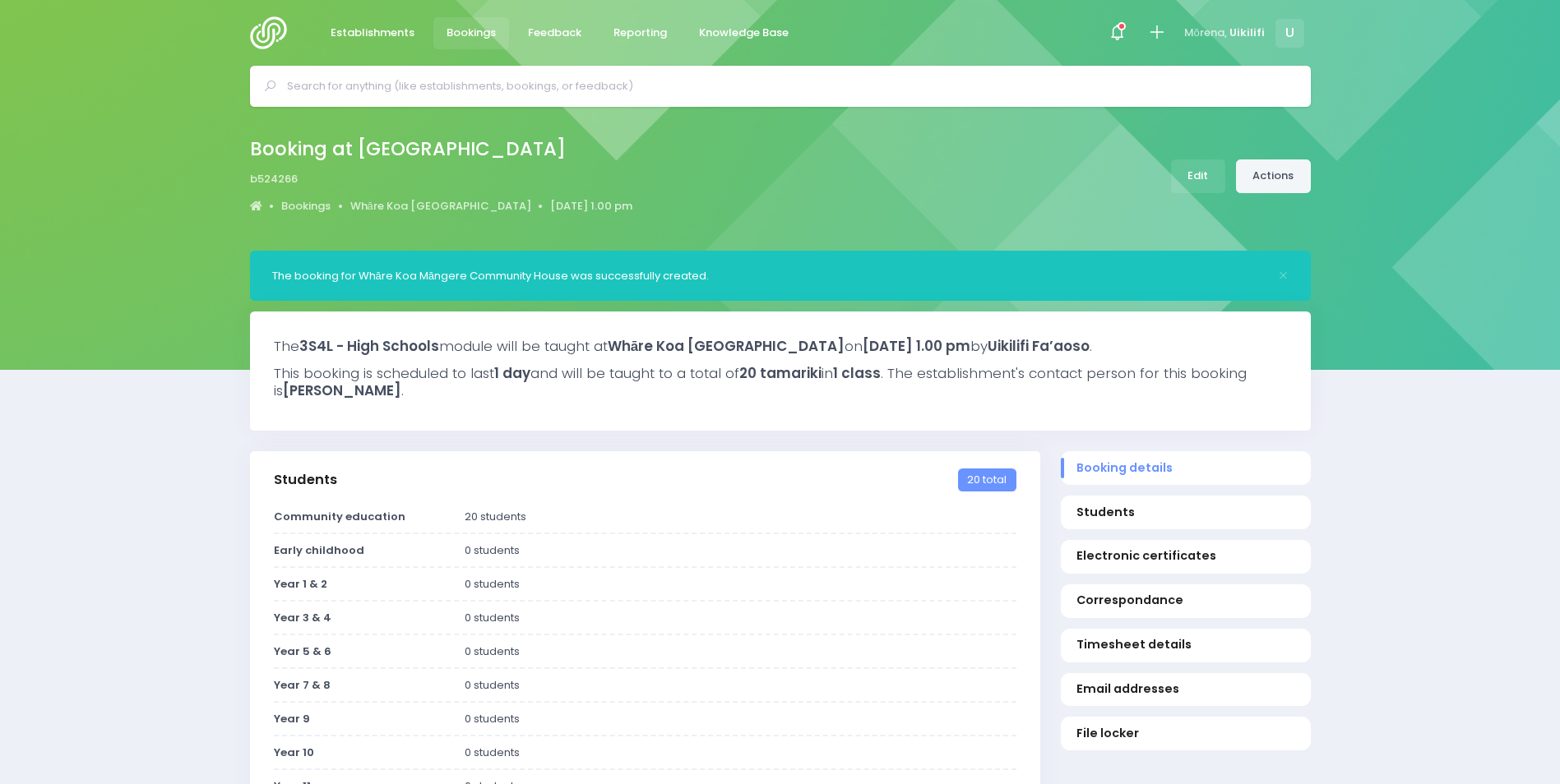
click at [1298, 189] on link "Actions" at bounding box center [1273, 176] width 75 height 34
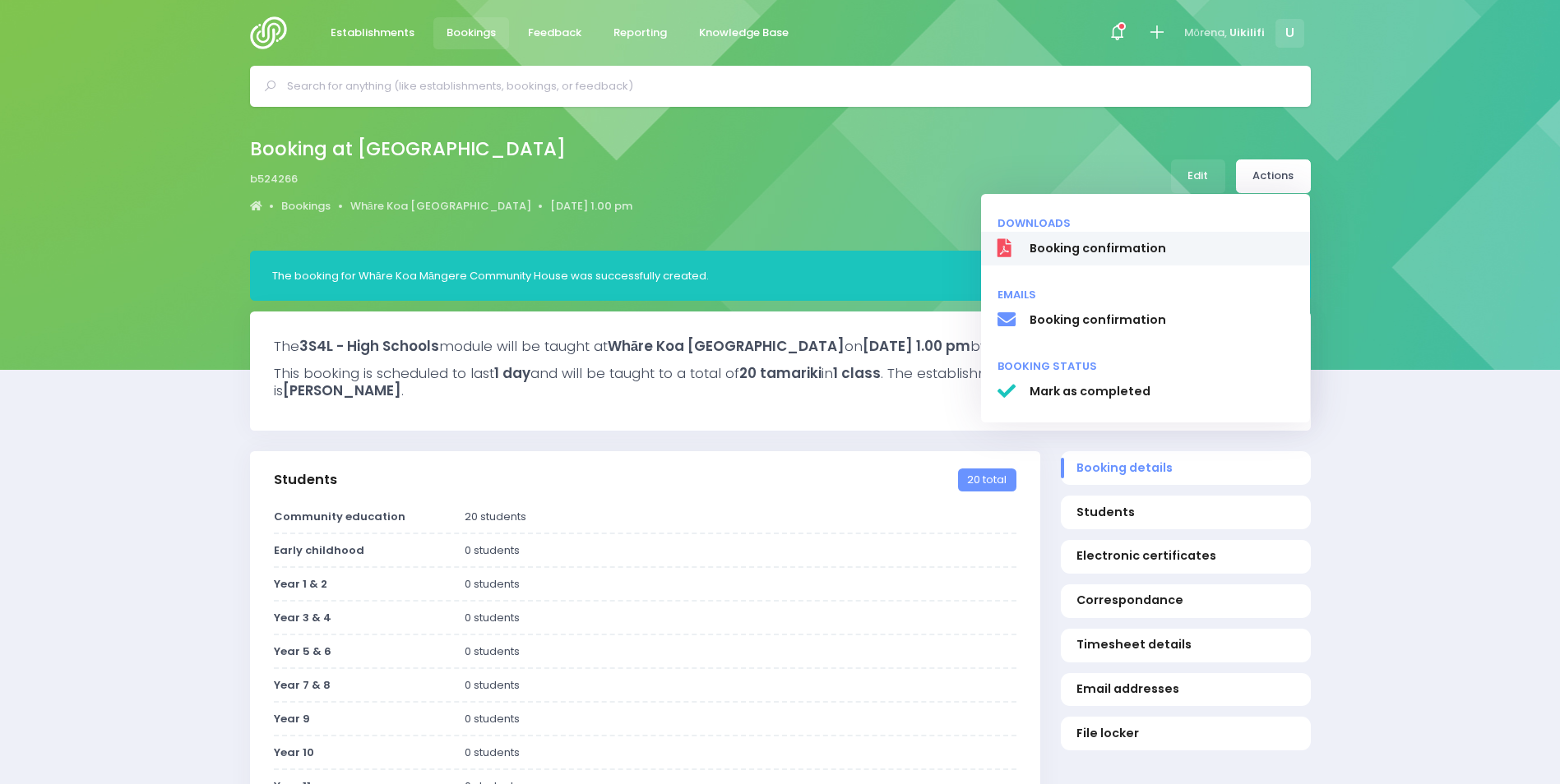
click at [1248, 236] on link "Booking confirmation" at bounding box center [1145, 249] width 329 height 35
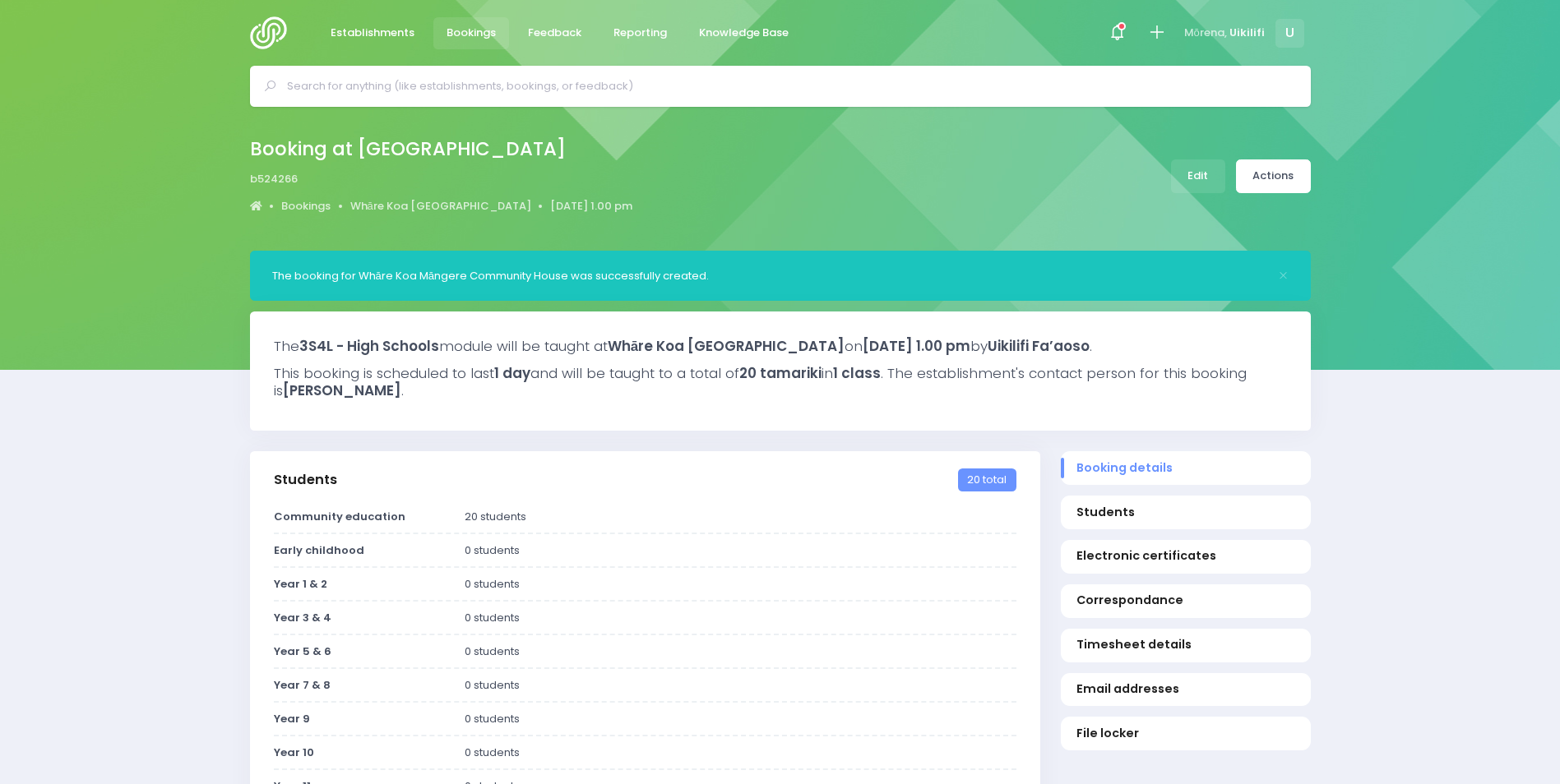
click at [941, 170] on div "Booking at [GEOGRAPHIC_DATA] b524266 Bookings Whāre [GEOGRAPHIC_DATA] [DATE] 1.…" at bounding box center [780, 176] width 1102 height 86
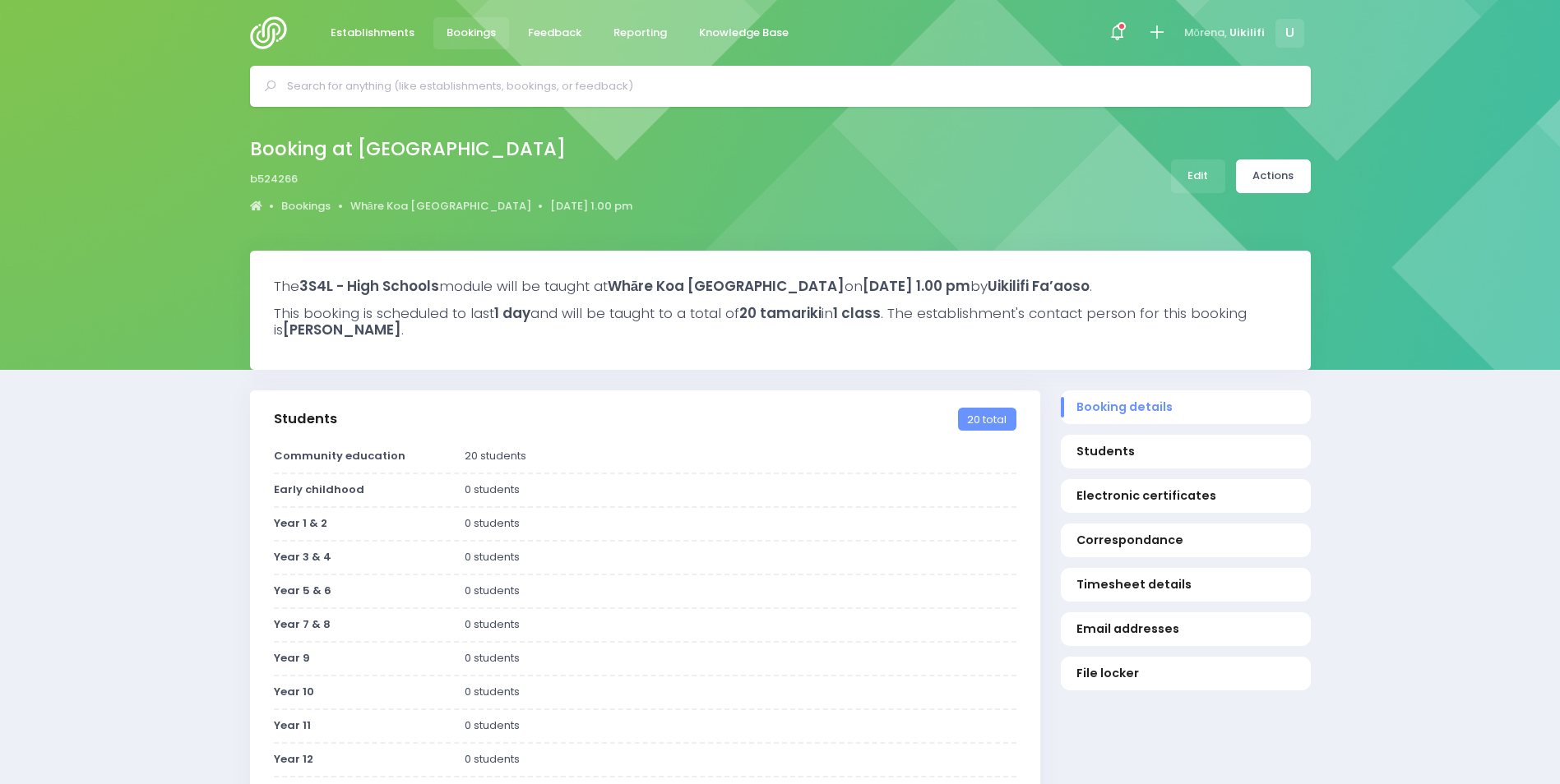
select select "5"
click at [1296, 176] on link "Actions" at bounding box center [1273, 176] width 75 height 34
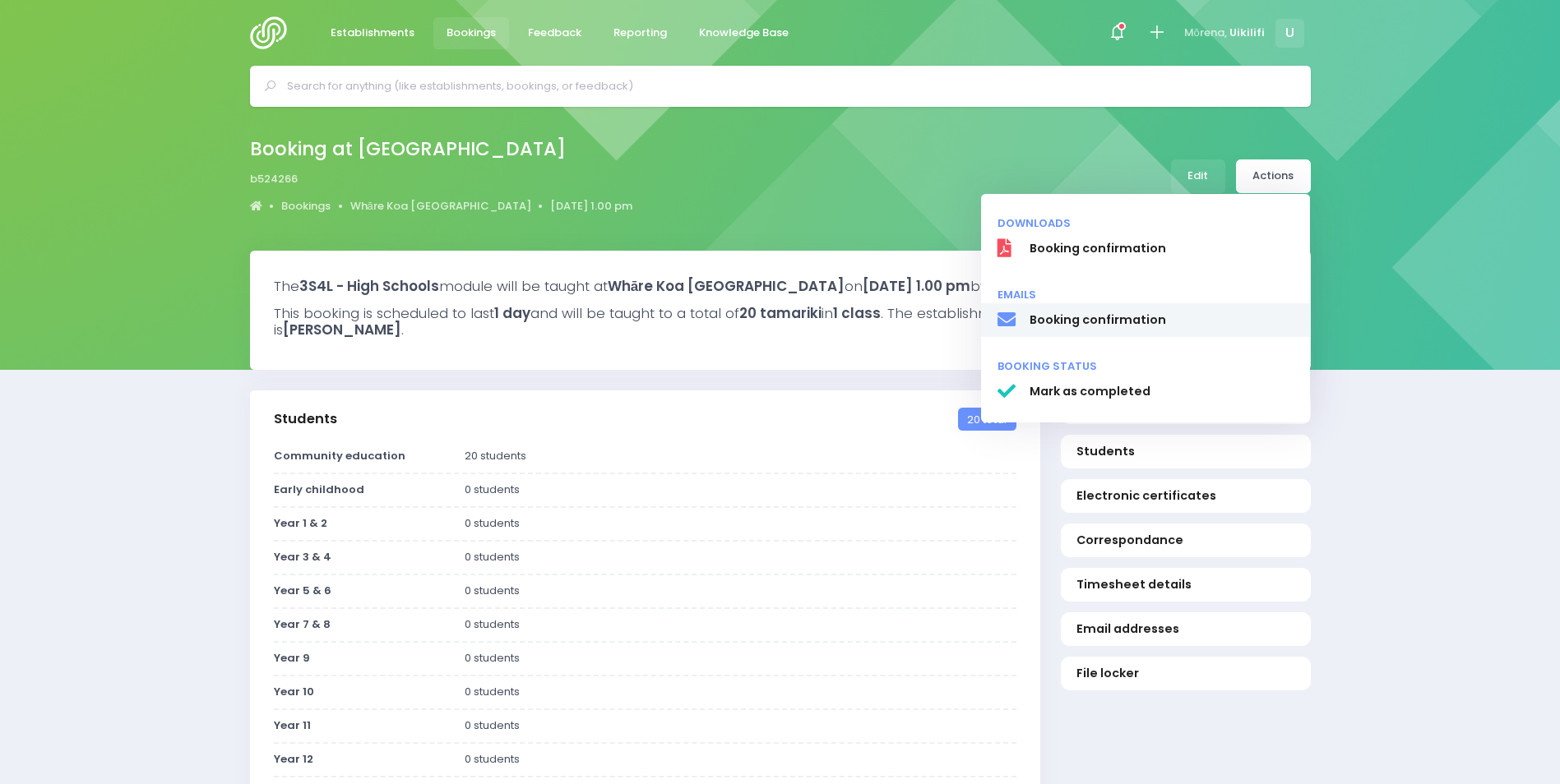
click at [1161, 313] on span "Booking confirmation" at bounding box center [1161, 320] width 265 height 17
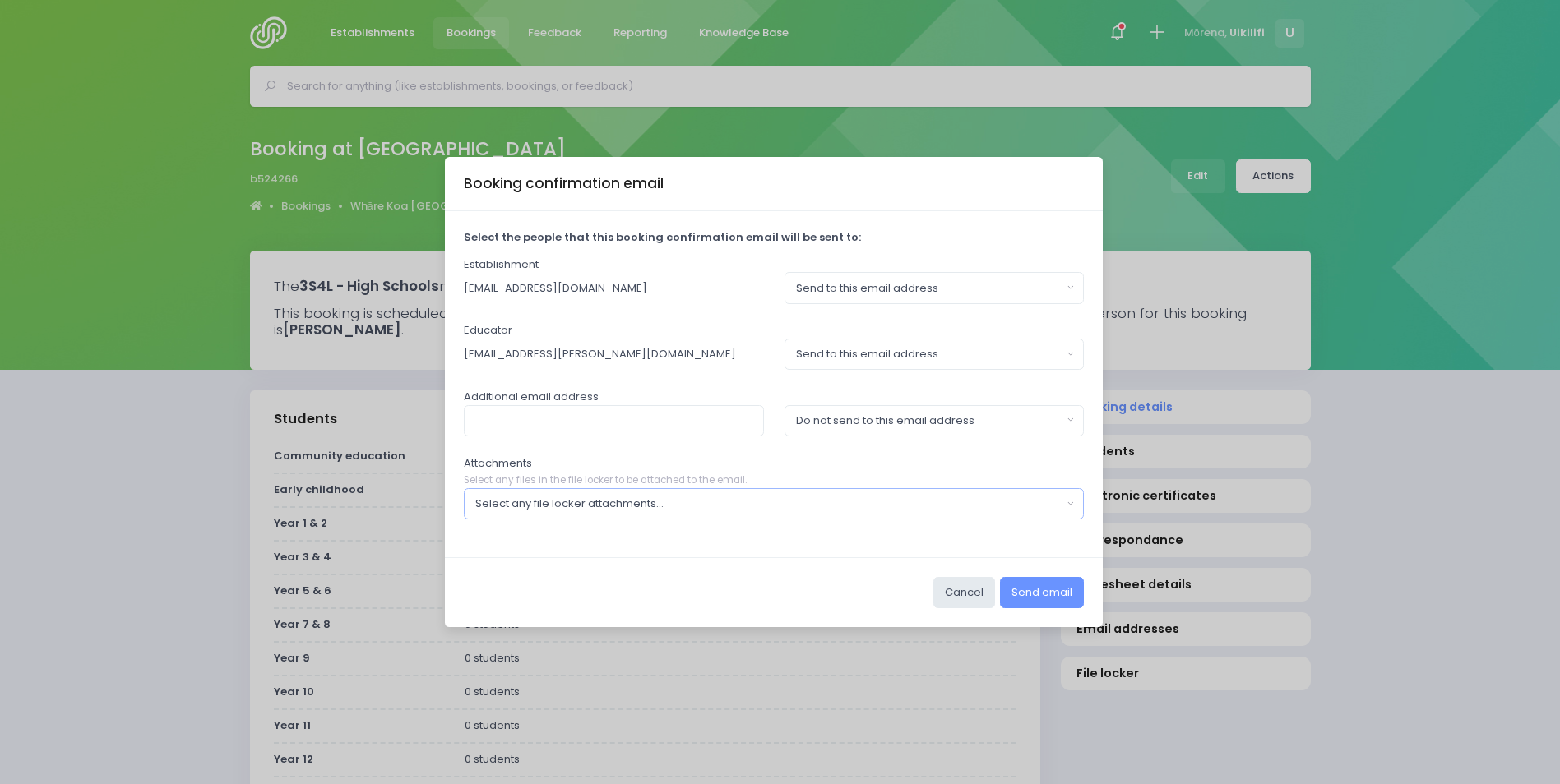
click at [917, 506] on div "Select any file locker attachments..." at bounding box center [769, 504] width 587 height 16
click at [912, 519] on button "Select any file locker attachments..." at bounding box center [774, 504] width 621 height 31
click at [921, 507] on div "Select any file locker attachments..." at bounding box center [769, 504] width 587 height 16
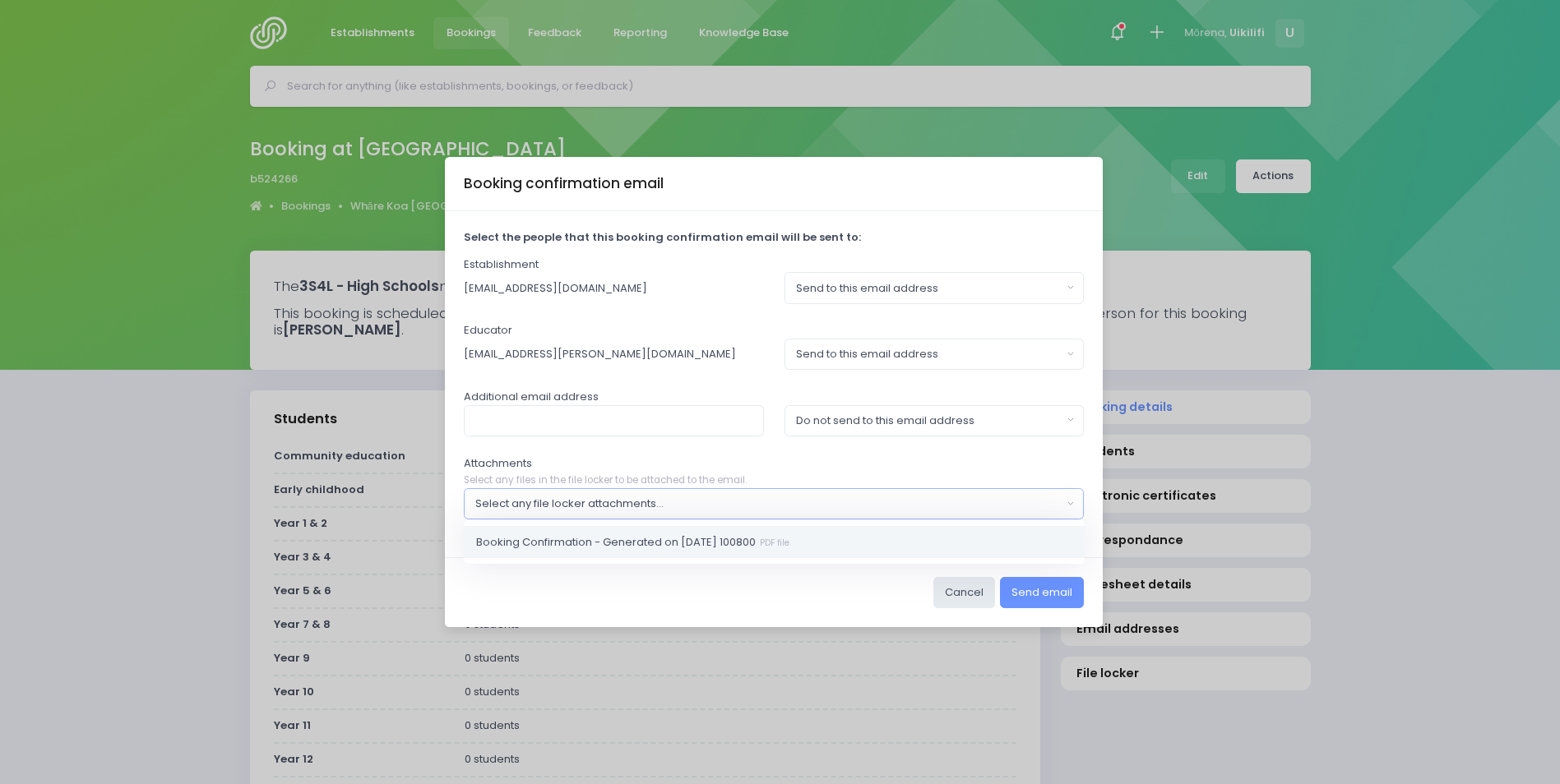
click at [878, 540] on link "Booking Confirmation - Generated on [DATE] 100800 PDF file" at bounding box center [774, 543] width 621 height 33
select select "11405"
click at [761, 450] on div "Select the people that this booking confirmation email will be sent to: Establi…" at bounding box center [773, 384] width 658 height 347
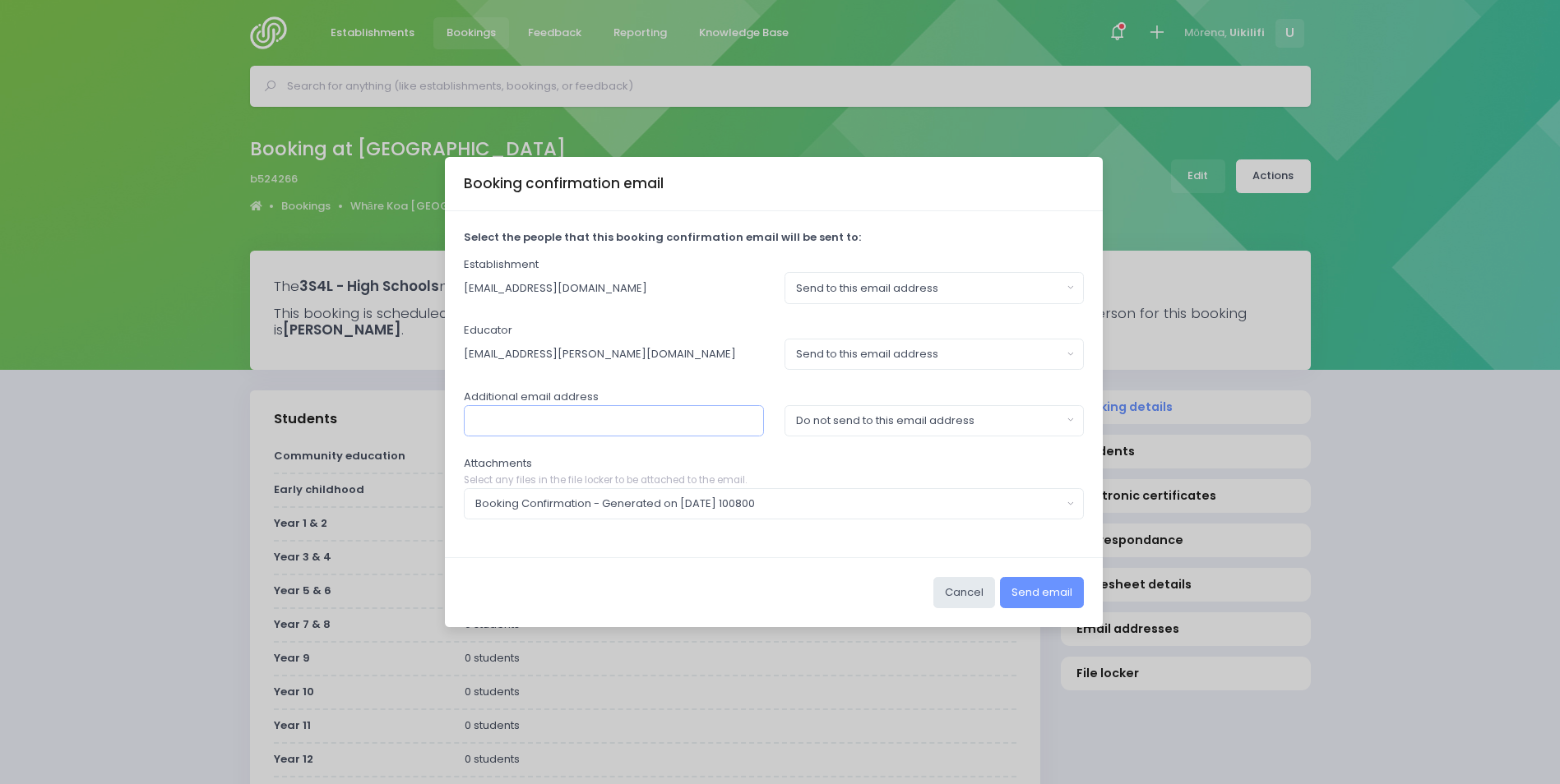
click at [742, 416] on input "text" at bounding box center [614, 421] width 300 height 31
type input "[PERSON_NAME][EMAIL_ADDRESS][PERSON_NAME][PERSON_NAME][DOMAIN_NAME],[GEOGRAPHIC…"
click at [835, 433] on button "Do not send to this email address" at bounding box center [934, 421] width 300 height 31
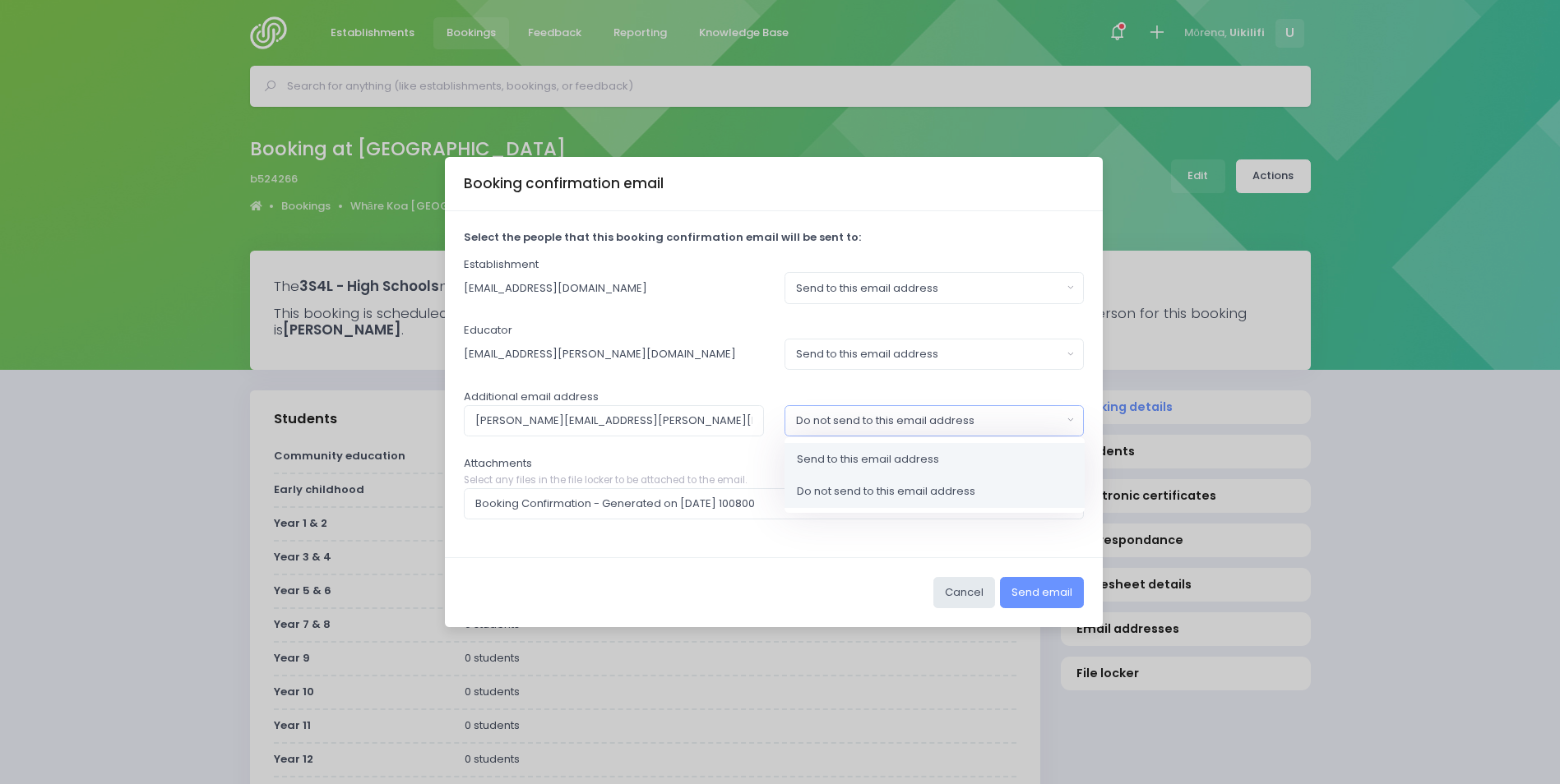
click at [840, 458] on span "Send to this email address" at bounding box center [868, 458] width 142 height 16
select select "send"
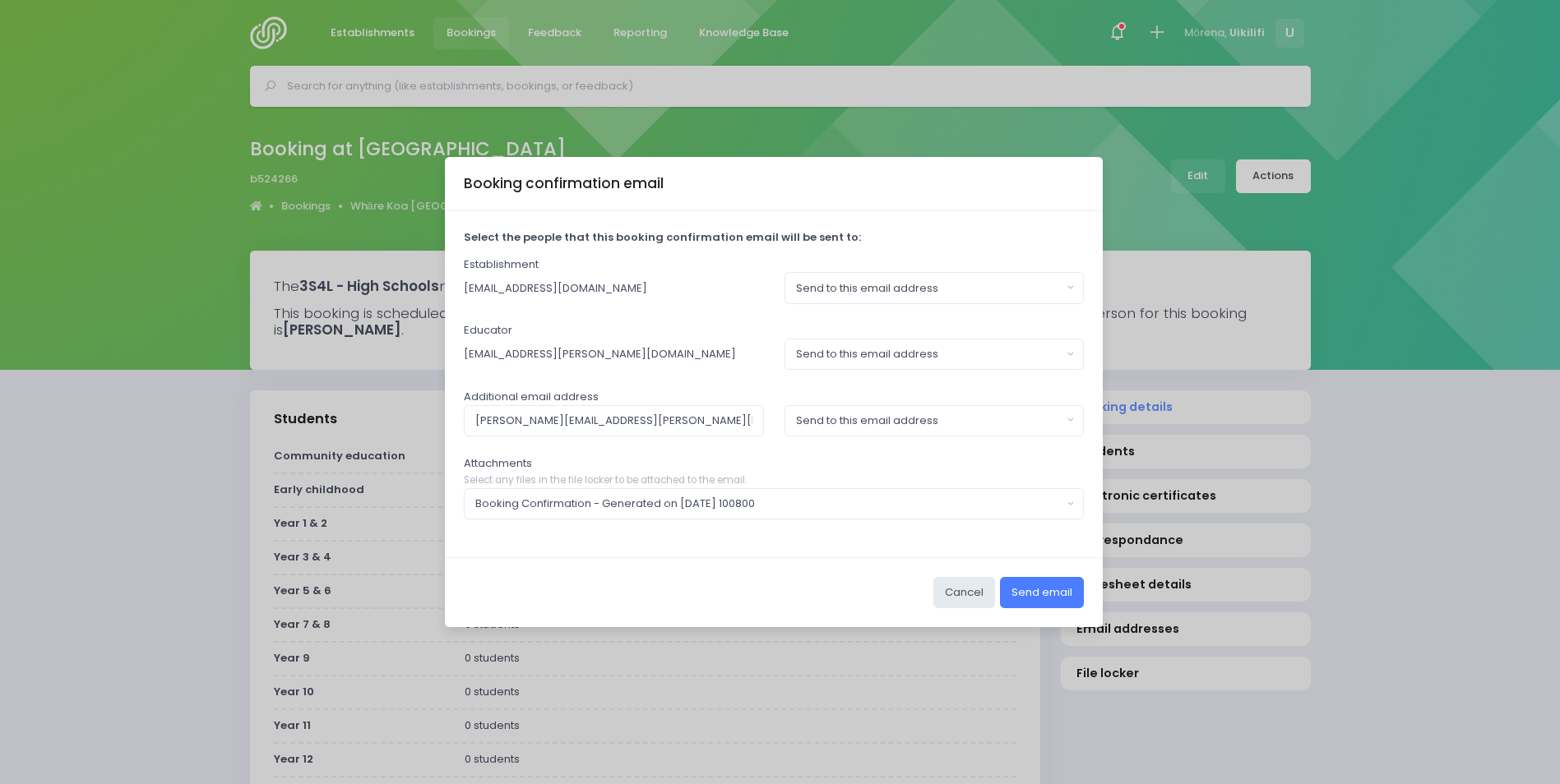
click at [1021, 595] on button "Send email" at bounding box center [1042, 593] width 84 height 31
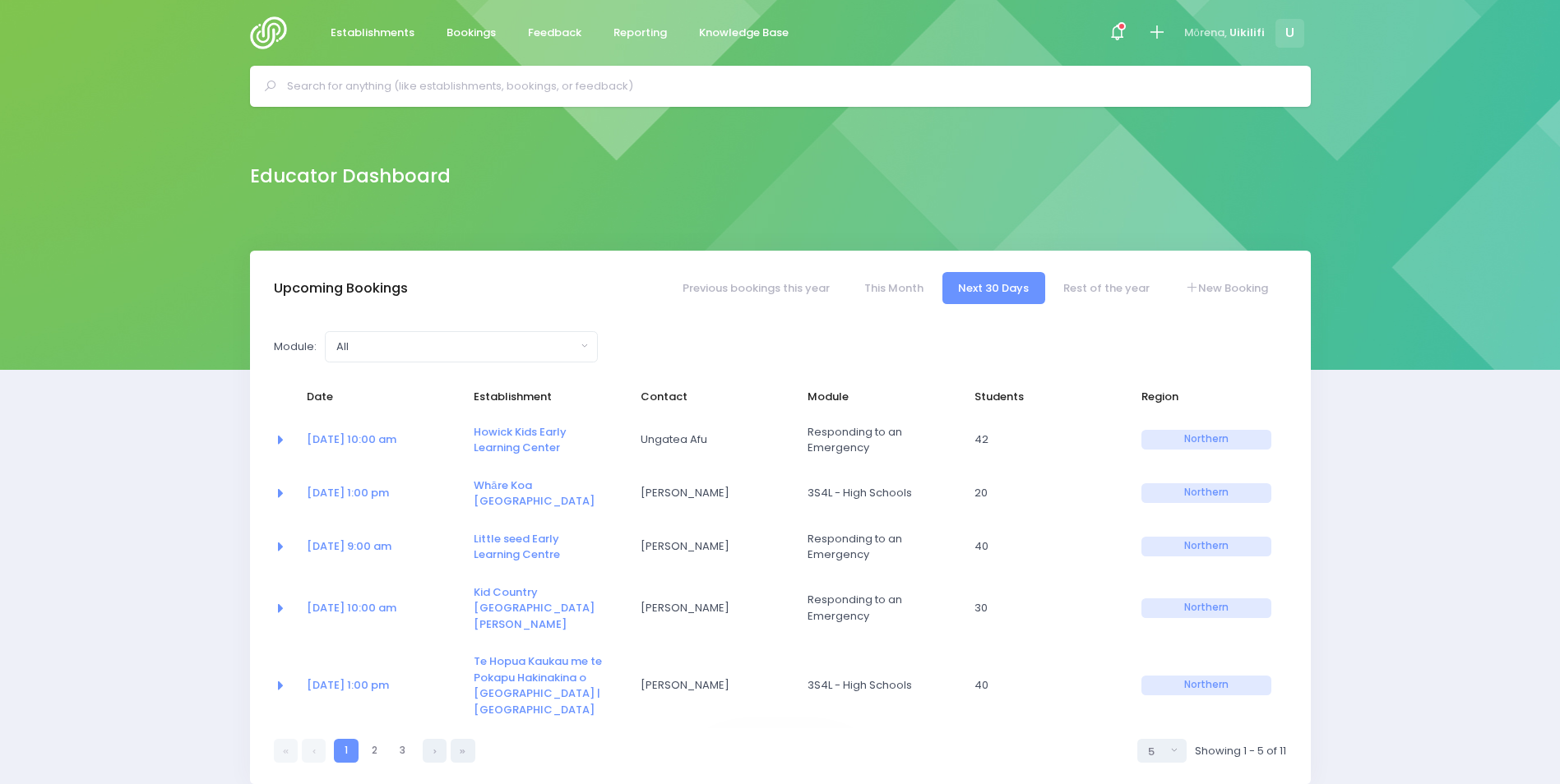
select select "5"
click at [359, 90] on input "text" at bounding box center [787, 85] width 1001 height 25
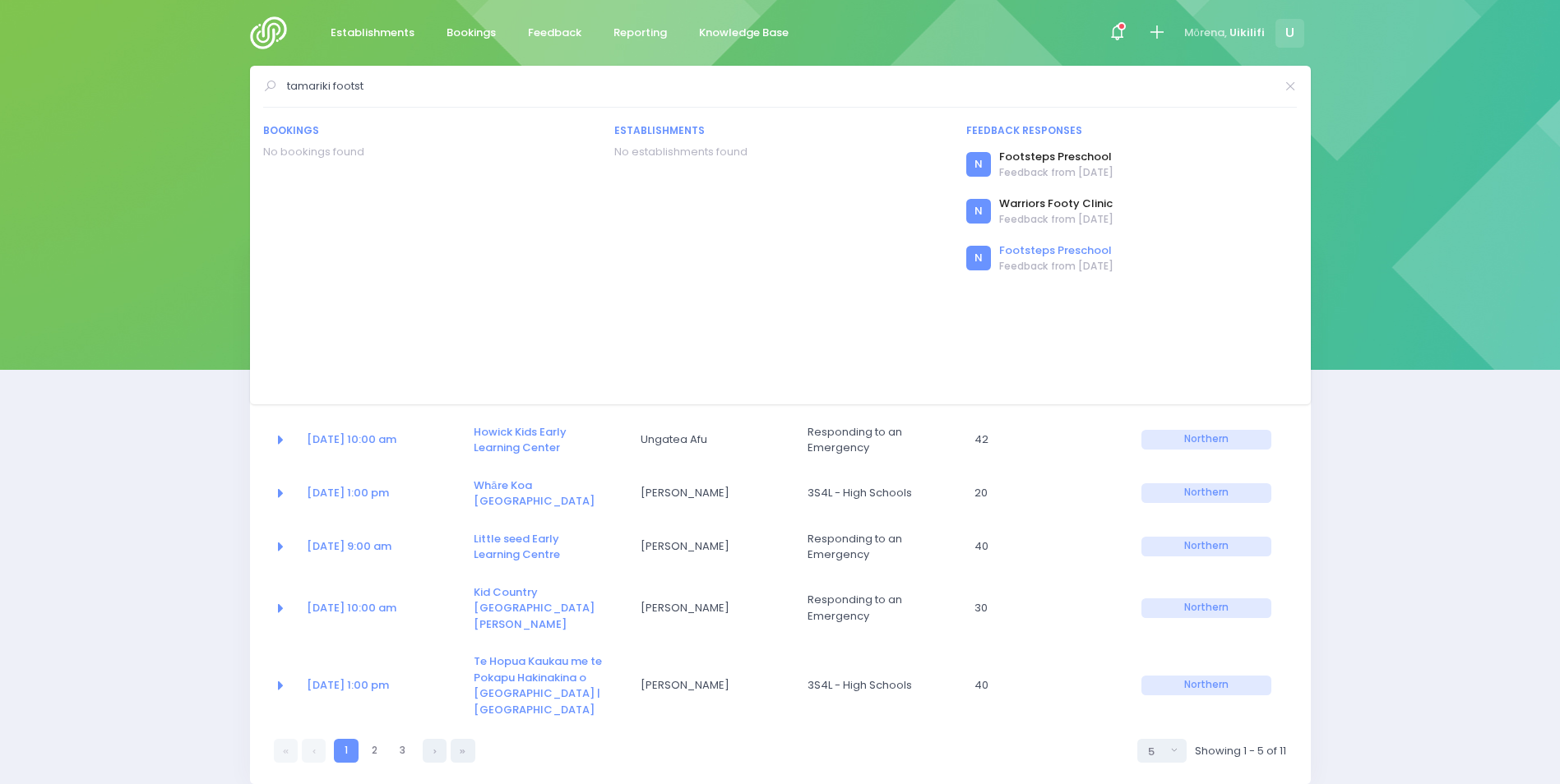
type input "tamariki footst"
click at [1007, 253] on link "Footsteps Preschool" at bounding box center [1056, 251] width 115 height 16
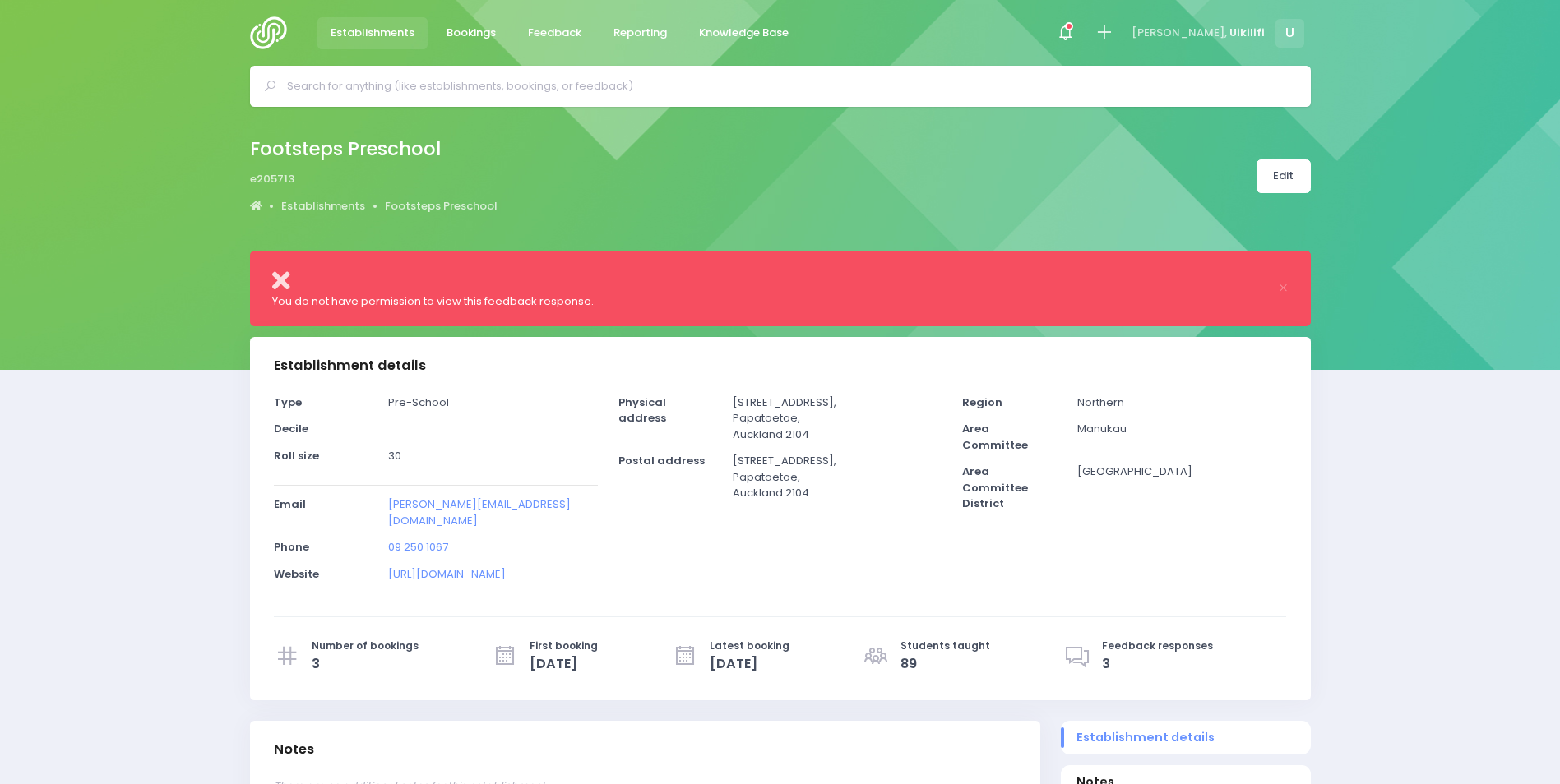
select select "5"
click at [1123, 35] on div at bounding box center [1104, 33] width 37 height 37
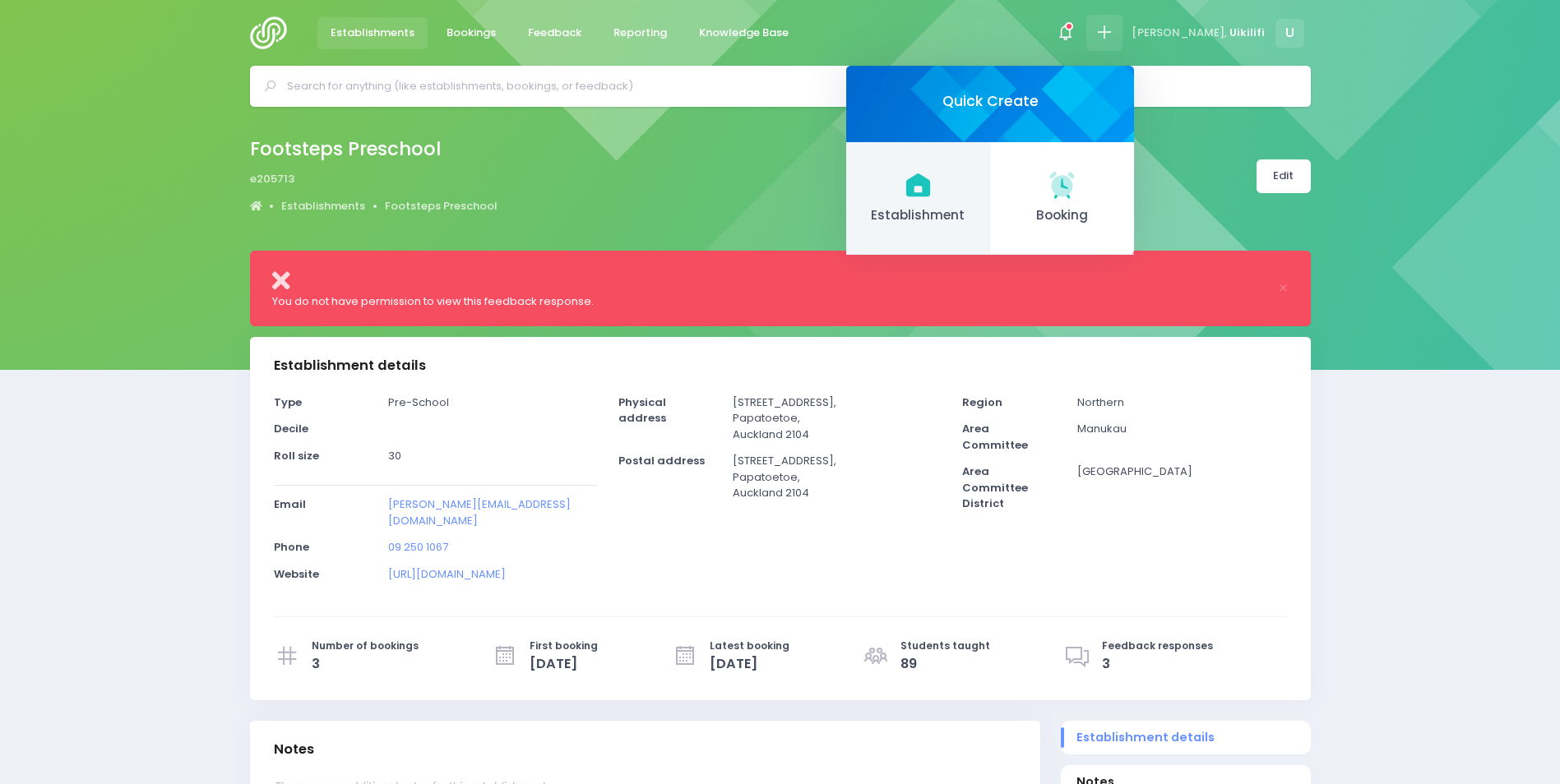
click at [961, 213] on span "Establishment" at bounding box center [918, 216] width 116 height 19
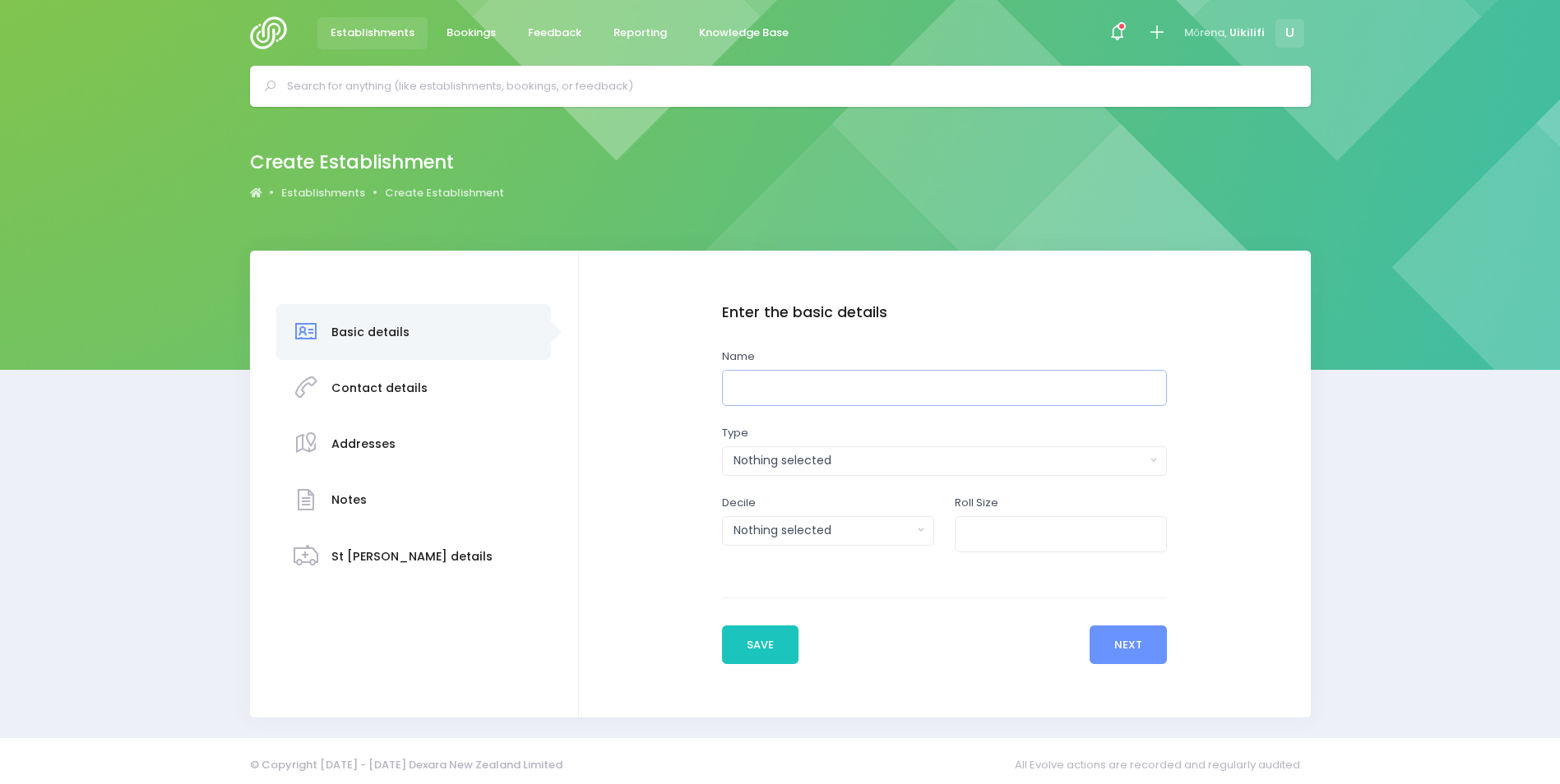
click at [835, 390] on input "text" at bounding box center [945, 388] width 446 height 37
drag, startPoint x: 877, startPoint y: 403, endPoint x: 674, endPoint y: 415, distance: 203.4
click at [674, 415] on div "Enter the basic details Name Tamariki Foot Steps Type Casual-Education and Care…" at bounding box center [944, 484] width 699 height 360
paste input "steps Christian Community Preschool"
type input "Tamariki Footsteps [DEMOGRAPHIC_DATA] Community Preschool"
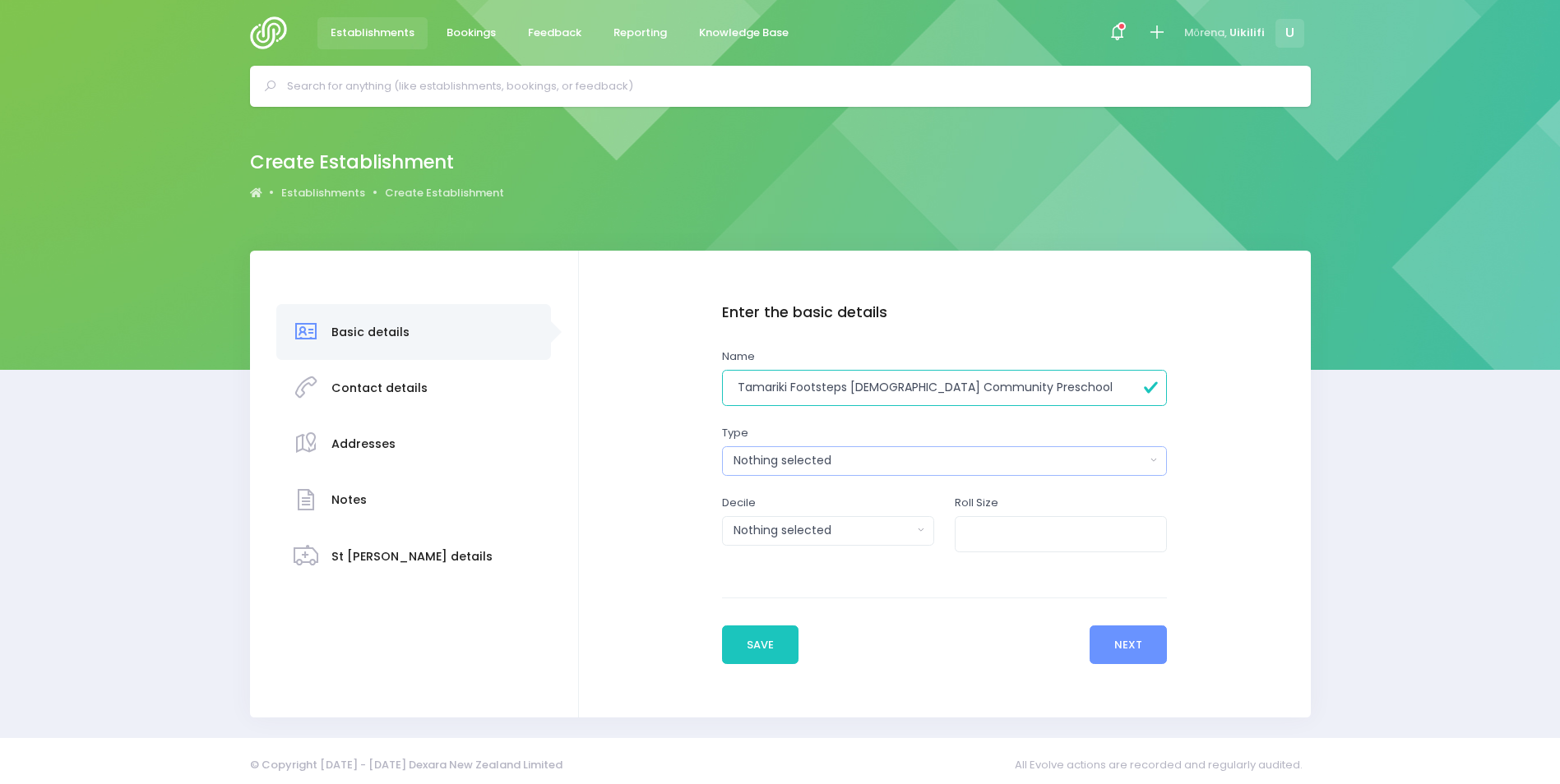
click at [818, 463] on div "Nothing selected" at bounding box center [939, 460] width 412 height 17
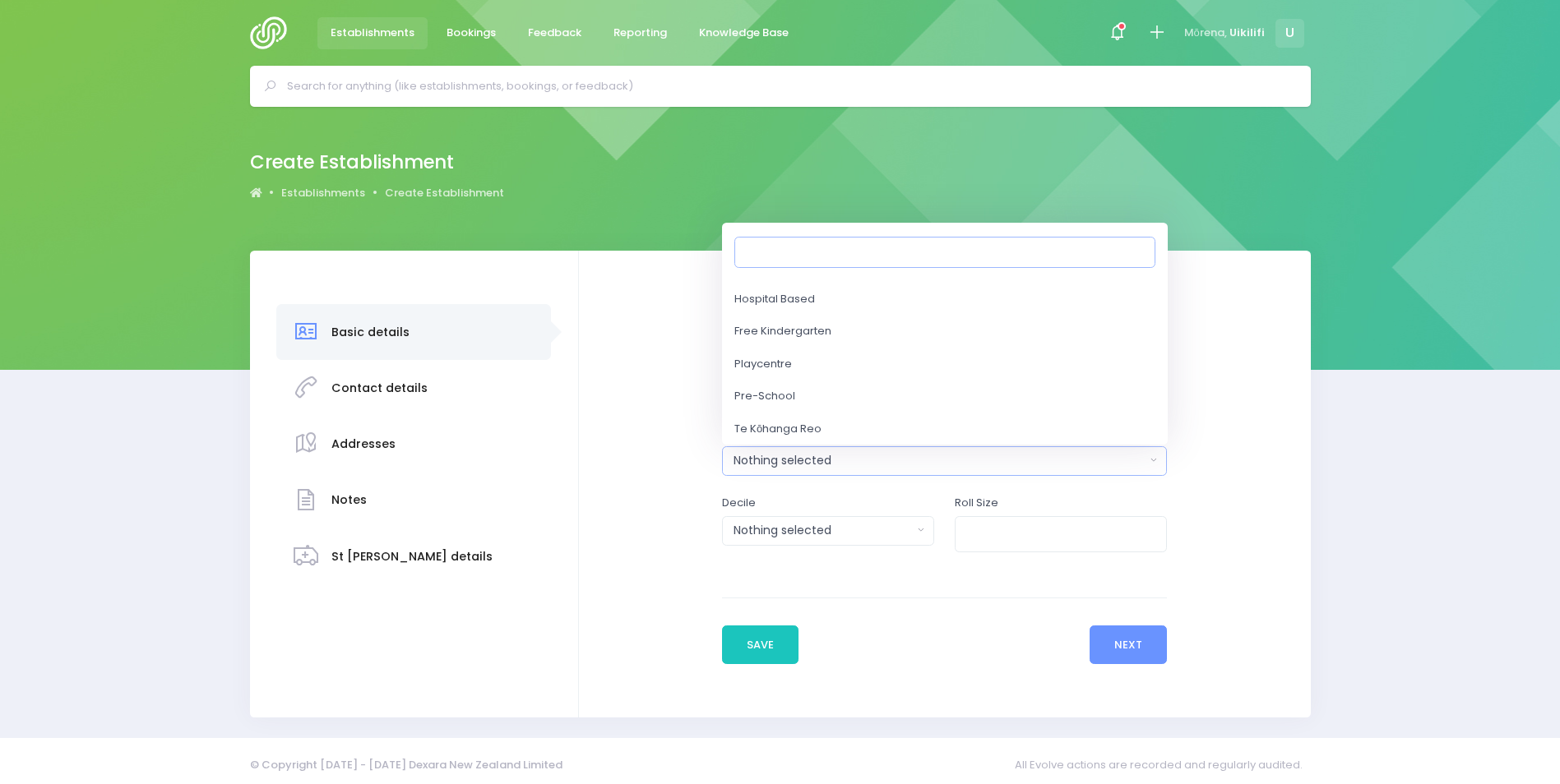
scroll to position [158, 0]
click at [675, 437] on div "Enter the basic details Name Tamariki Footsteps Christian Community Preschool T…" at bounding box center [944, 484] width 699 height 360
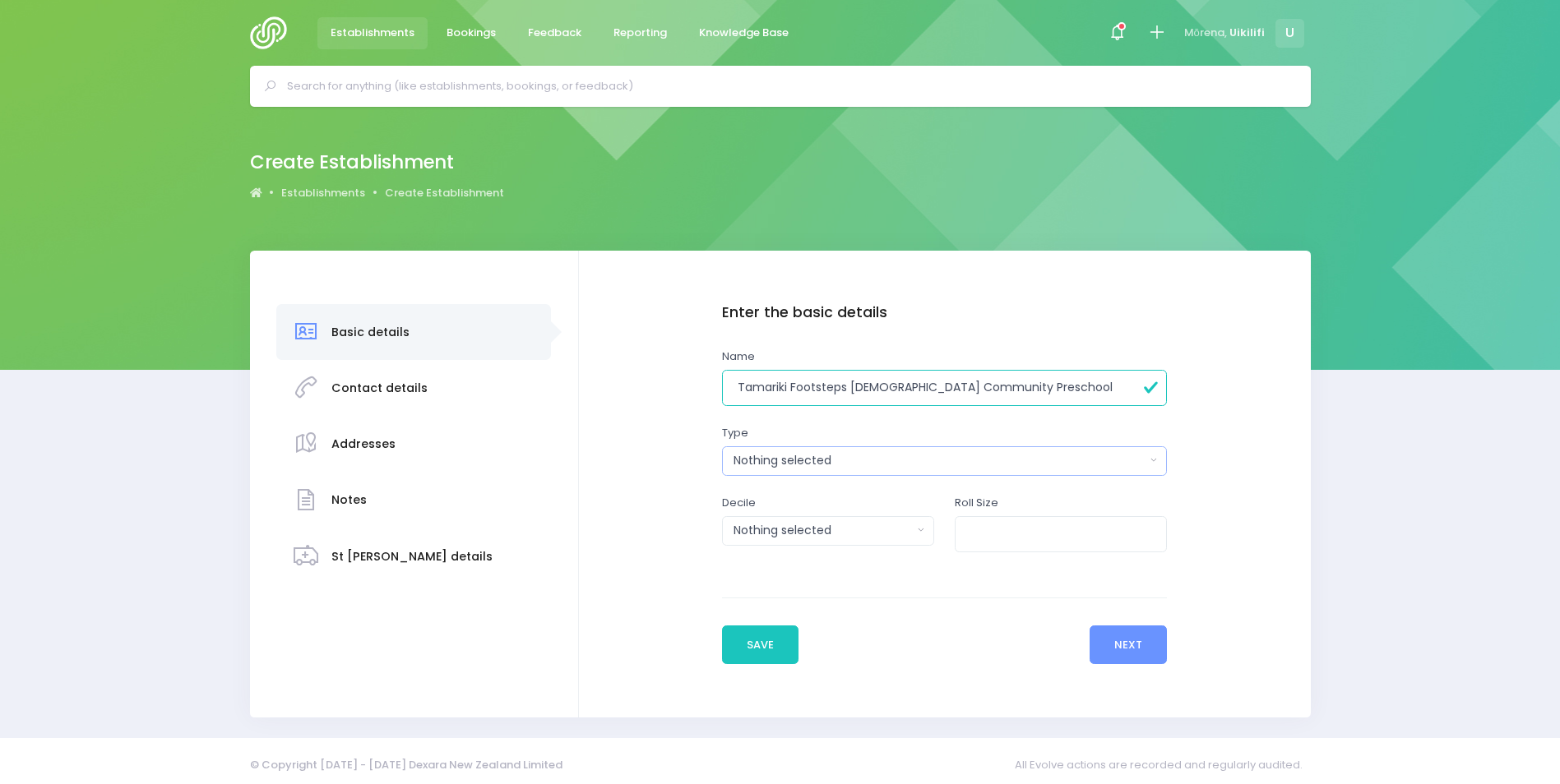
click at [841, 467] on div "Nothing selected" at bounding box center [939, 460] width 412 height 17
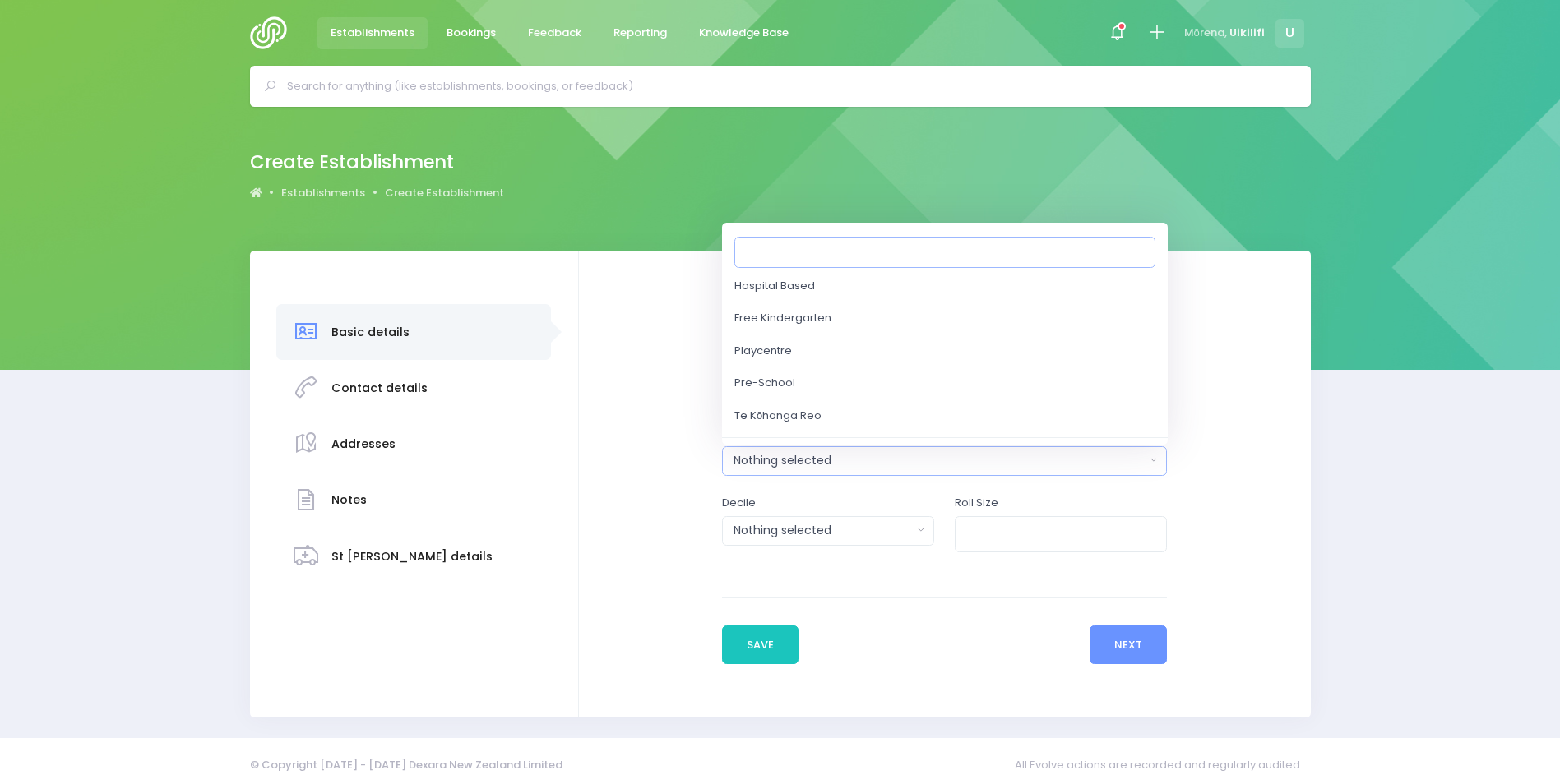
scroll to position [129, 0]
click at [831, 416] on link "Pre-School" at bounding box center [945, 416] width 446 height 33
select select "Pre-School"
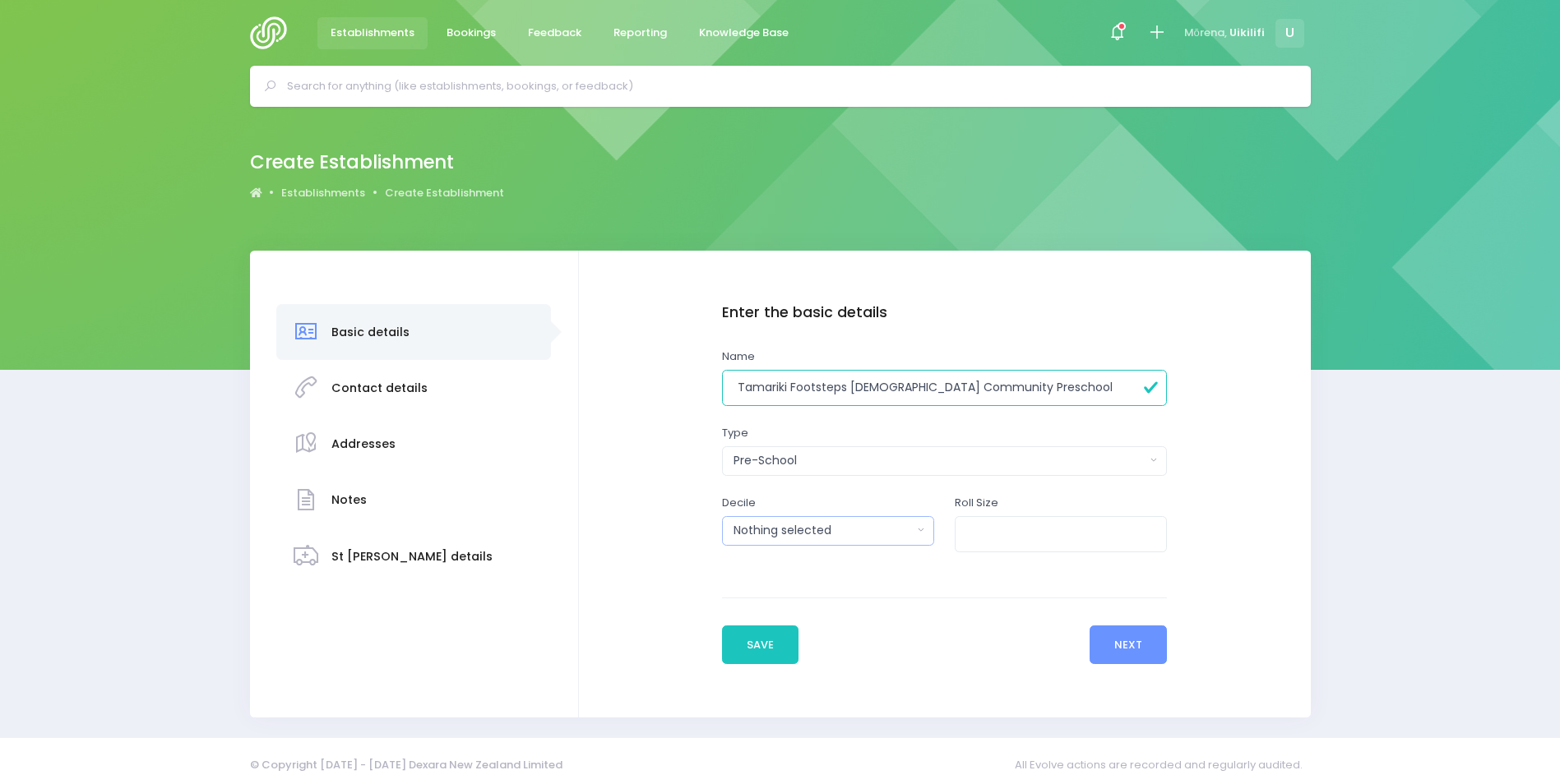
click at [895, 538] on div "Nothing selected" at bounding box center [822, 530] width 179 height 17
click at [999, 527] on input "number" at bounding box center [1061, 535] width 212 height 37
type input "40"
click at [1124, 655] on button "Next" at bounding box center [1129, 645] width 78 height 39
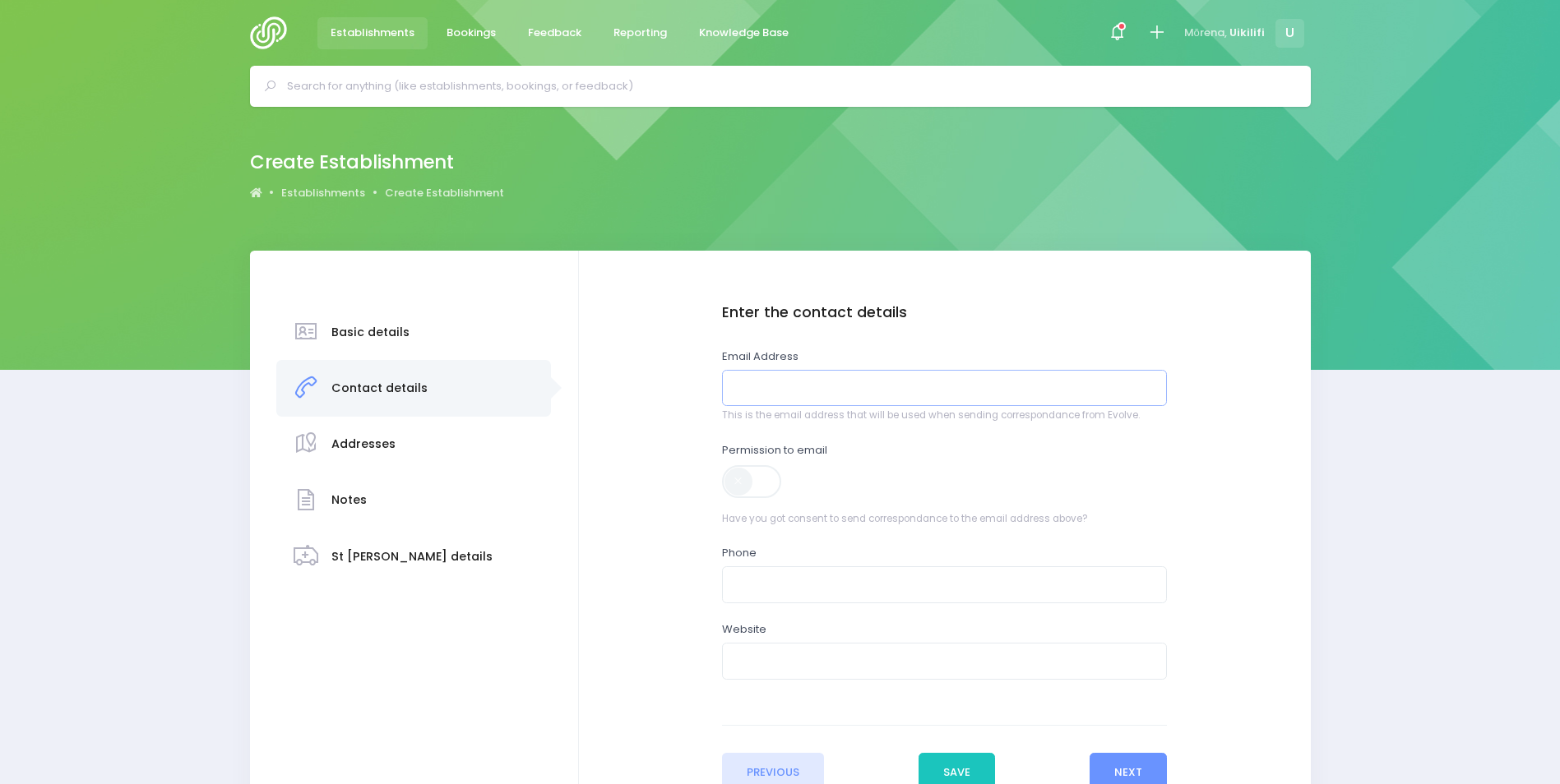
click at [911, 405] on input "email" at bounding box center [945, 388] width 446 height 37
click at [856, 388] on input "email" at bounding box center [945, 388] width 446 height 37
paste input ""Emma Tavai Brown" <emma@tamariki.co.nz>"
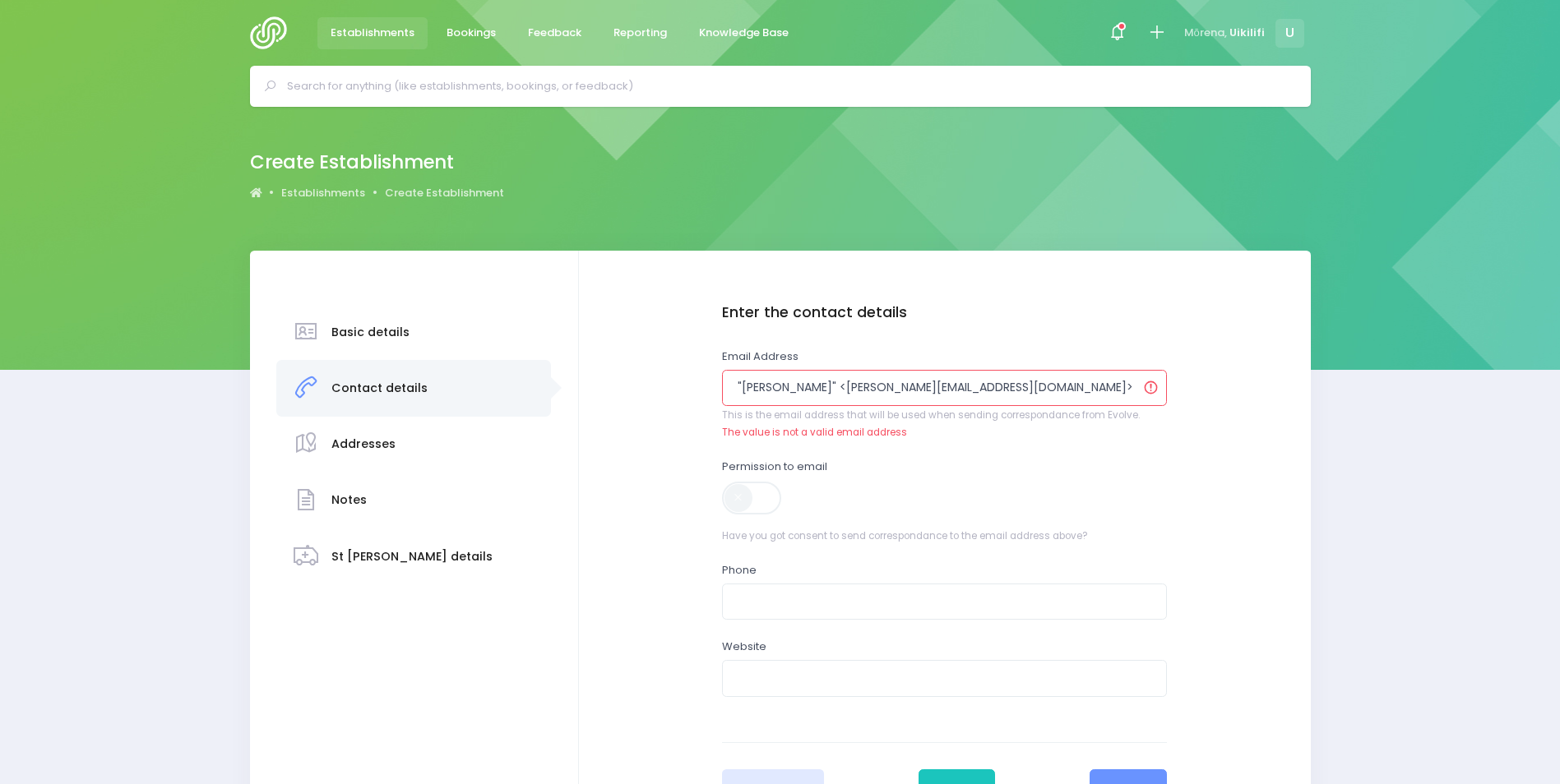
drag, startPoint x: 861, startPoint y: 387, endPoint x: 654, endPoint y: 404, distance: 207.7
click at [654, 404] on div "Enter the basic details Name Tamariki Footsteps Christian Community Preschool T…" at bounding box center [944, 556] width 699 height 505
click at [896, 392] on input "emma@tamariki.co.nz>" at bounding box center [945, 388] width 446 height 37
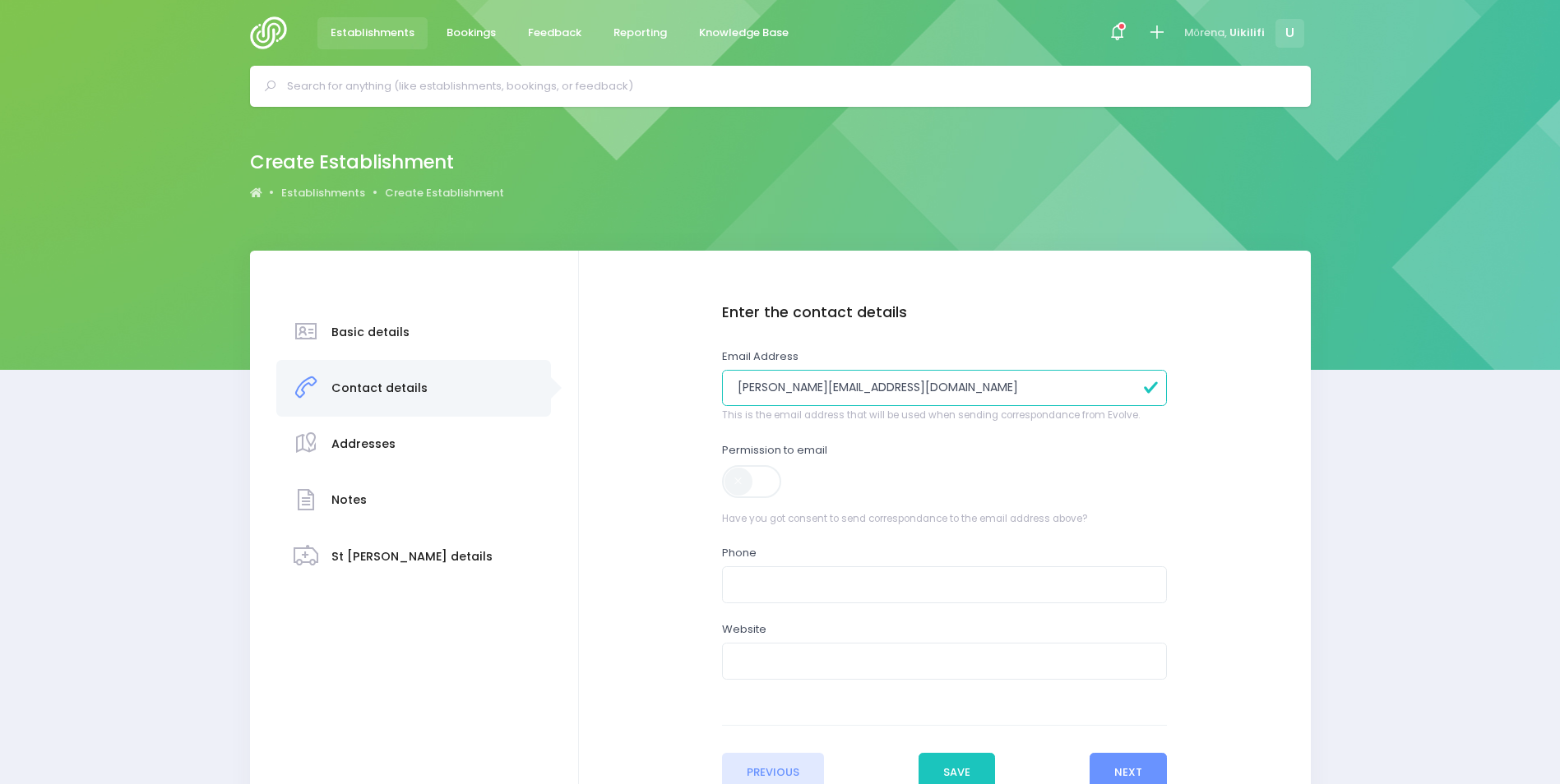
type input "emma@tamariki.co.nz"
click at [750, 490] on span at bounding box center [753, 482] width 62 height 33
click at [844, 591] on input "text" at bounding box center [945, 585] width 446 height 37
click at [807, 584] on input "text" at bounding box center [945, 585] width 446 height 37
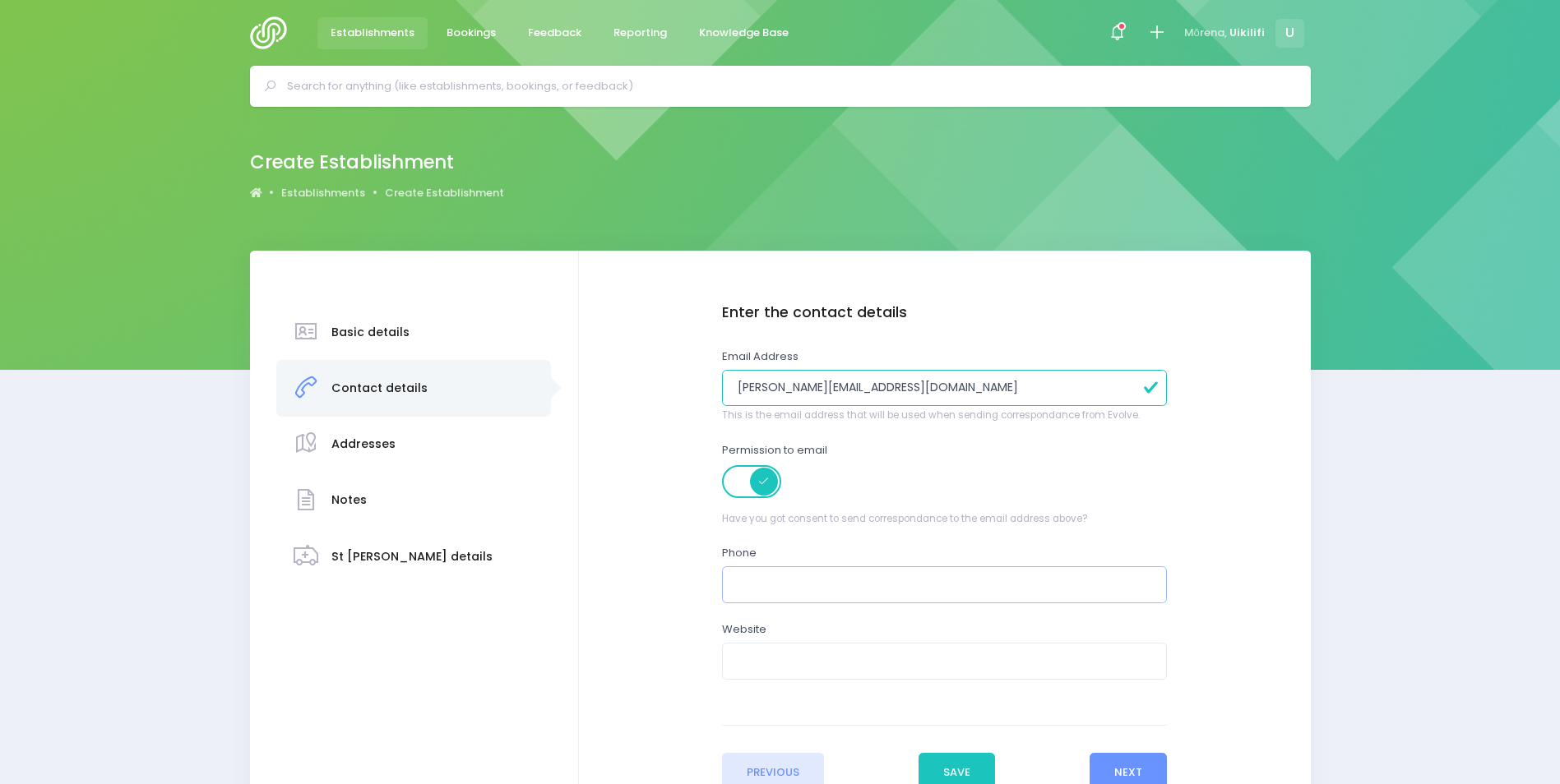
paste input "21 748478"
click at [740, 587] on input "21 748478" at bounding box center [945, 585] width 446 height 37
type input "021 748478"
click at [1126, 769] on button "Next" at bounding box center [1129, 772] width 78 height 39
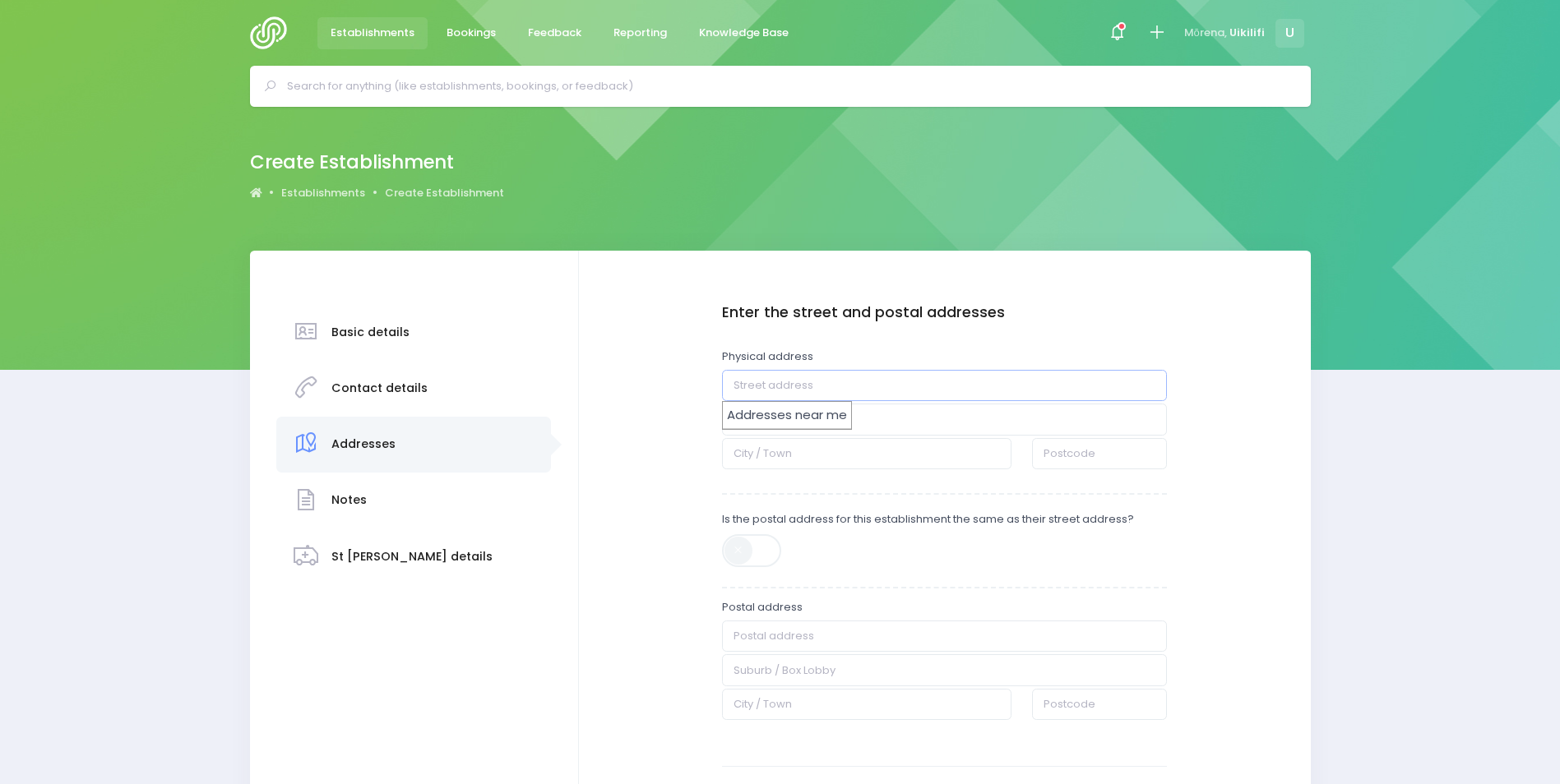
click at [928, 392] on input "text" at bounding box center [945, 386] width 446 height 31
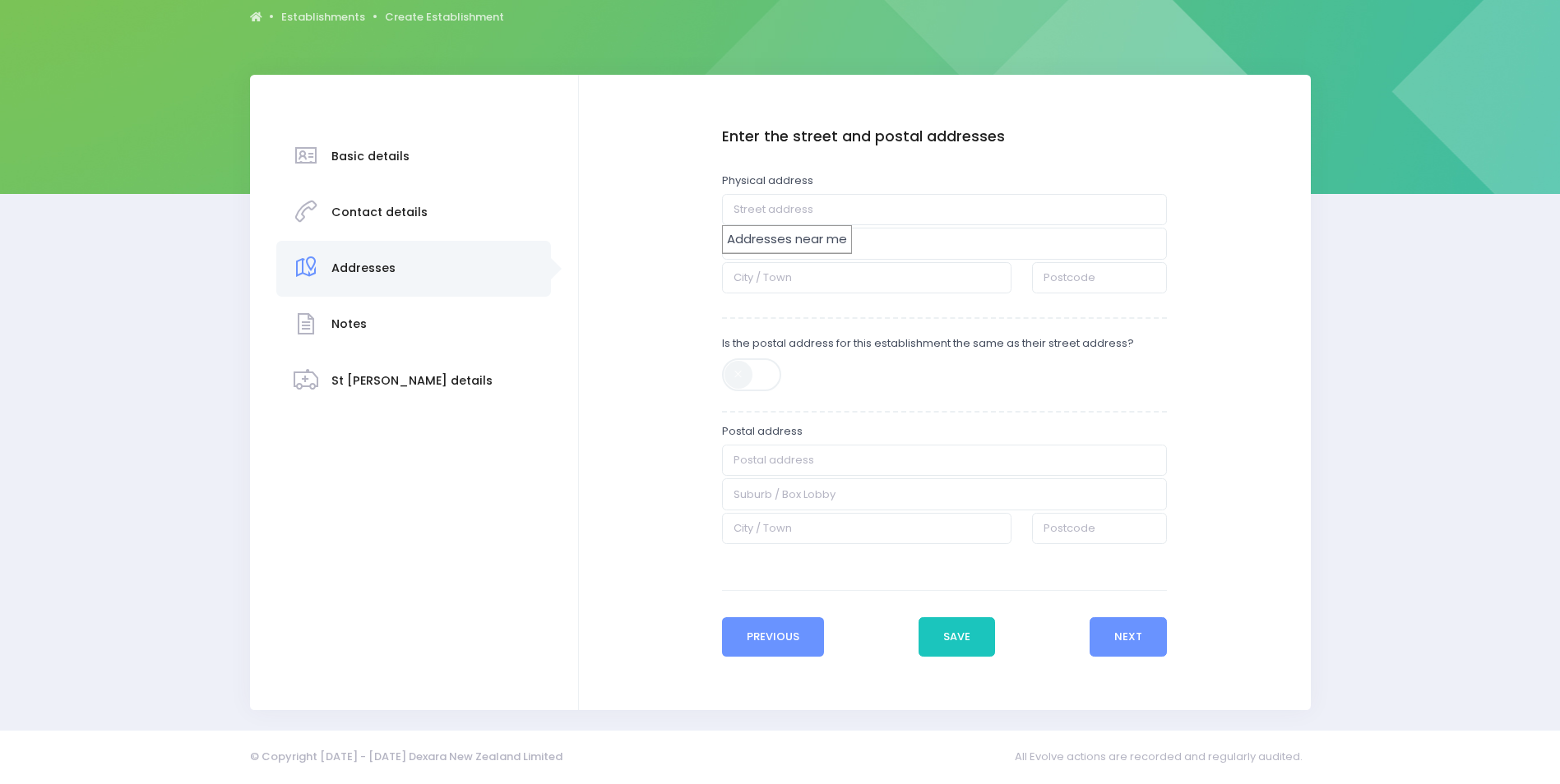
click at [750, 642] on button "Previous" at bounding box center [773, 637] width 103 height 39
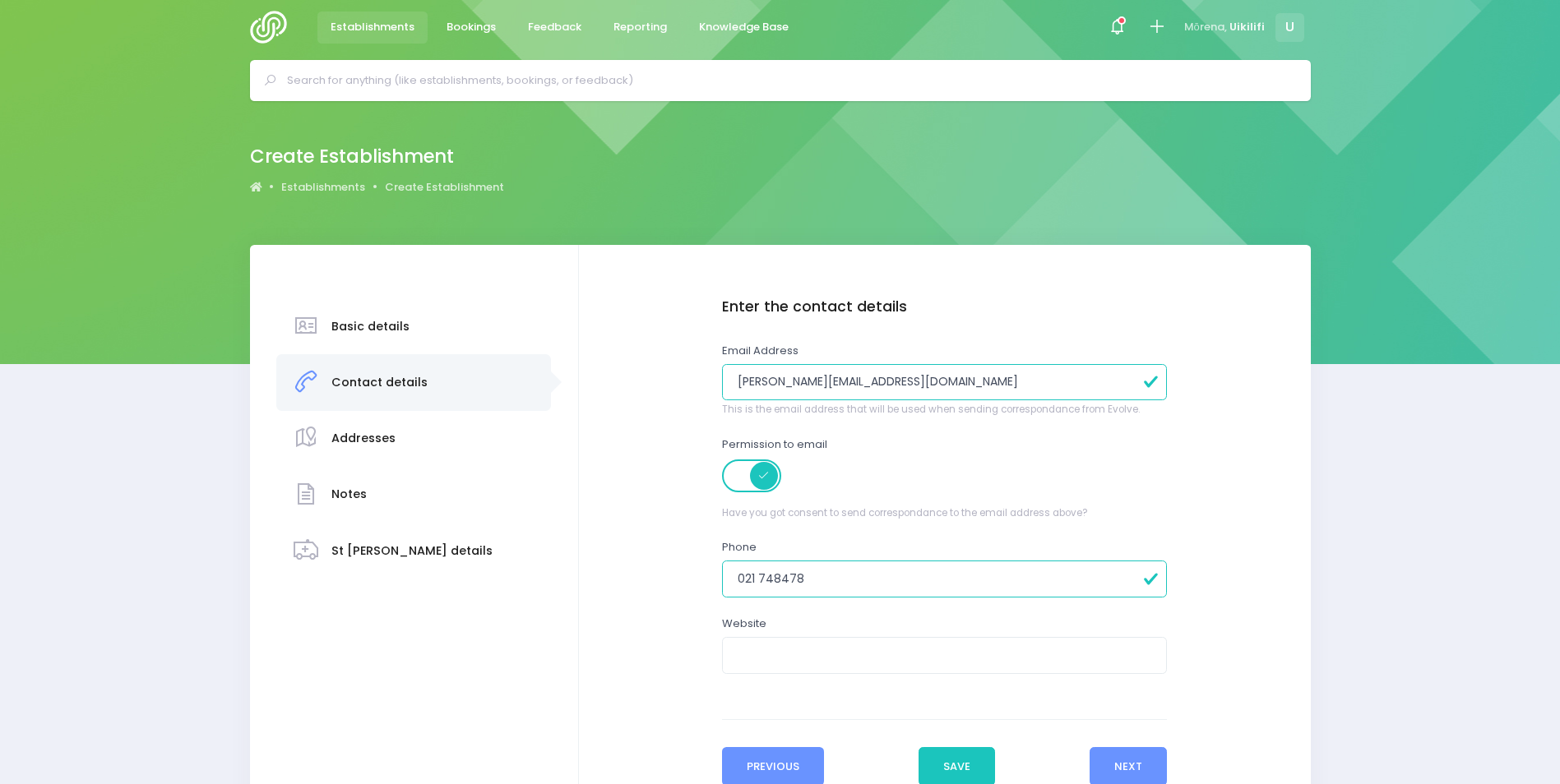
scroll to position [0, 0]
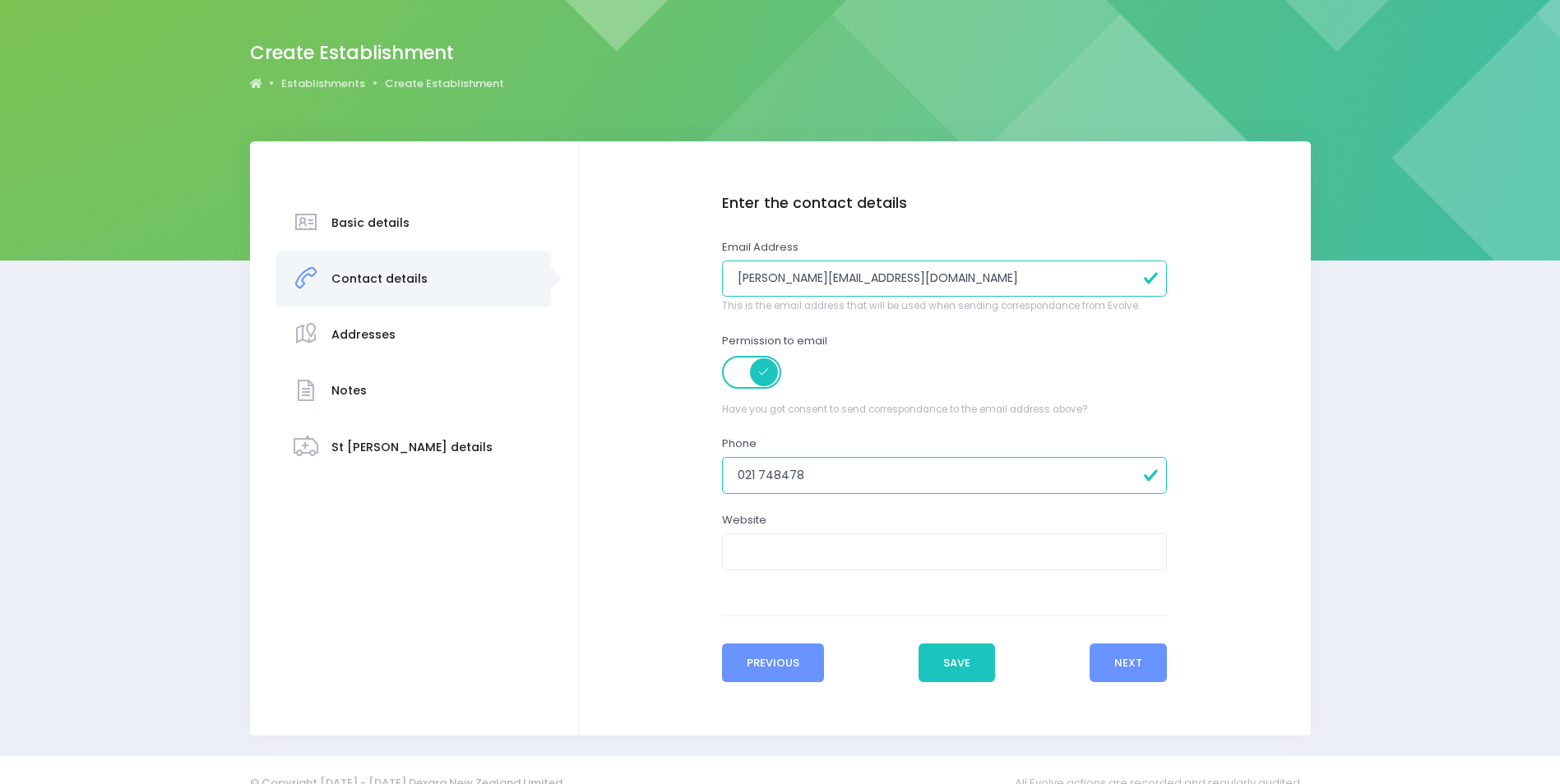
click at [801, 665] on button "Previous" at bounding box center [773, 663] width 103 height 39
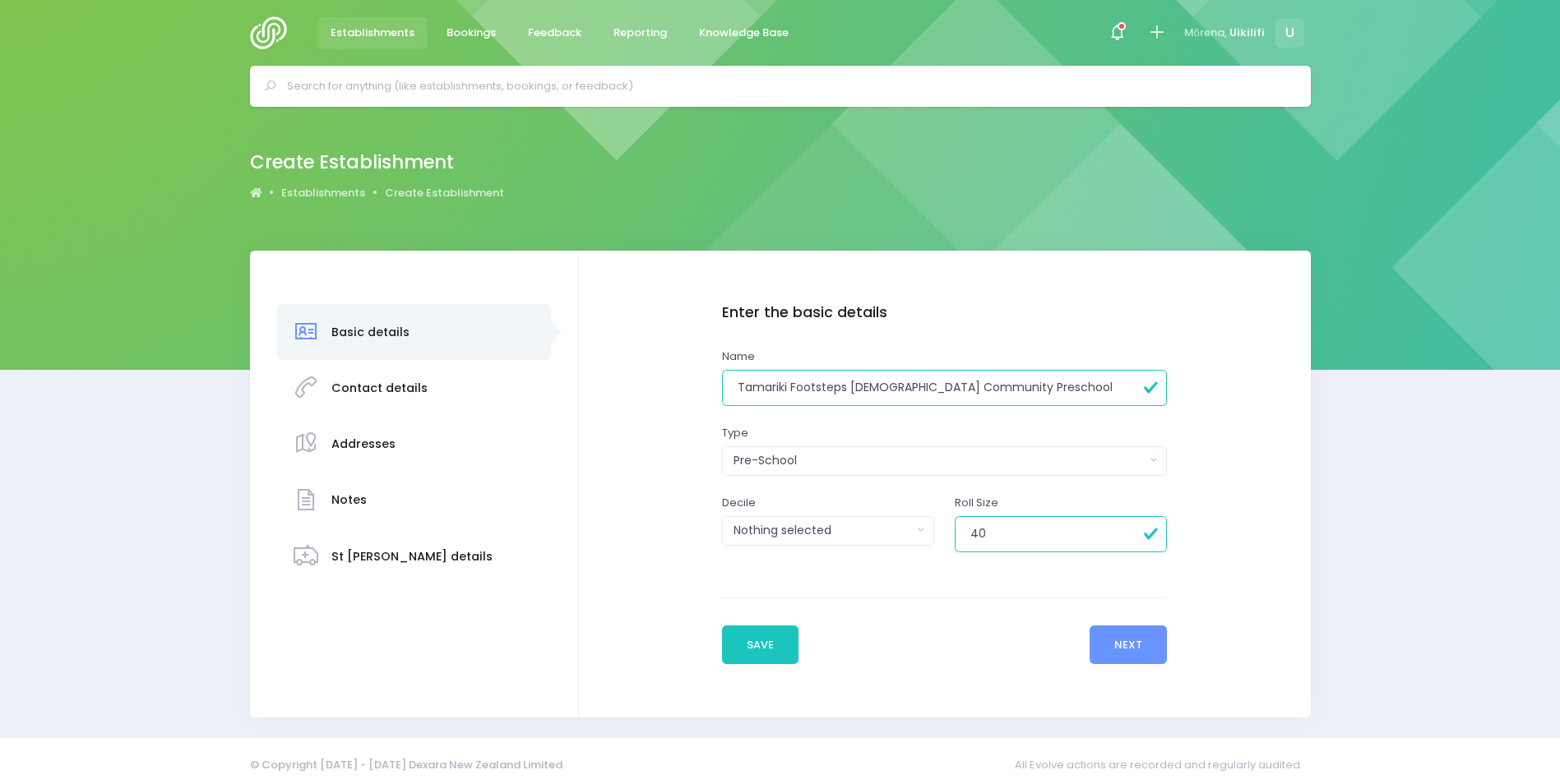
drag, startPoint x: 996, startPoint y: 527, endPoint x: 901, endPoint y: 528, distance: 95.0
click at [901, 528] on div "Decile 1 2 3 4 5 6 7 8 9 10 Nothing selected 1 2 3 4 5 6 7 8 9" at bounding box center [944, 533] width 467 height 76
type input "50"
click at [1121, 647] on button "Next" at bounding box center [1129, 645] width 78 height 39
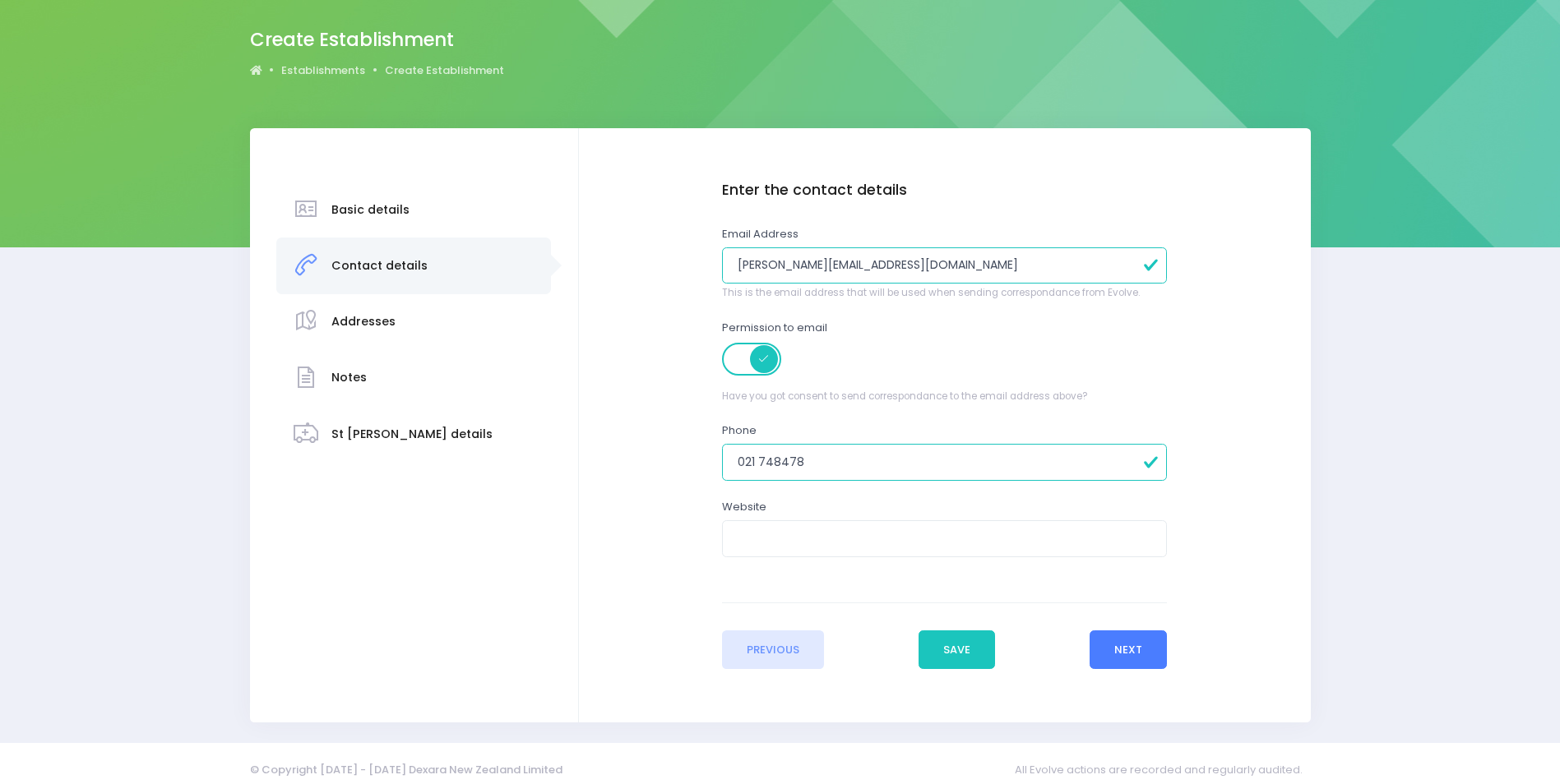
click at [1139, 654] on button "Next" at bounding box center [1129, 649] width 78 height 39
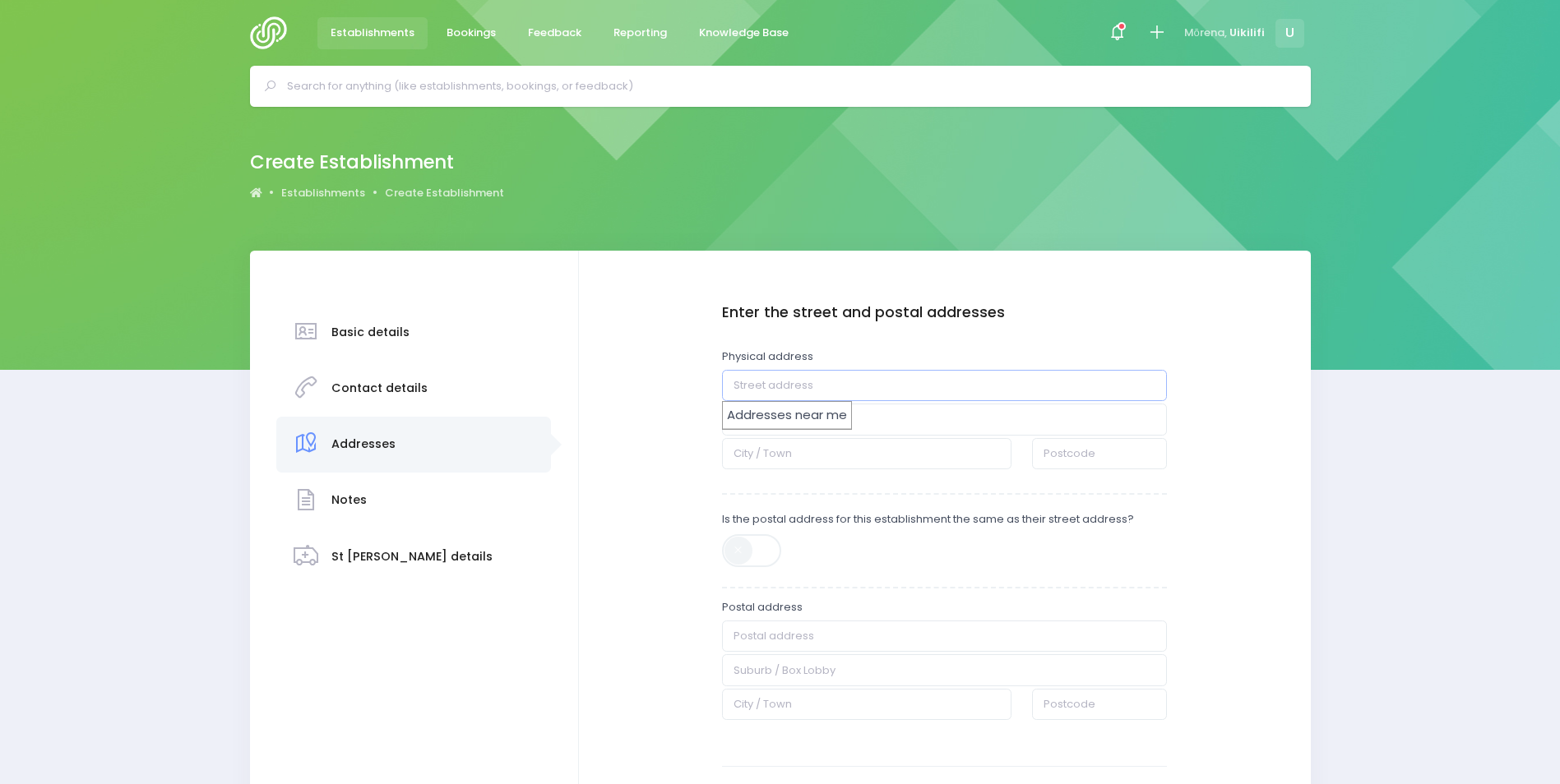
click at [1011, 387] on input "text" at bounding box center [945, 386] width 446 height 31
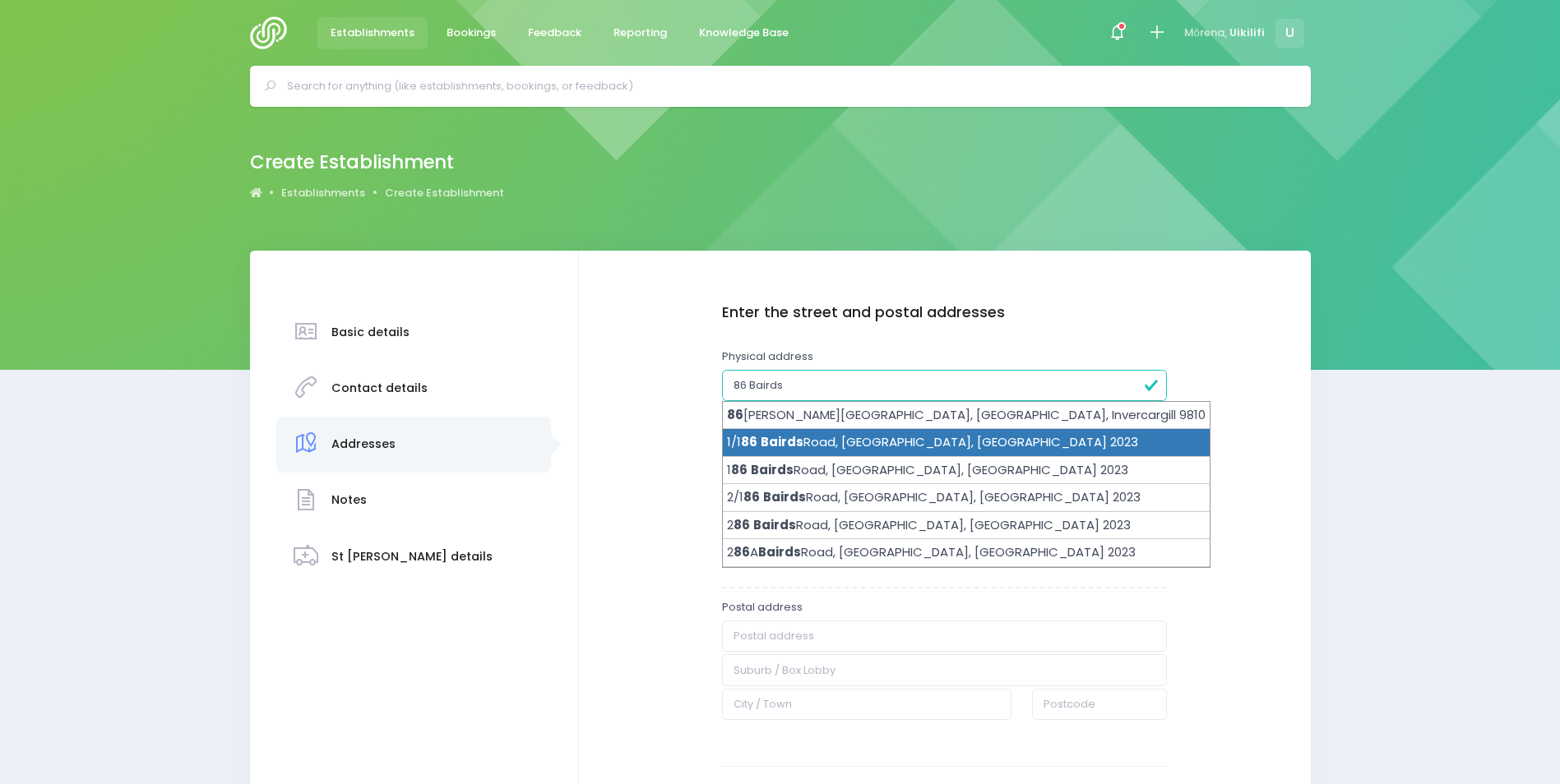
click at [957, 436] on li "1/1 86 Bairds Road, Ōtara, Auckland 2023" at bounding box center [966, 443] width 487 height 28
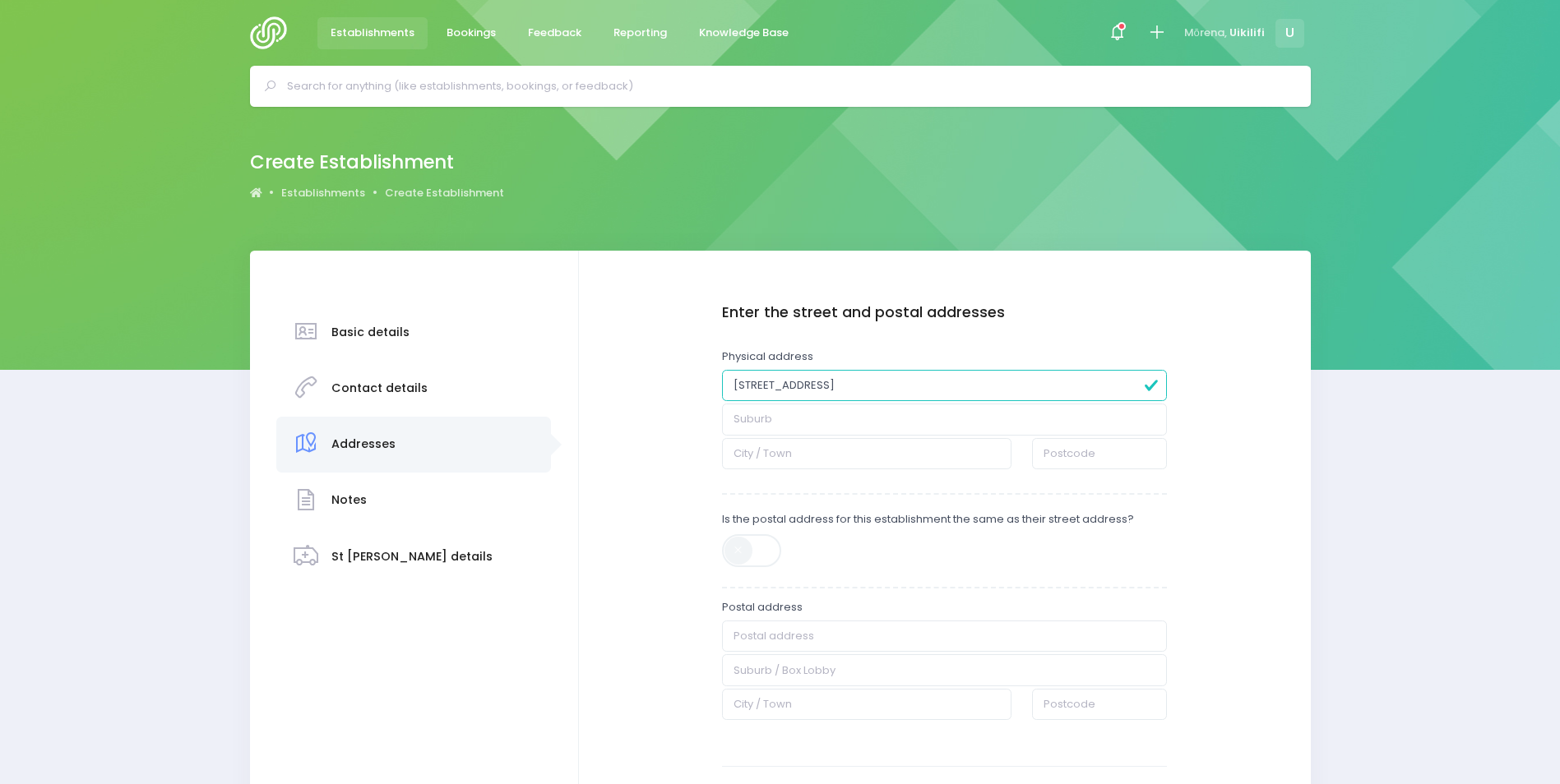
type input "1/186 Bairds Road"
type input "Ōtara"
type input "Auckland"
type input "2023"
click at [743, 385] on input "1/186 Bairds Road" at bounding box center [945, 386] width 446 height 31
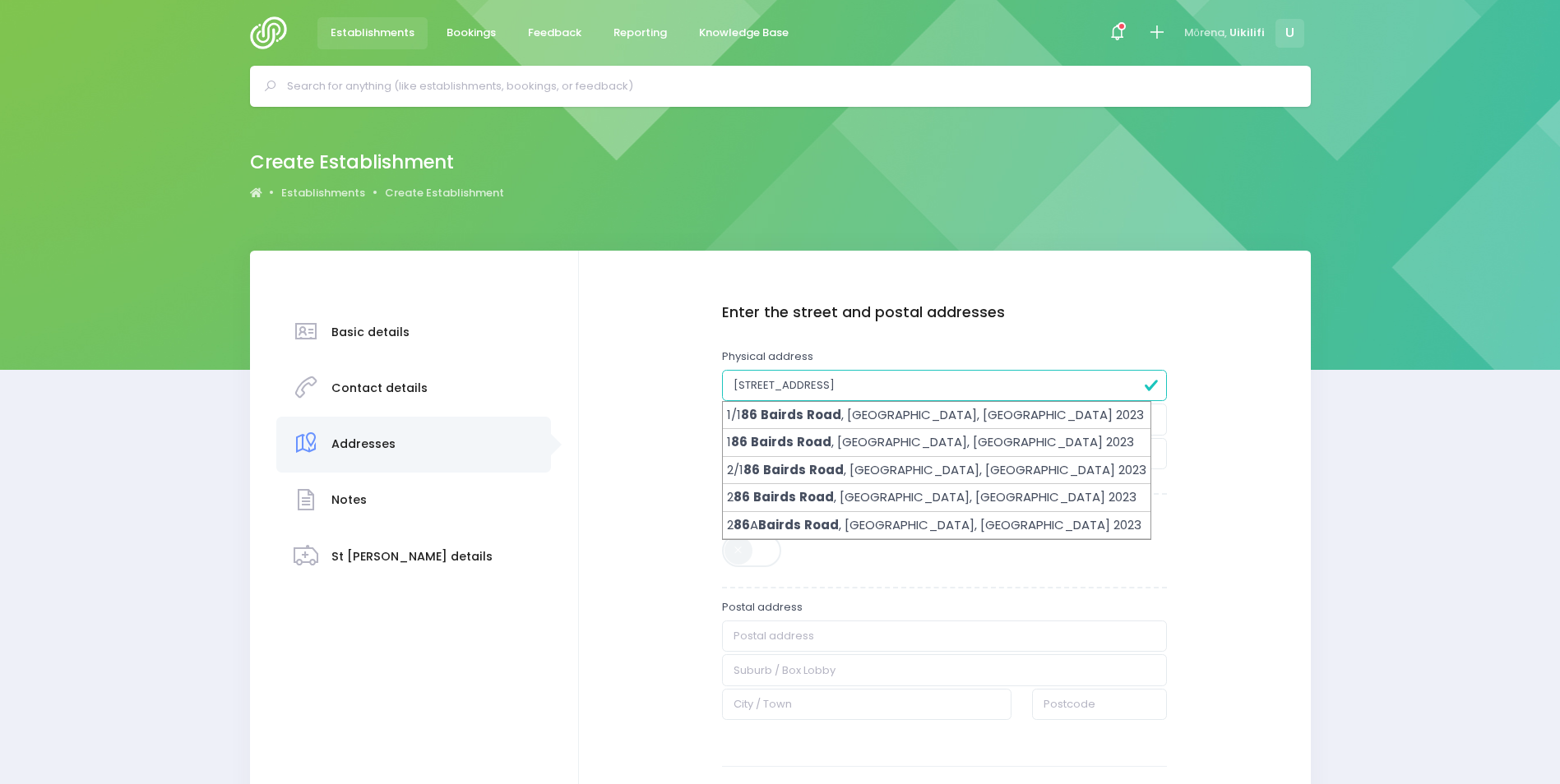
type input "86 Bairds Road"
click at [683, 429] on div "Enter the basic details Name Tamariki Footsteps Christian Community Preschool T…" at bounding box center [944, 568] width 699 height 528
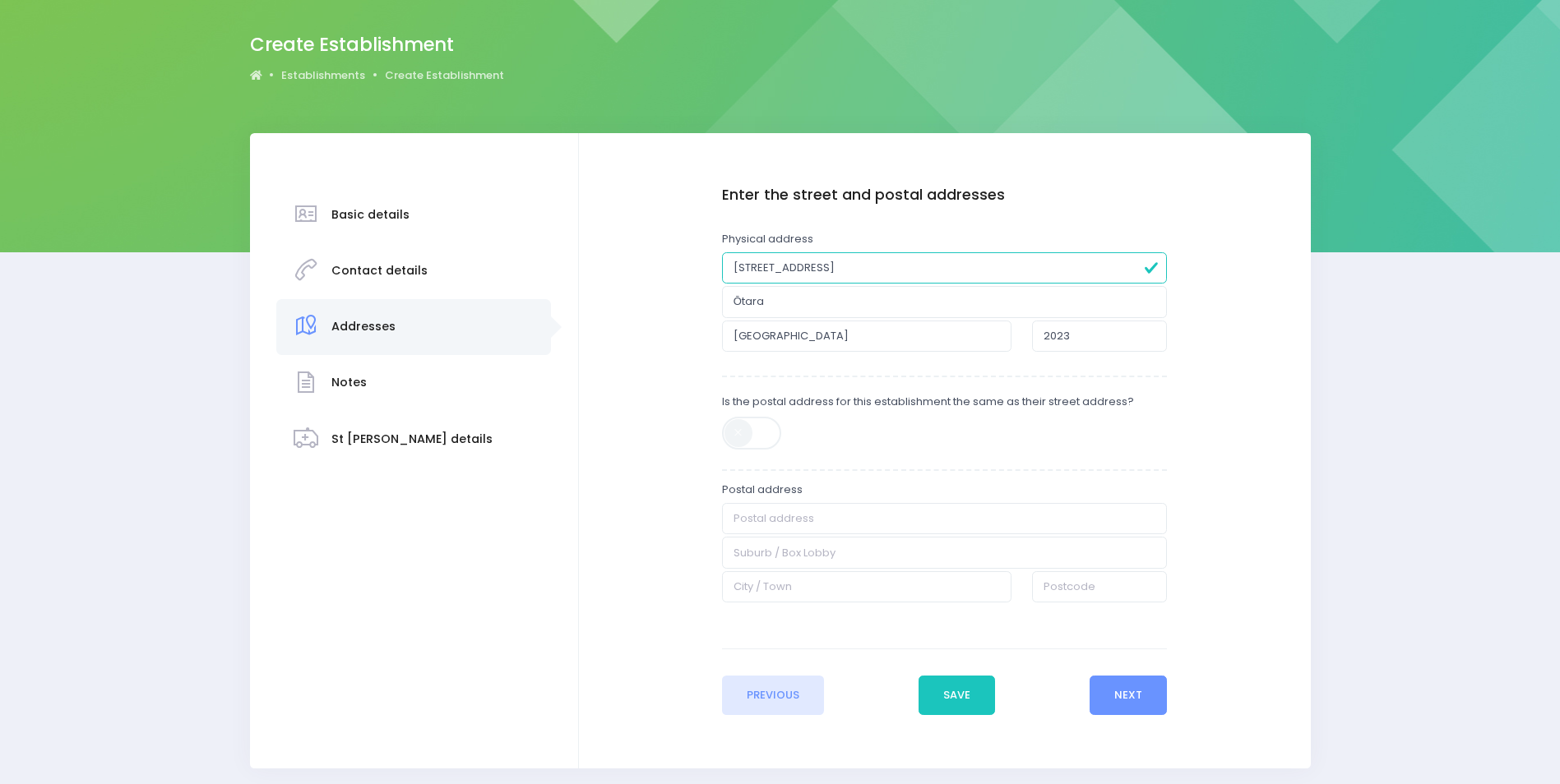
scroll to position [118, 0]
click at [755, 428] on span at bounding box center [753, 432] width 62 height 33
type input "86 Bairds Road"
type input "Ōtara"
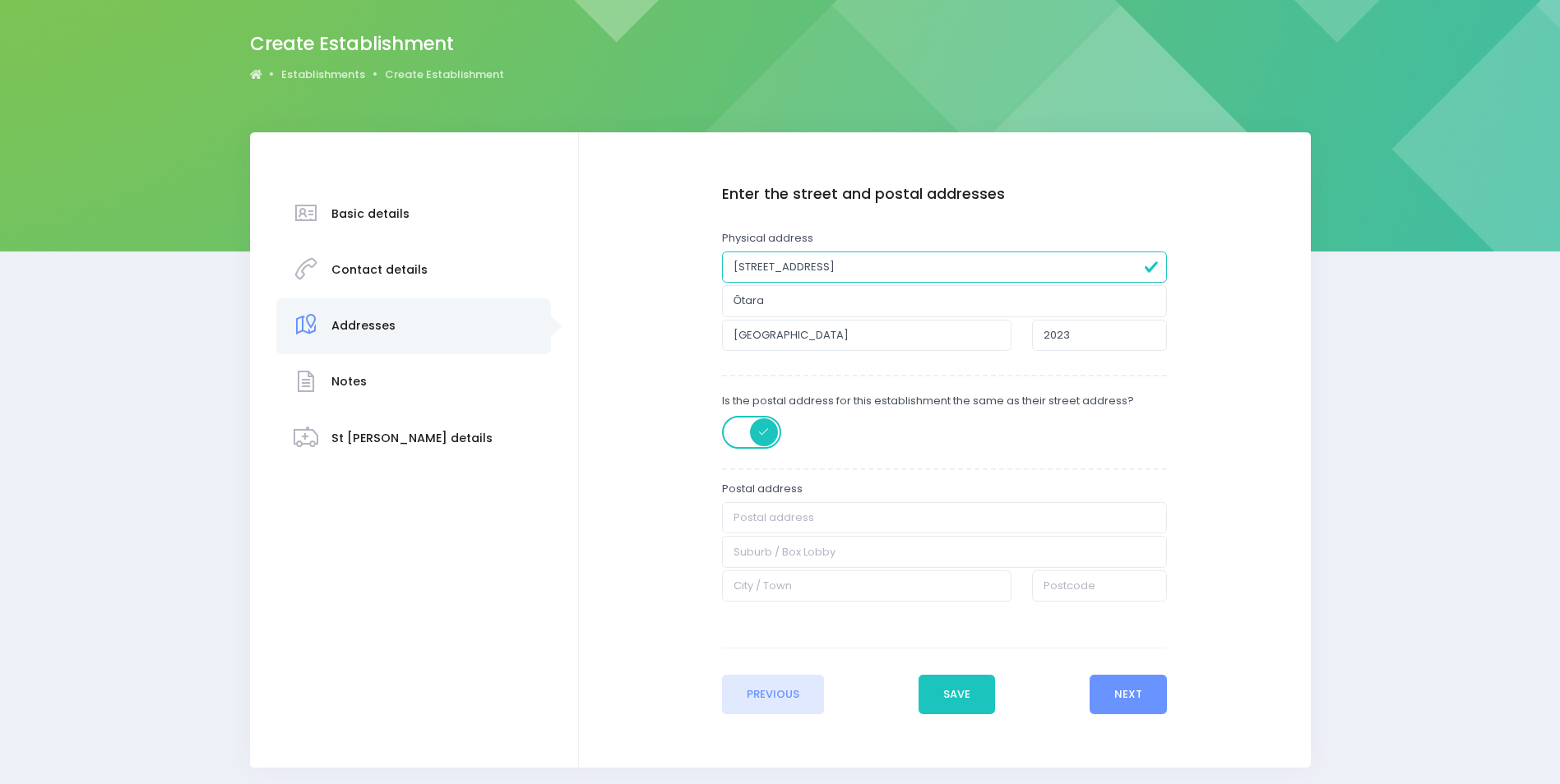
type input "Auckland"
type input "2023"
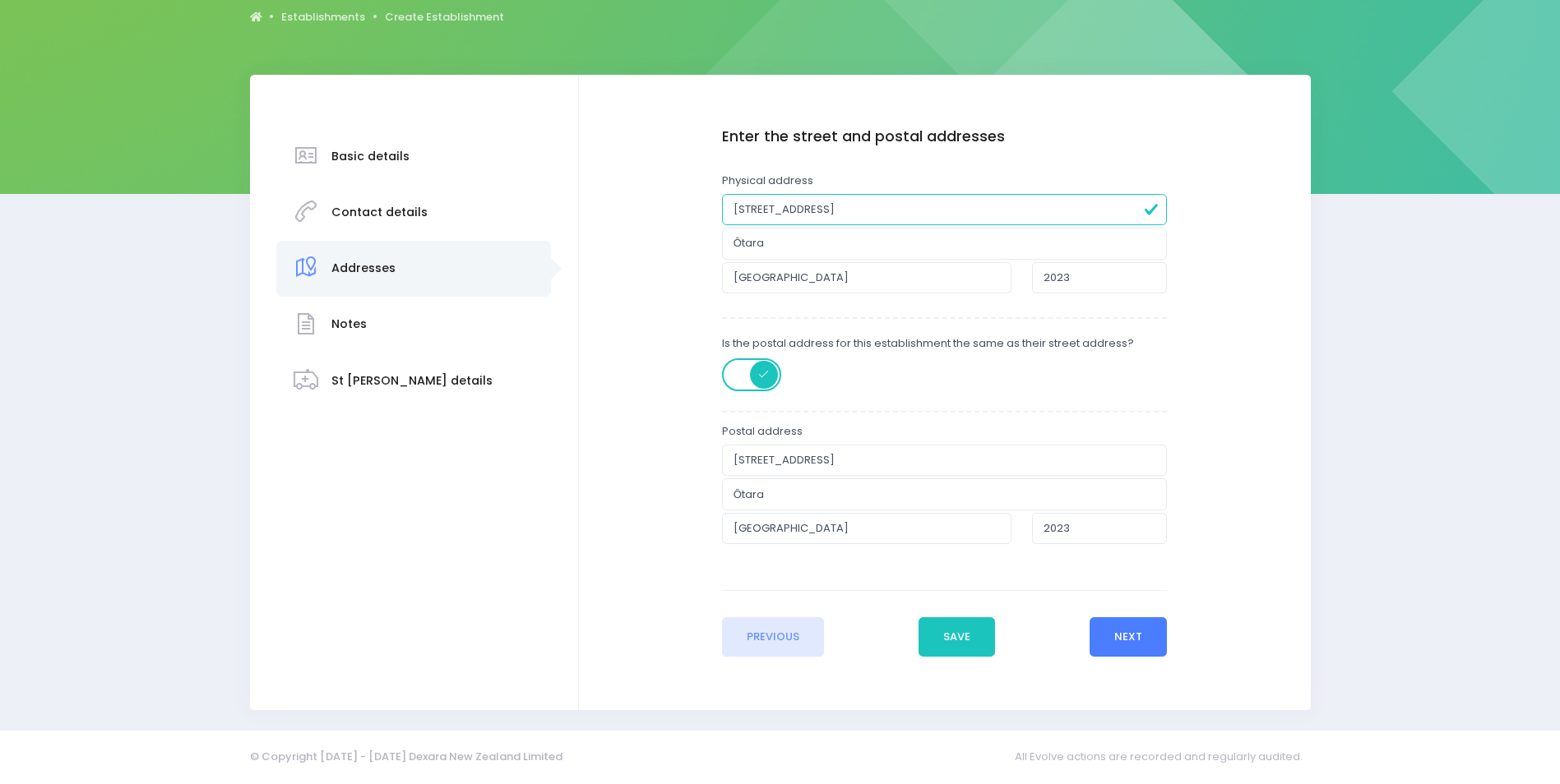
click at [1142, 653] on button "Next" at bounding box center [1129, 637] width 78 height 39
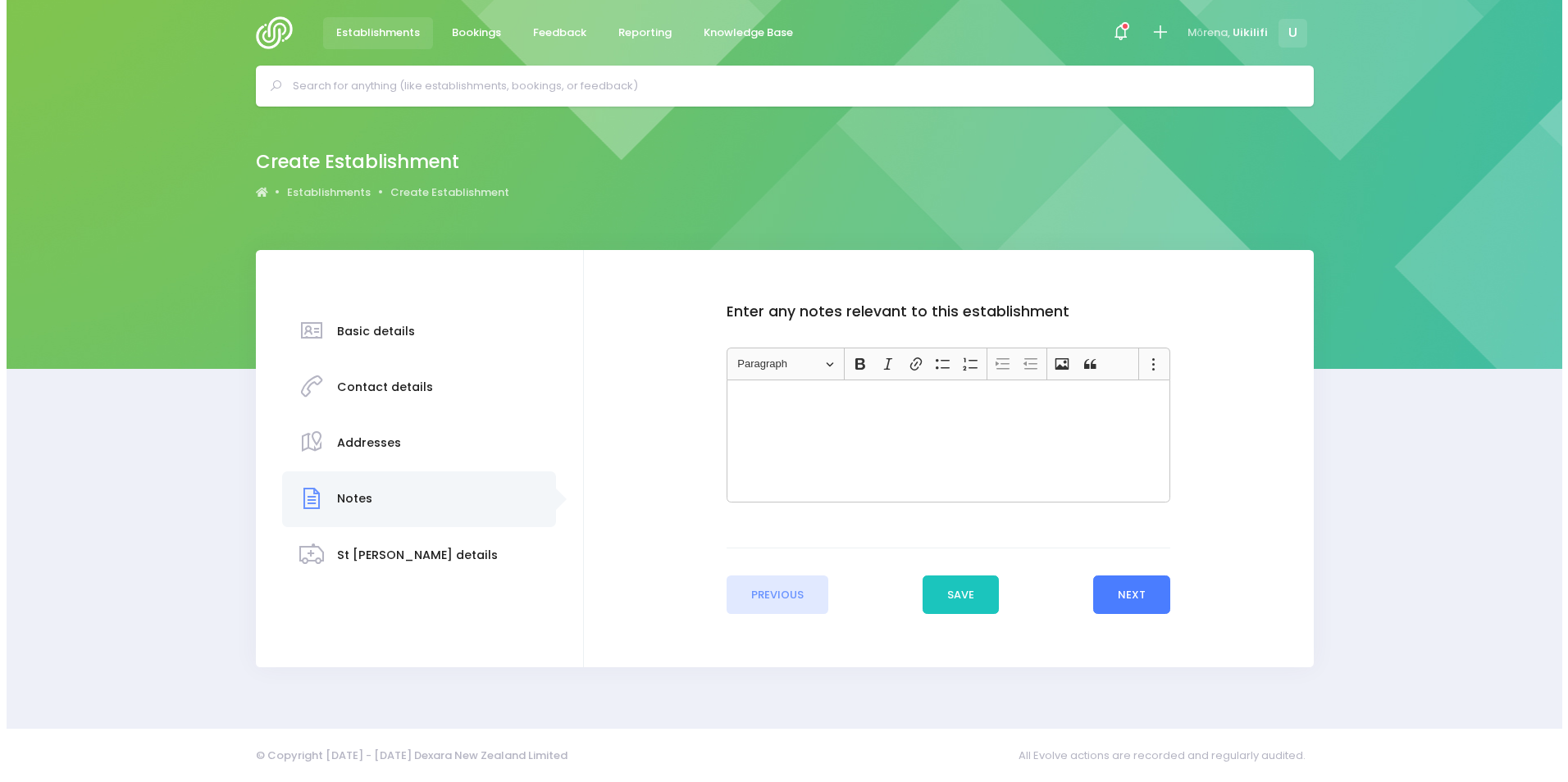
scroll to position [0, 0]
click at [1135, 598] on button "Next" at bounding box center [1132, 595] width 78 height 39
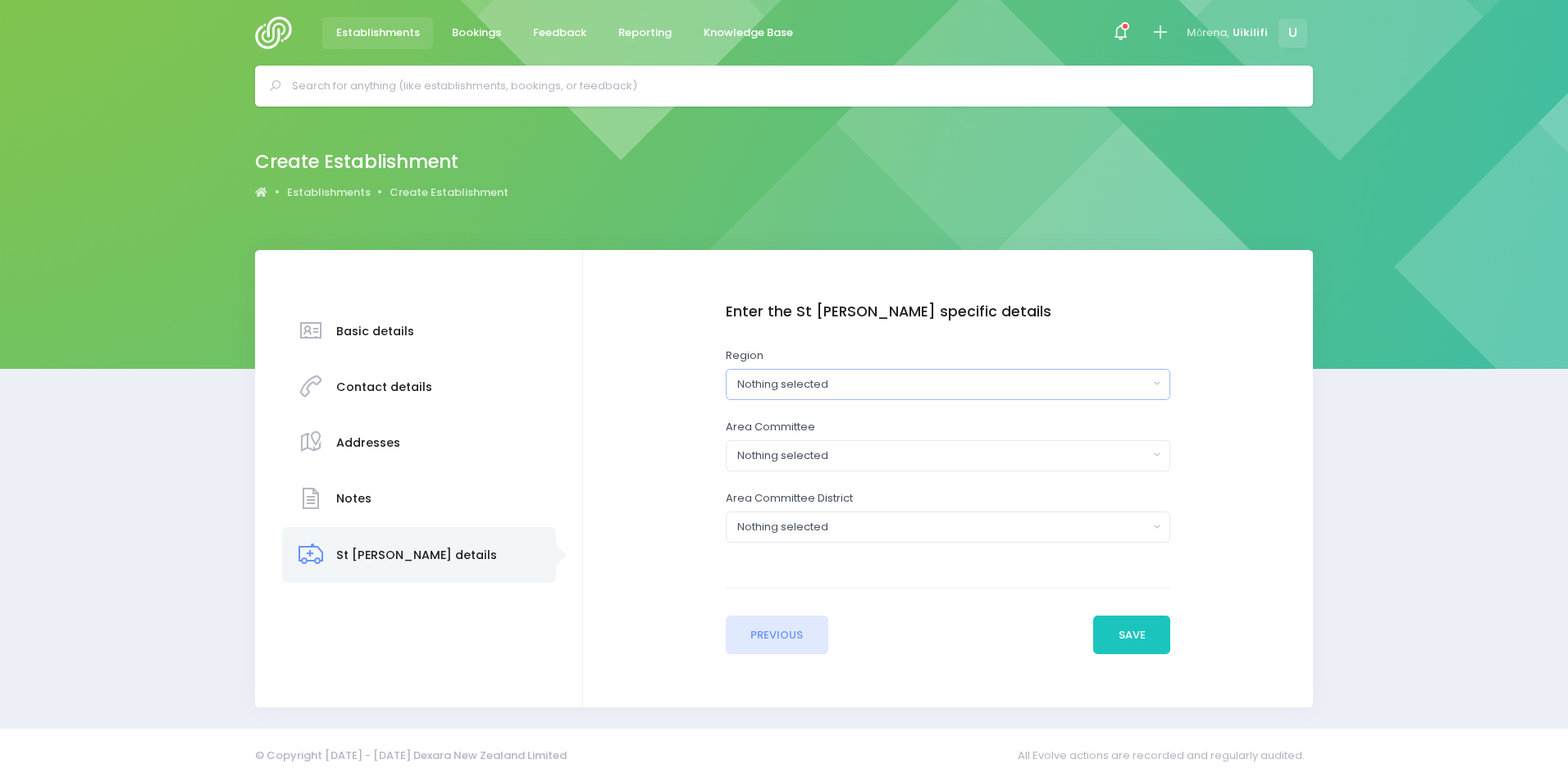
click at [1116, 384] on div "Nothing selected" at bounding box center [943, 385] width 411 height 16
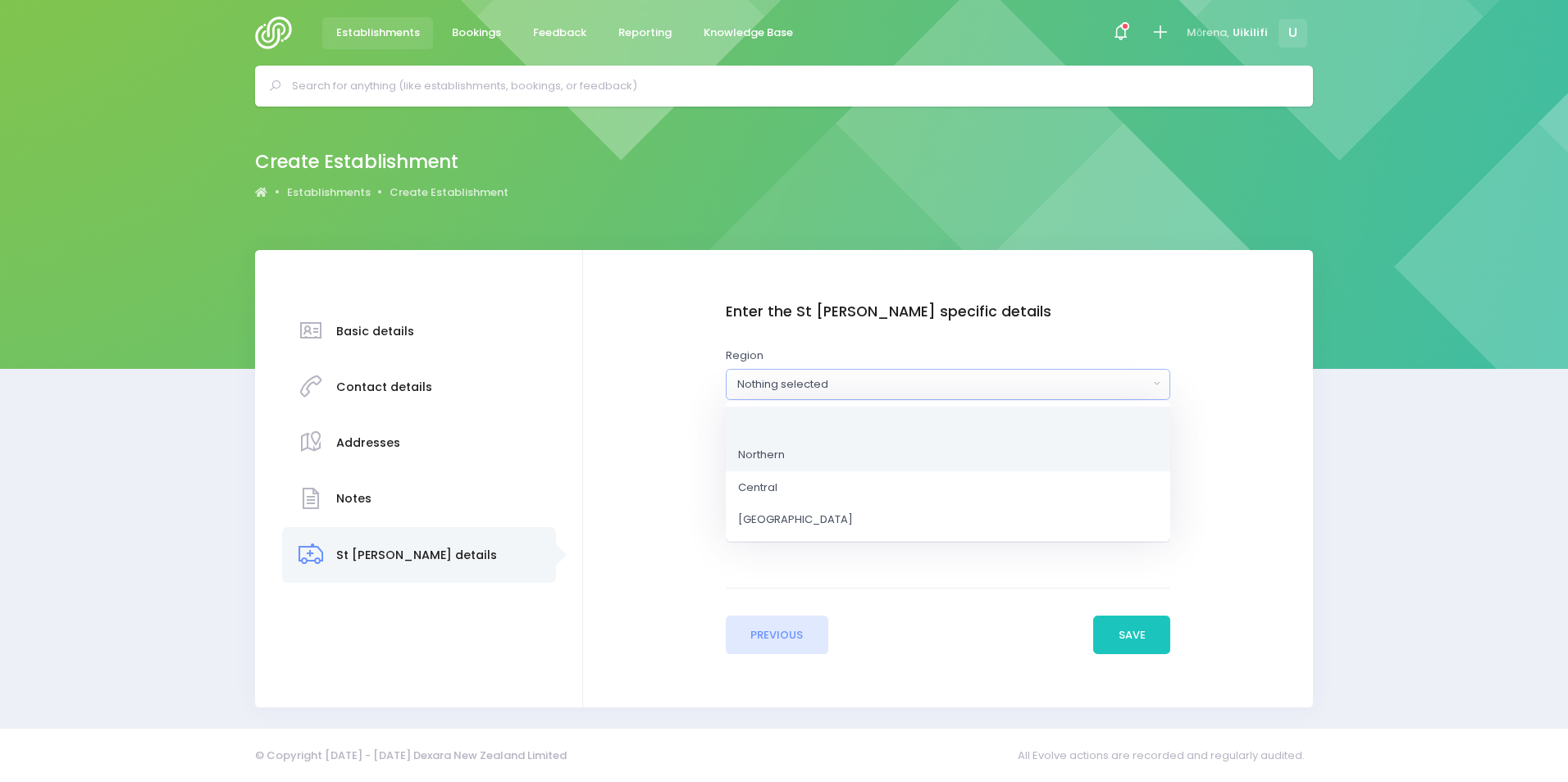
click at [1045, 457] on link "Northern" at bounding box center [948, 455] width 445 height 33
select select "Northern"
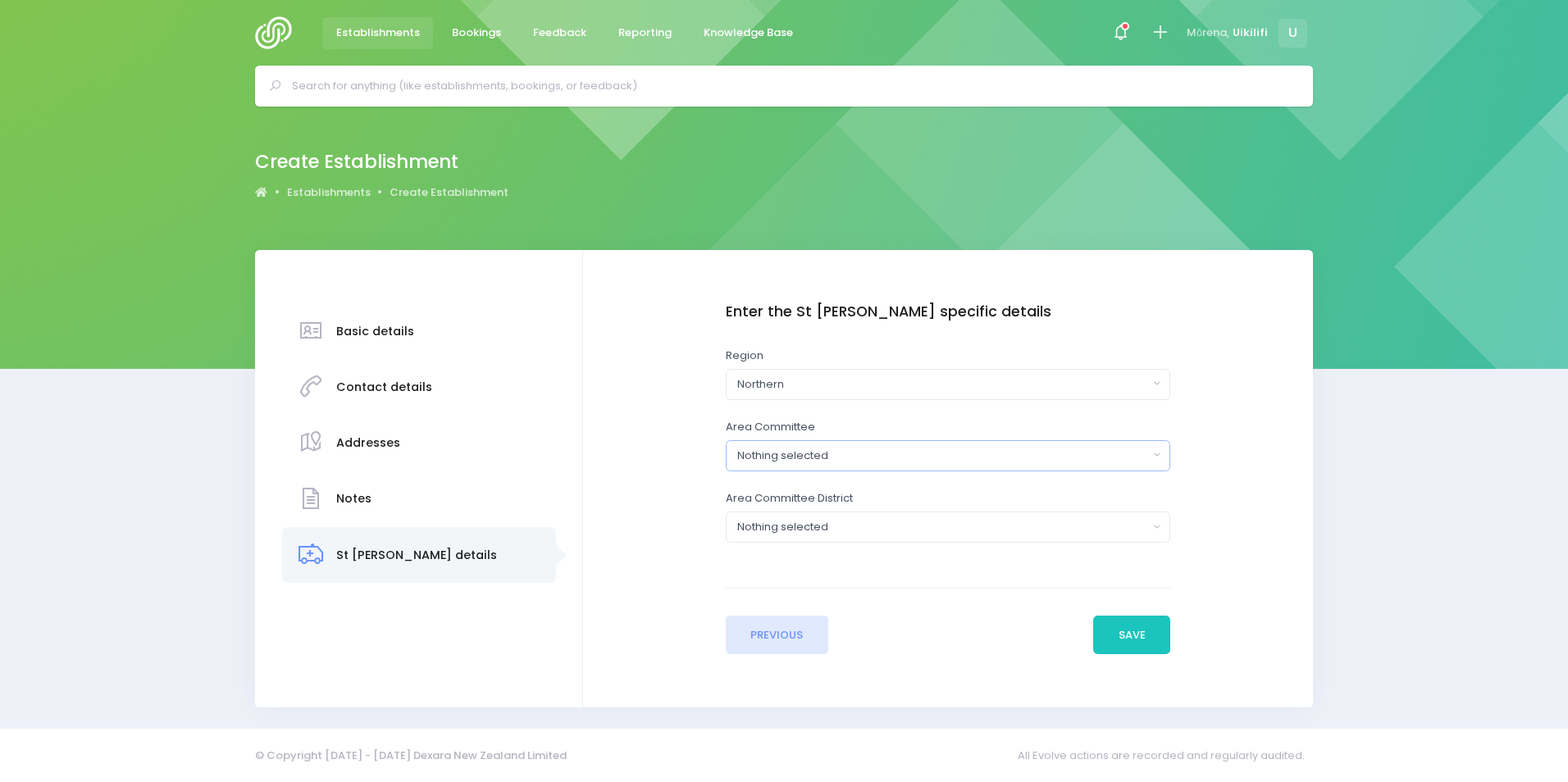
click at [1045, 457] on div "Nothing selected" at bounding box center [943, 456] width 411 height 16
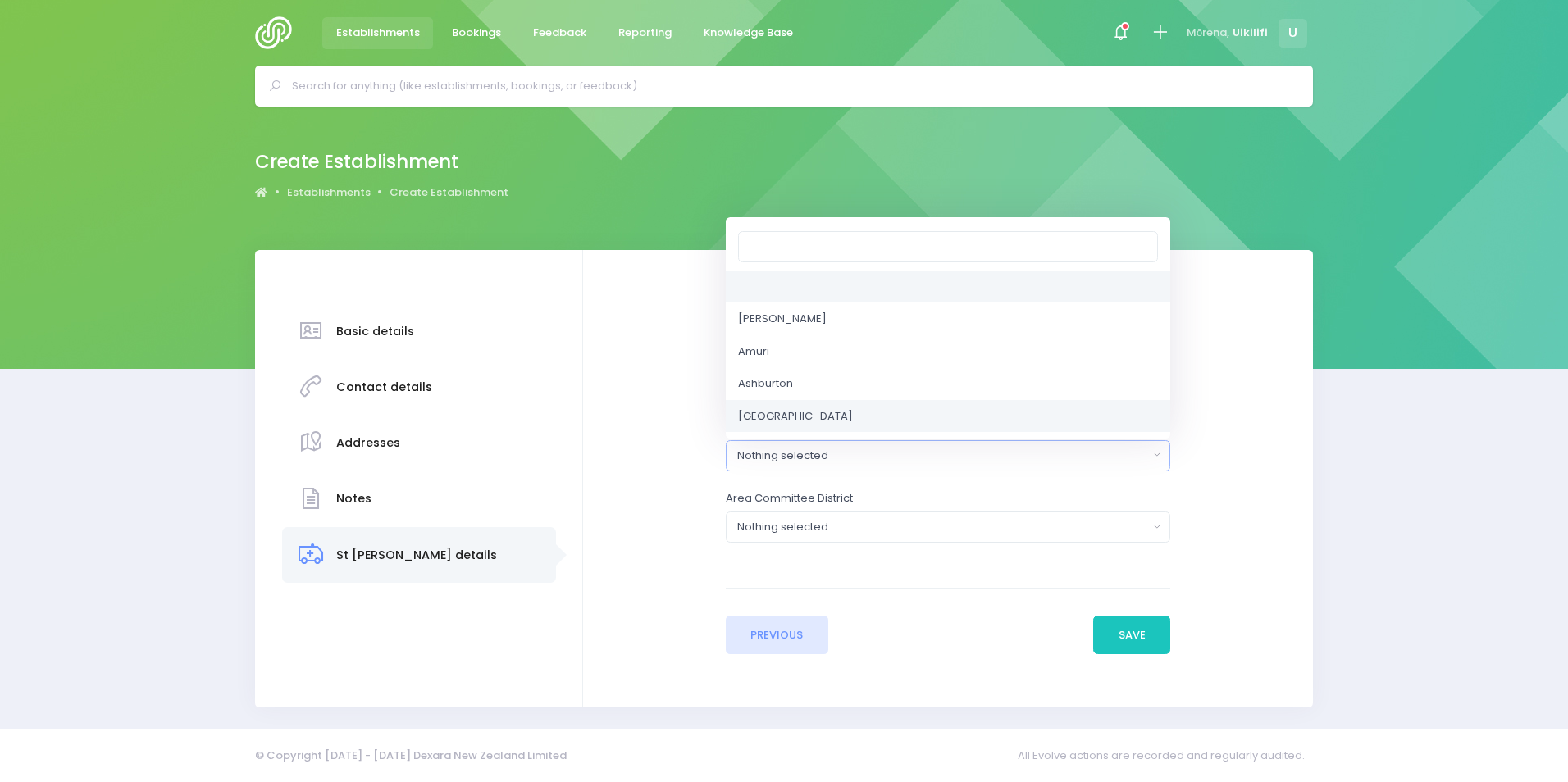
click at [1029, 429] on link "Auckland Central" at bounding box center [948, 416] width 445 height 33
select select "Auckland Central"
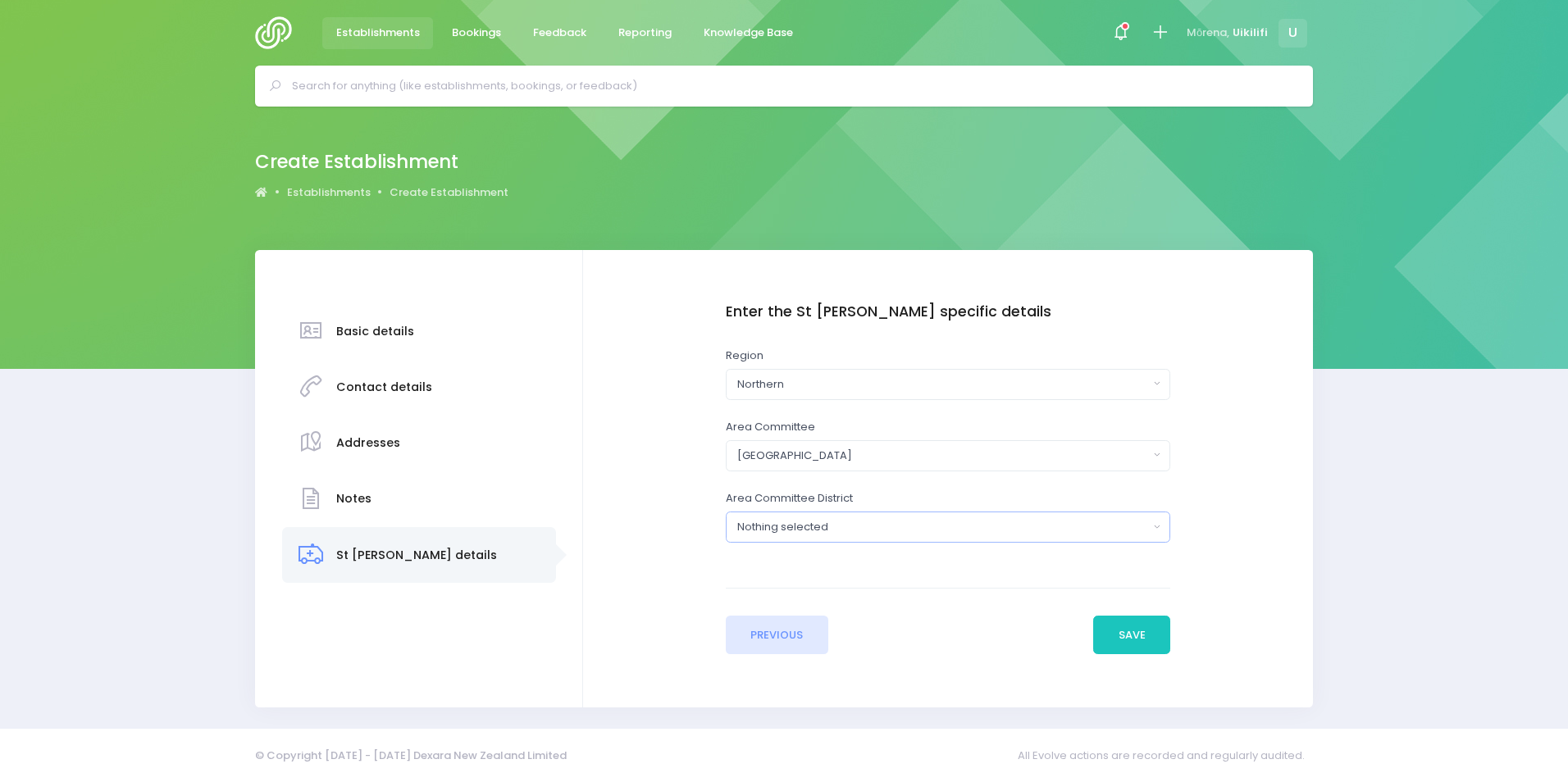
click at [1034, 516] on button "Nothing selected" at bounding box center [948, 527] width 445 height 31
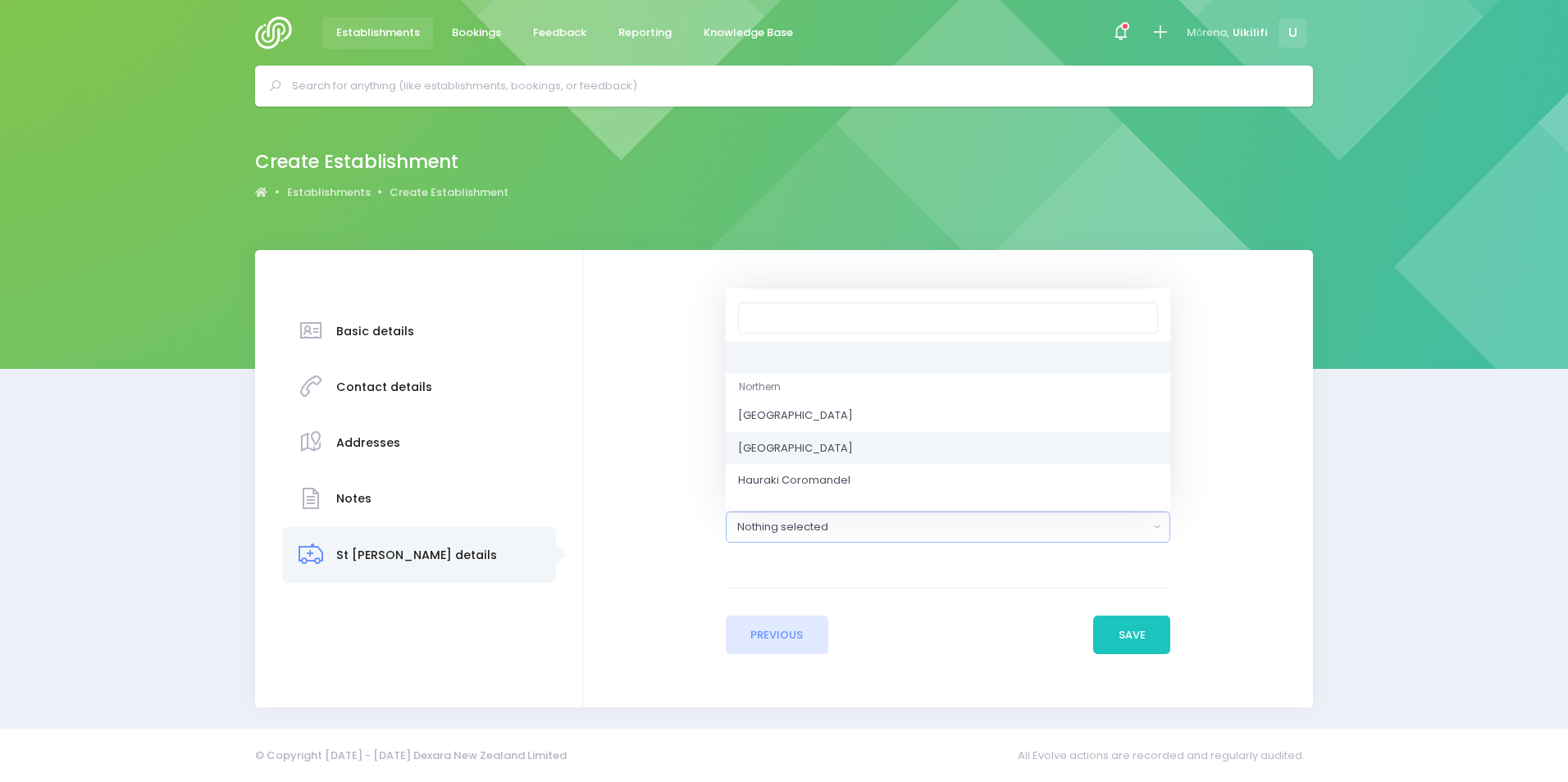
click at [1022, 451] on link "Auckland Southeast" at bounding box center [948, 448] width 445 height 33
select select "Auckland Southeast"
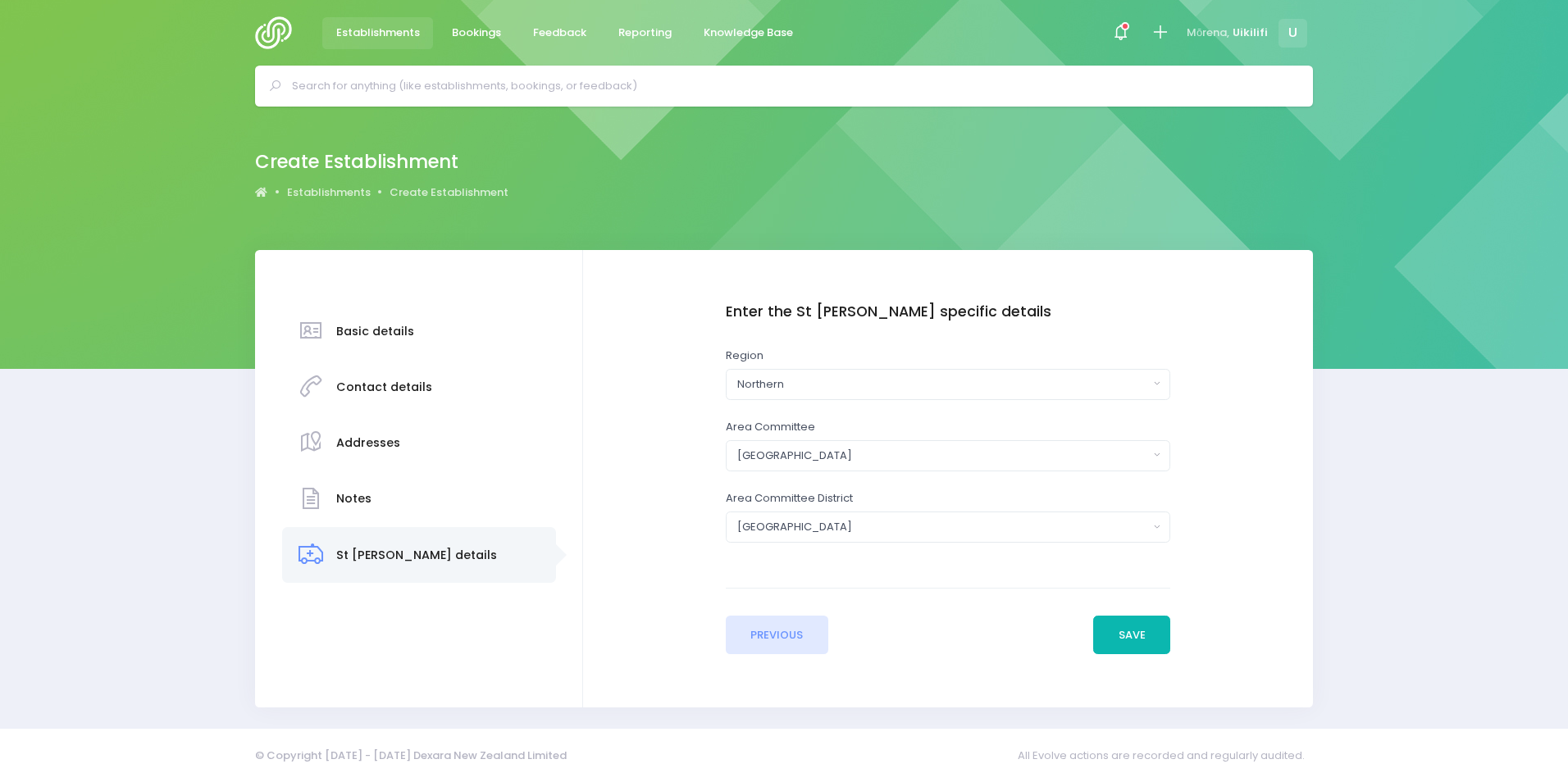
click at [1143, 625] on button "Save" at bounding box center [1132, 635] width 77 height 39
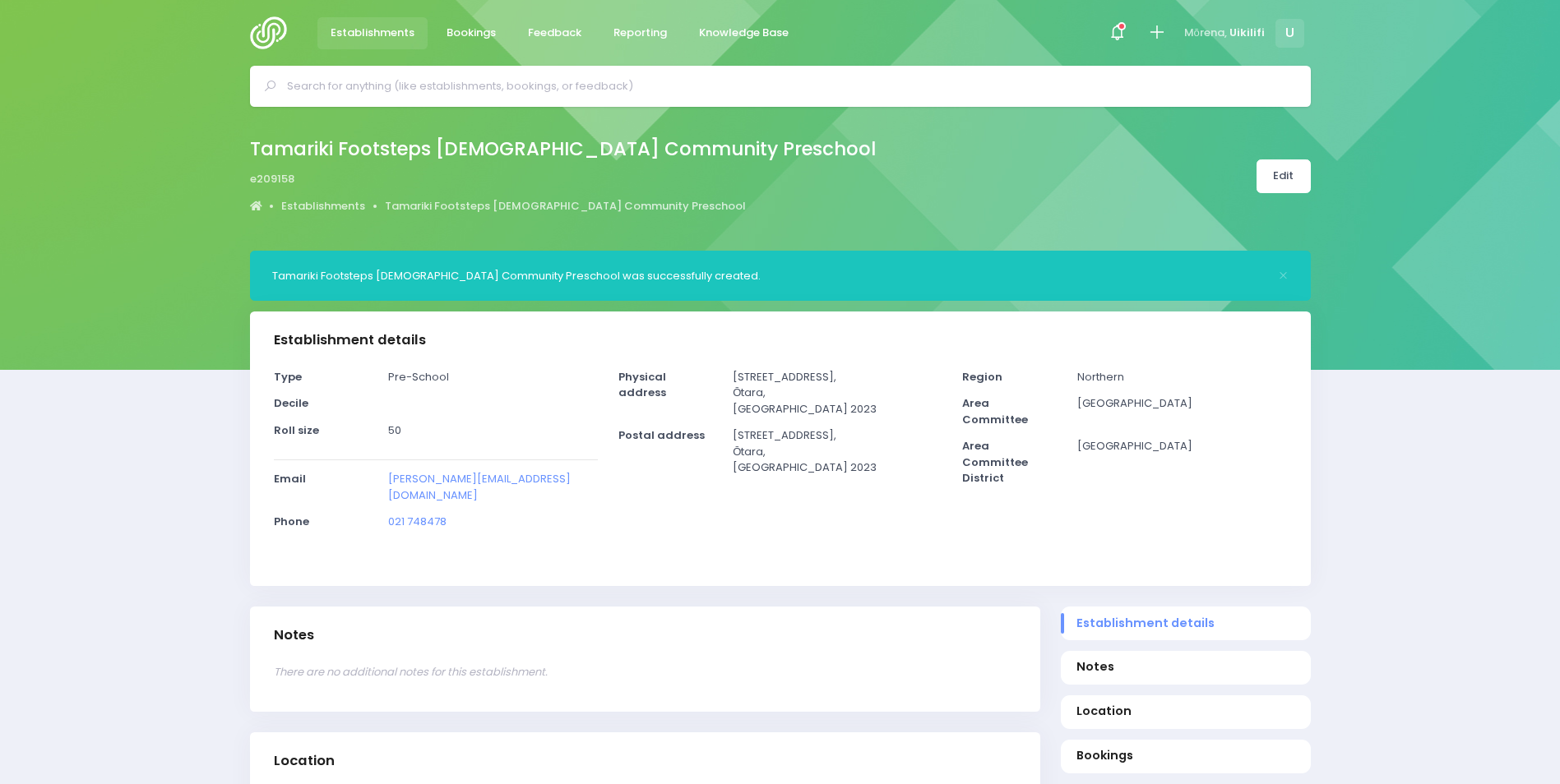
select select "5"
click at [1193, 748] on span "Bookings" at bounding box center [1185, 756] width 218 height 17
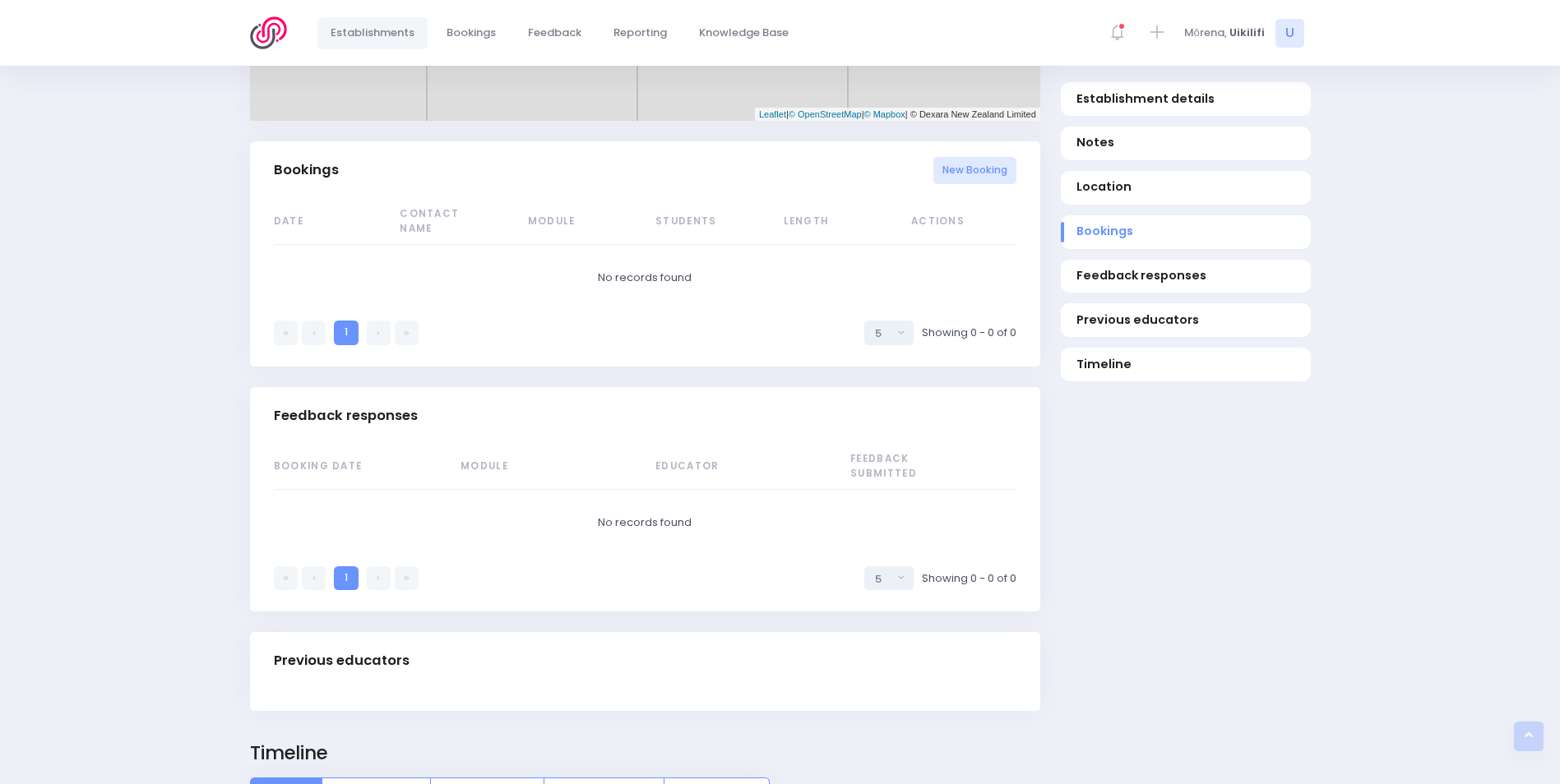
scroll to position [1041, 0]
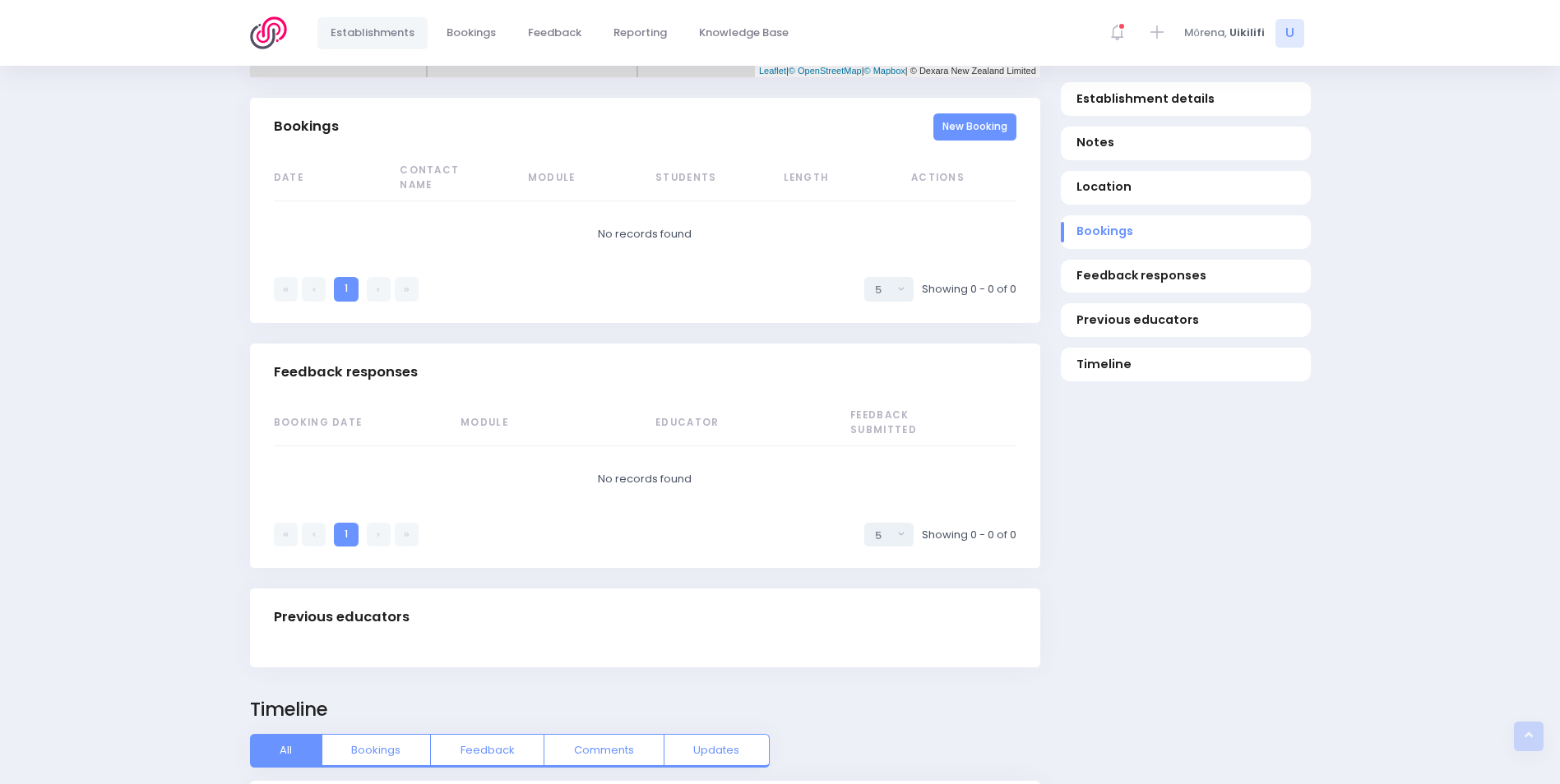
click at [972, 114] on link "New Booking" at bounding box center [974, 127] width 83 height 27
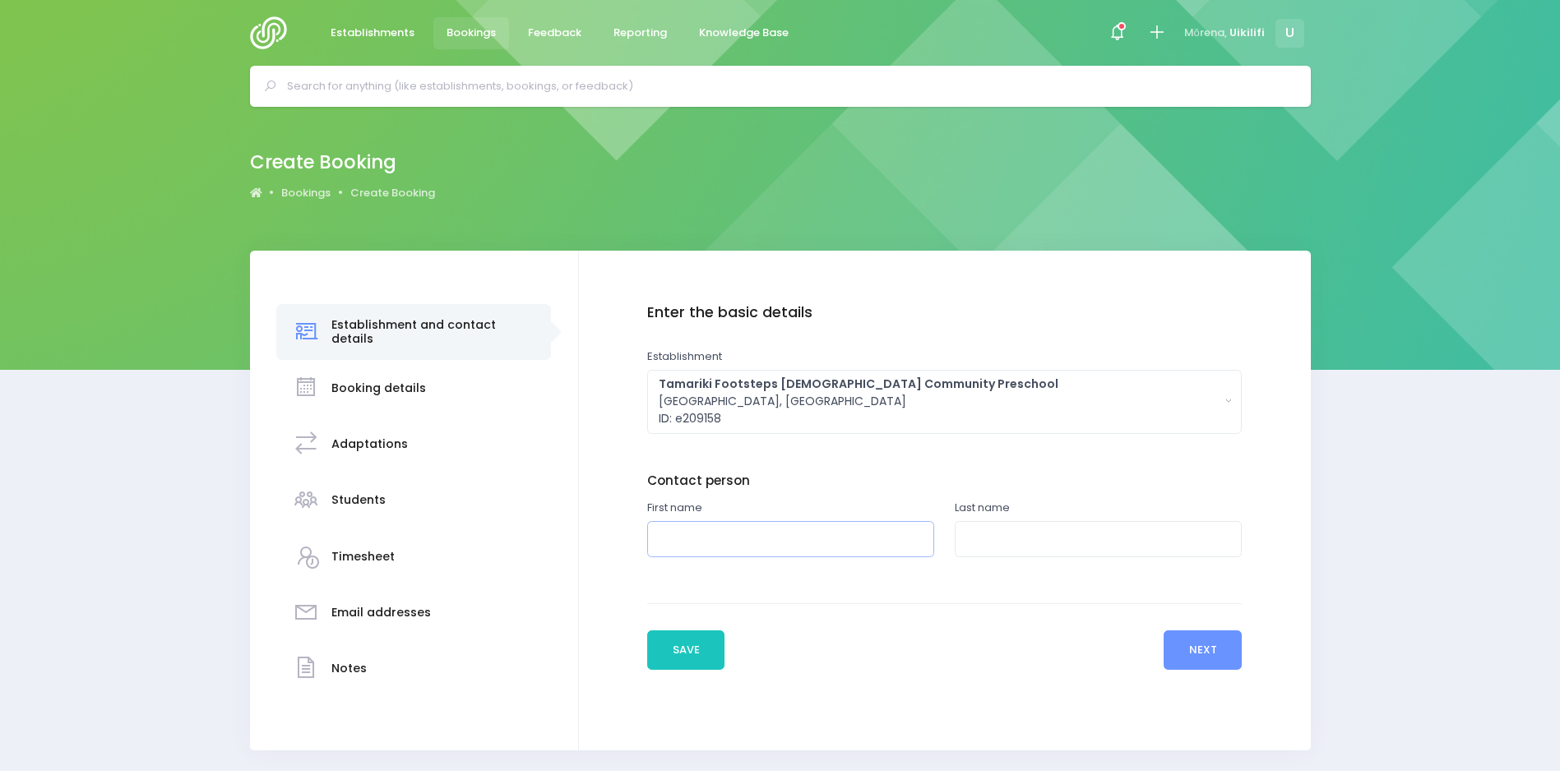
click at [854, 547] on input "text" at bounding box center [790, 539] width 287 height 37
type input "[PERSON_NAME]"
click at [1053, 535] on input "text" at bounding box center [1098, 539] width 287 height 37
click at [1052, 544] on input "text" at bounding box center [1098, 539] width 287 height 37
type input "Tavai"
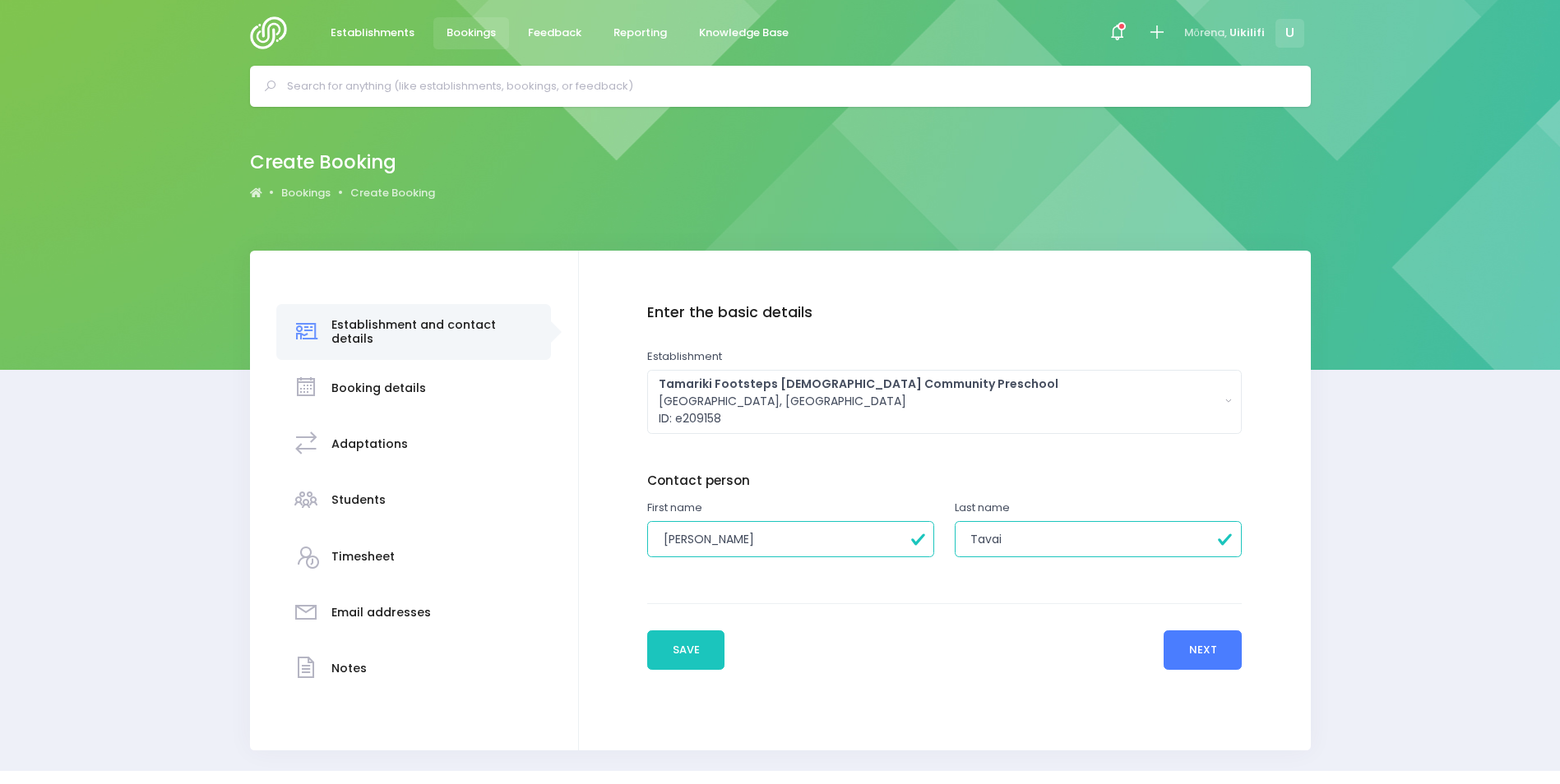
click at [1203, 644] on button "Next" at bounding box center [1203, 649] width 78 height 39
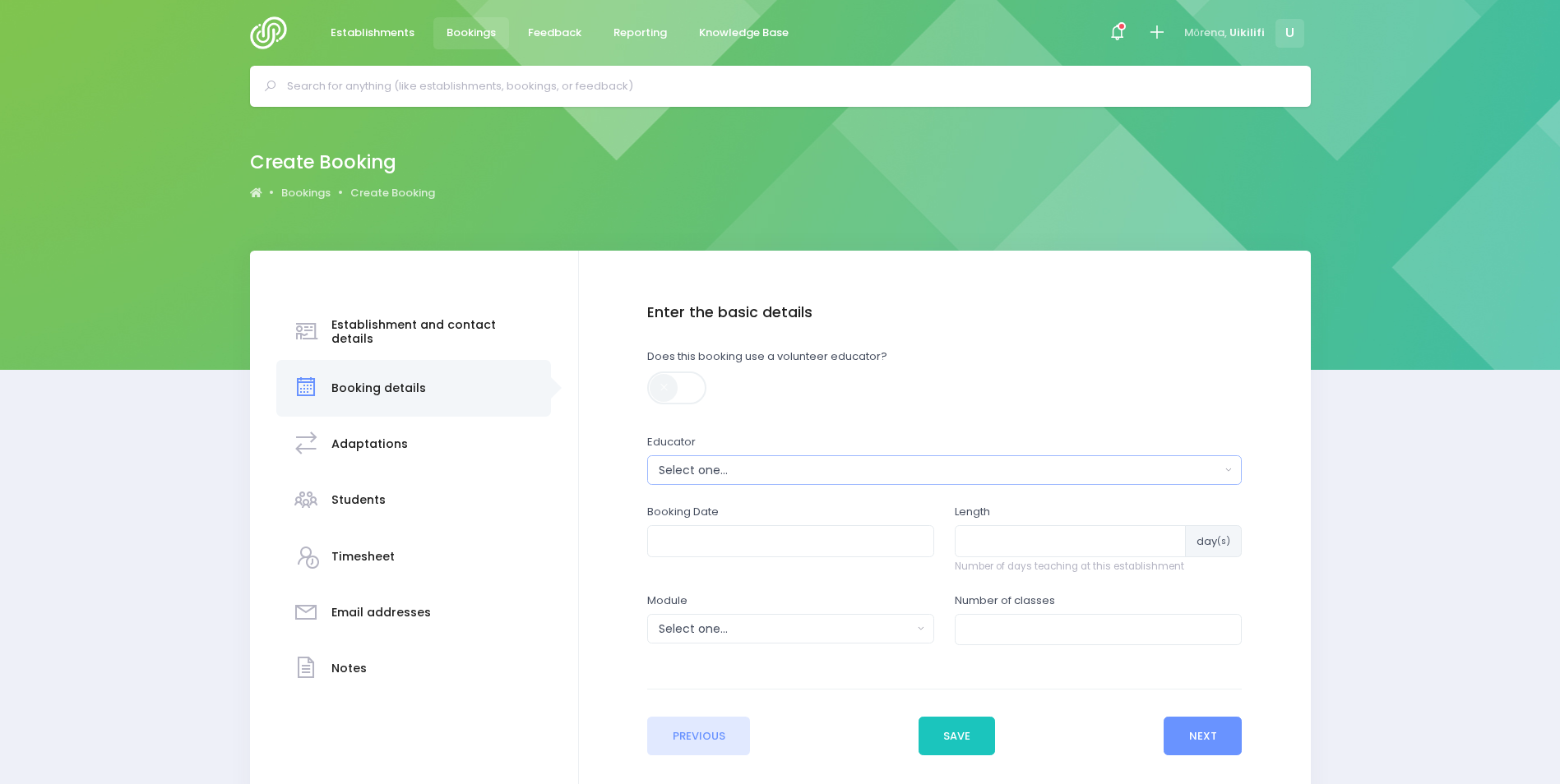
click at [972, 462] on div "Select one..." at bounding box center [939, 470] width 561 height 17
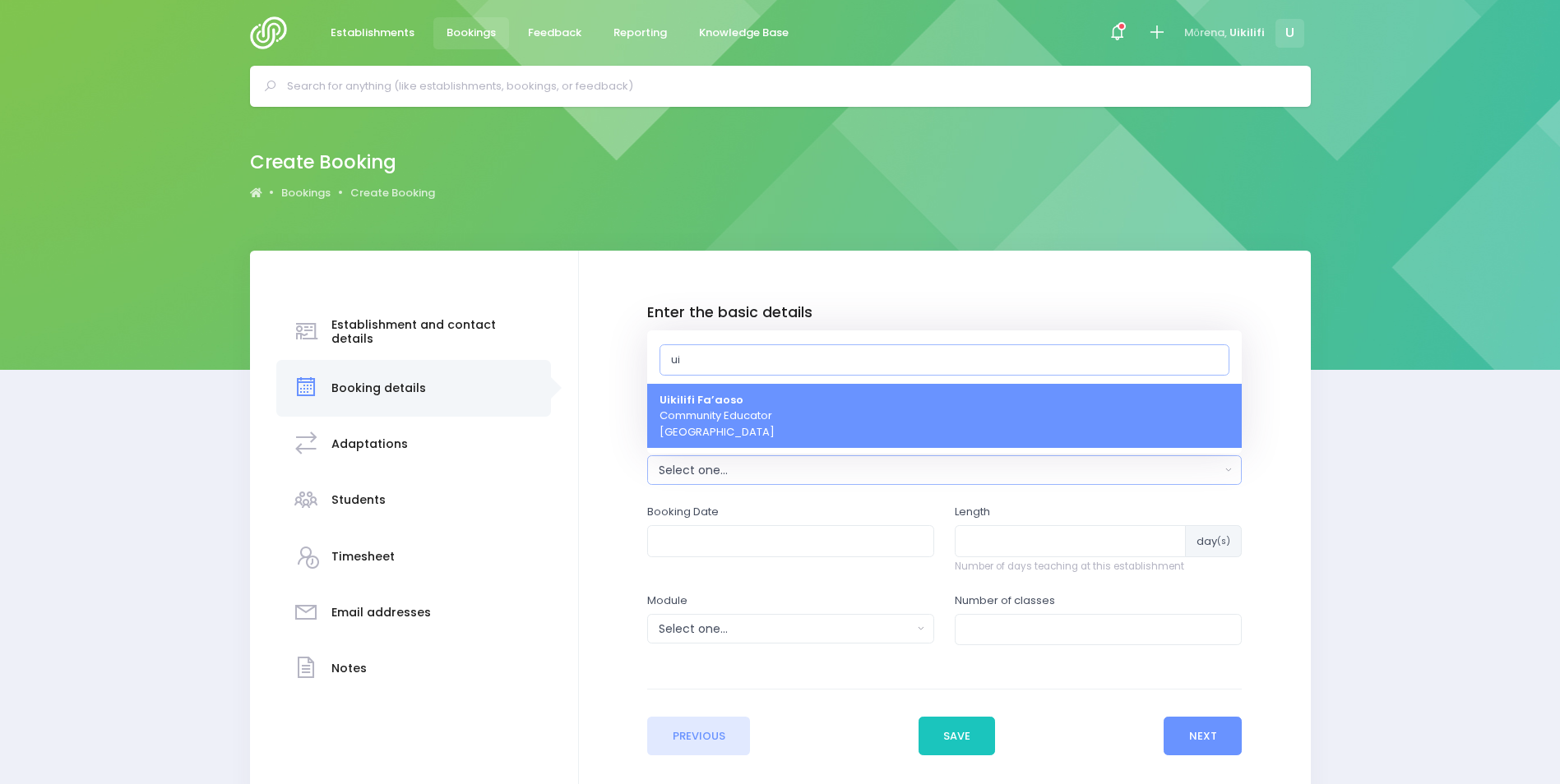
type input "ui"
click at [960, 437] on link "Uikilifi Fa’aoso Community Educator Northern Region" at bounding box center [944, 416] width 595 height 65
select select "321150"
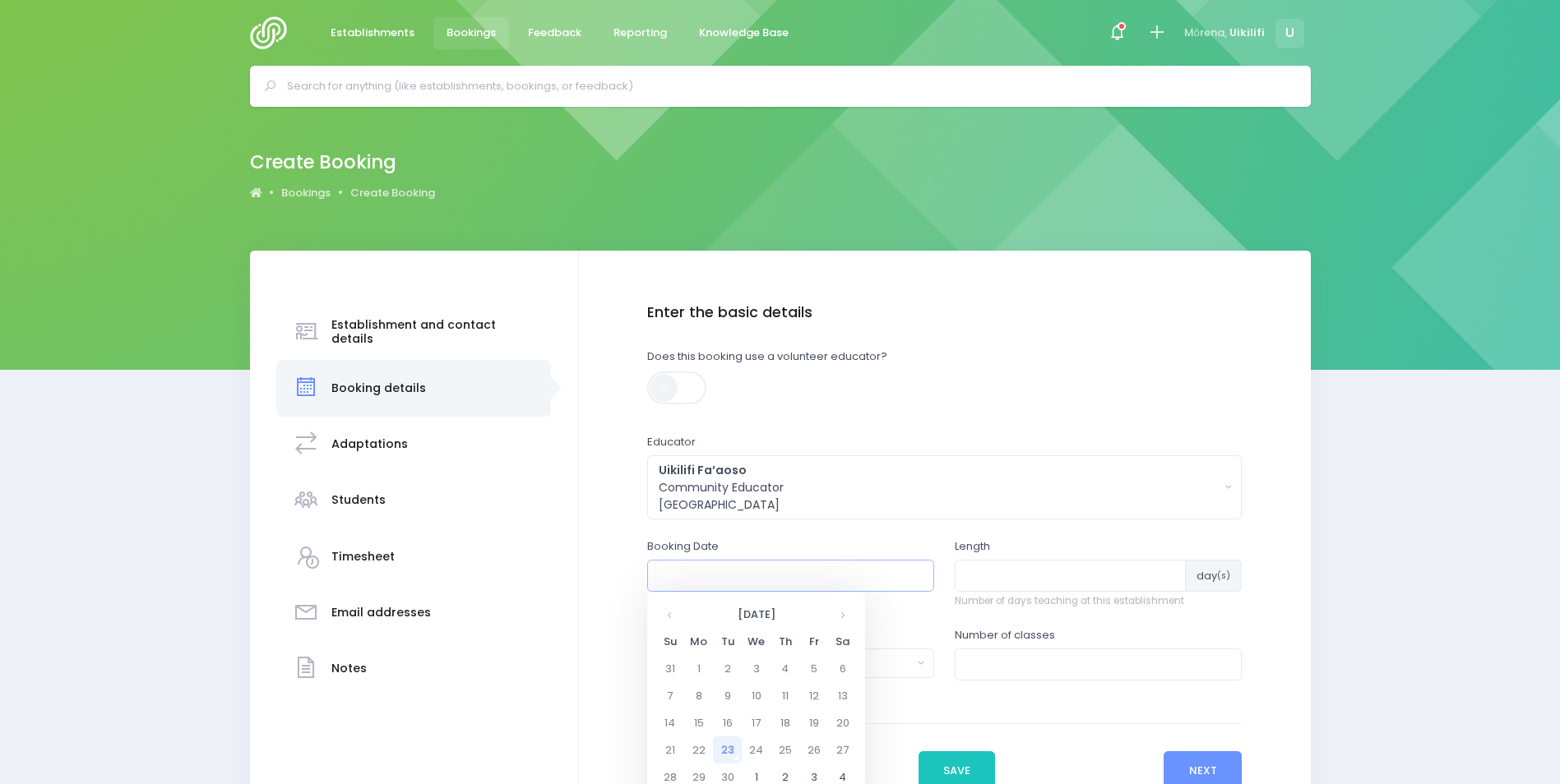
click at [869, 585] on input "text" at bounding box center [790, 576] width 287 height 31
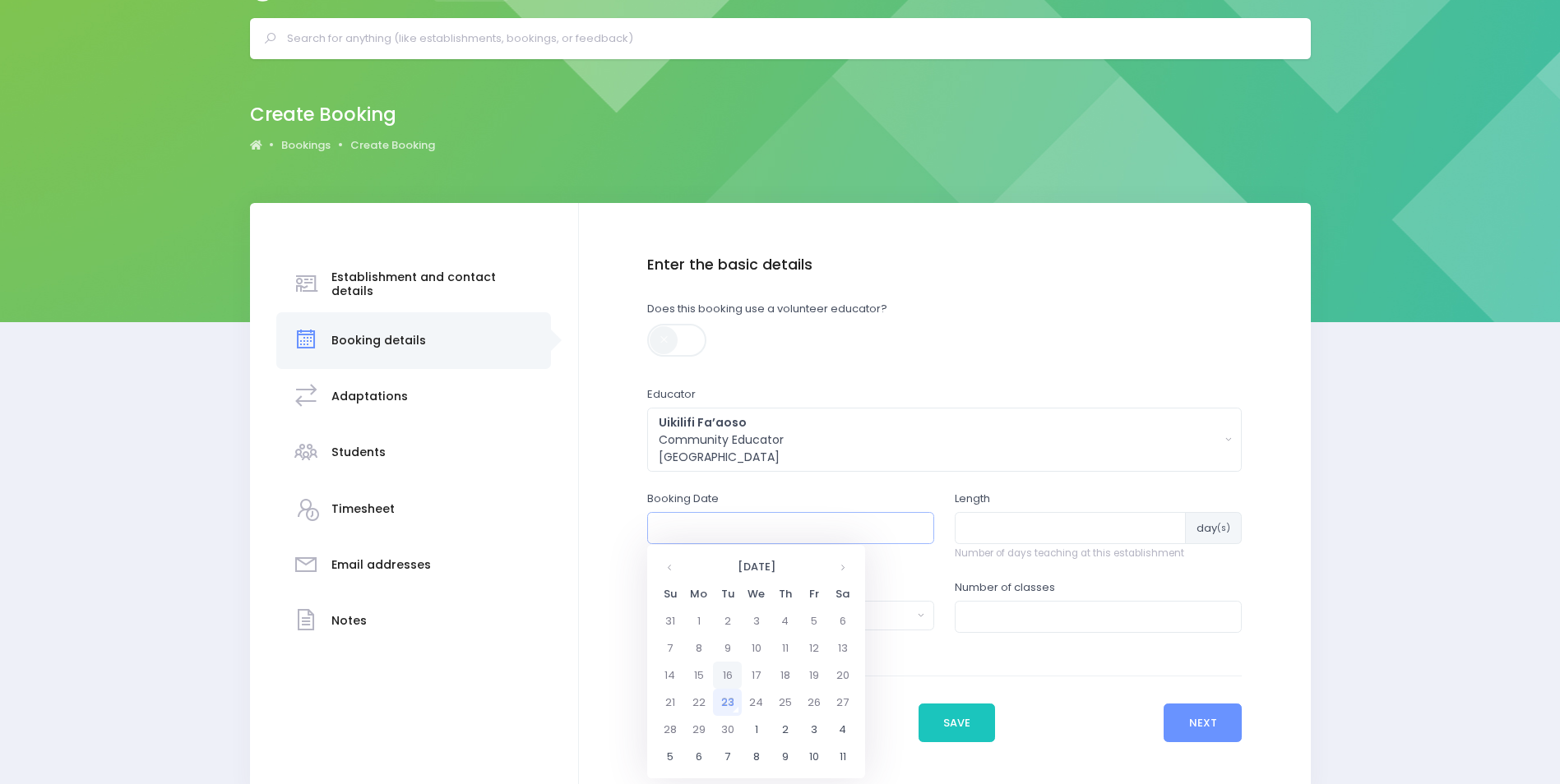
scroll to position [50, 0]
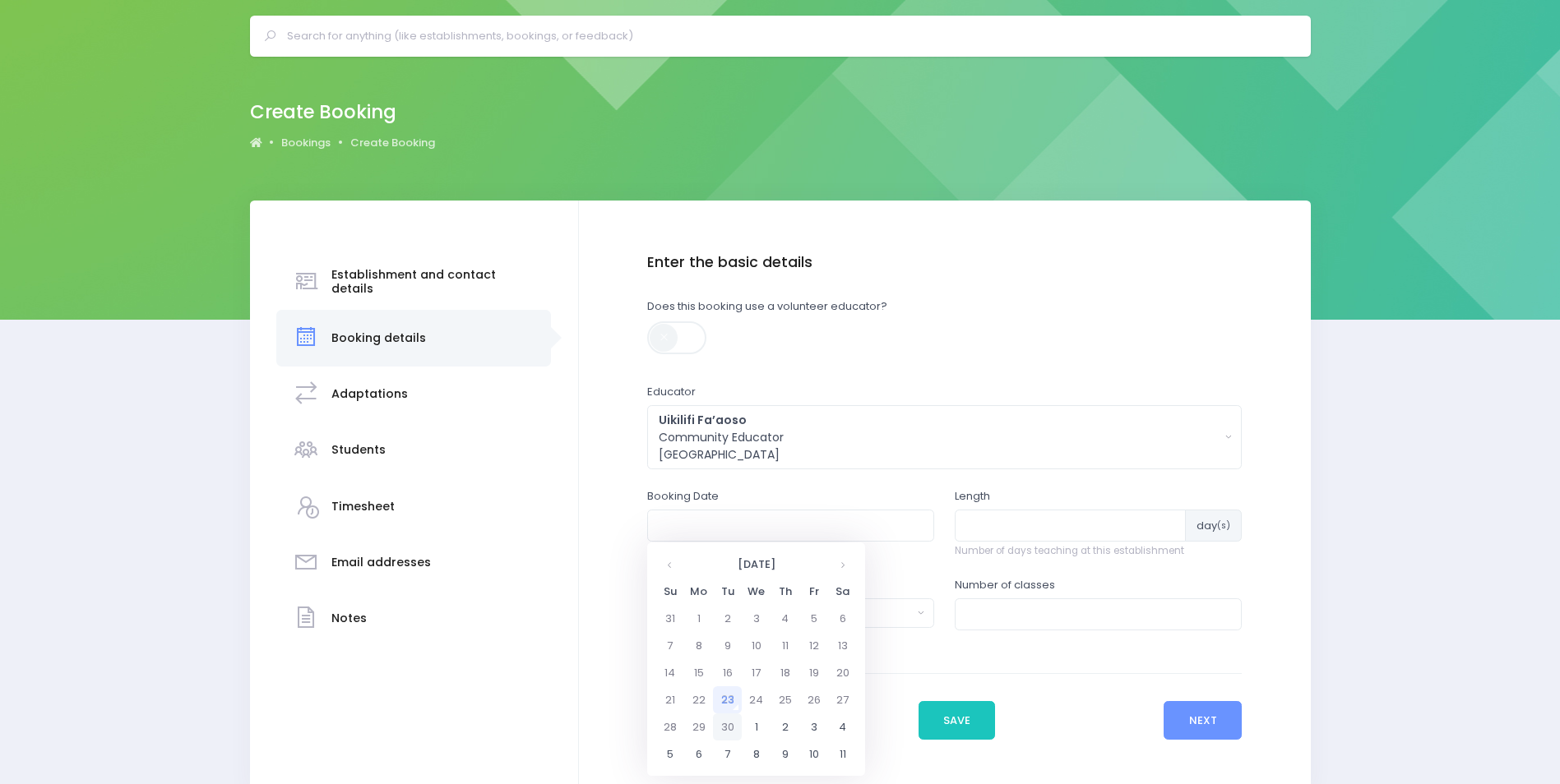
click at [730, 731] on td "30" at bounding box center [728, 728] width 29 height 27
click at [838, 640] on span "11" at bounding box center [839, 642] width 29 height 22
click at [688, 617] on span "11:00" at bounding box center [681, 617] width 46 height 22
type input "30/09/2025 11:00 AM"
click at [1004, 520] on input "number" at bounding box center [1071, 525] width 231 height 31
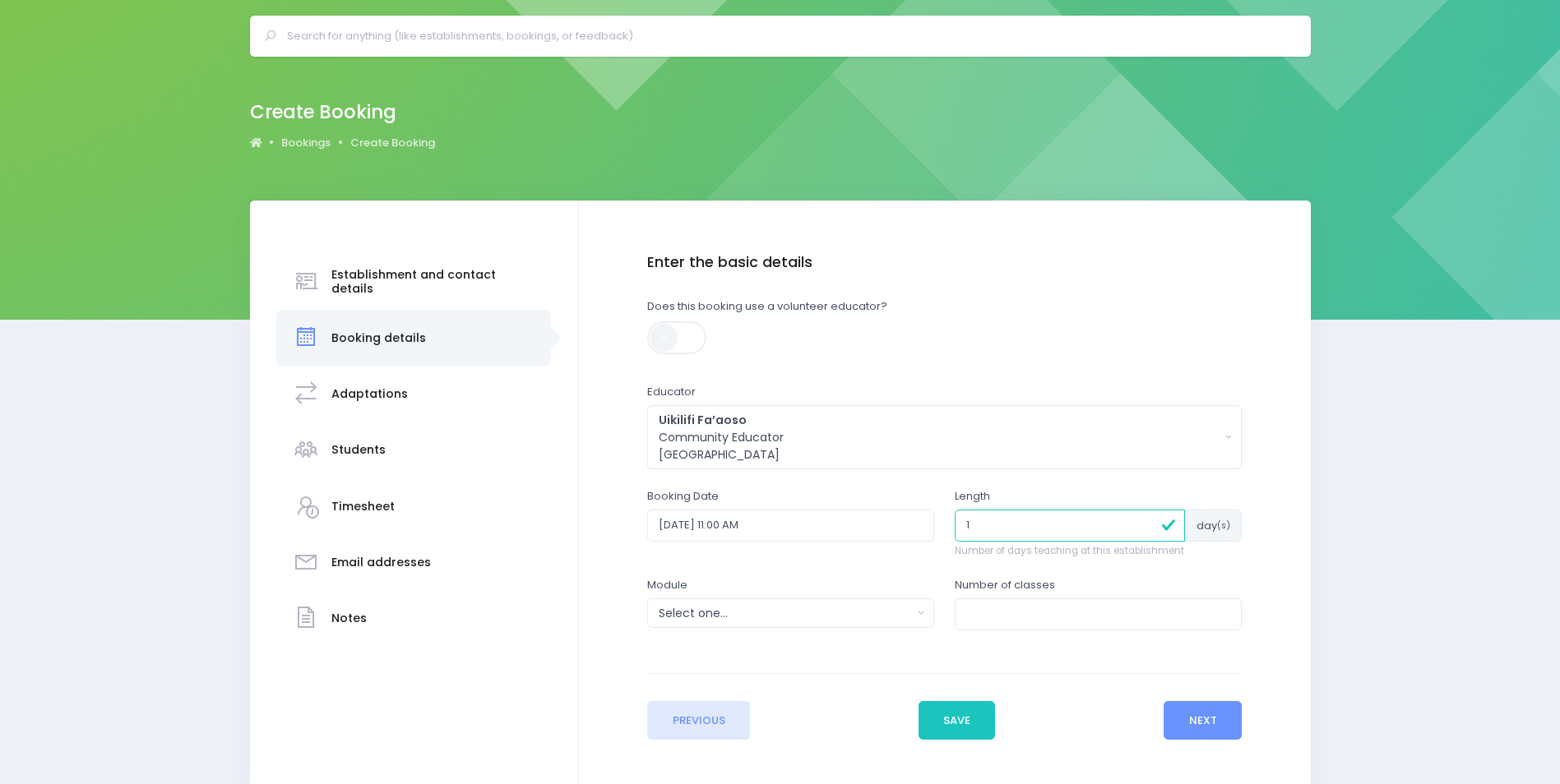
type input "1"
click at [881, 615] on div "Select one..." at bounding box center [785, 613] width 253 height 17
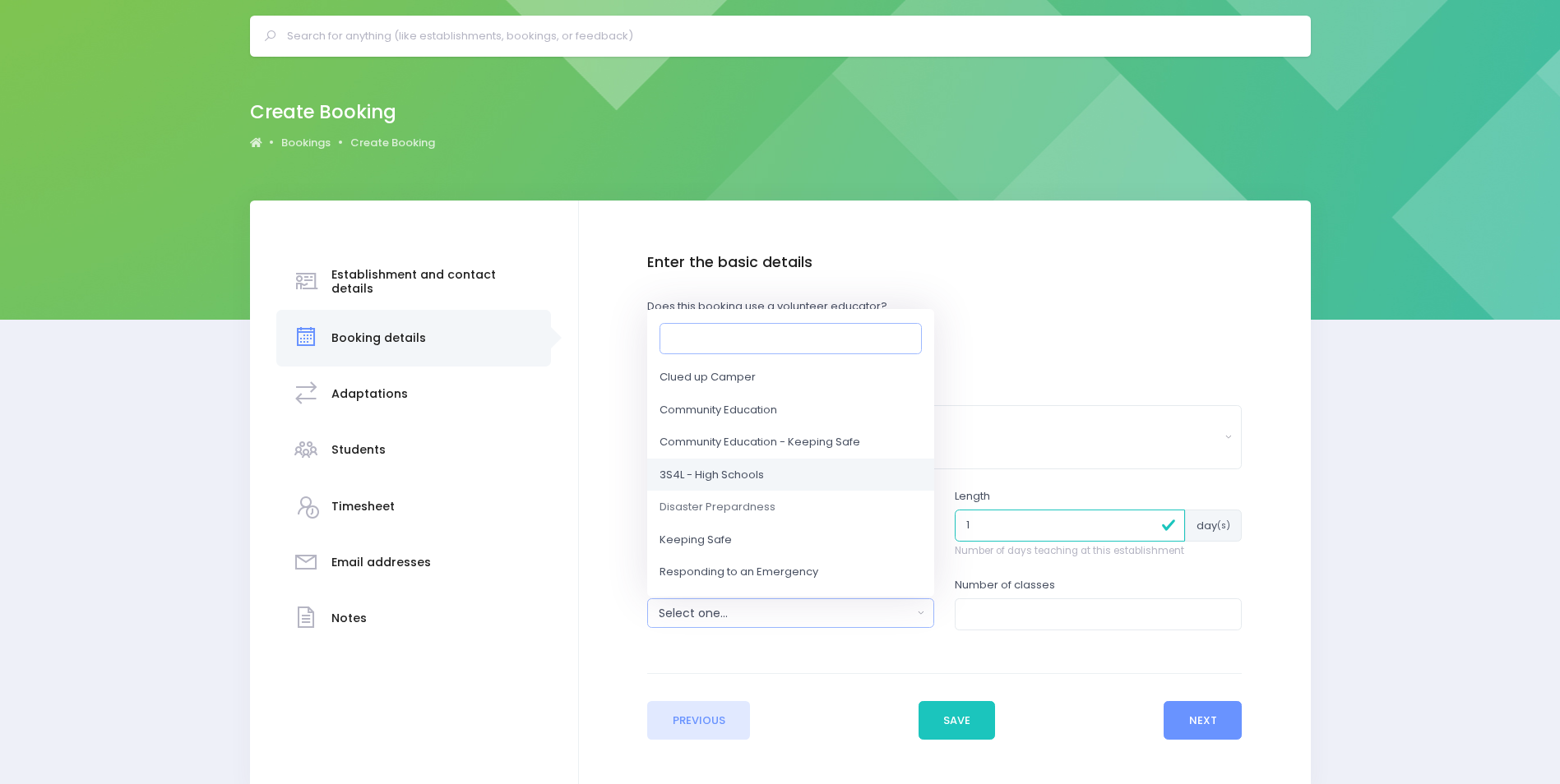
scroll to position [61, 0]
click at [821, 568] on link "Responding to an Emergency" at bounding box center [790, 571] width 287 height 33
select select "Responding to an Emergency"
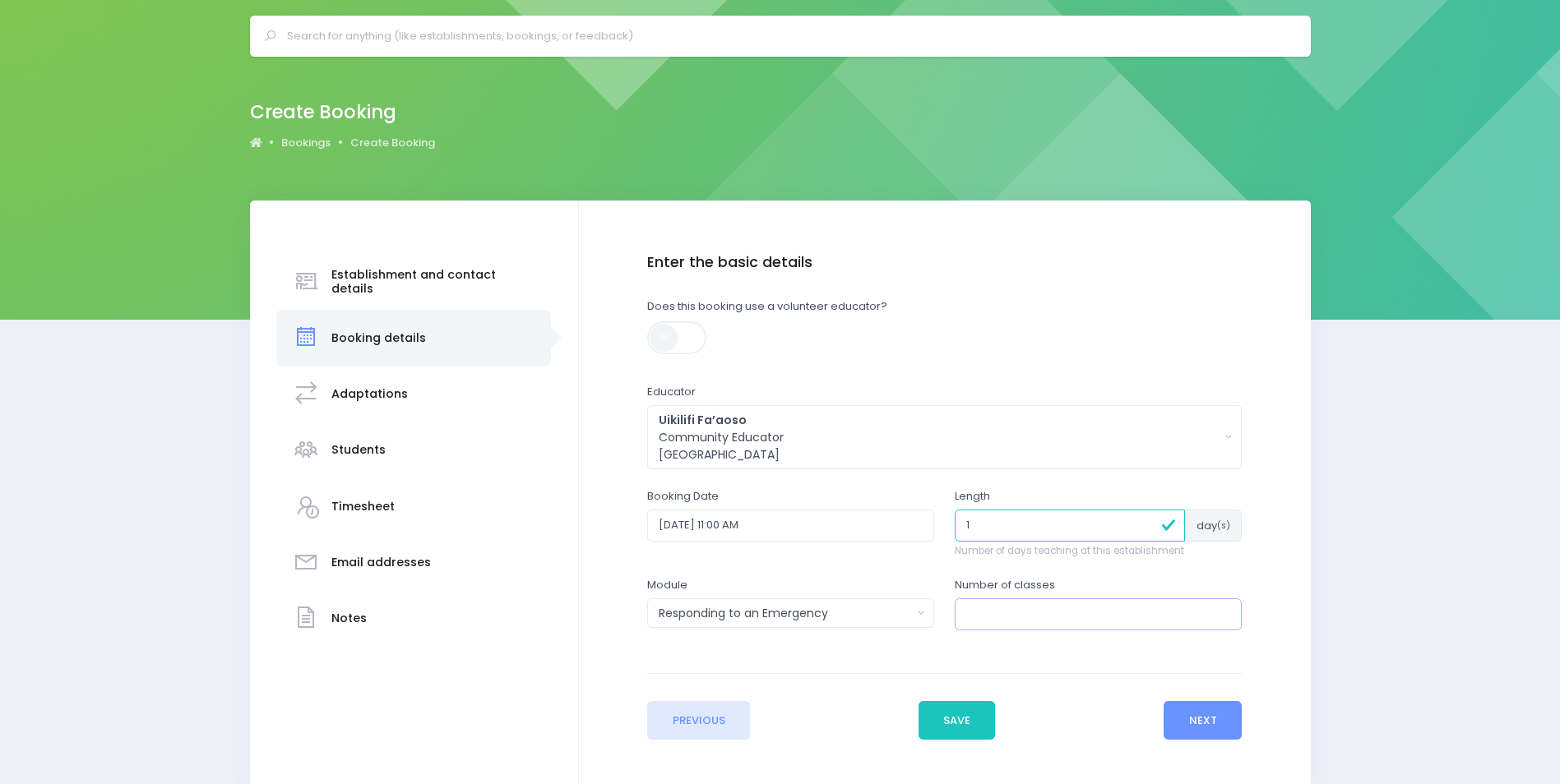
click at [1020, 611] on input "number" at bounding box center [1098, 614] width 287 height 31
type input "1"
click at [1207, 739] on button "Next" at bounding box center [1203, 720] width 78 height 39
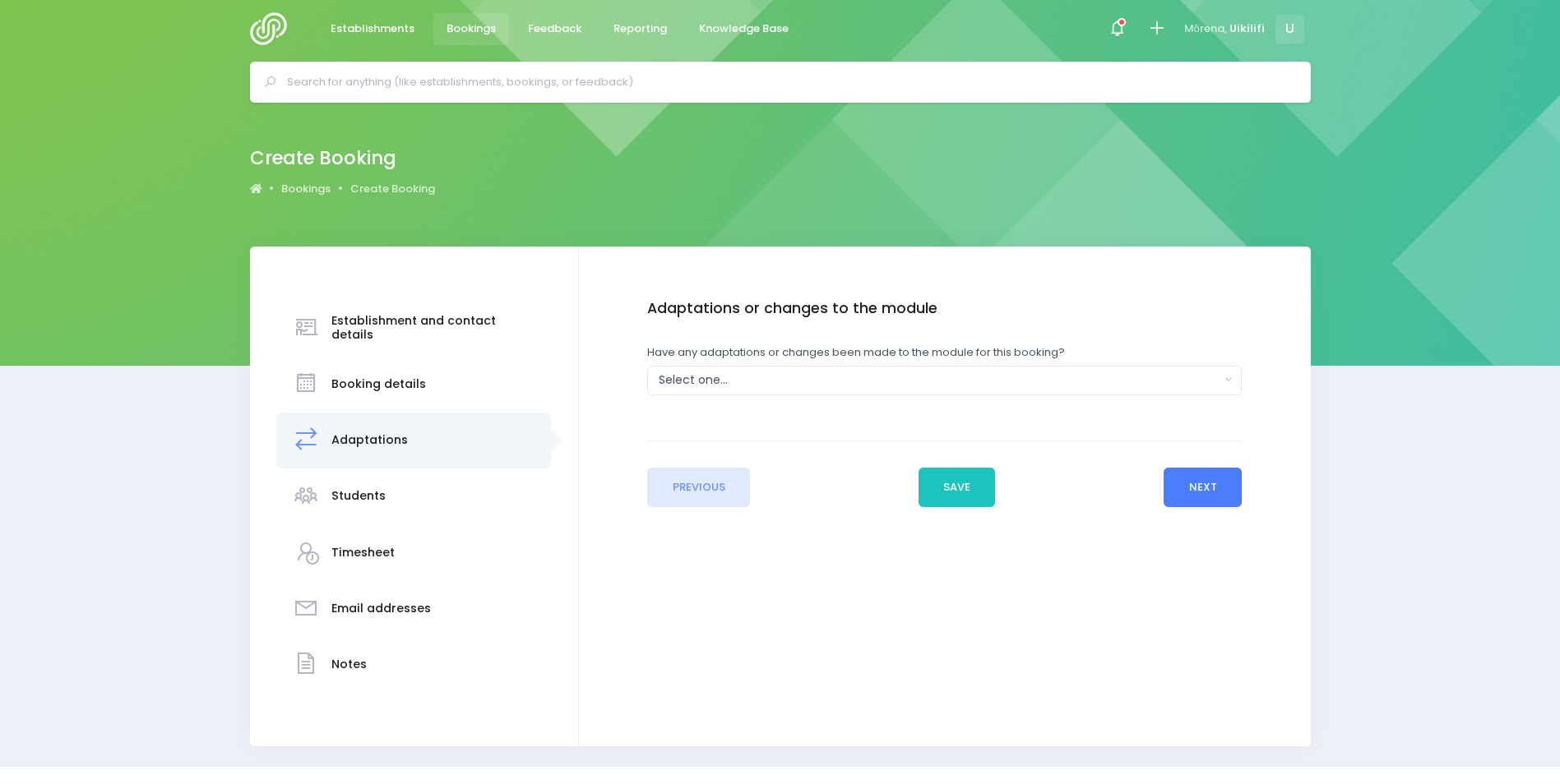
scroll to position [0, 0]
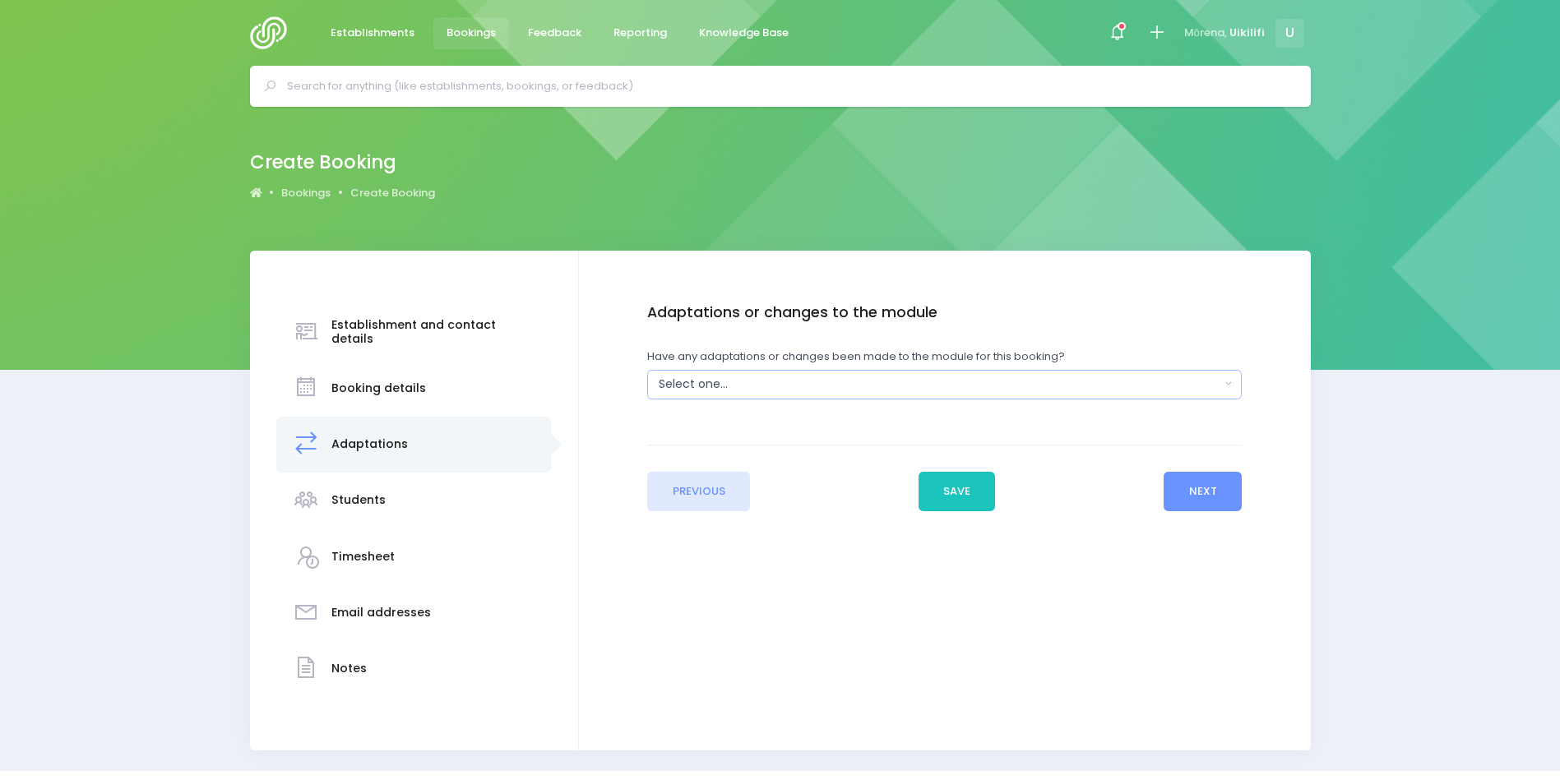
click at [1169, 391] on div "Select one..." at bounding box center [939, 384] width 561 height 17
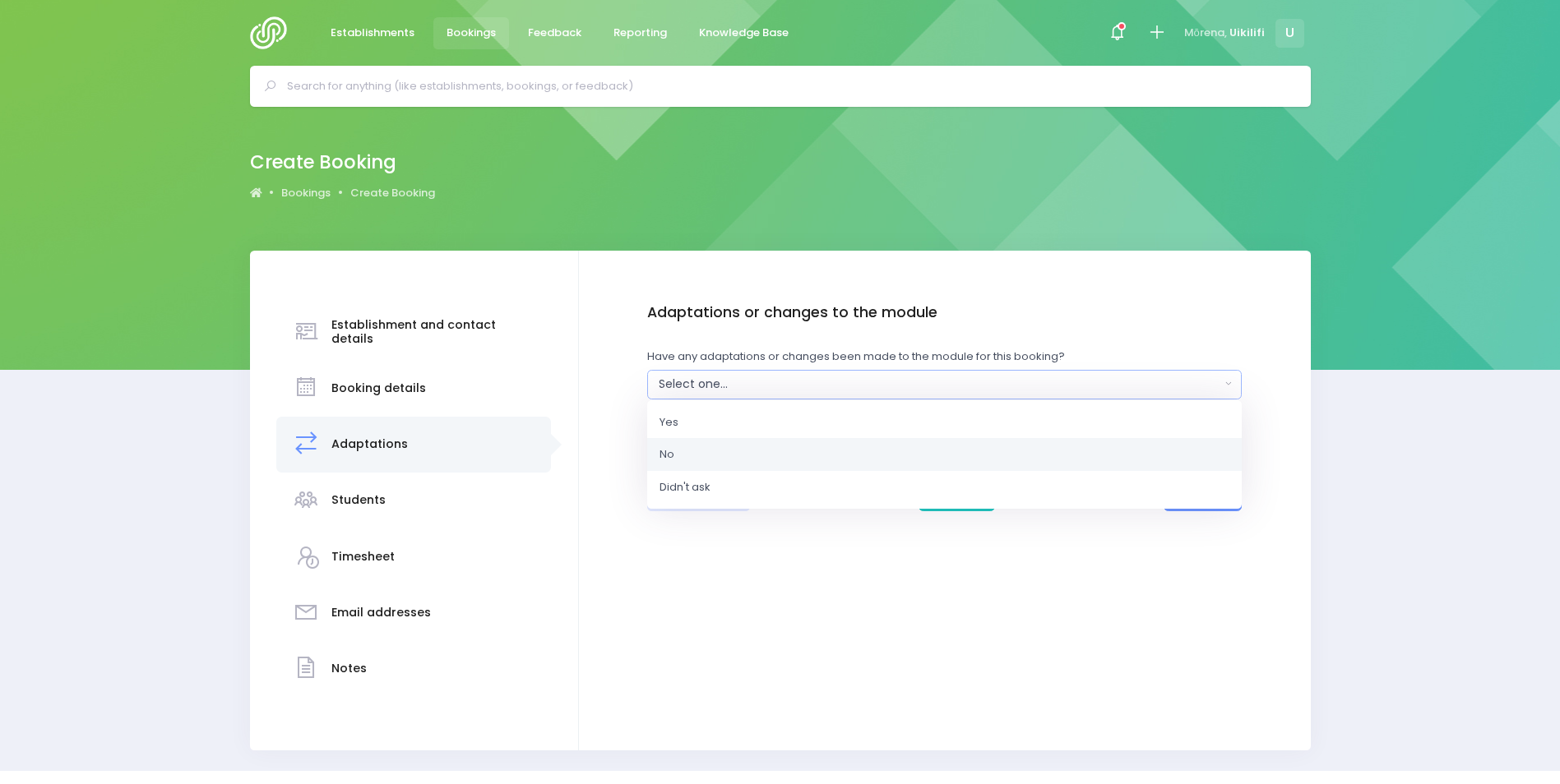
click at [1073, 458] on link "No" at bounding box center [944, 455] width 595 height 33
select select "No"
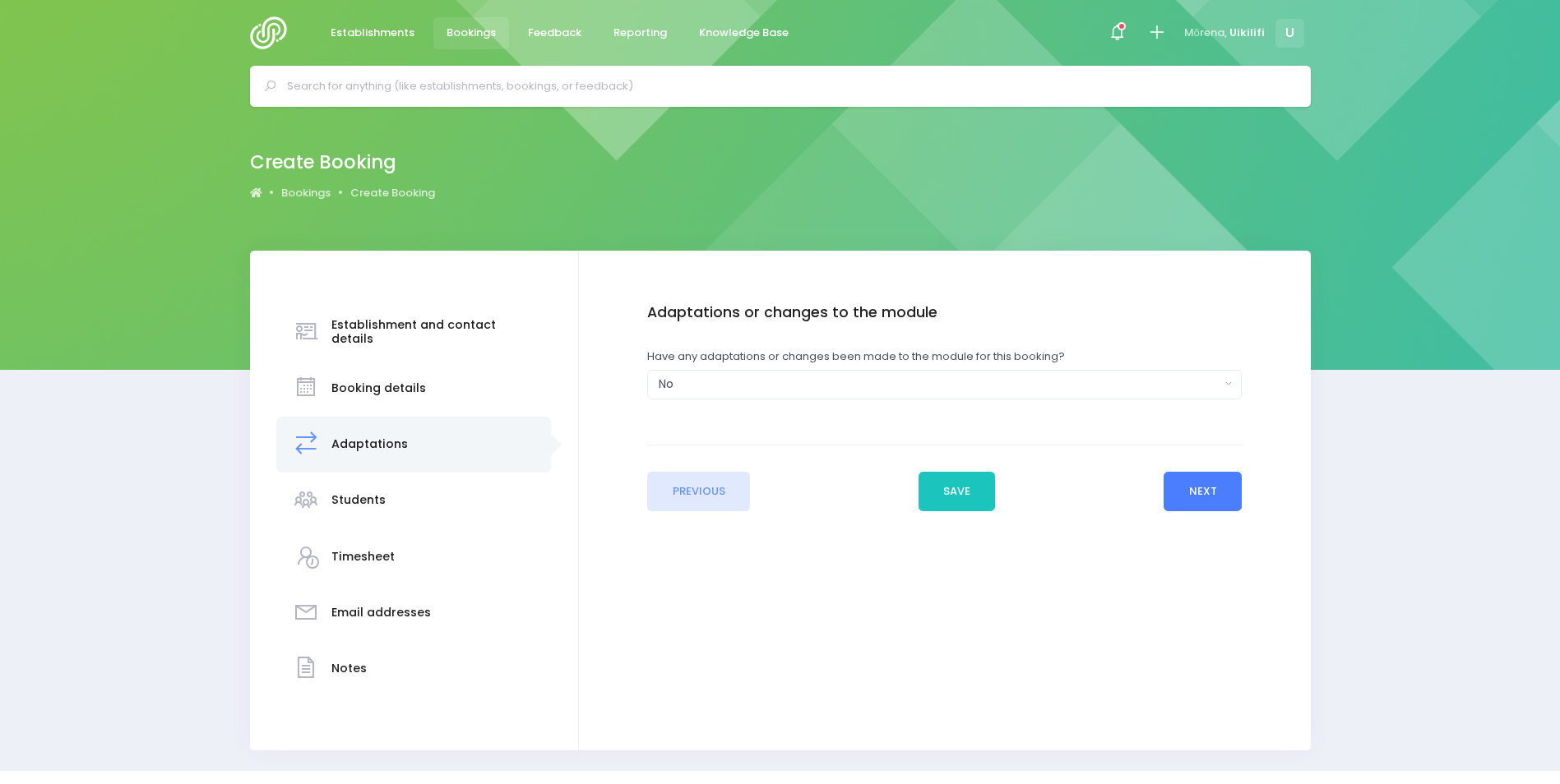
click at [1211, 501] on button "Next" at bounding box center [1203, 491] width 78 height 39
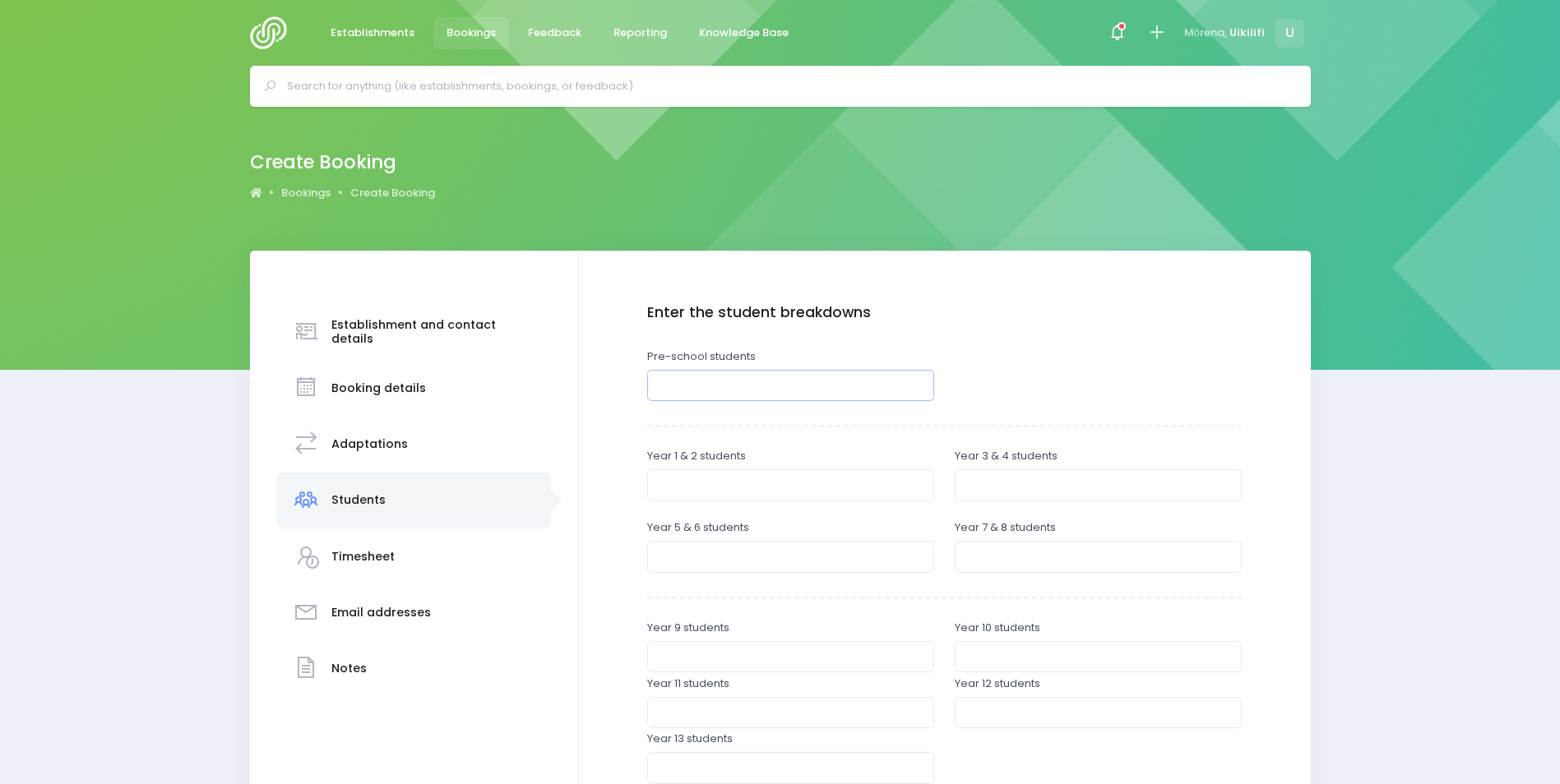
click at [925, 387] on input "number" at bounding box center [790, 386] width 287 height 31
type input "5"
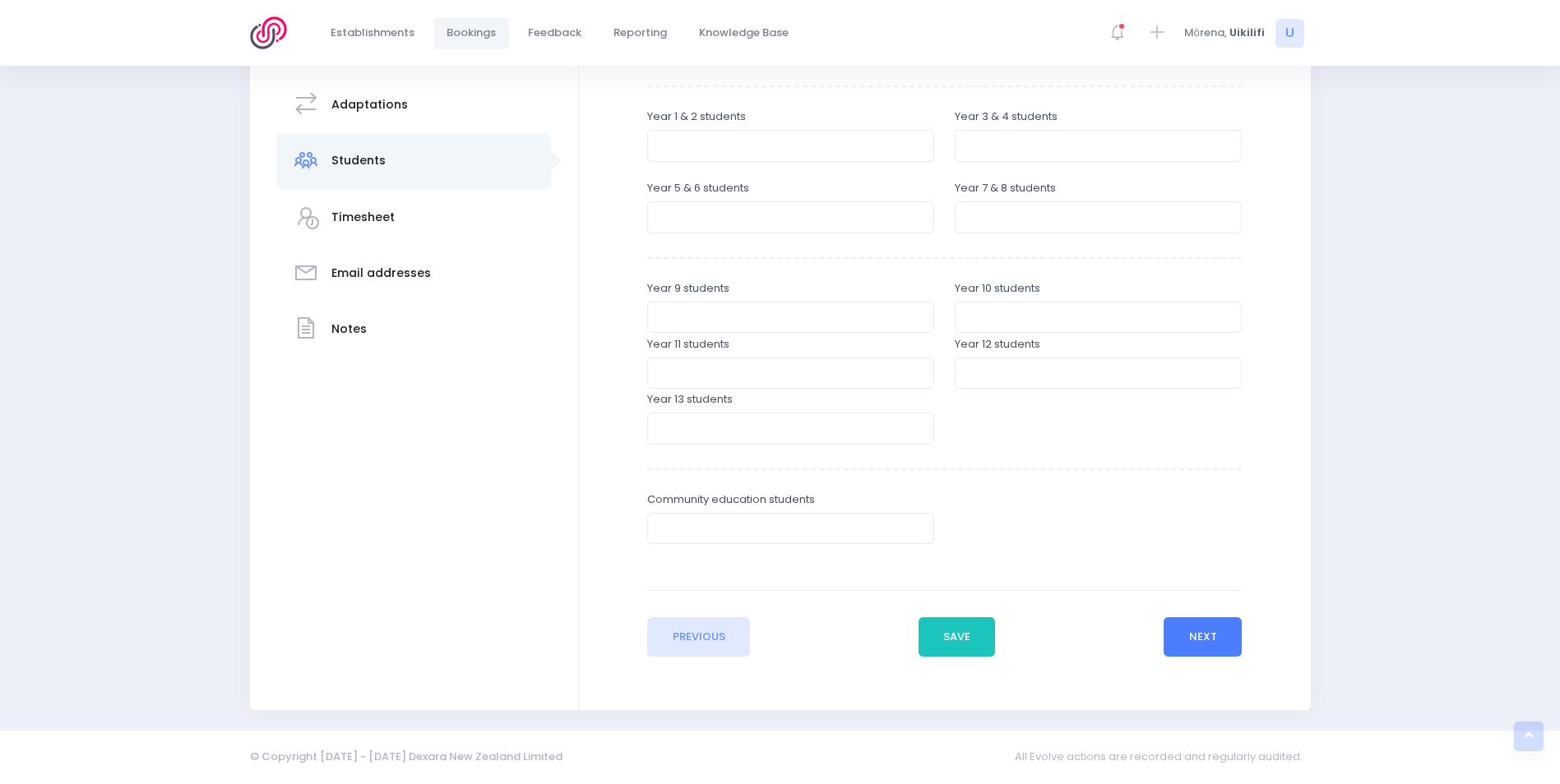
type input "40"
click at [1203, 629] on button "Next" at bounding box center [1203, 637] width 78 height 39
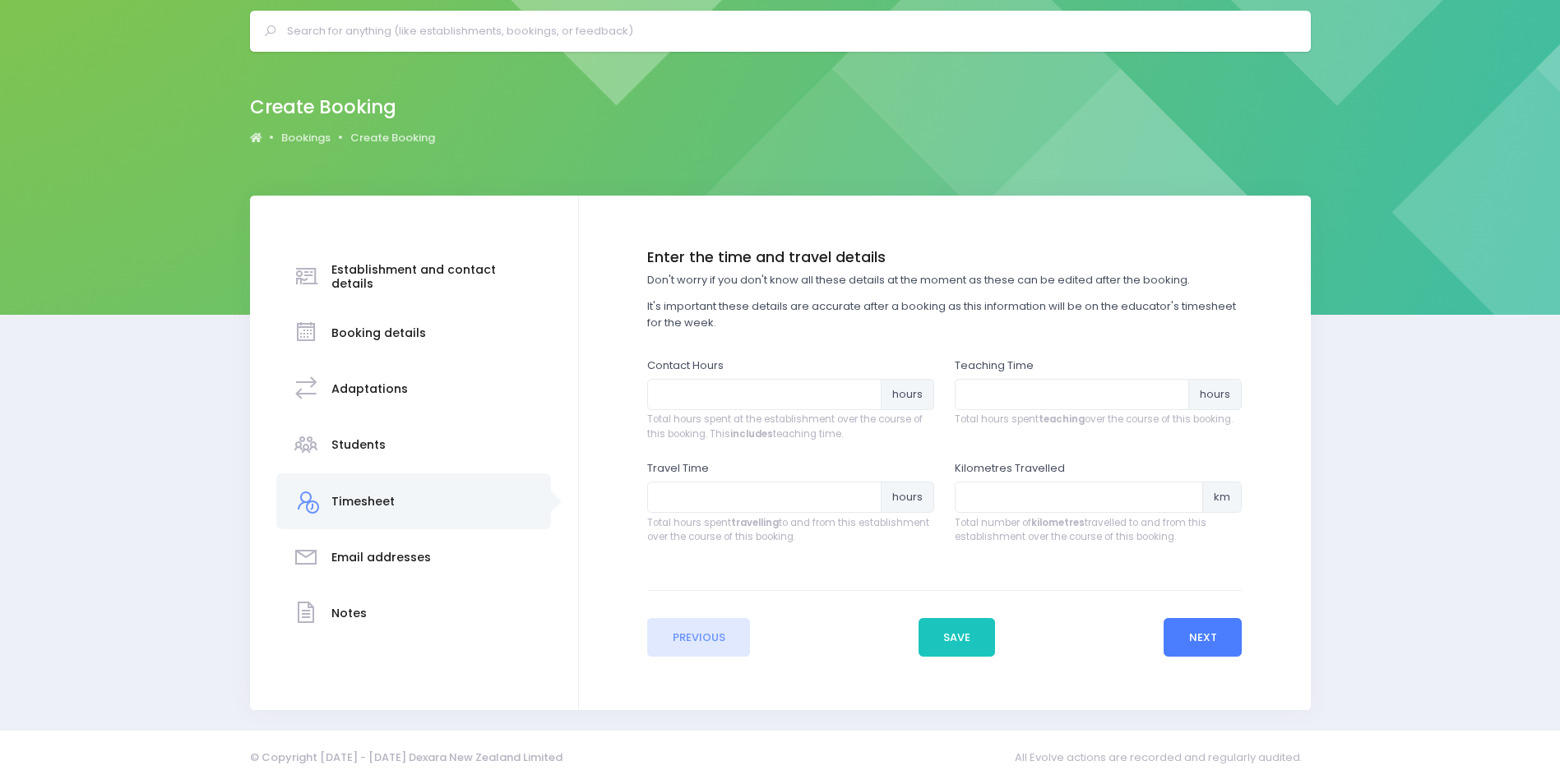
scroll to position [0, 0]
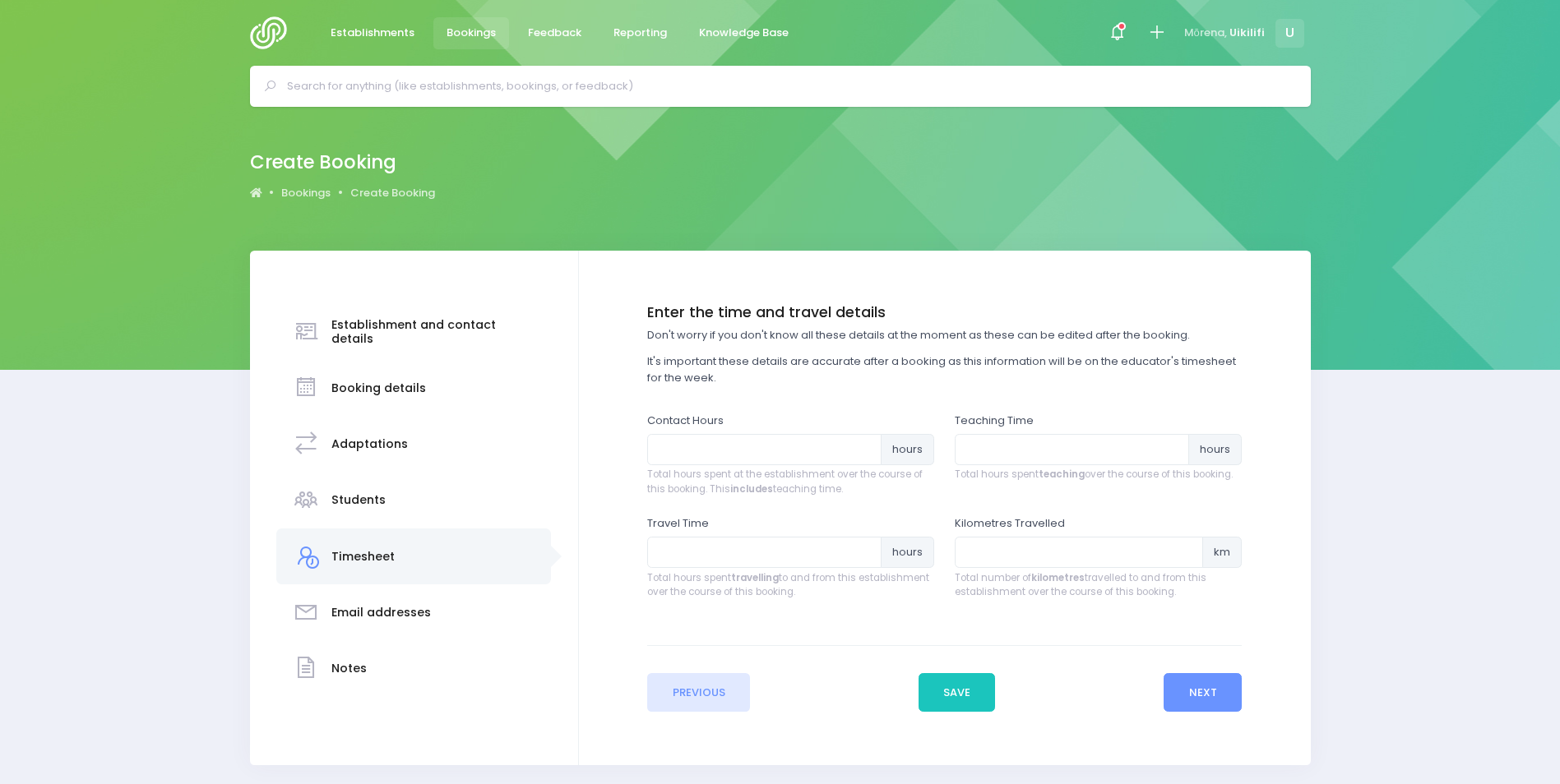
click at [840, 432] on div "Contact Hours hours Total hours spent at the establishment over the course of t…" at bounding box center [790, 455] width 287 height 85
click at [840, 440] on input "number" at bounding box center [764, 449] width 235 height 31
click at [840, 440] on input "2" at bounding box center [764, 449] width 235 height 31
type input "2"
click at [983, 440] on input "number" at bounding box center [1072, 449] width 235 height 31
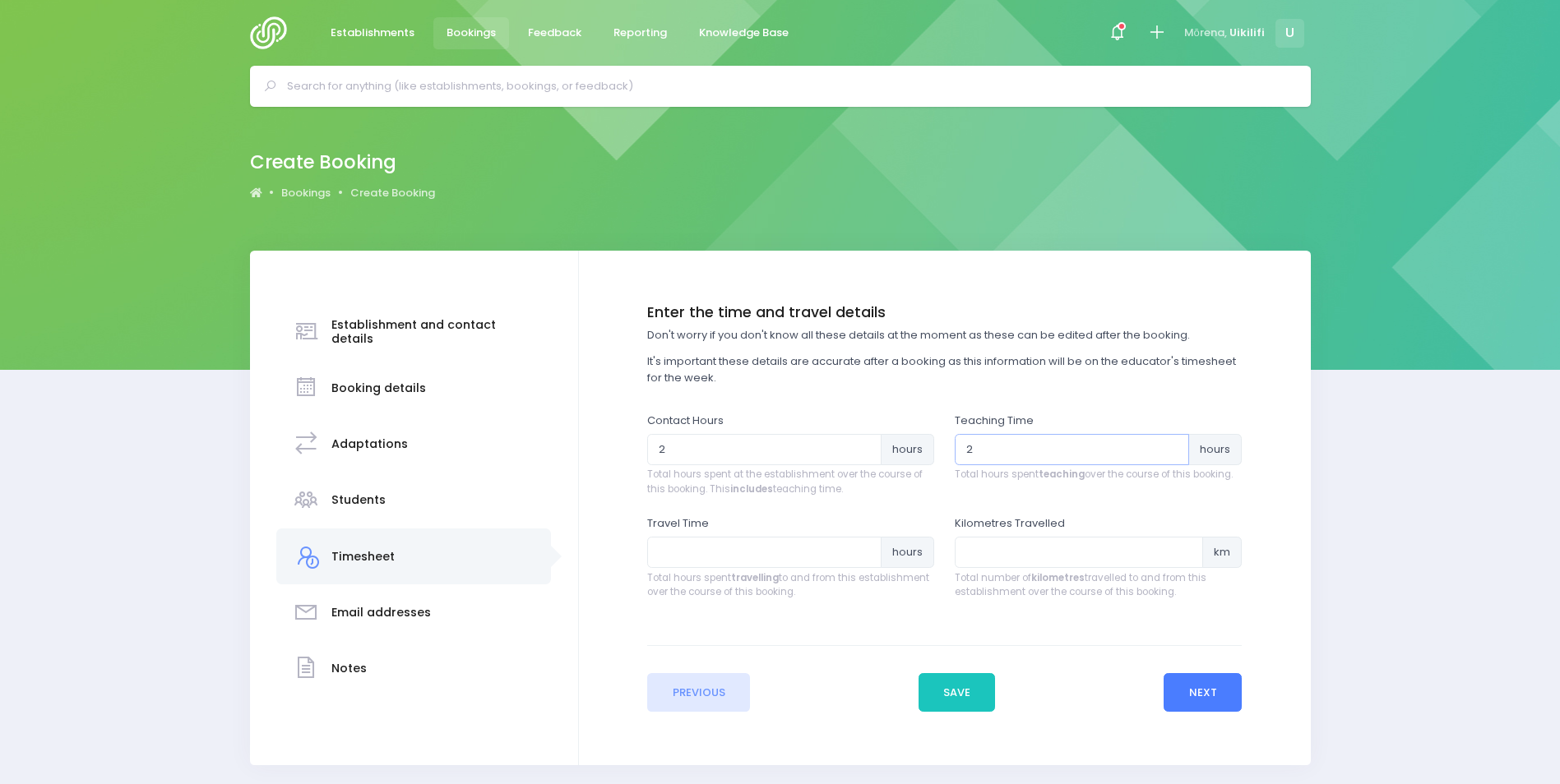
type input "2"
click at [1192, 702] on button "Next" at bounding box center [1203, 692] width 78 height 39
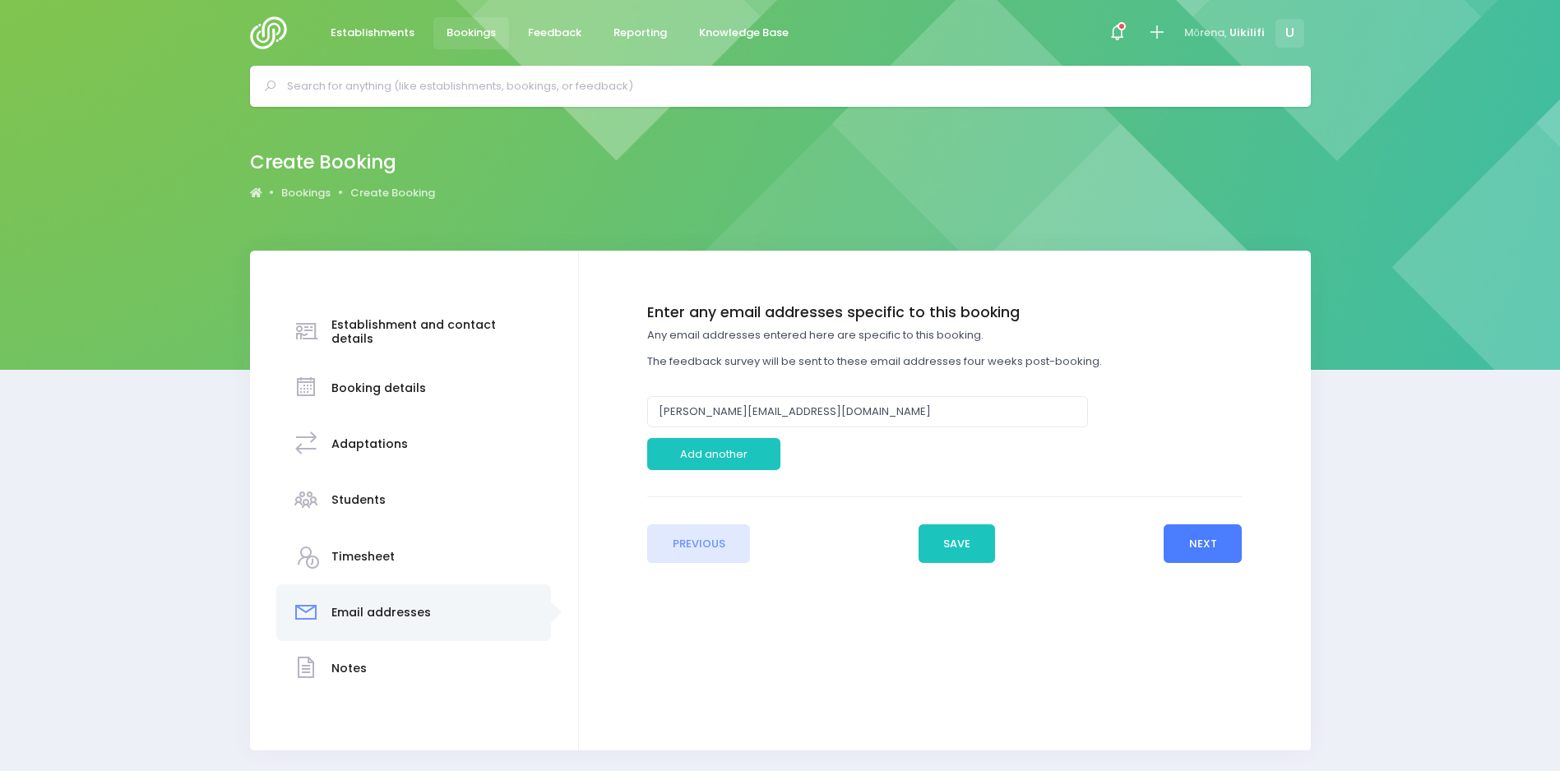
click at [1203, 543] on button "Next" at bounding box center [1203, 544] width 78 height 39
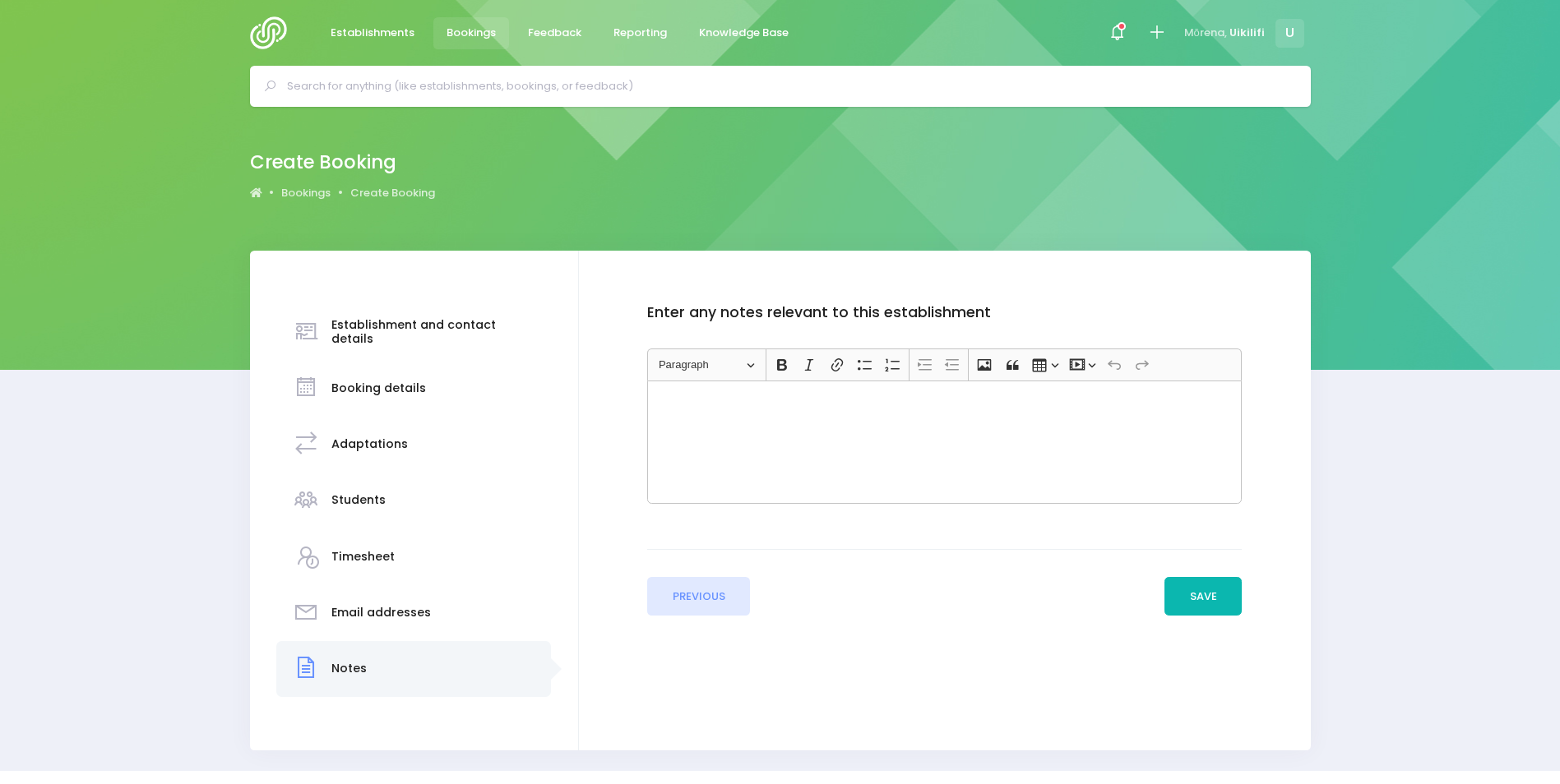
click at [1222, 590] on button "Save" at bounding box center [1203, 597] width 77 height 39
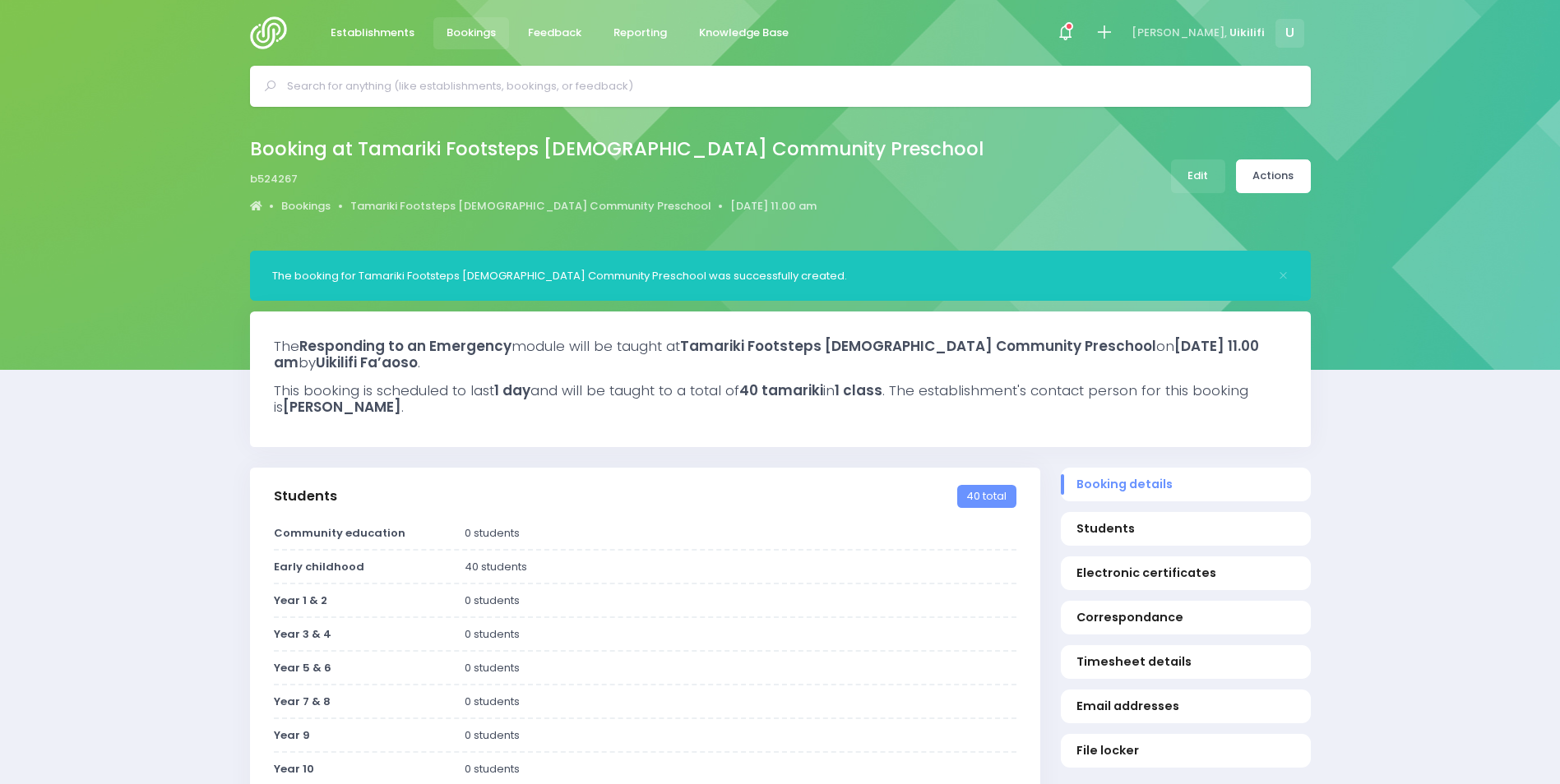
select select "5"
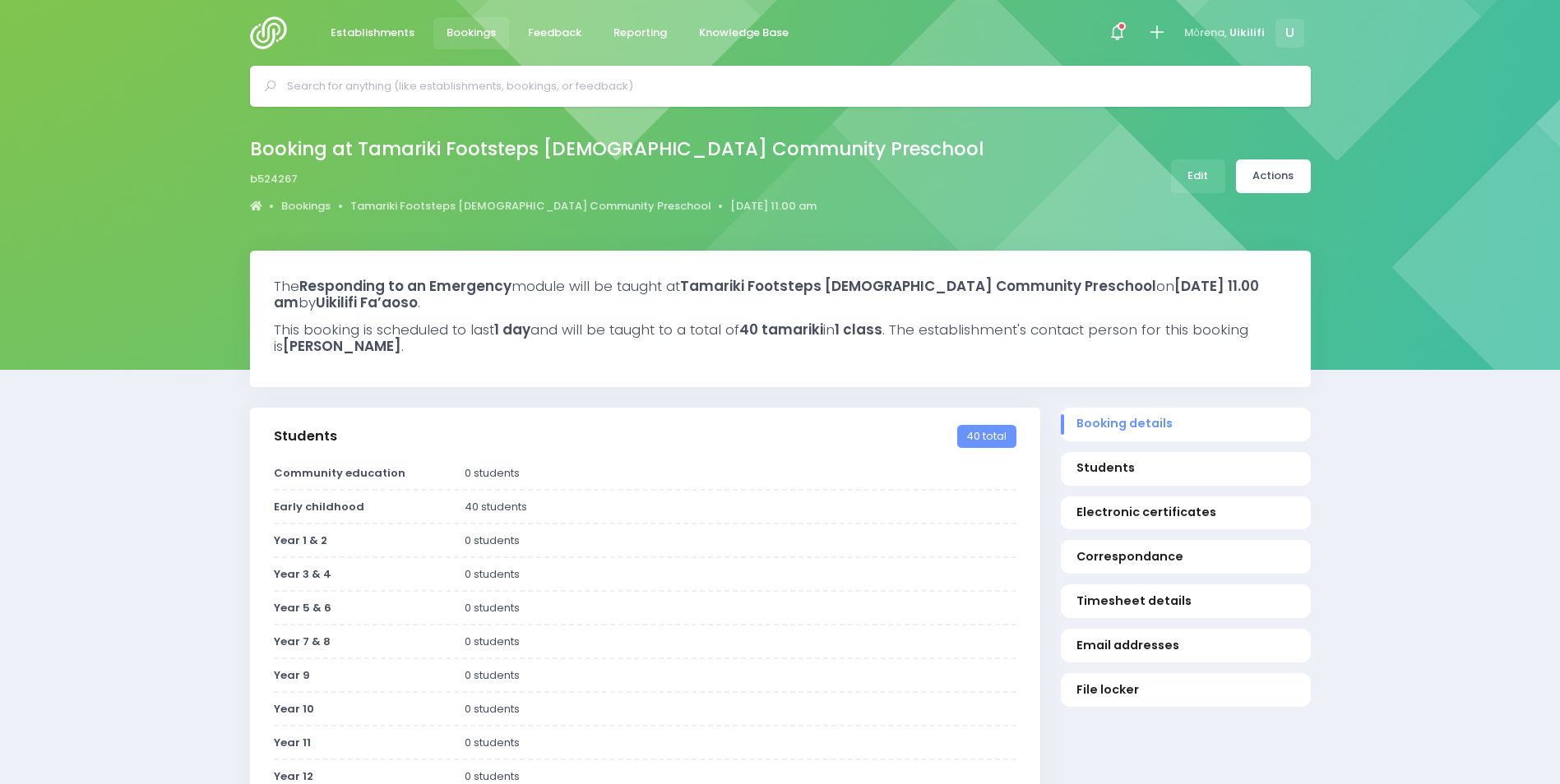
select select "5"
click at [1265, 179] on link "Actions" at bounding box center [1273, 176] width 75 height 34
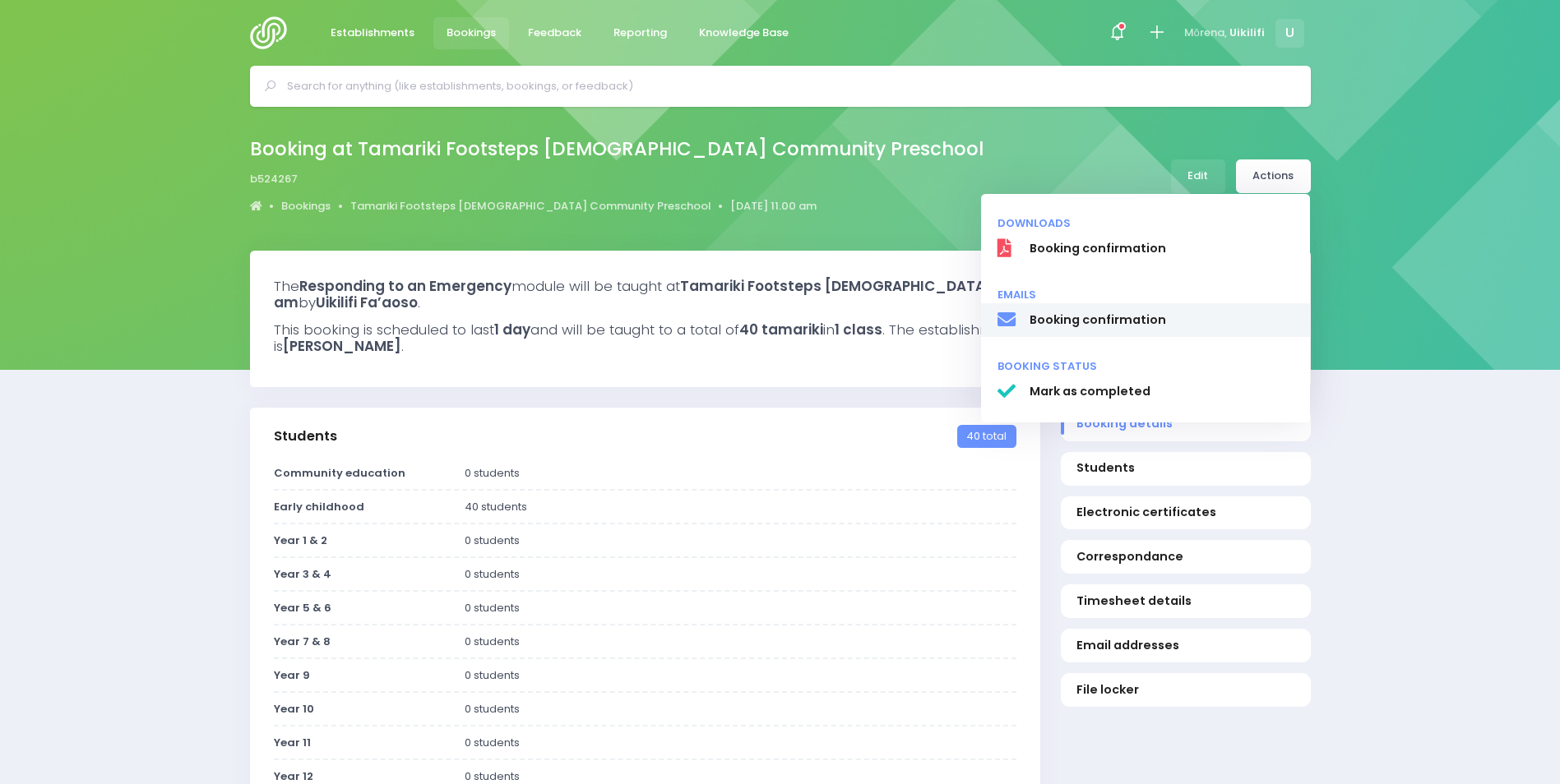
click at [1132, 314] on span "Booking confirmation" at bounding box center [1161, 320] width 265 height 17
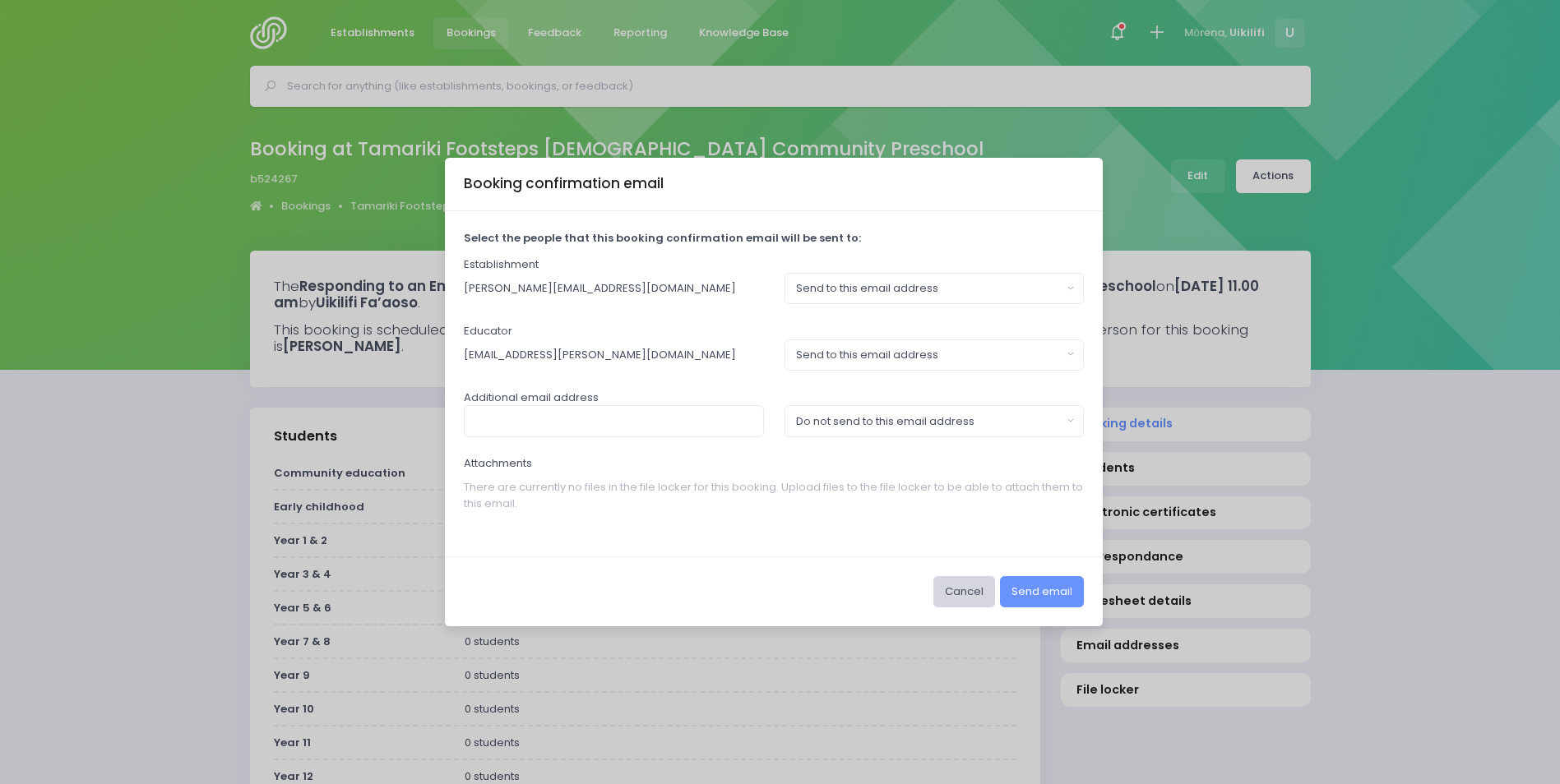
click at [968, 586] on button "Cancel" at bounding box center [964, 592] width 62 height 31
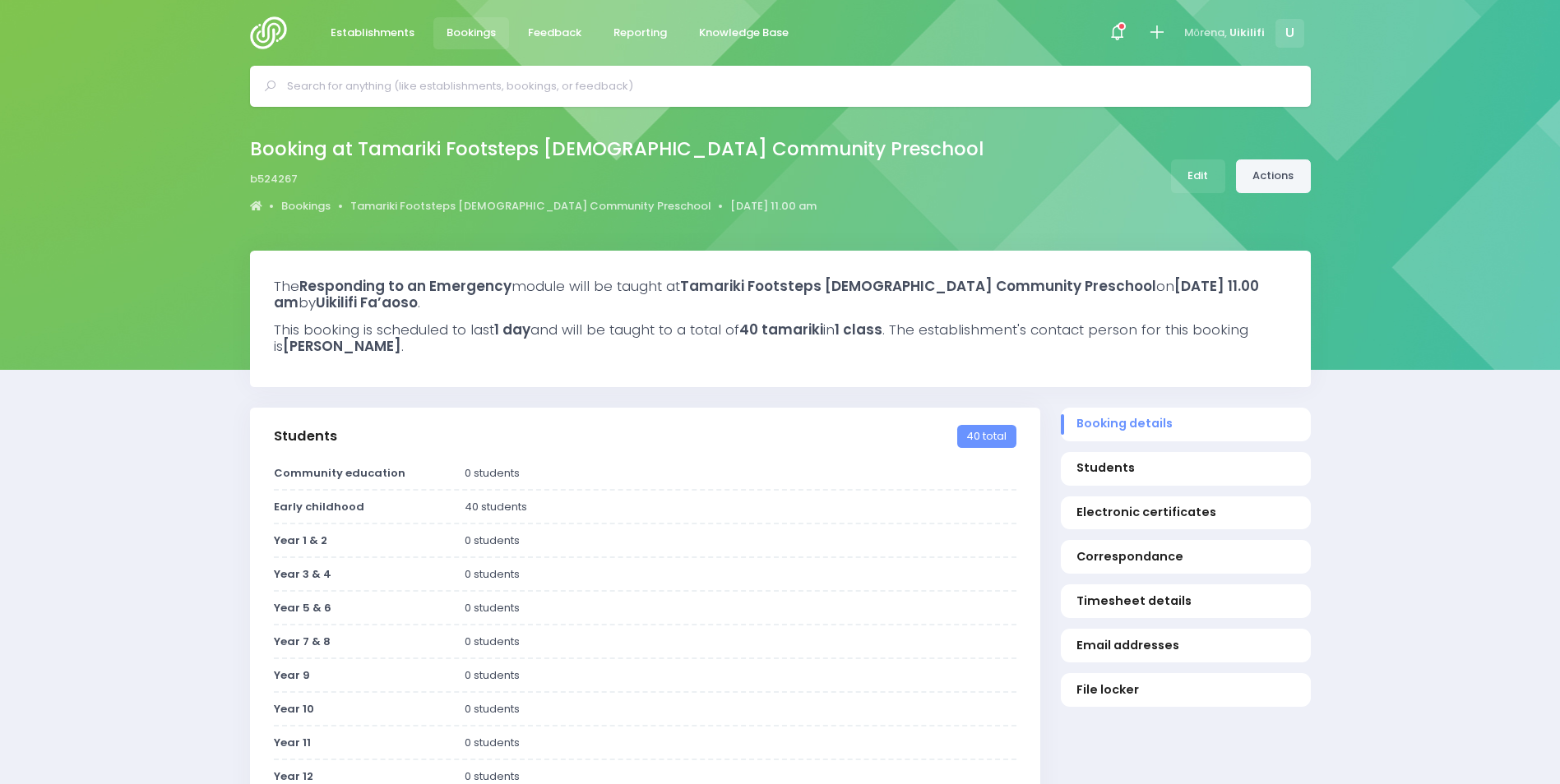
click at [1282, 172] on link "Actions" at bounding box center [1273, 176] width 75 height 34
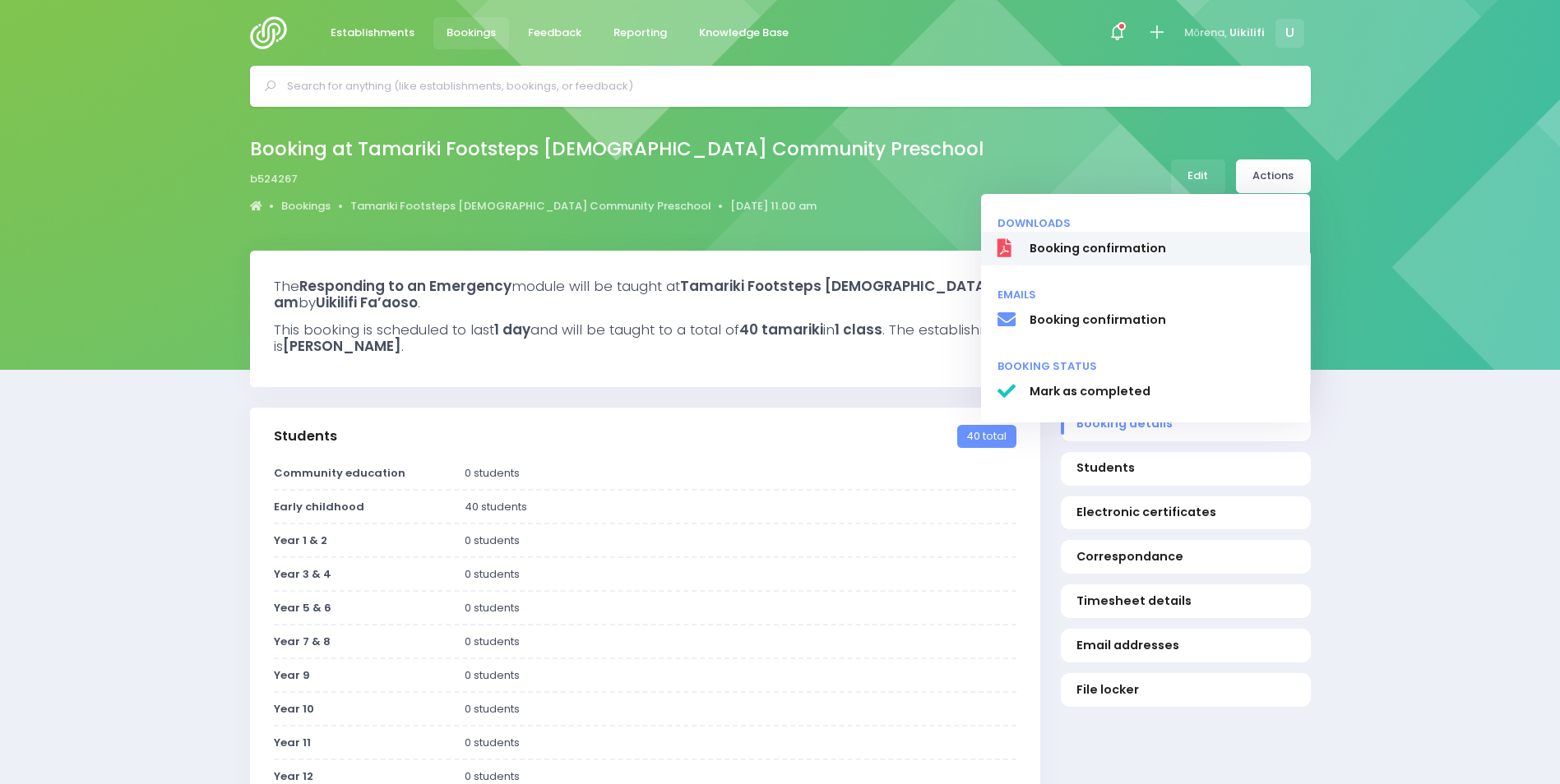
click at [1231, 232] on link "Booking confirmation" at bounding box center [1145, 249] width 329 height 35
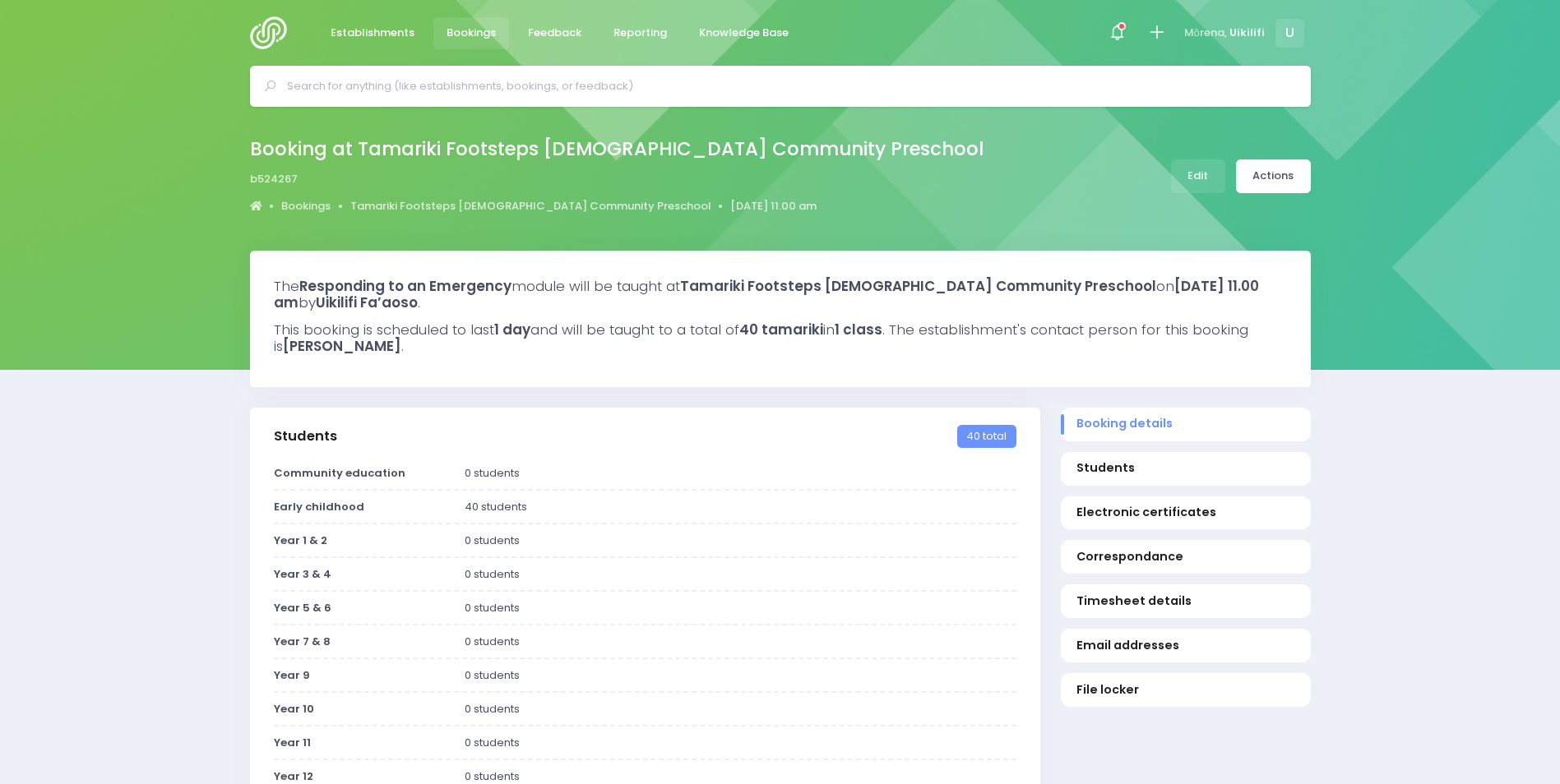
click at [1070, 196] on div "Booking at Tamariki Footsteps Christian Community Preschool b524267 Bookings Ta…" at bounding box center [780, 176] width 1102 height 86
click at [1302, 179] on link "Actions" at bounding box center [1273, 176] width 75 height 34
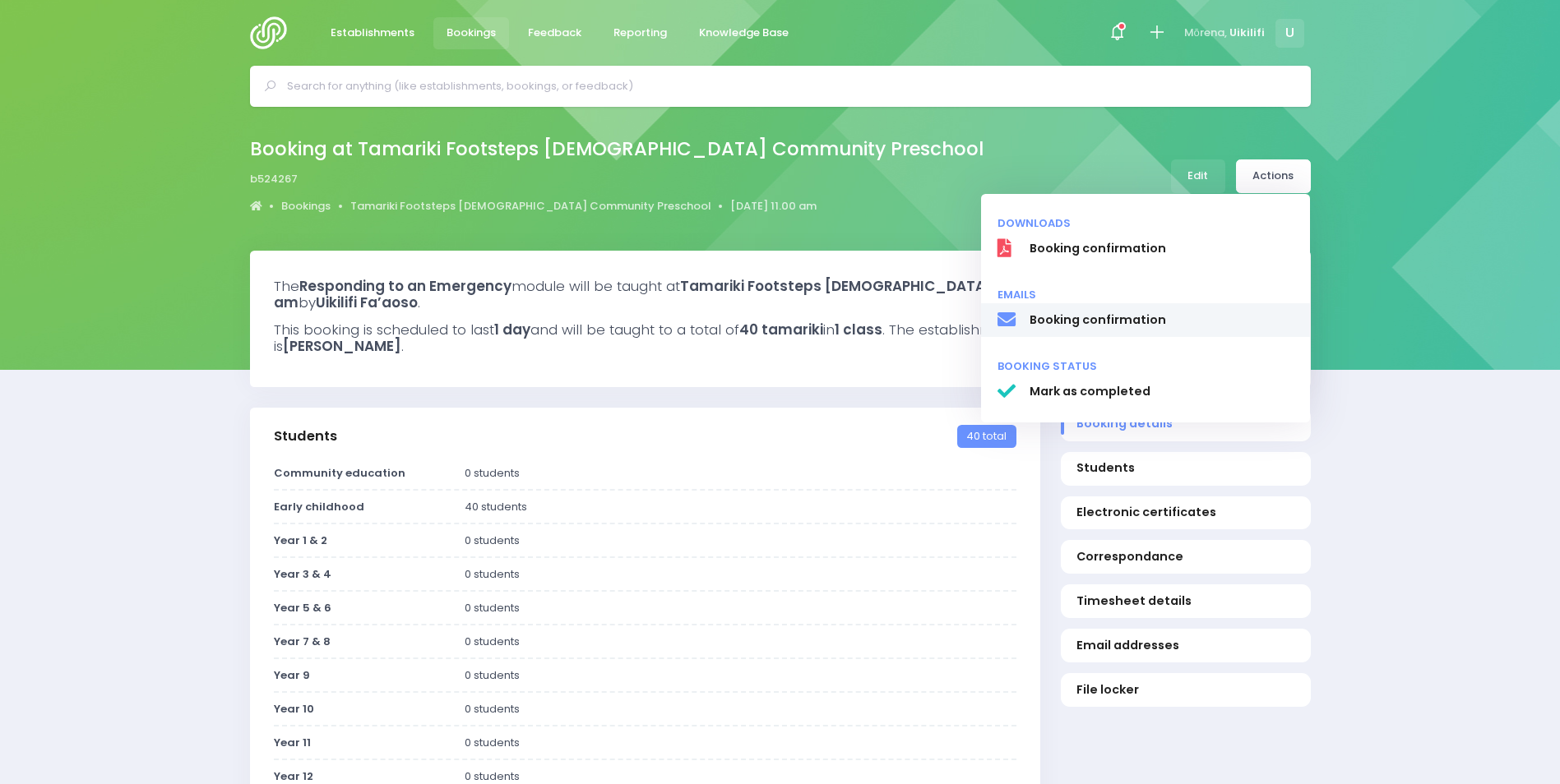
click at [1197, 324] on span "Booking confirmation" at bounding box center [1161, 320] width 265 height 17
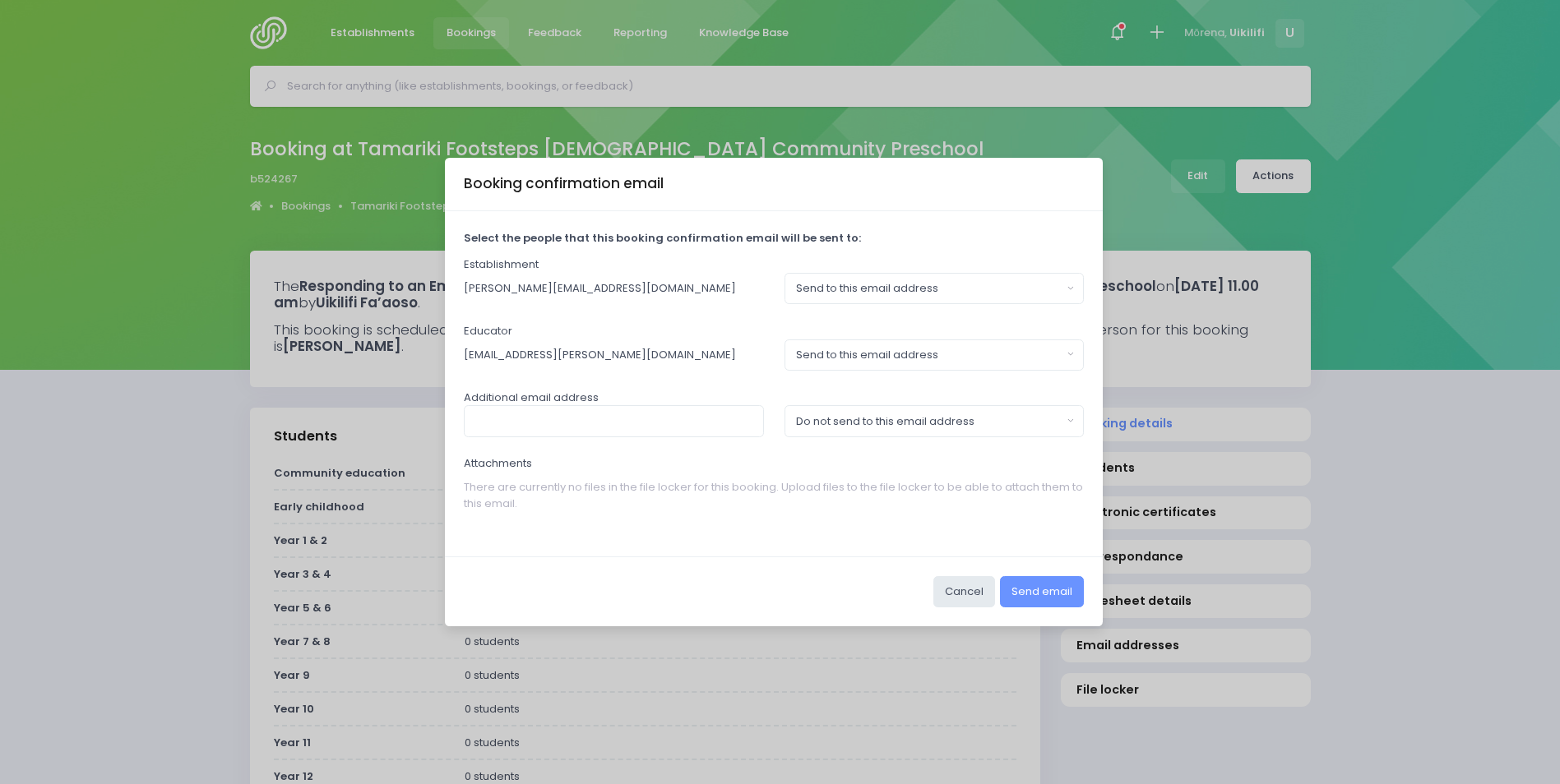
click at [950, 576] on div "Cancel Send email" at bounding box center [773, 591] width 658 height 70
click at [977, 605] on button "Cancel" at bounding box center [964, 592] width 62 height 31
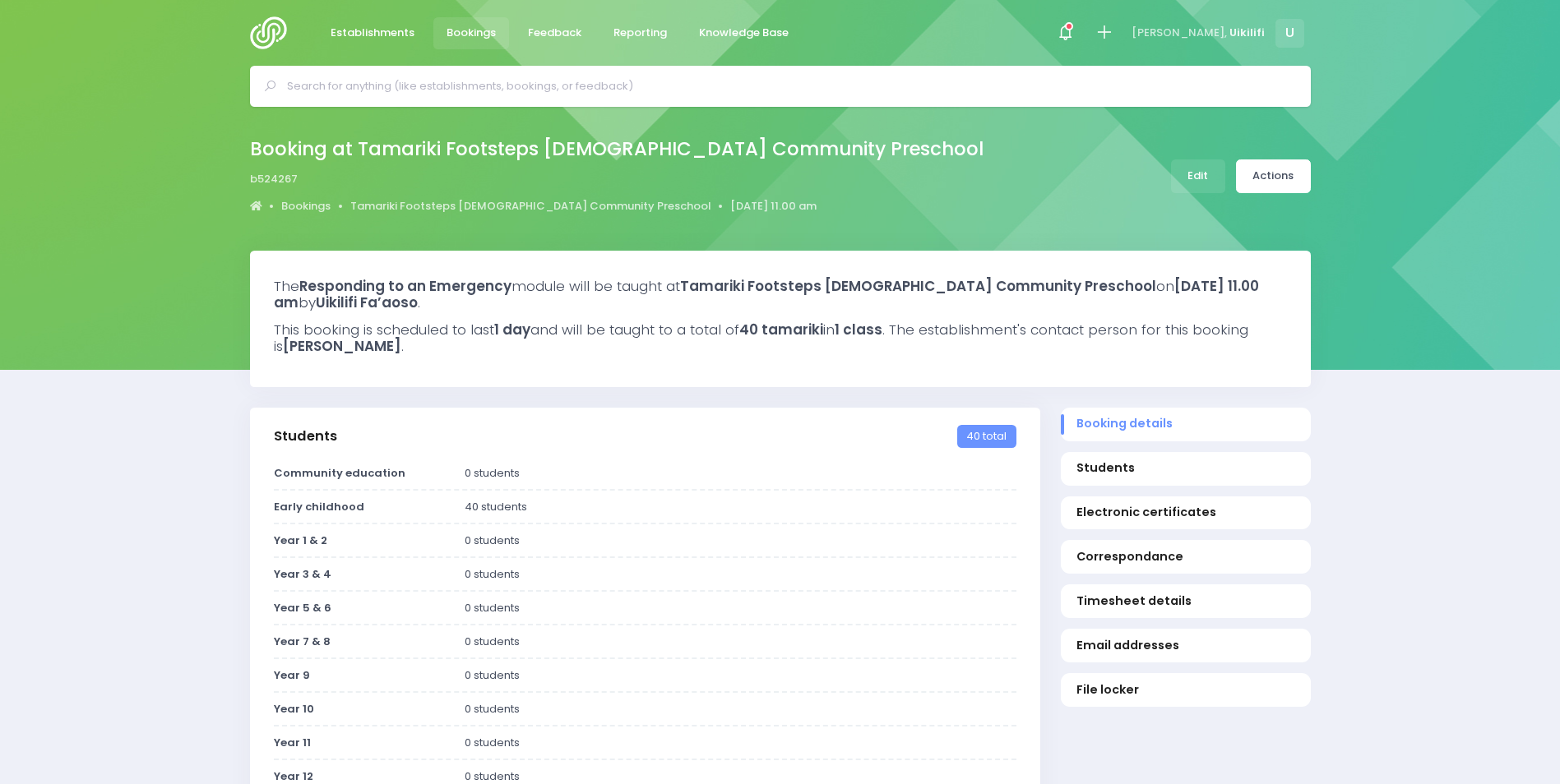
select select "5"
click at [1295, 180] on link "Actions" at bounding box center [1273, 176] width 75 height 34
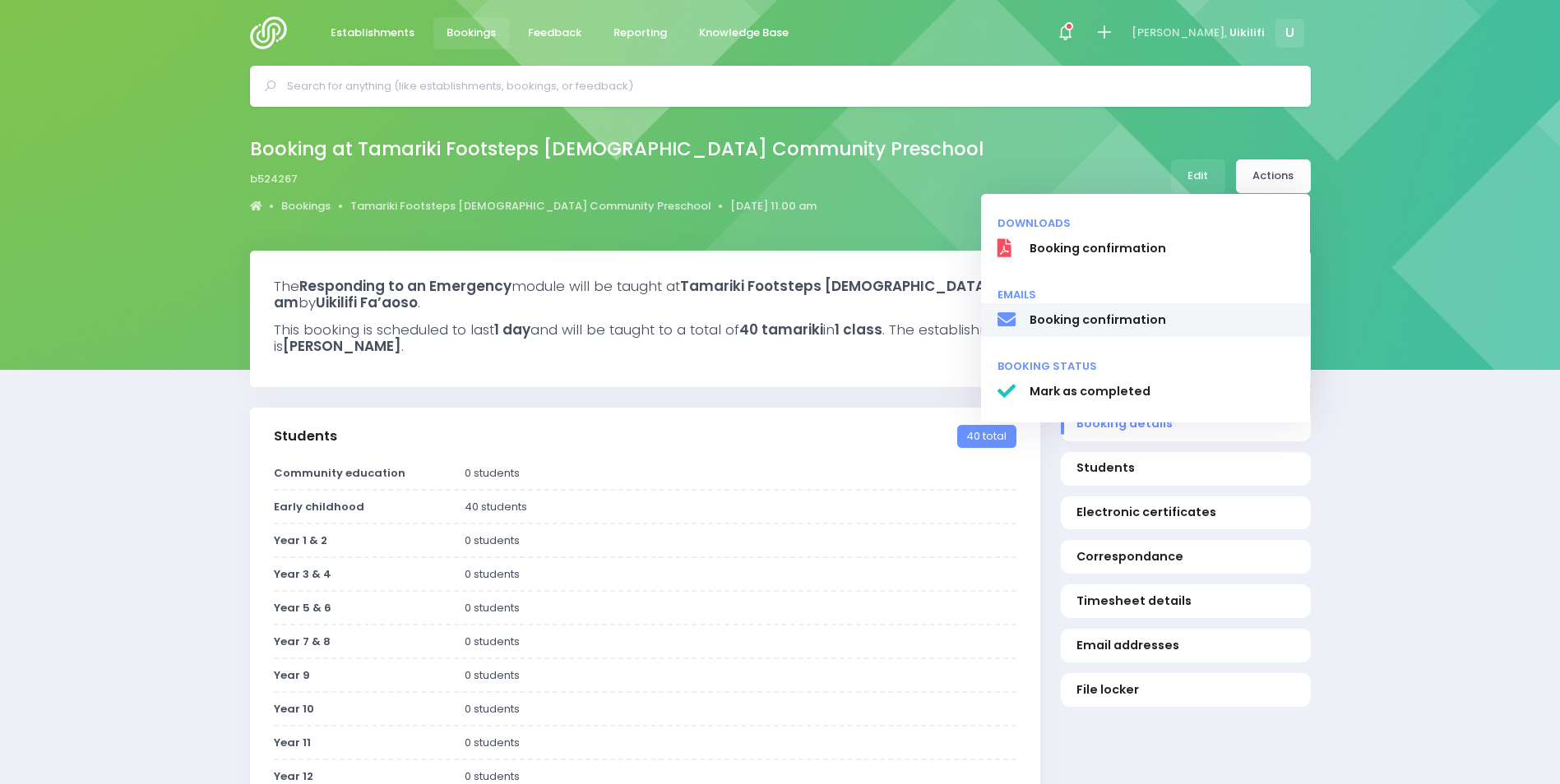
click at [1202, 312] on span "Booking confirmation" at bounding box center [1161, 320] width 265 height 17
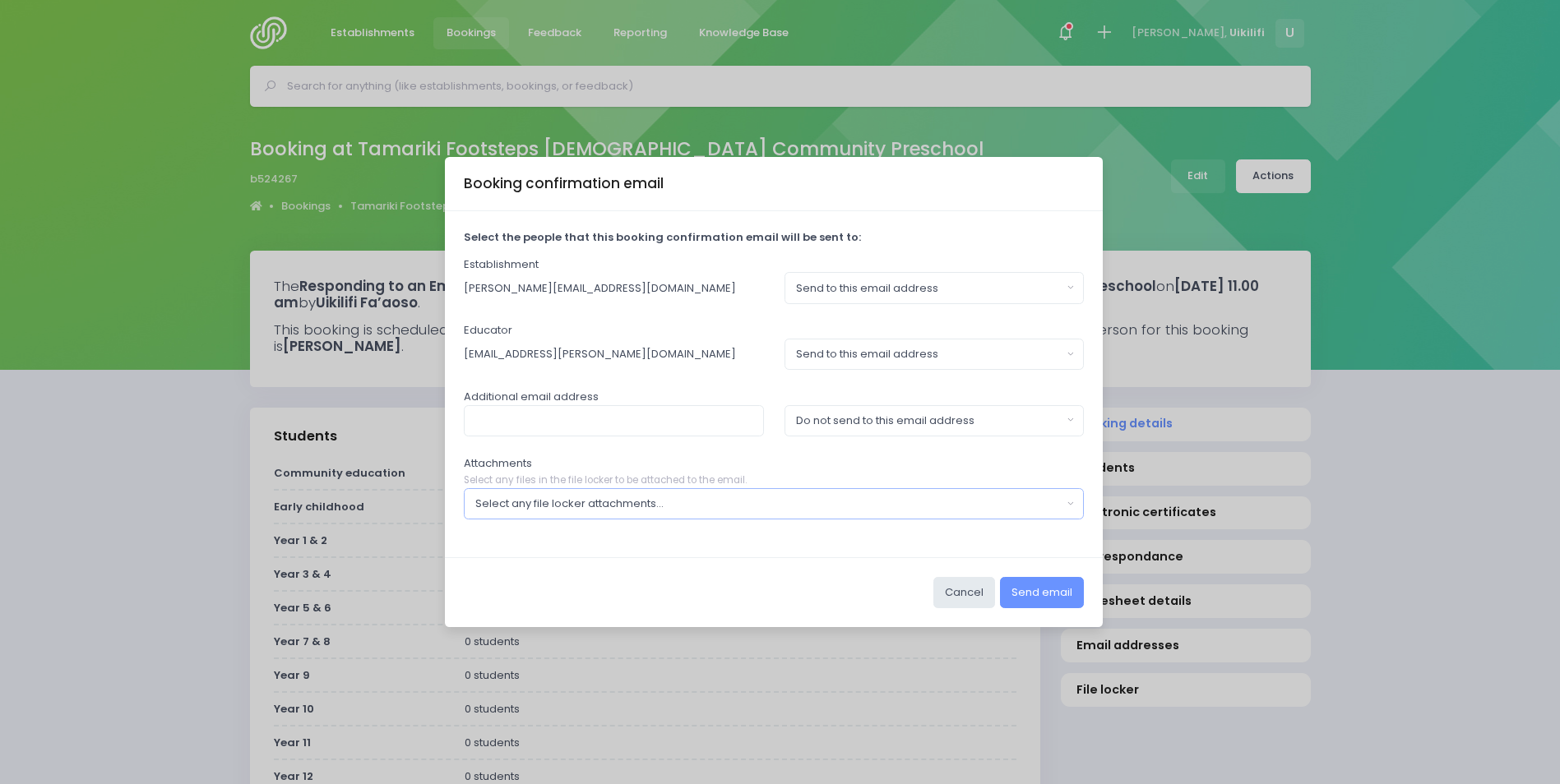
click at [759, 489] on button "Select any file locker attachments..." at bounding box center [774, 504] width 621 height 31
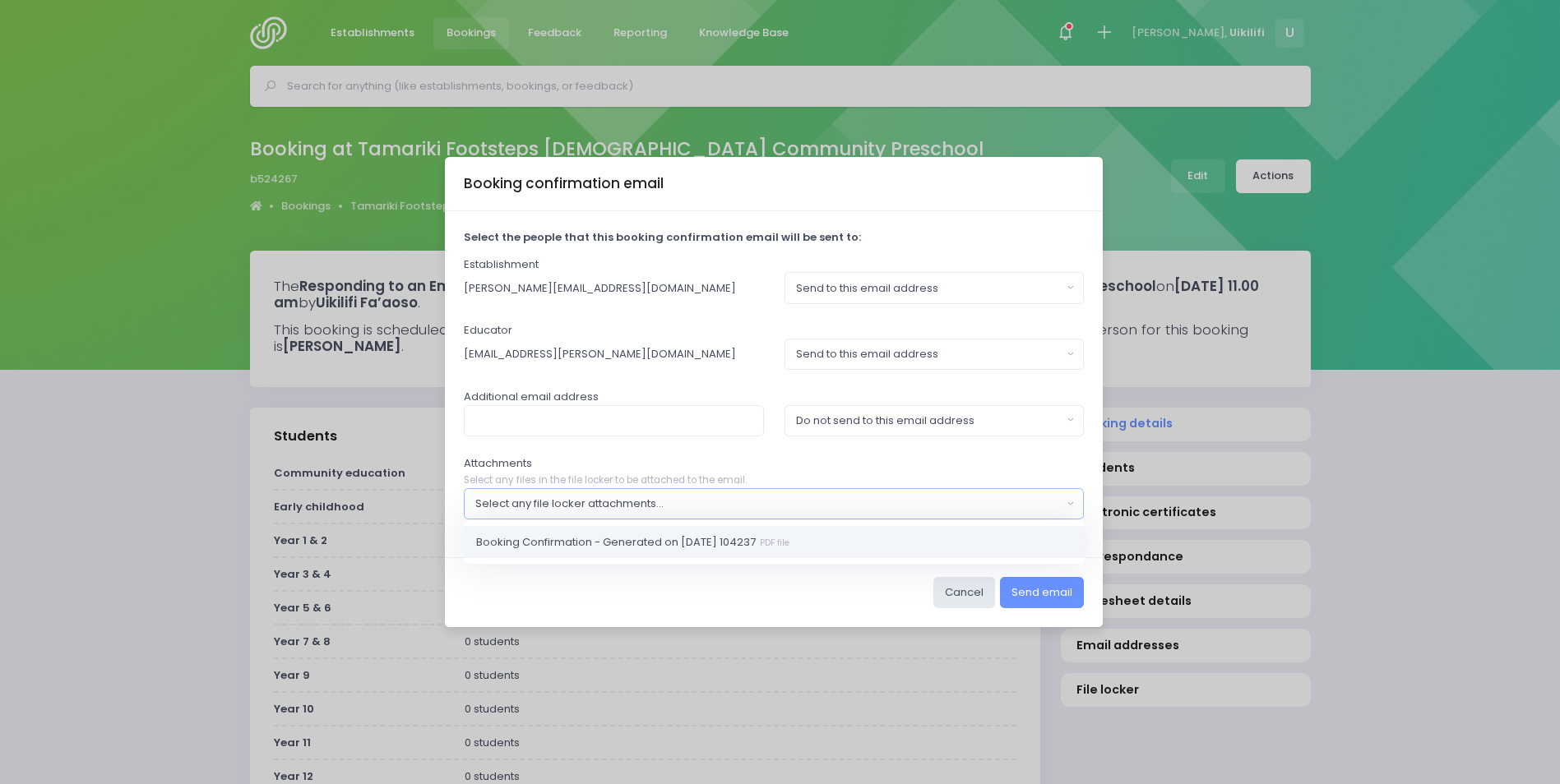
click at [750, 551] on link "Booking Confirmation - Generated on [DATE] 104237 PDF file" at bounding box center [774, 543] width 621 height 33
select select "11409"
click at [681, 427] on input "text" at bounding box center [614, 421] width 300 height 31
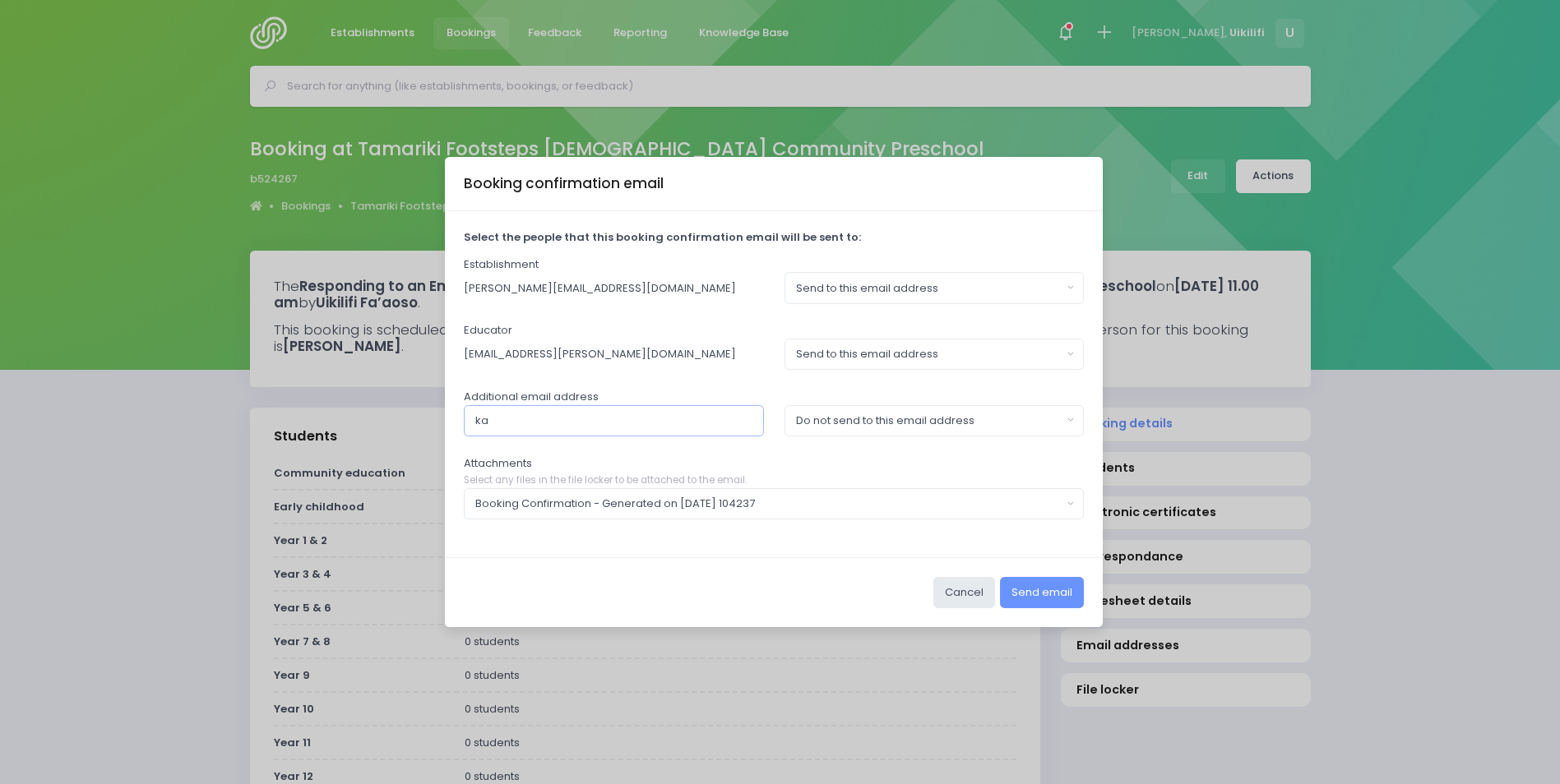
type input "[PERSON_NAME][EMAIL_ADDRESS][PERSON_NAME][PERSON_NAME][DOMAIN_NAME],[GEOGRAPHIC…"
click at [859, 417] on div "Do not send to this email address" at bounding box center [929, 421] width 267 height 16
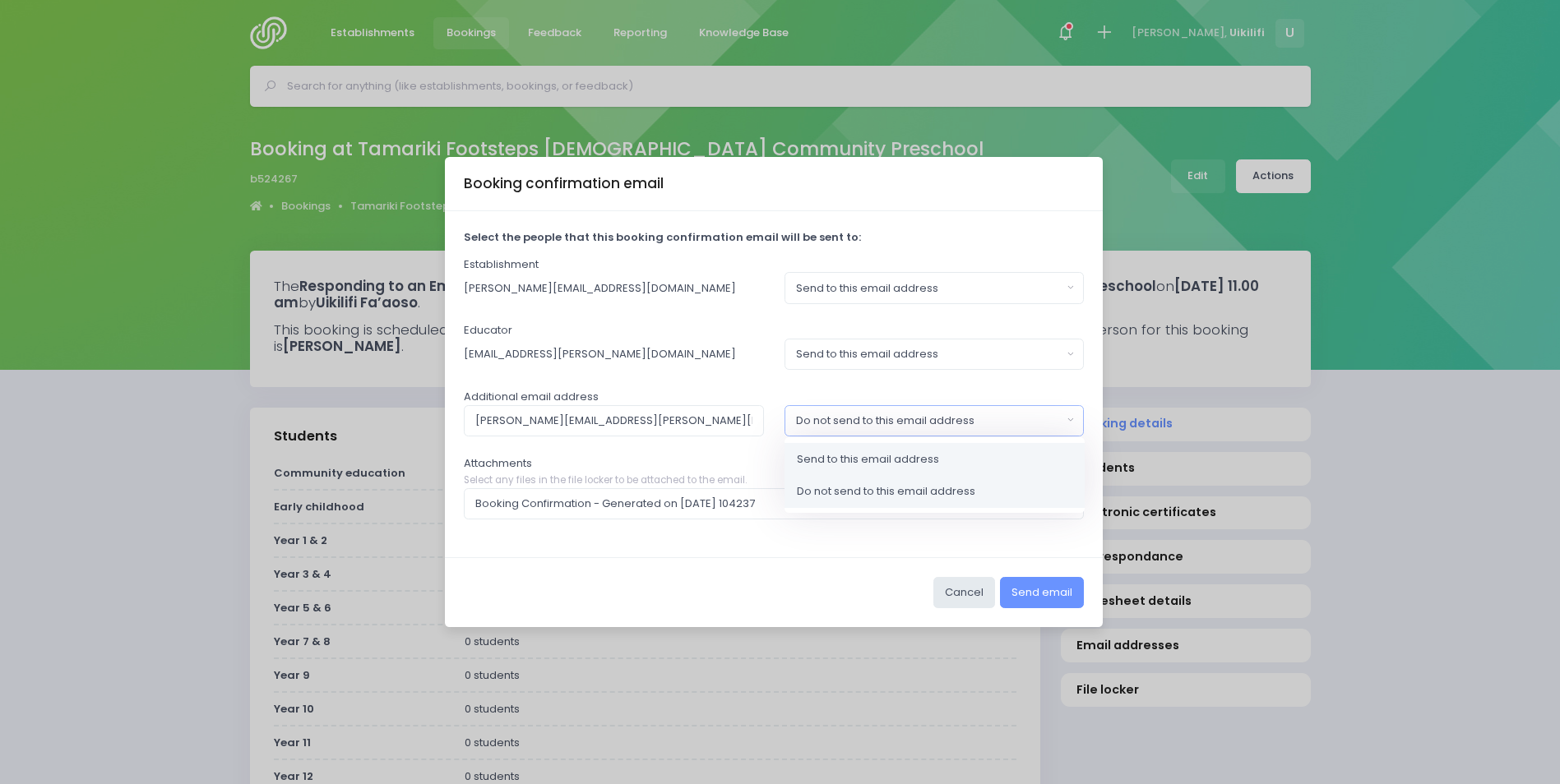
click at [861, 458] on span "Send to this email address" at bounding box center [868, 458] width 142 height 16
select select "send"
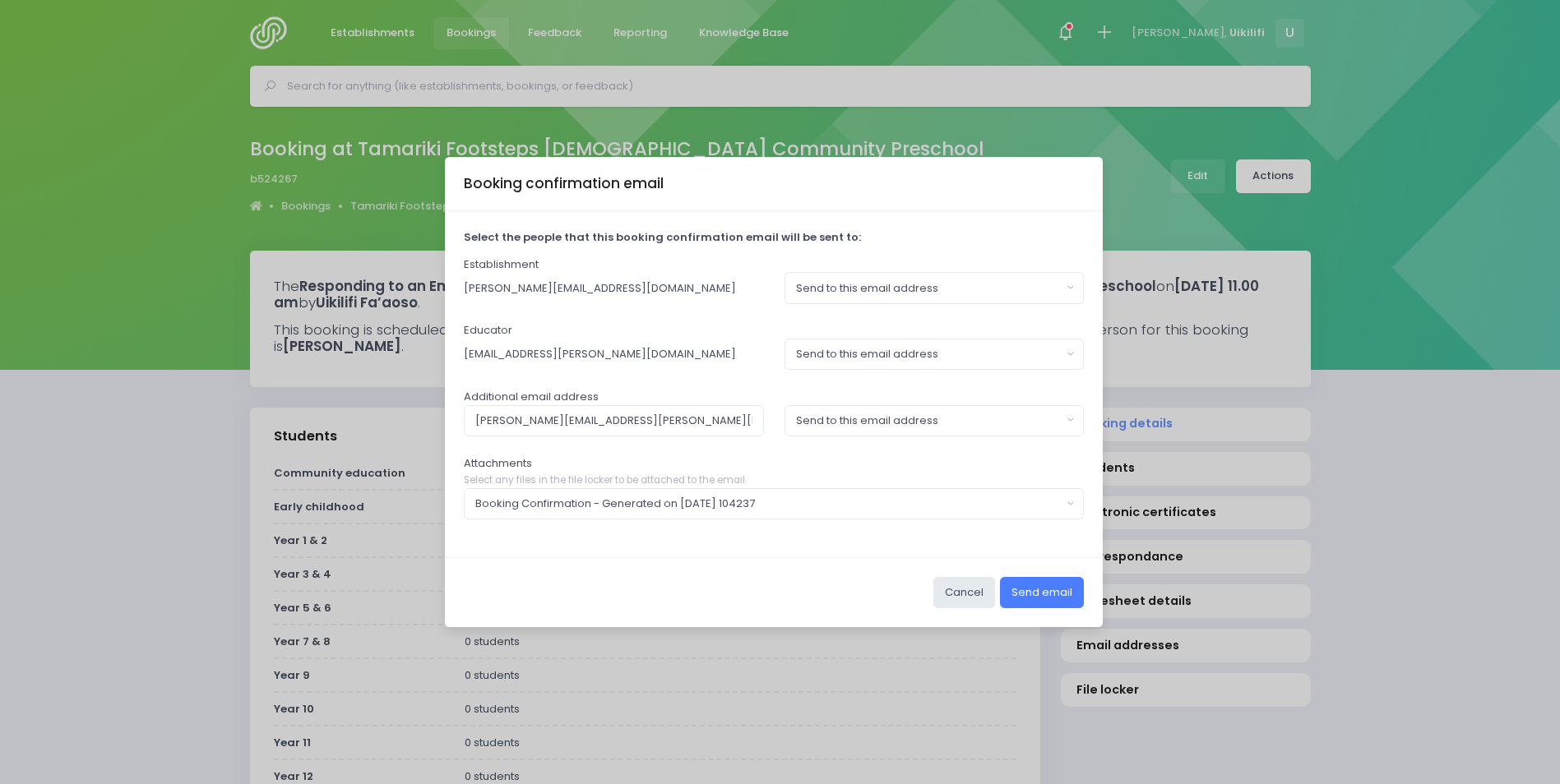
click at [1046, 595] on button "Send email" at bounding box center [1042, 593] width 84 height 31
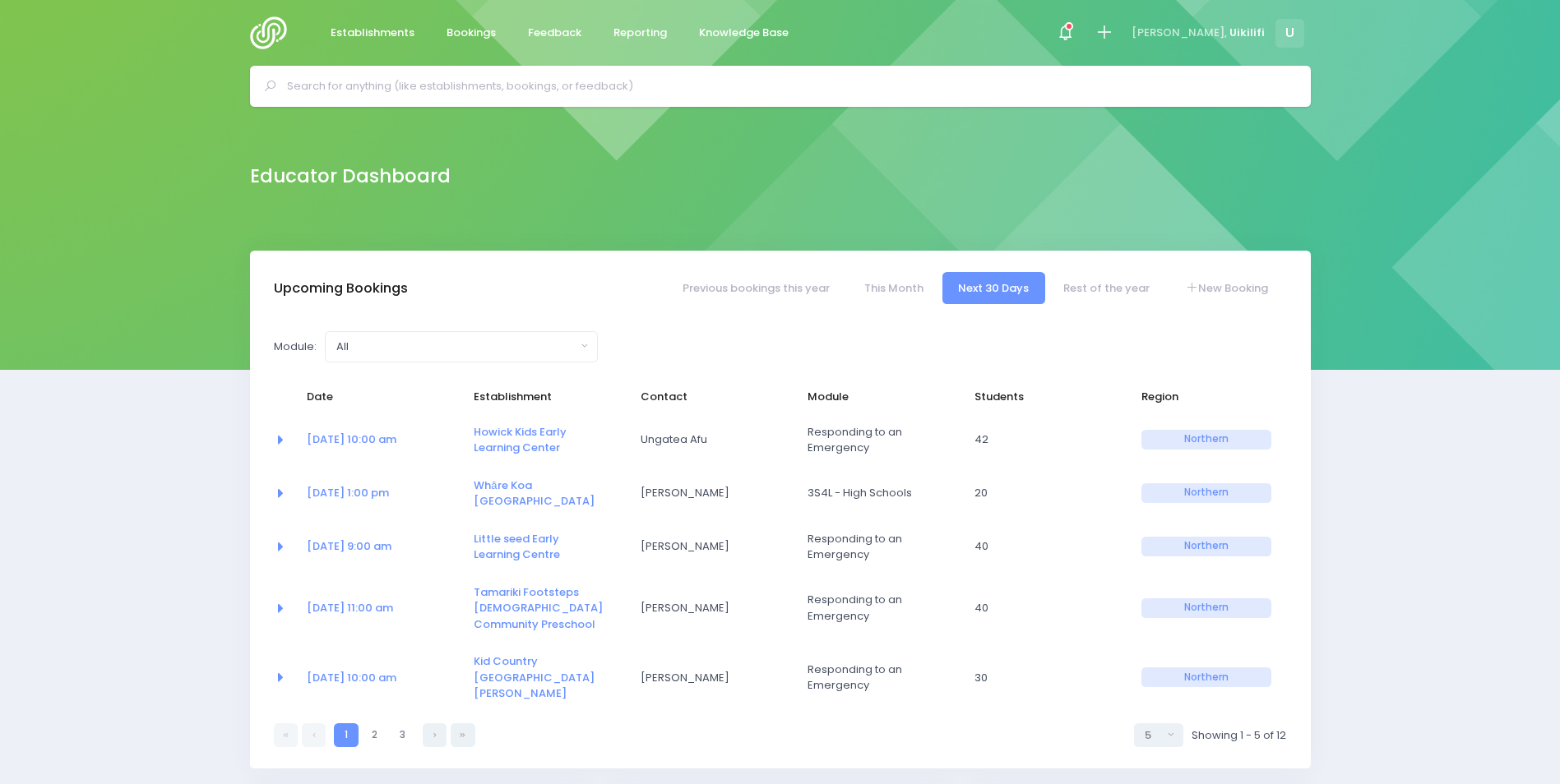
select select "5"
